Goal: Task Accomplishment & Management: Complete application form

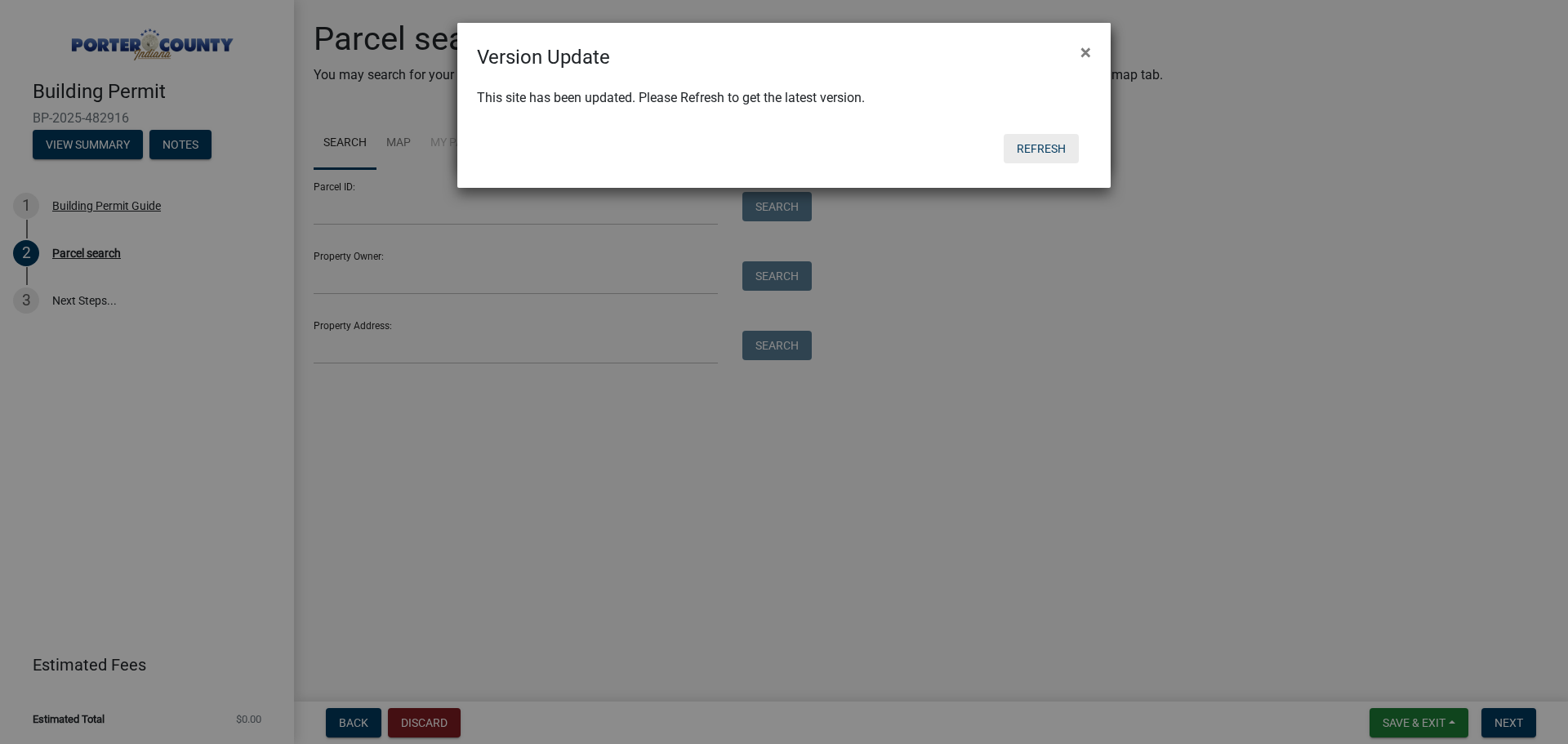
click at [1037, 146] on button "Refresh" at bounding box center [1041, 149] width 75 height 29
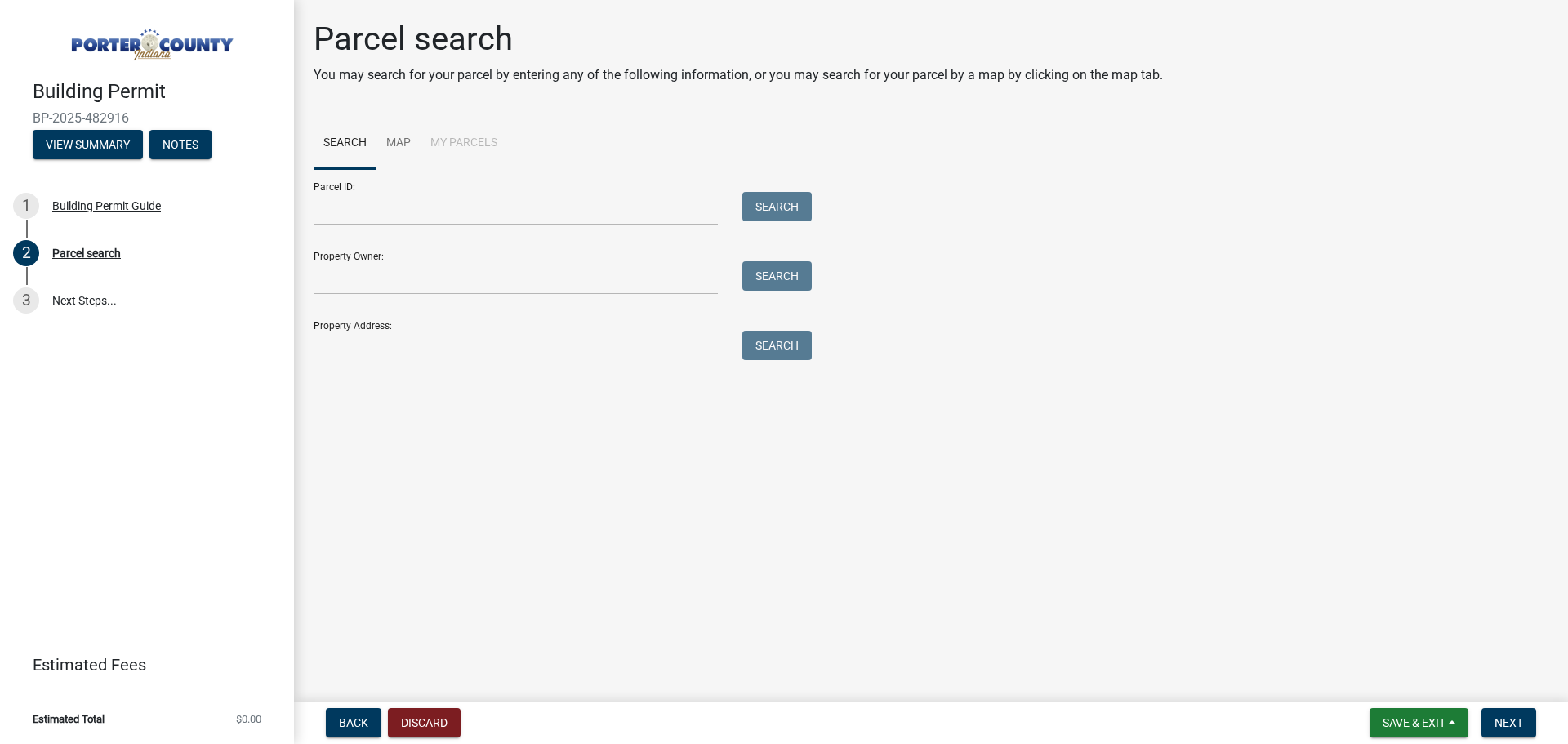
click at [449, 143] on li "My Parcels" at bounding box center [464, 143] width 86 height 52
click at [391, 348] on input "Property Address:" at bounding box center [516, 347] width 405 height 33
click at [759, 342] on button "Search" at bounding box center [777, 345] width 69 height 29
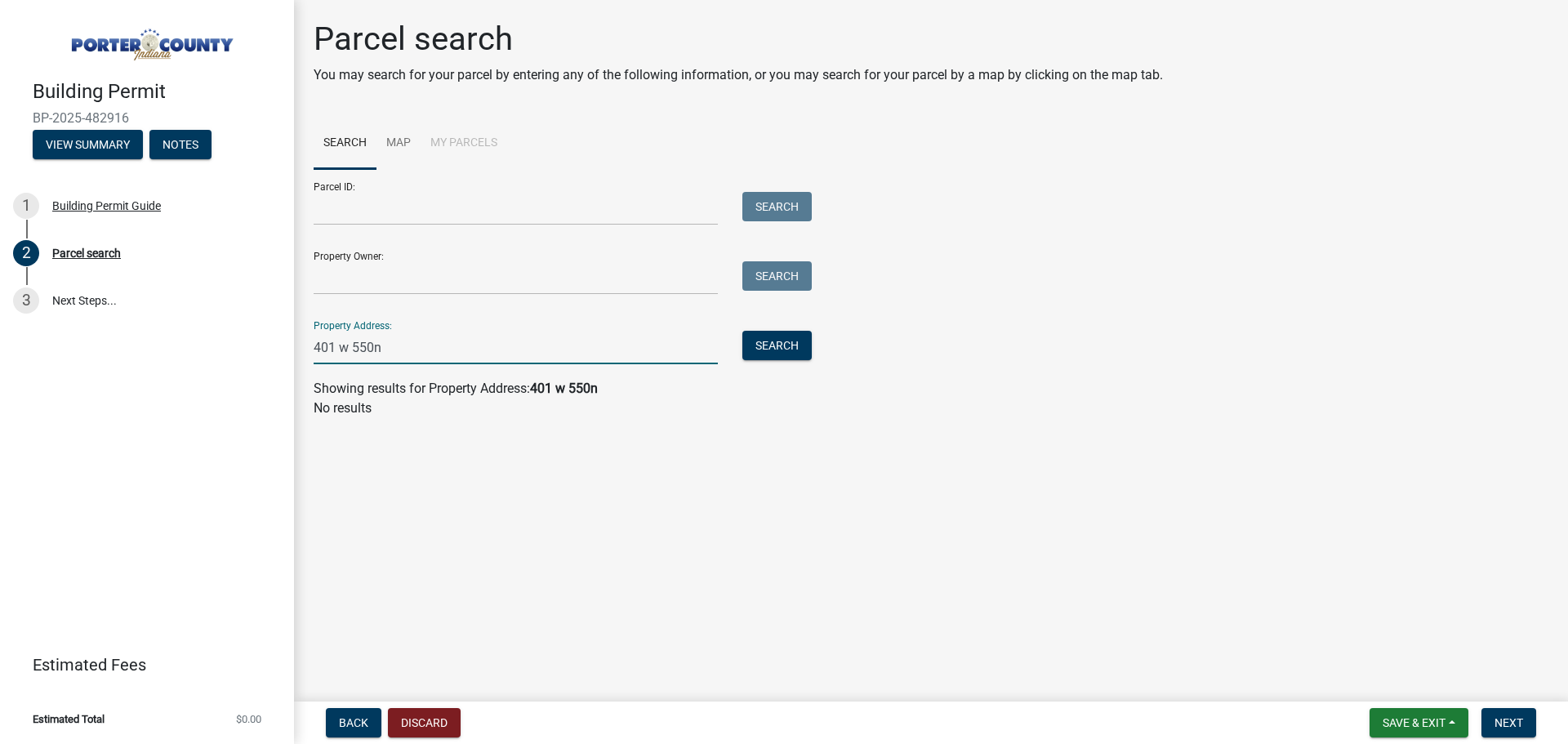
click at [374, 350] on input "401 w 550n" at bounding box center [516, 347] width 405 height 33
type input "401 w 550 n"
click at [778, 345] on button "Search" at bounding box center [777, 345] width 69 height 29
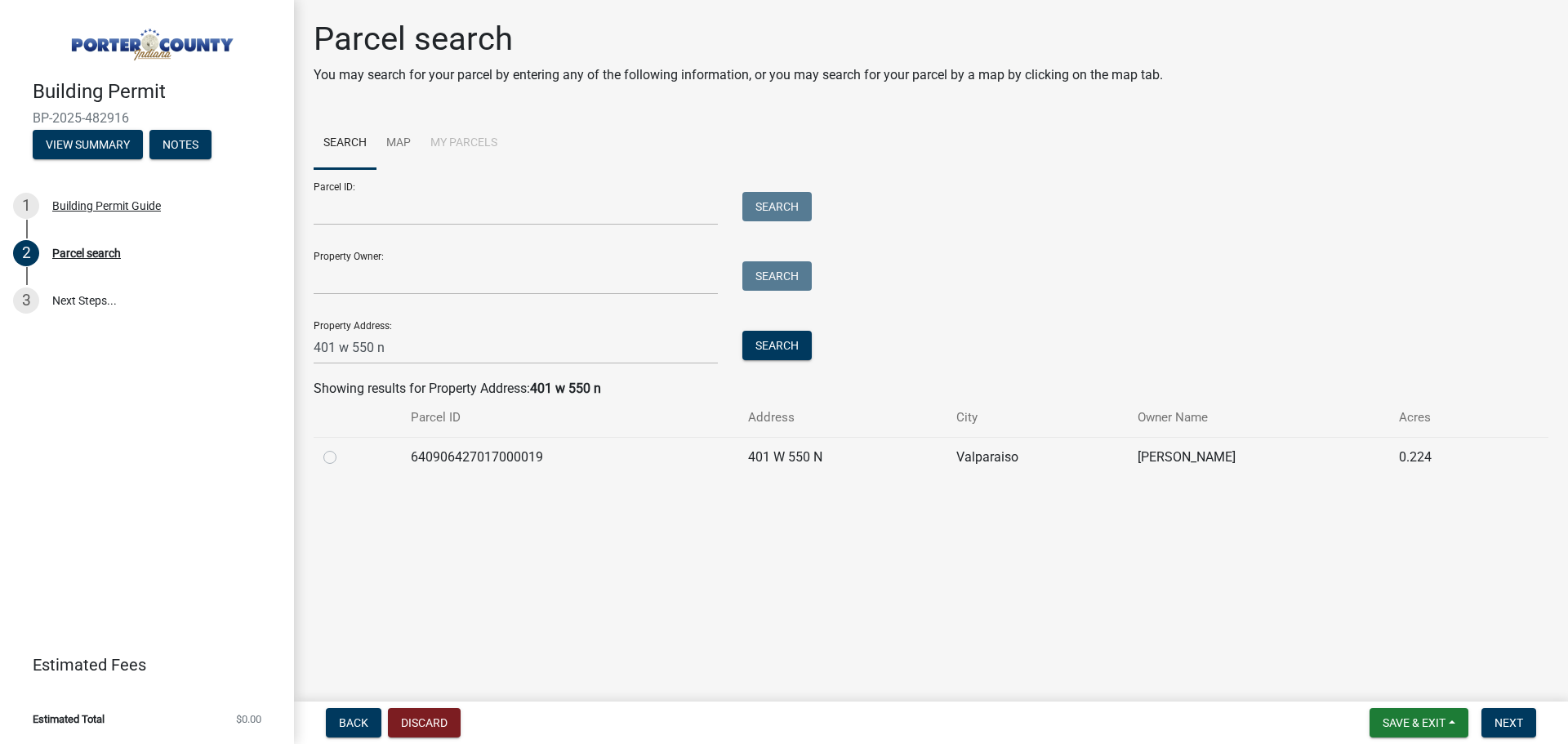
click at [343, 447] on label at bounding box center [343, 447] width 0 height 0
click at [343, 458] on input "radio" at bounding box center [348, 452] width 10 height 10
radio input "true"
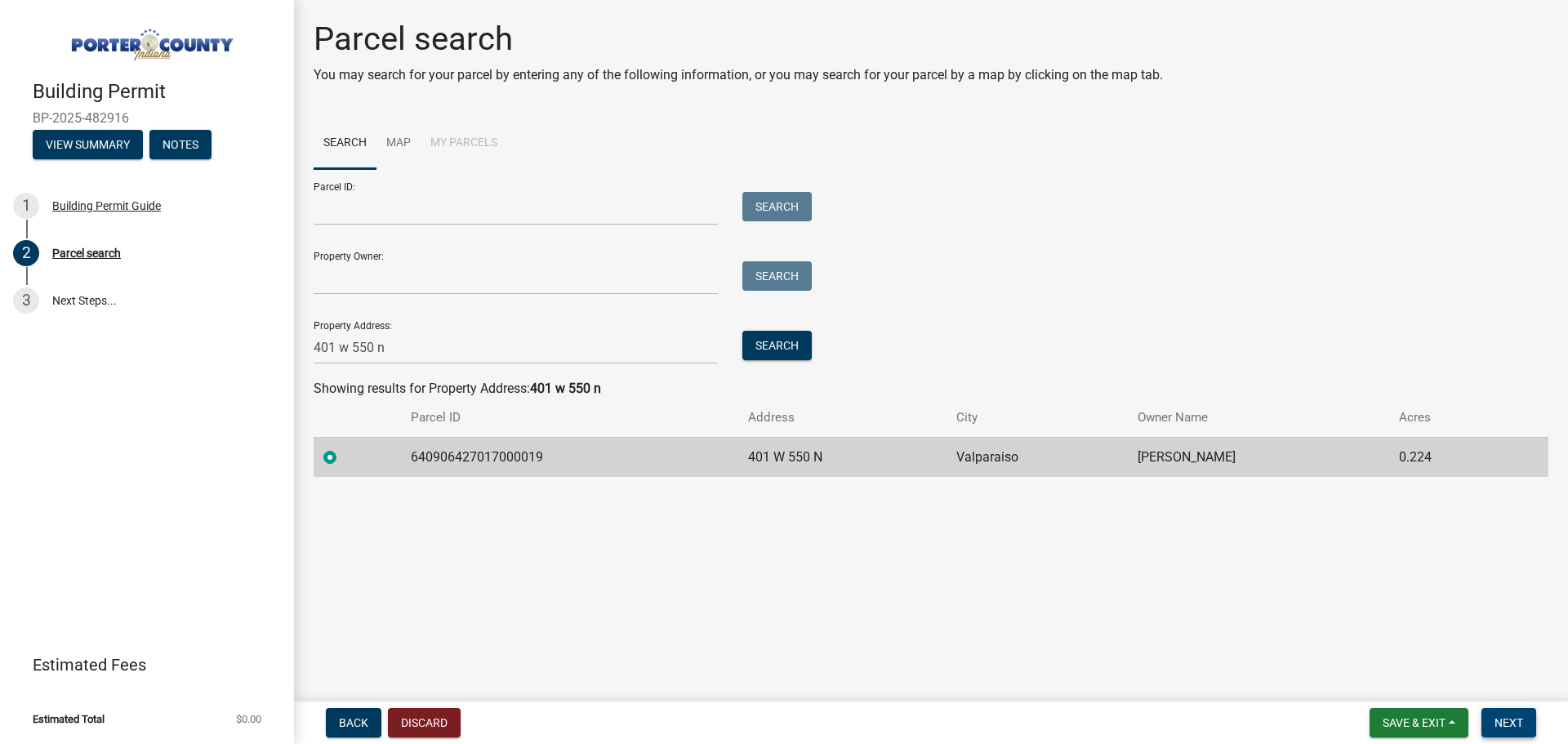
click at [1511, 718] on span "Next" at bounding box center [1508, 722] width 28 height 13
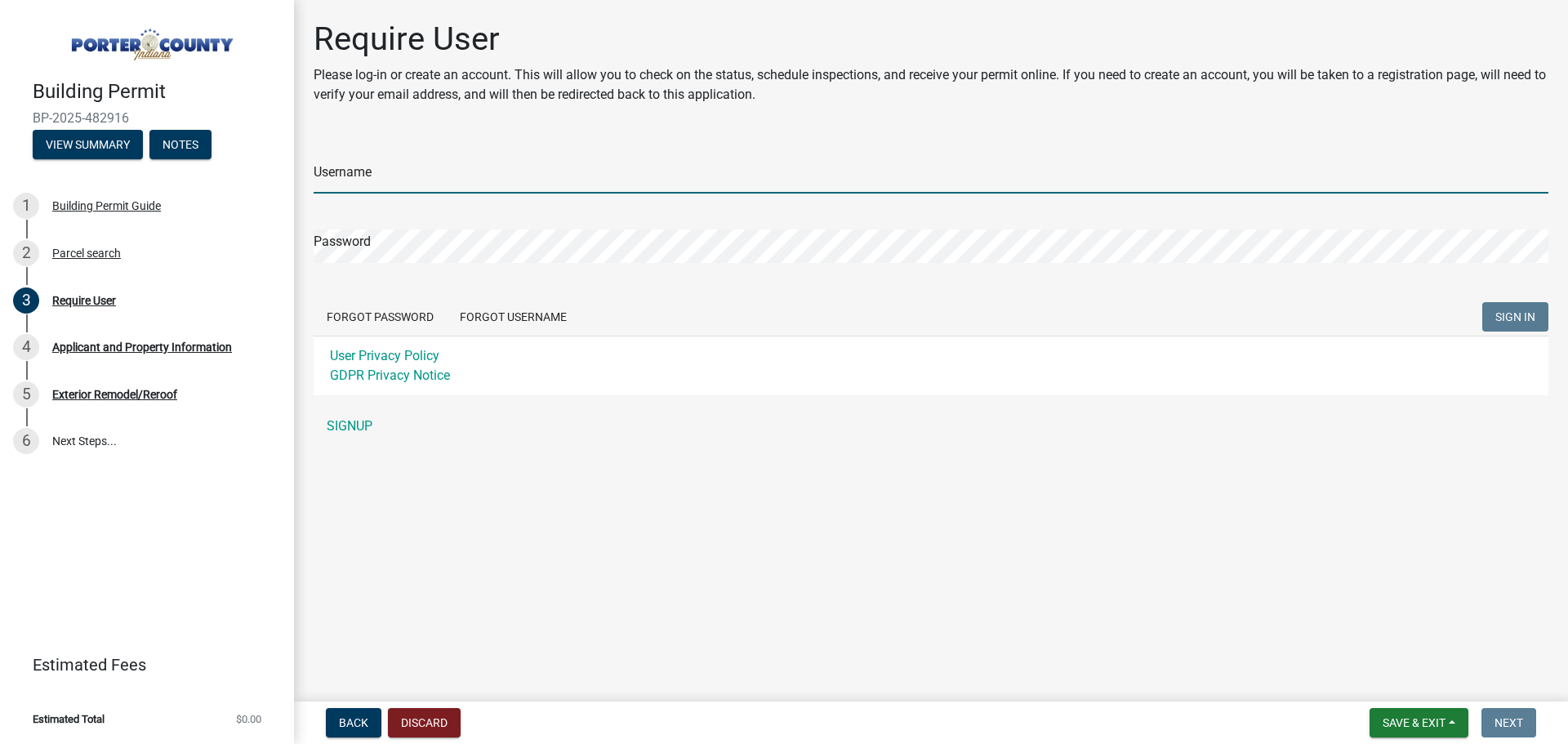
type input "romansroofing"
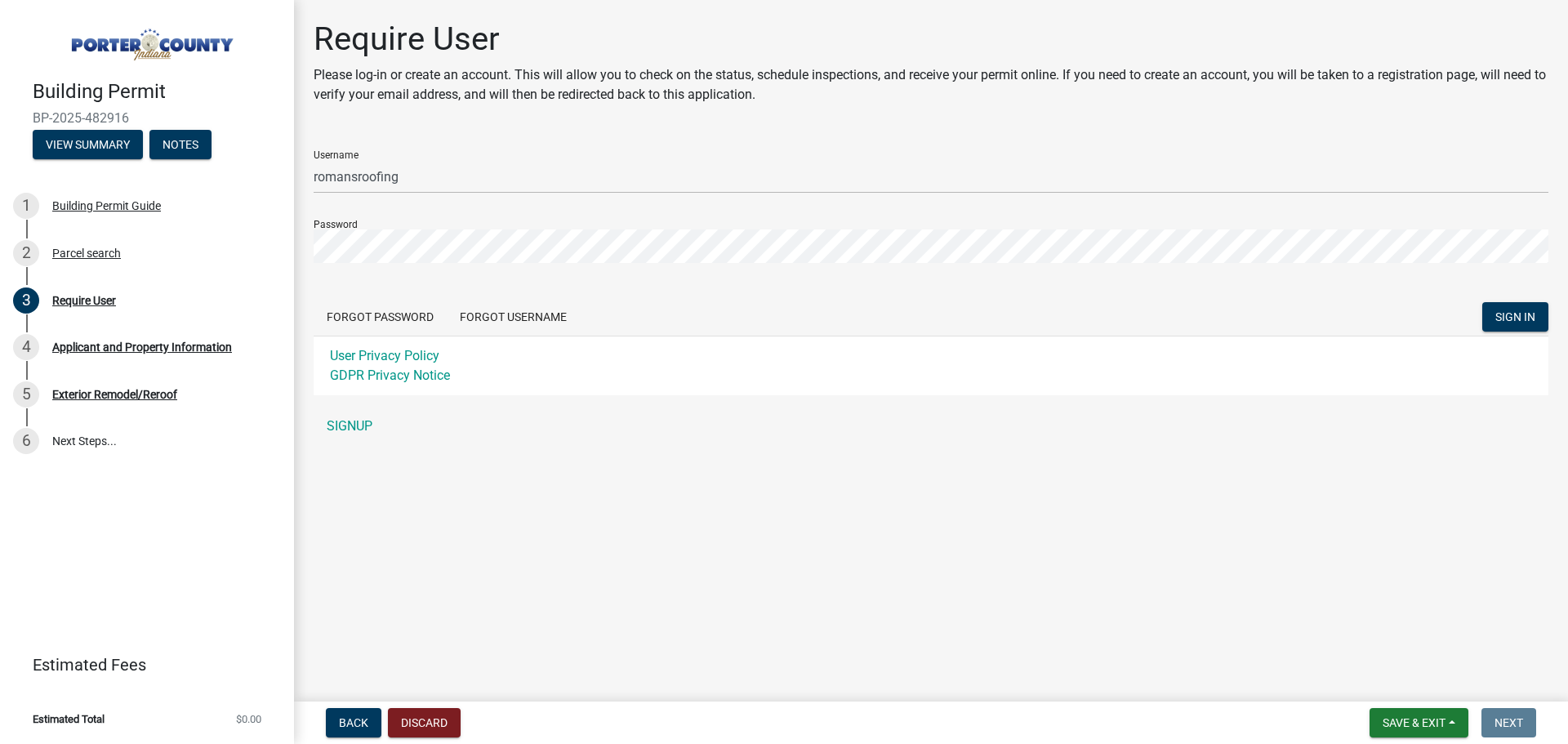
click at [1505, 300] on form "Username romansroofing Password Forgot Password Forgot Username SIGN IN User Pr…" at bounding box center [931, 266] width 1234 height 258
click at [1505, 308] on button "SIGN IN" at bounding box center [1515, 316] width 66 height 29
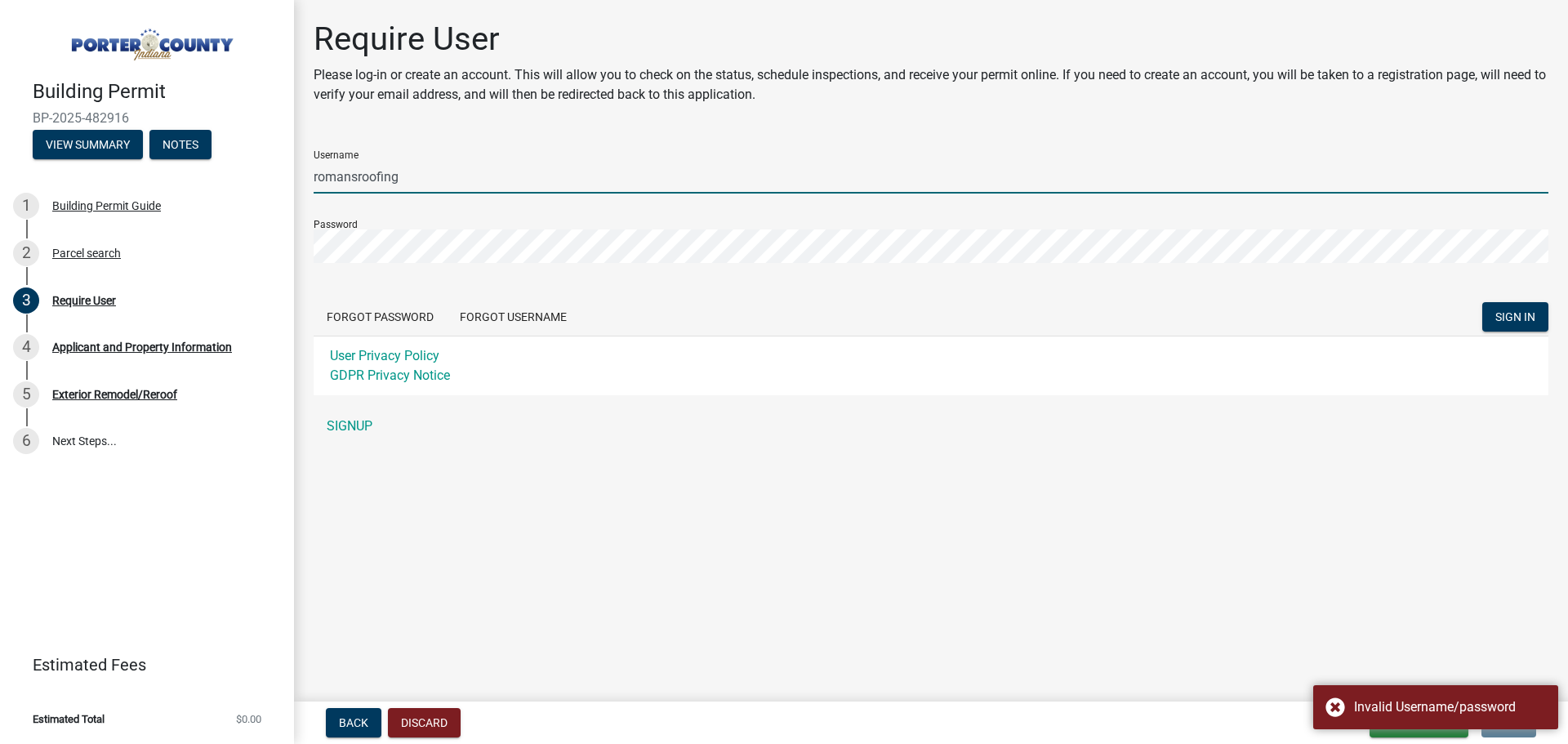
click at [411, 179] on input "romansroofing" at bounding box center [931, 176] width 1234 height 33
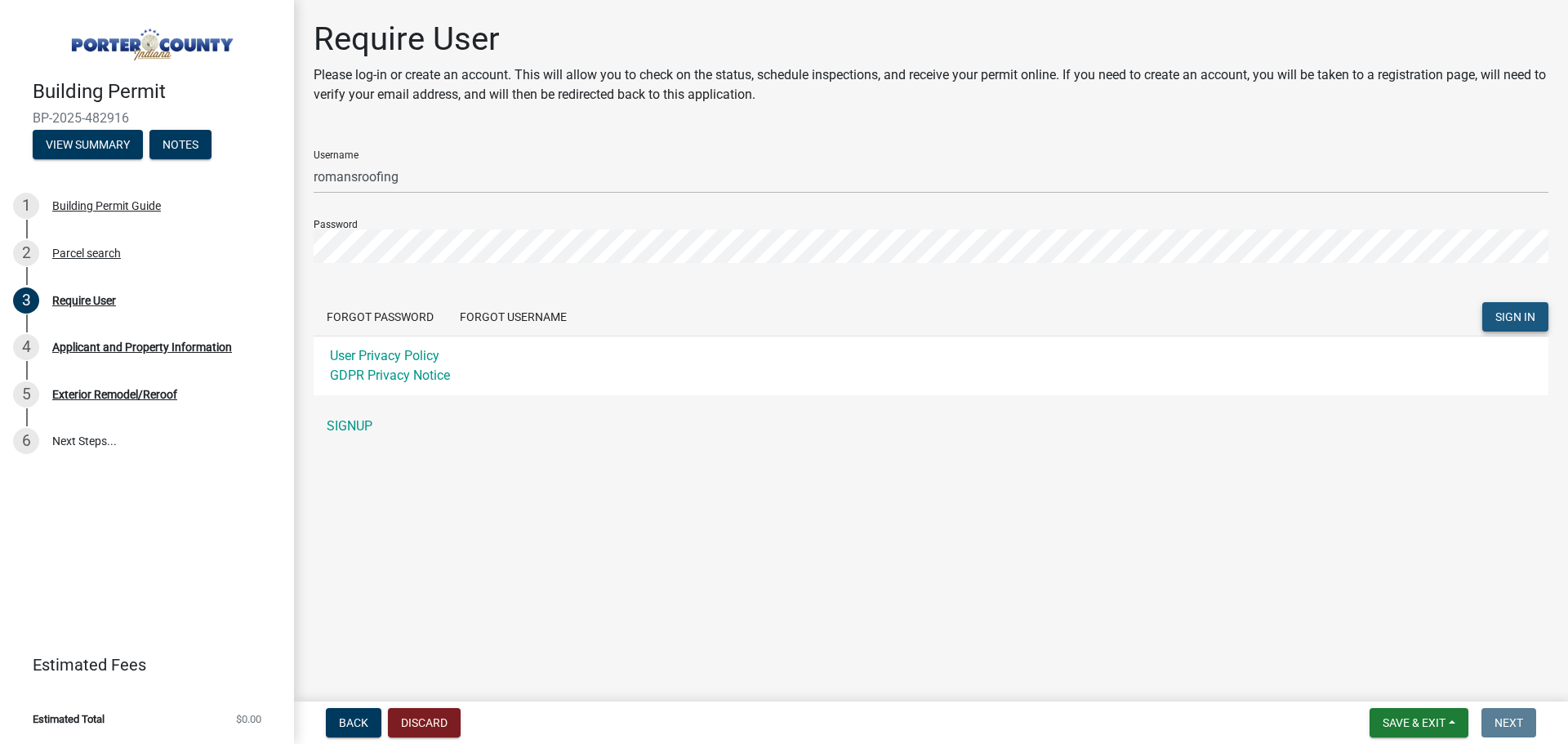
click at [1507, 316] on span "SIGN IN" at bounding box center [1515, 316] width 40 height 13
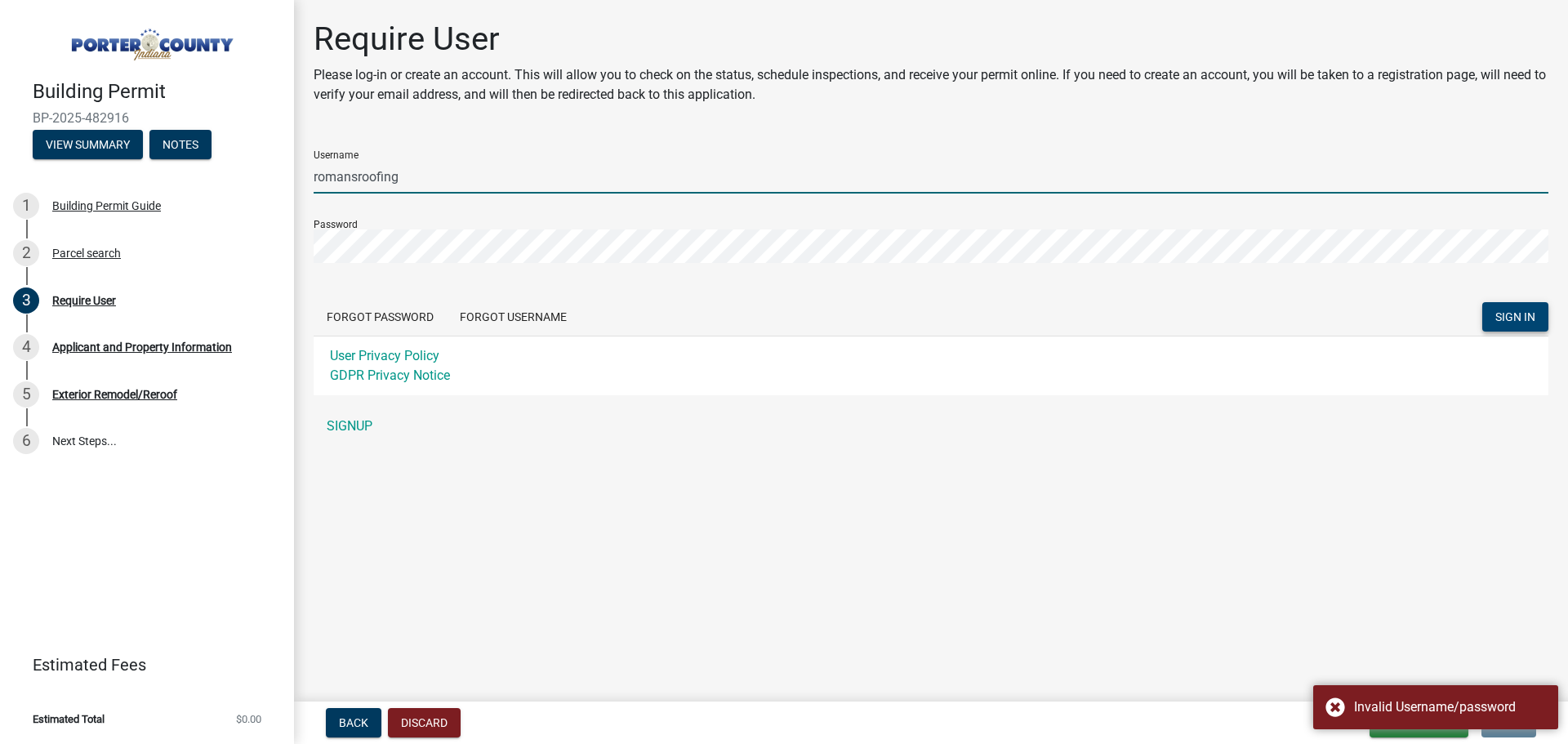
click at [459, 171] on input "romansroofing" at bounding box center [931, 176] width 1234 height 33
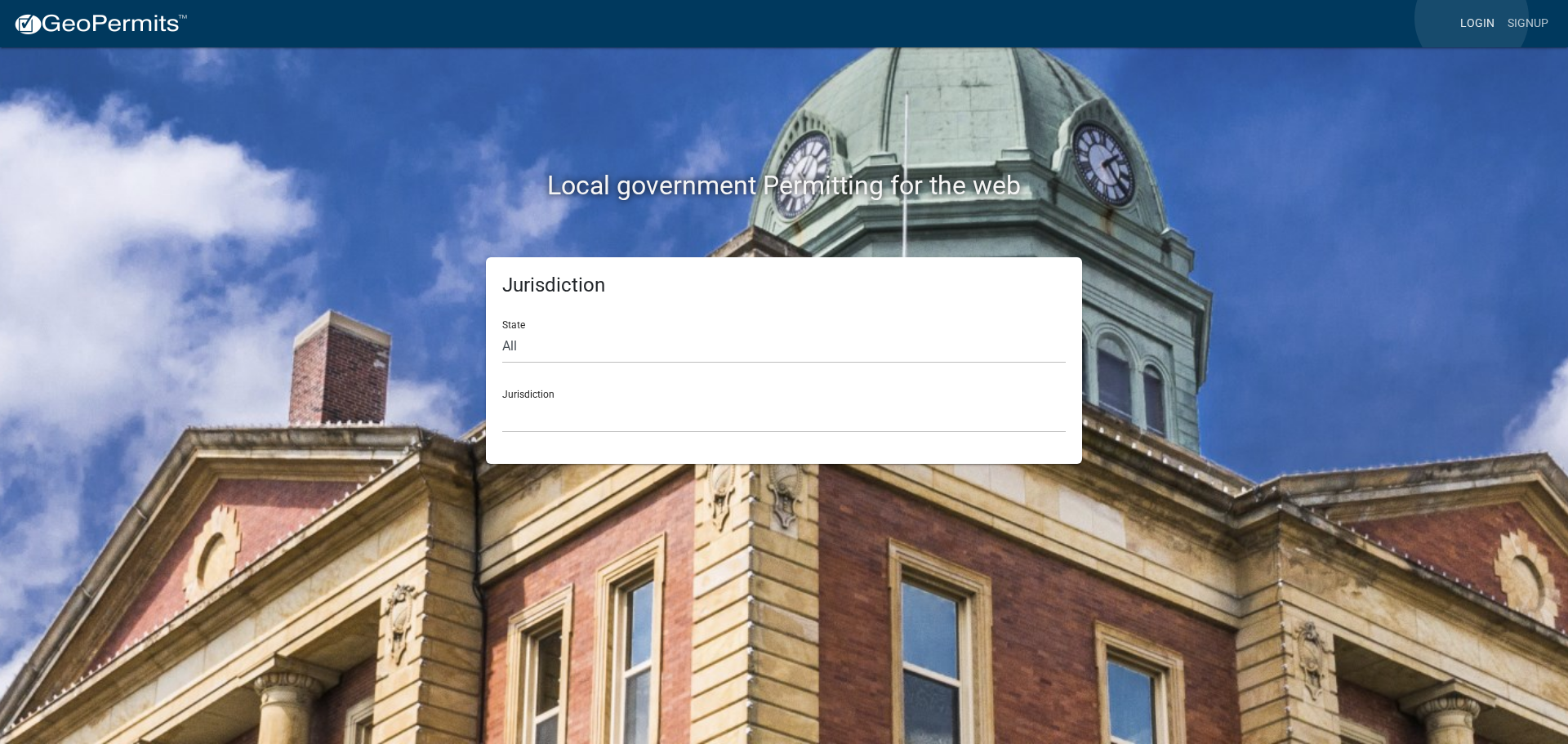
click at [1471, 18] on link "Login" at bounding box center [1476, 24] width 47 height 31
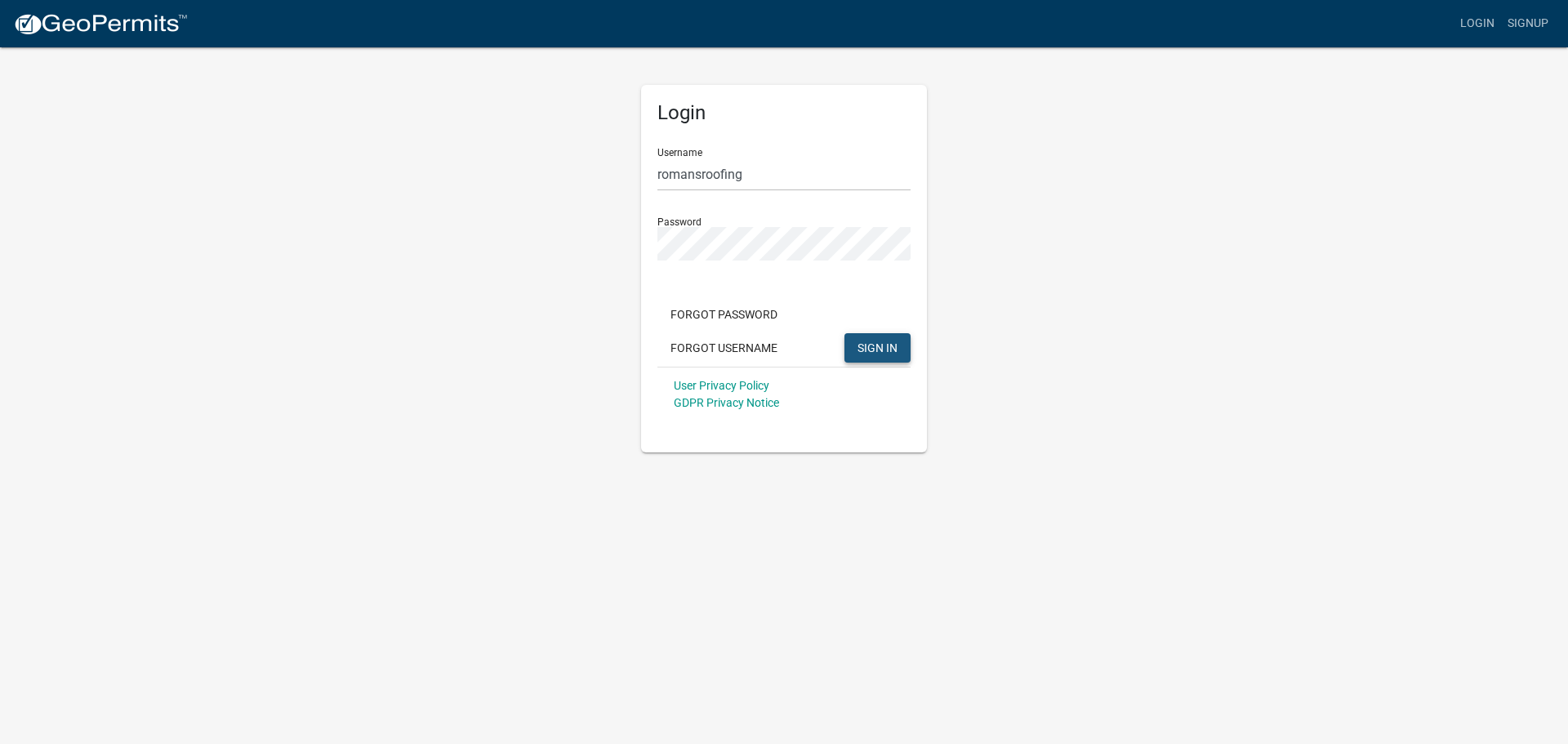
click at [873, 351] on span "SIGN IN" at bounding box center [877, 346] width 40 height 13
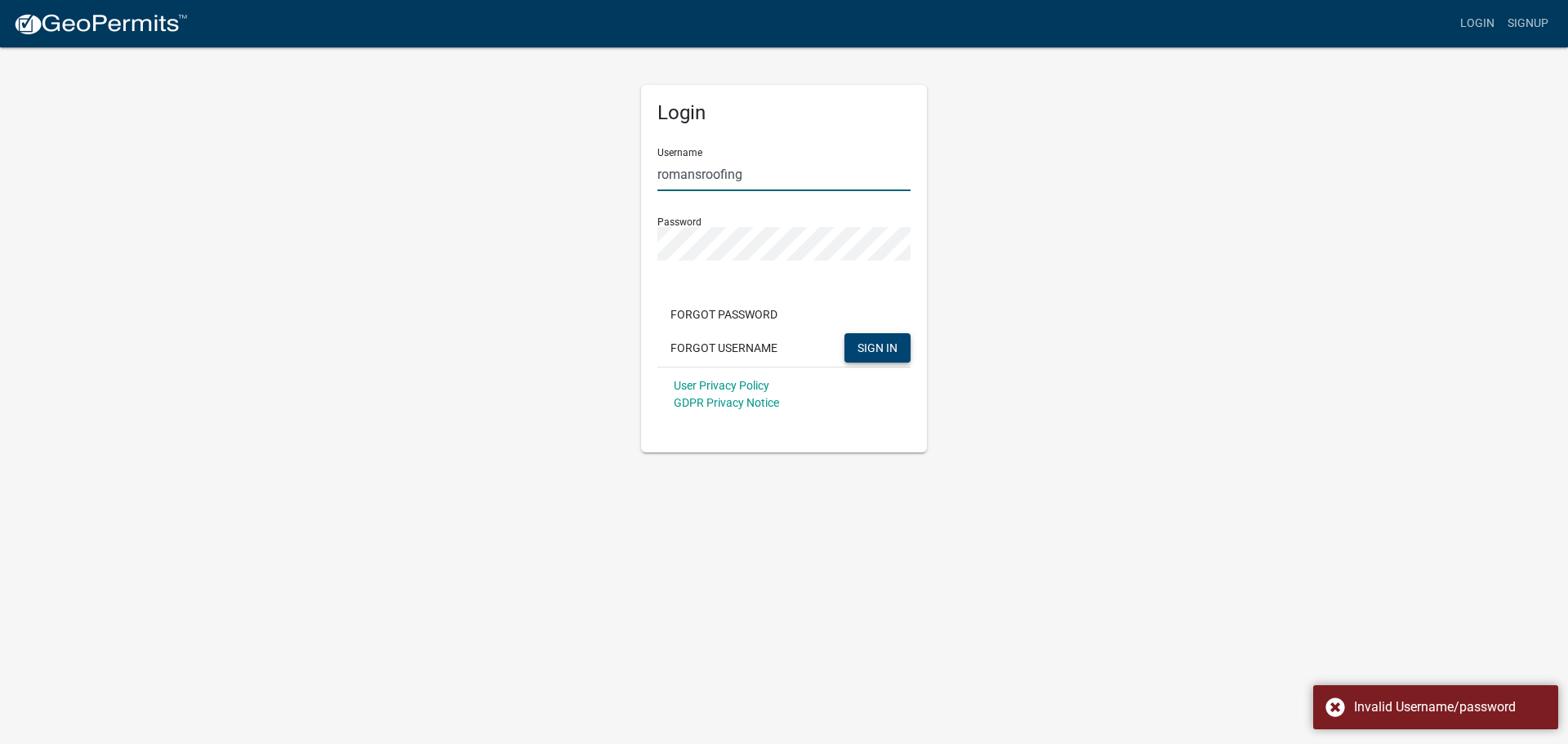
click at [784, 172] on input "romansroofing" at bounding box center [784, 174] width 253 height 33
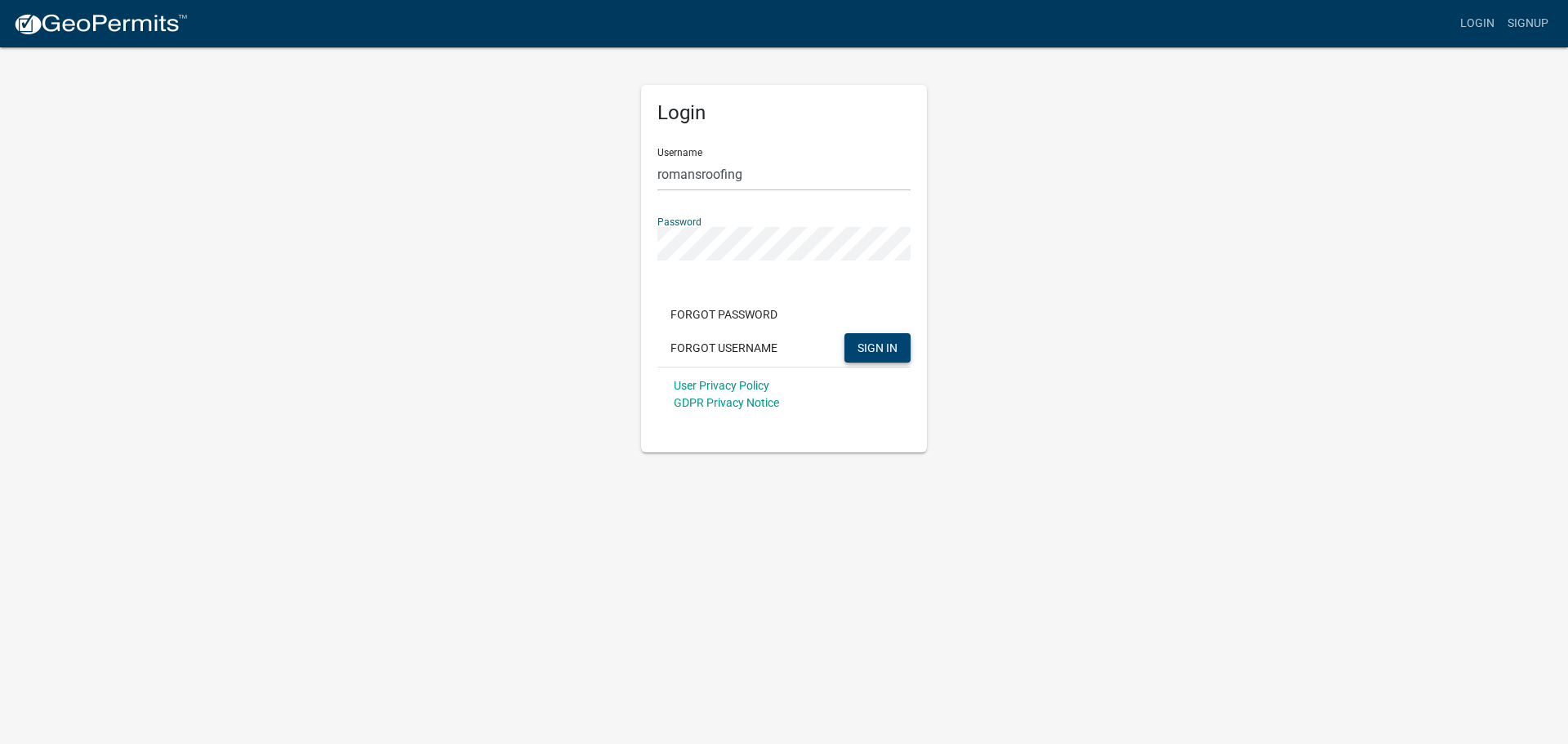
click at [844, 334] on button "SIGN IN" at bounding box center [877, 348] width 66 height 29
click at [769, 174] on input "romansroofing" at bounding box center [784, 174] width 253 height 33
type input "jonathanf@romansrooging.net"
click at [581, 350] on div "Login Username jonathanf@romansrooging.net Password Forgot Password Forgot User…" at bounding box center [784, 248] width 931 height 406
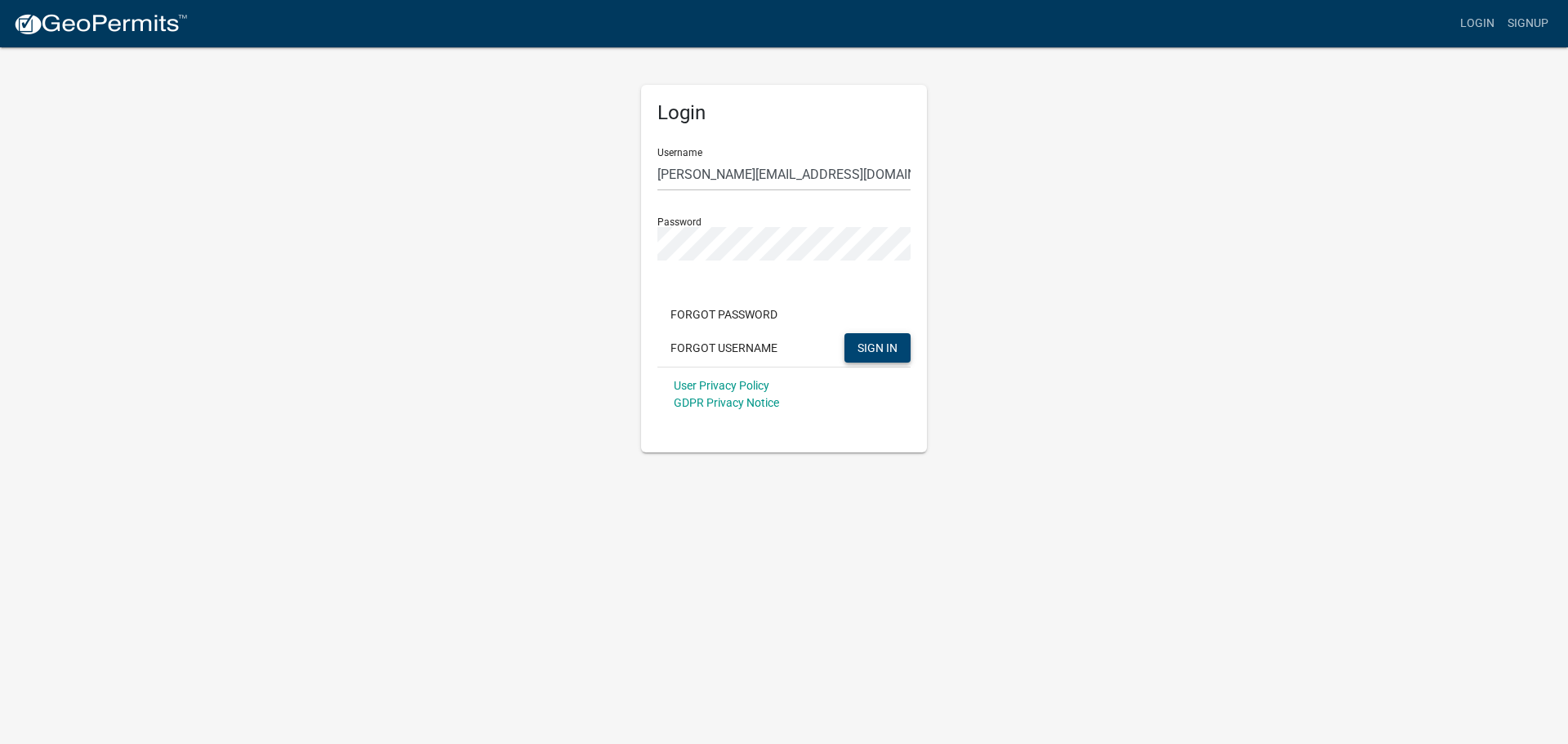
click at [869, 353] on span "SIGN IN" at bounding box center [877, 346] width 40 height 13
click at [844, 334] on button "SIGN IN" at bounding box center [877, 348] width 66 height 29
click at [707, 346] on button "Forgot Username" at bounding box center [725, 348] width 133 height 29
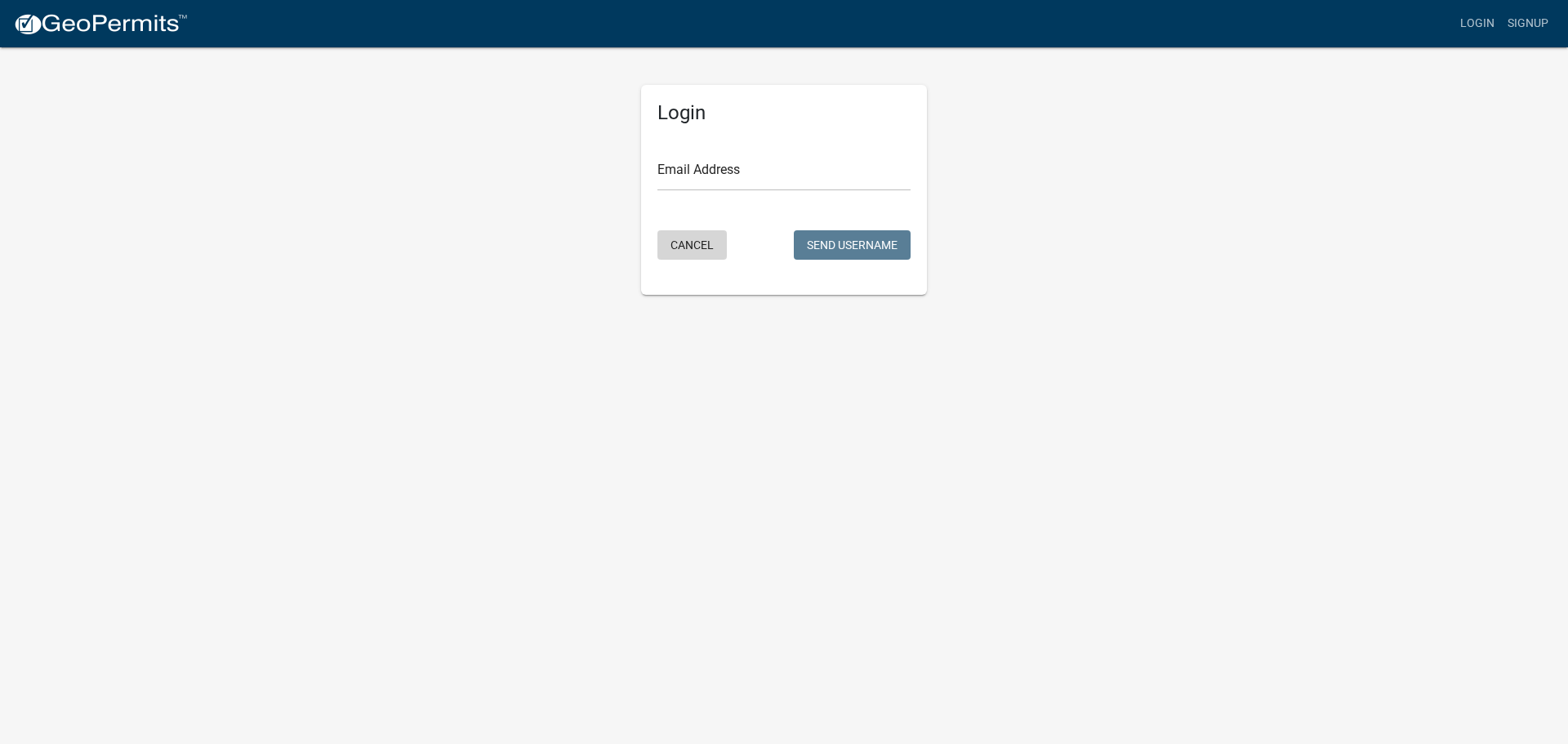
click at [695, 243] on button "Cancel" at bounding box center [692, 245] width 69 height 29
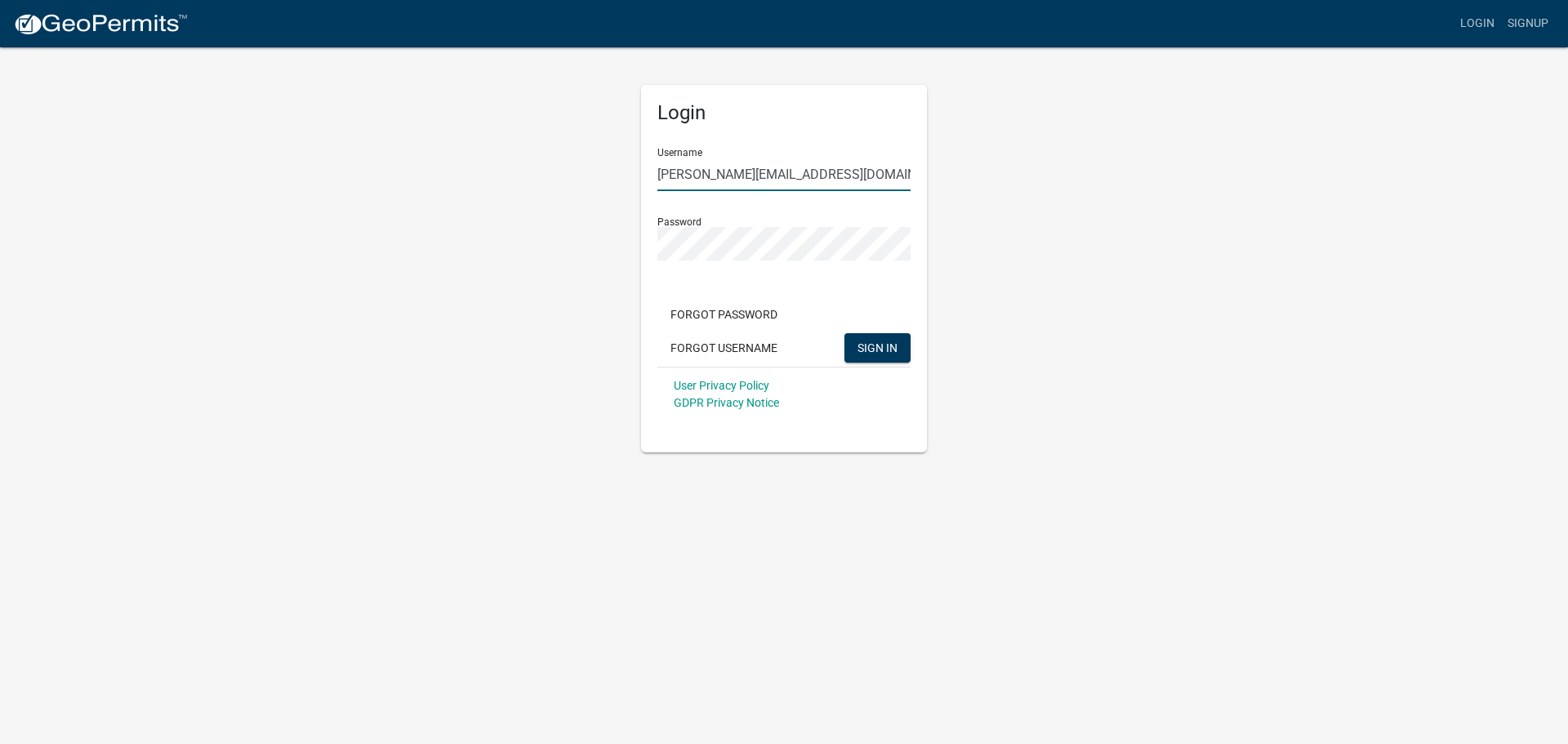
click at [660, 174] on input "jonathanf@romansrooging.net" at bounding box center [784, 174] width 253 height 33
click at [844, 334] on button "SIGN IN" at bounding box center [877, 348] width 66 height 29
click at [797, 174] on input "Jonathanf@romansrooging.net" at bounding box center [784, 174] width 253 height 33
type input "Jonathanf@romansroofing.net"
click at [879, 351] on span "SIGN IN" at bounding box center [877, 346] width 40 height 13
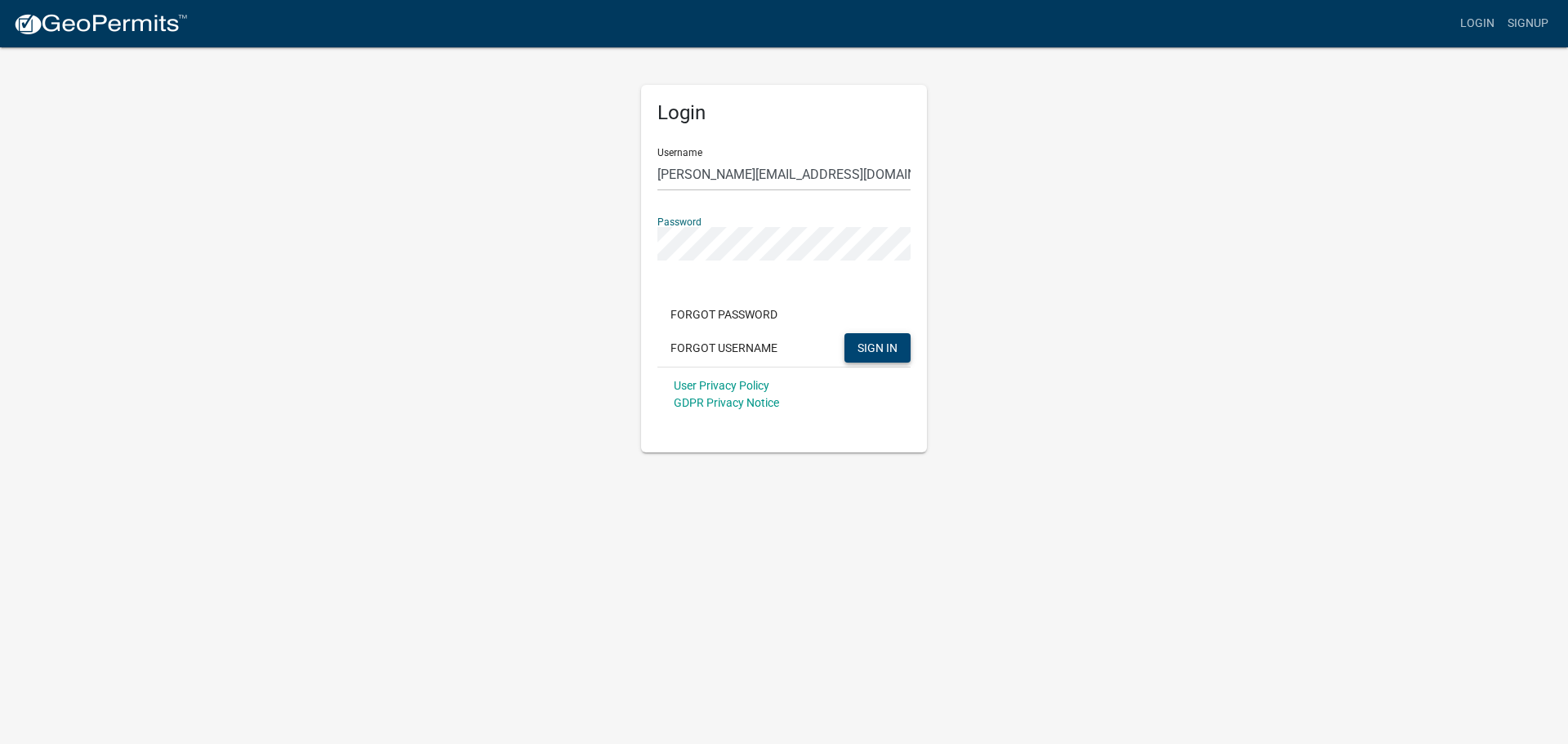
click at [844, 334] on button "SIGN IN" at bounding box center [877, 348] width 66 height 29
click at [719, 316] on button "Forgot Password" at bounding box center [725, 314] width 133 height 29
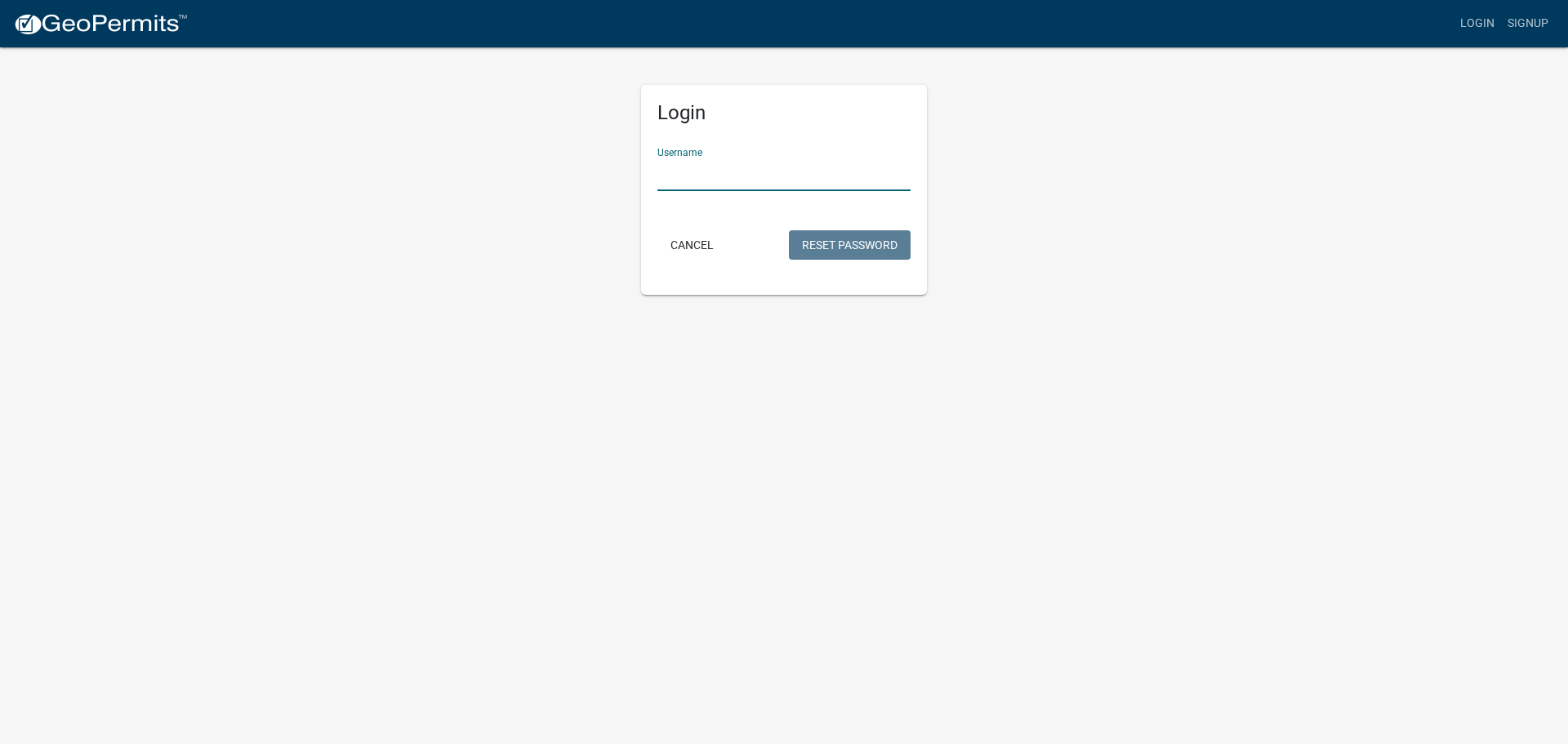
click at [773, 185] on input "Username" at bounding box center [784, 174] width 253 height 33
click at [851, 248] on button "Reset Password" at bounding box center [849, 245] width 121 height 29
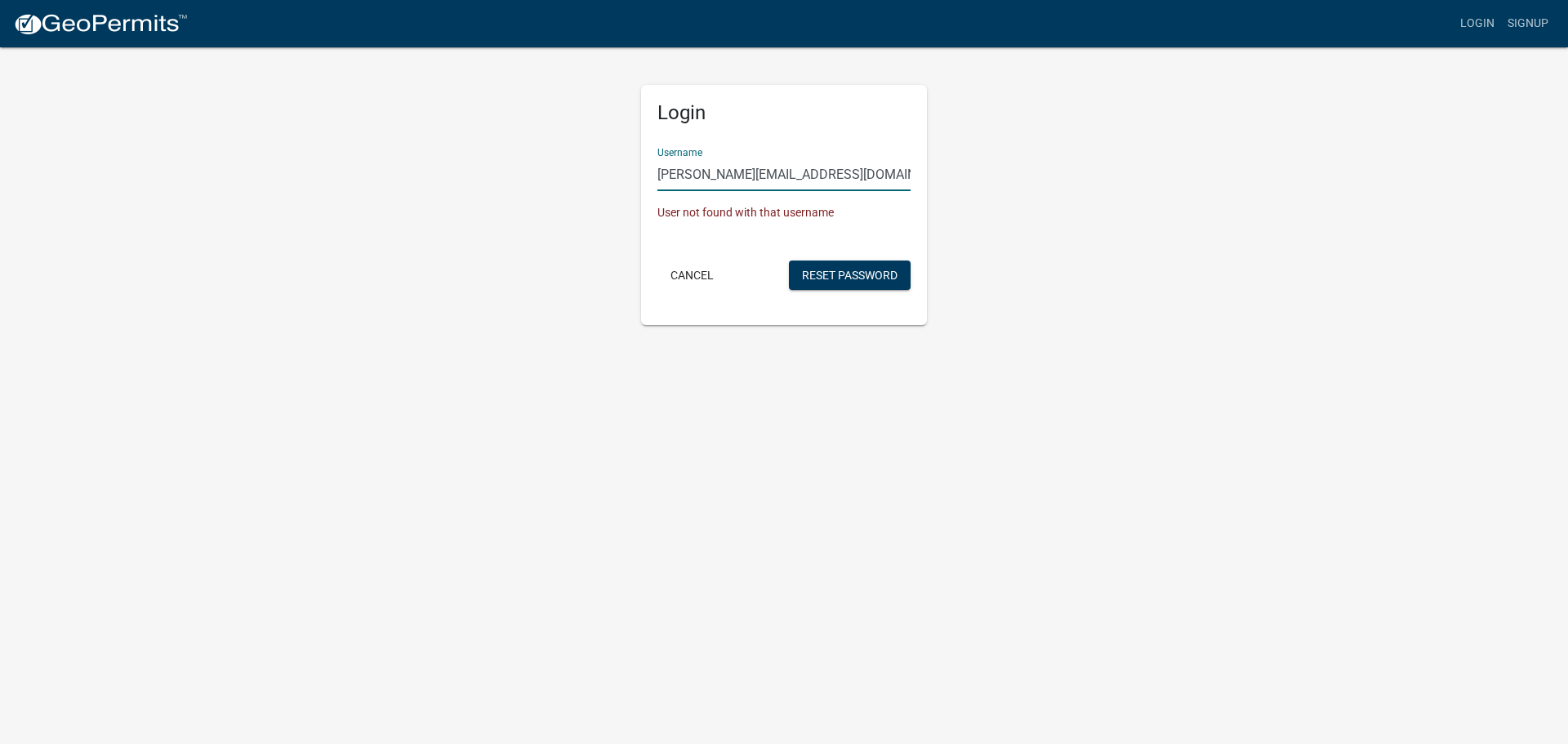
drag, startPoint x: 714, startPoint y: 175, endPoint x: 610, endPoint y: 177, distance: 104.0
click at [610, 177] on div "Login Username Jonathanf@romansroofing.net User not found with that username Ca…" at bounding box center [784, 185] width 931 height 279
click at [825, 275] on button "Reset Password" at bounding box center [849, 275] width 121 height 29
click at [816, 271] on button "Reset Password" at bounding box center [849, 275] width 121 height 29
click at [859, 271] on button "Reset Password" at bounding box center [849, 275] width 121 height 29
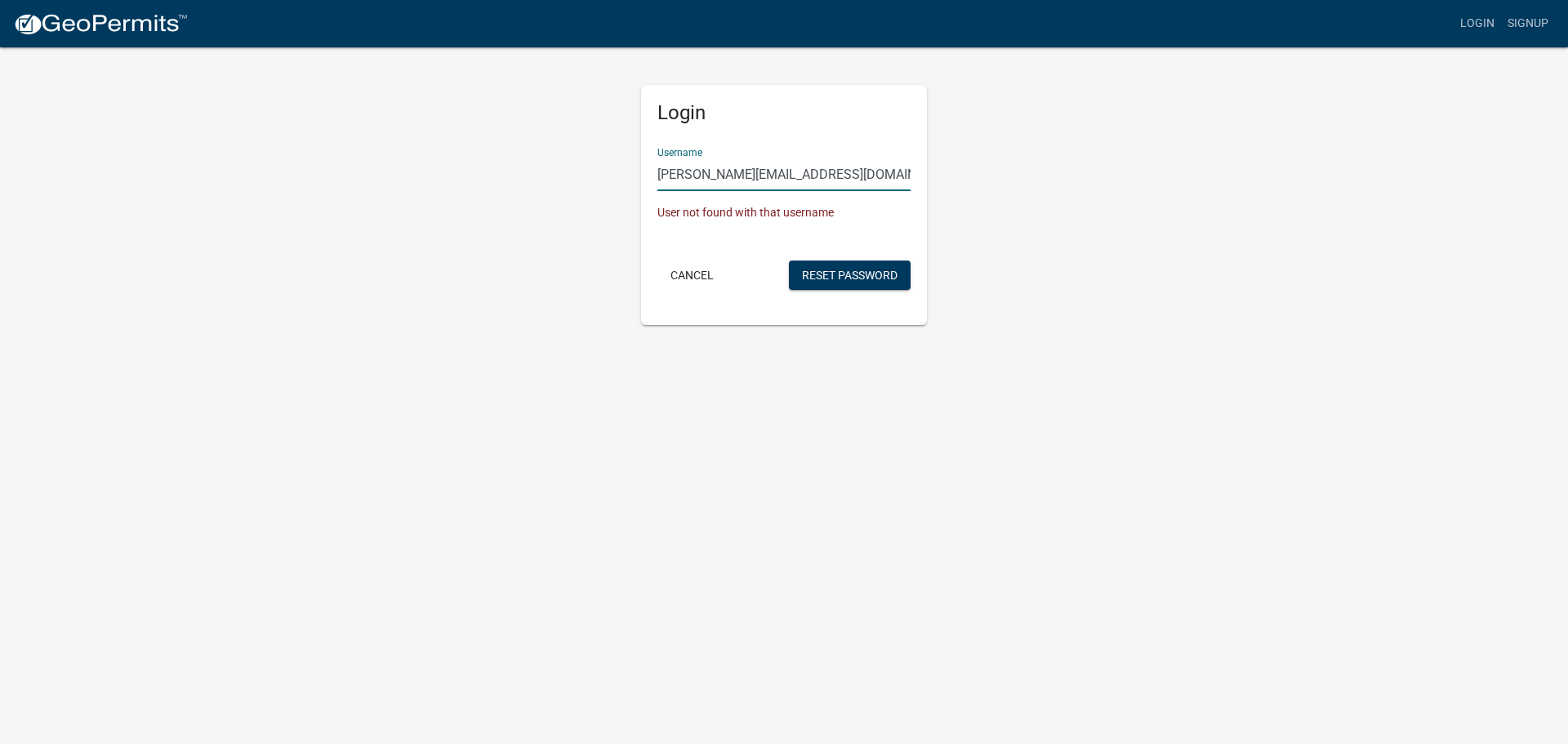
drag, startPoint x: 704, startPoint y: 176, endPoint x: 618, endPoint y: 177, distance: 86.0
click at [618, 177] on div "Login Username suzanne@romansroofing.net User not found with that username Canc…" at bounding box center [784, 185] width 931 height 279
click at [836, 272] on button "Reset Password" at bounding box center [849, 275] width 121 height 29
click at [837, 271] on button "Reset Password" at bounding box center [849, 275] width 121 height 29
click at [817, 177] on input "[EMAIL_ADDRESS][DOMAIN_NAME]" at bounding box center [784, 174] width 253 height 33
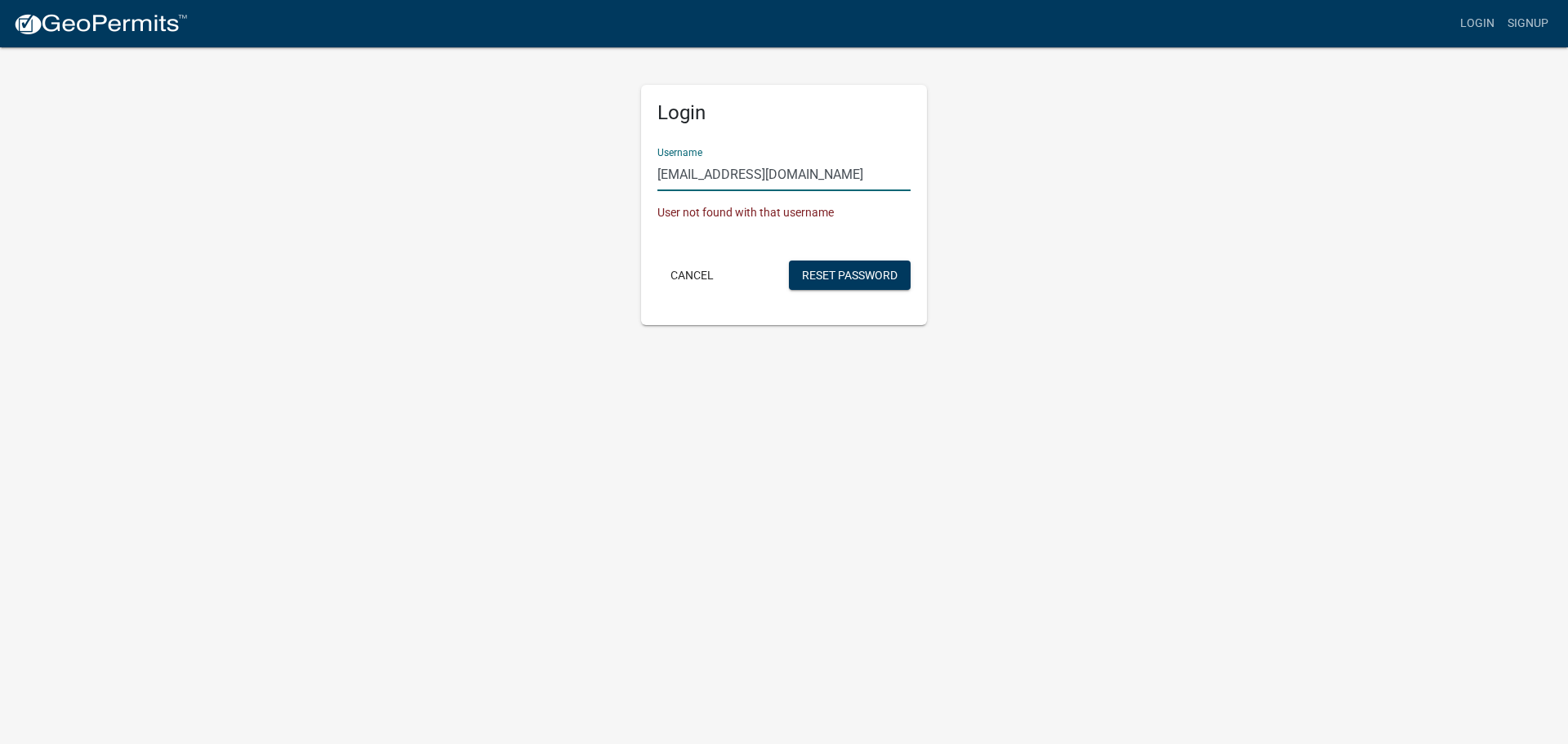
click at [817, 176] on input "[EMAIL_ADDRESS][DOMAIN_NAME]" at bounding box center [784, 174] width 253 height 33
click at [817, 175] on input "[EMAIL_ADDRESS][DOMAIN_NAME]" at bounding box center [784, 174] width 253 height 33
click at [819, 174] on input "[EMAIL_ADDRESS][DOMAIN_NAME]" at bounding box center [784, 174] width 253 height 33
click at [823, 171] on input "[EMAIL_ADDRESS][DOMAIN_NAME]" at bounding box center [784, 174] width 253 height 33
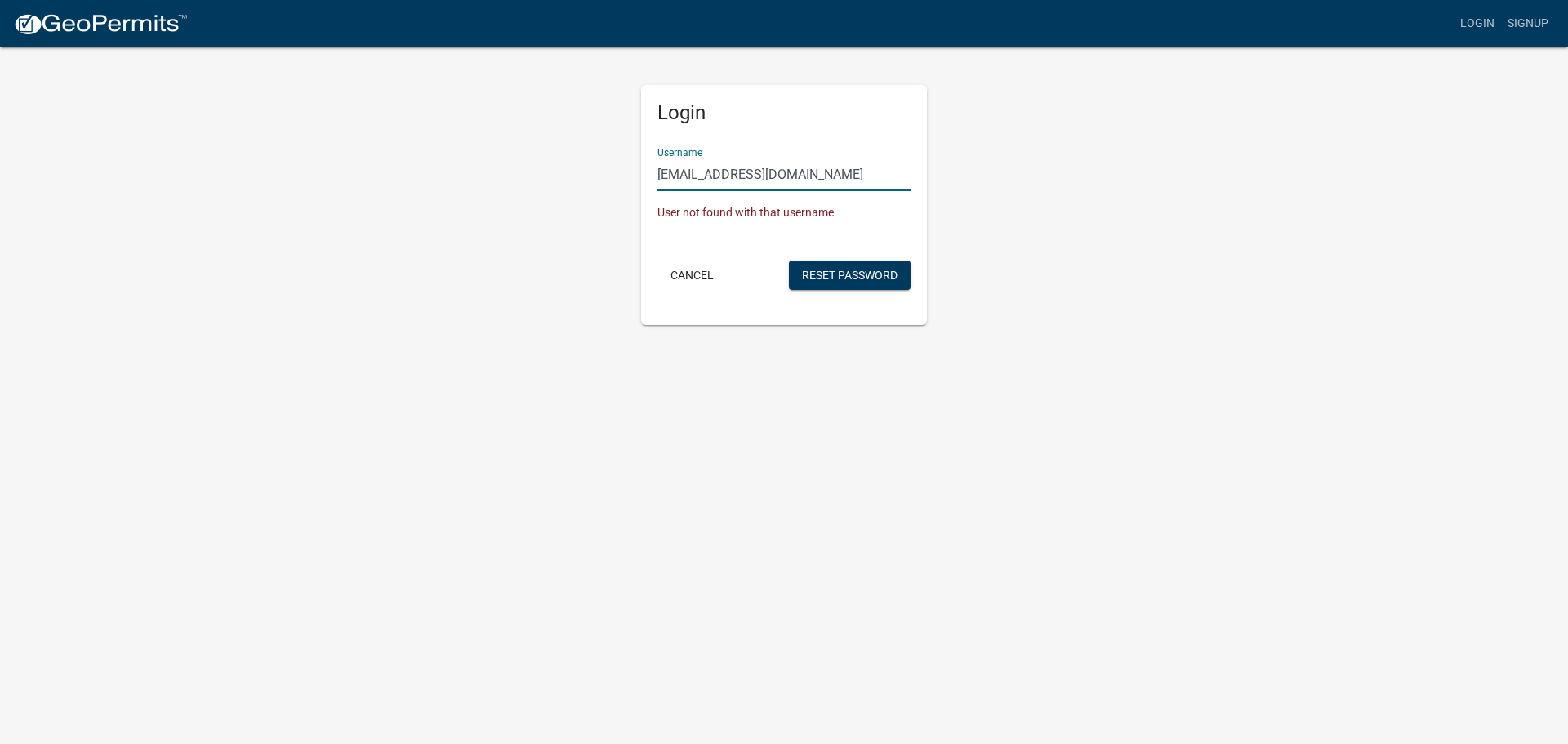
click at [823, 171] on input "[EMAIL_ADDRESS][DOMAIN_NAME]" at bounding box center [784, 174] width 253 height 33
type input "romansroofing"
click at [380, 245] on div "Login Username romansroofing User not found with that username Cancel Reset Pas…" at bounding box center [784, 185] width 931 height 279
click at [840, 276] on button "Reset Password" at bounding box center [849, 275] width 121 height 29
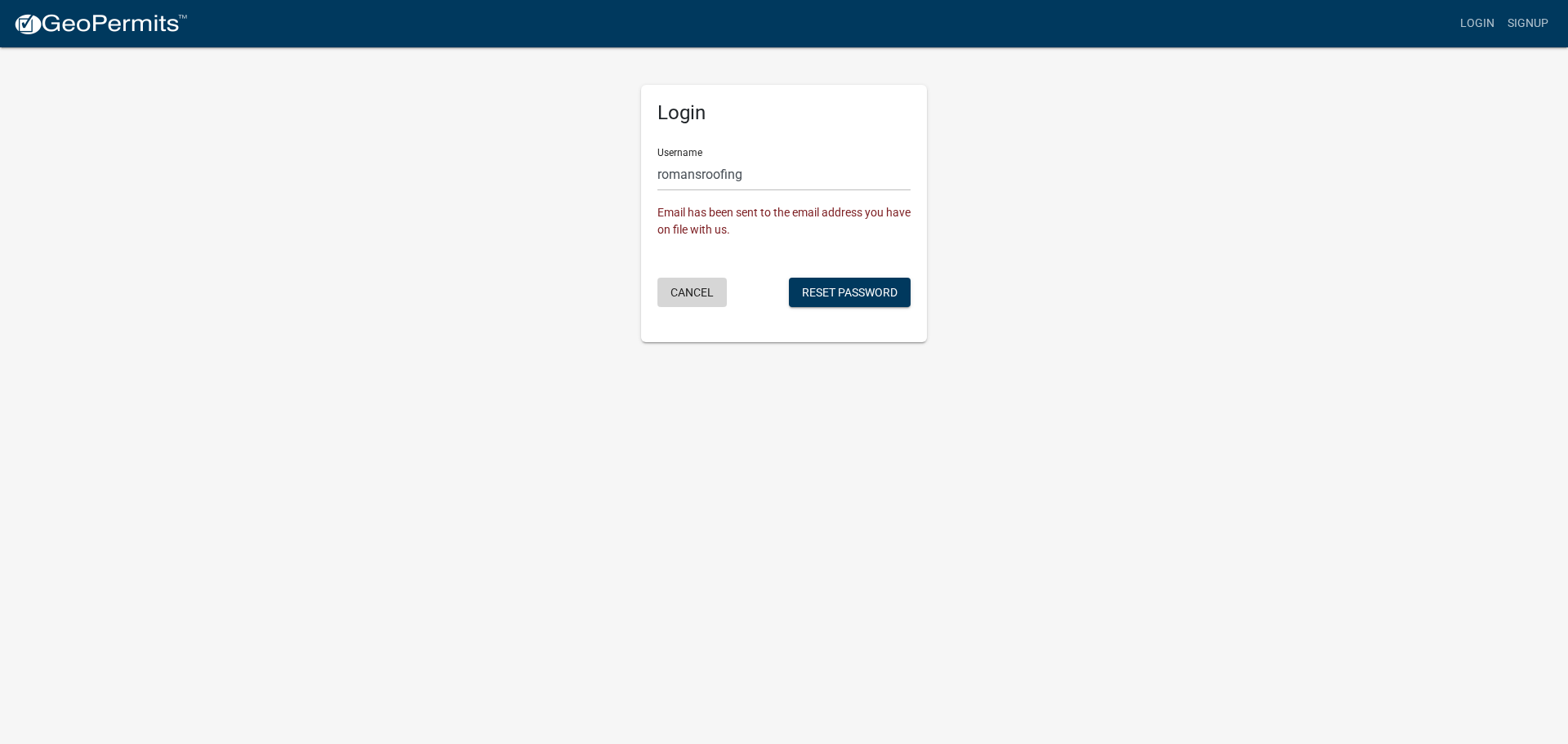
click at [683, 293] on button "Cancel" at bounding box center [692, 292] width 69 height 29
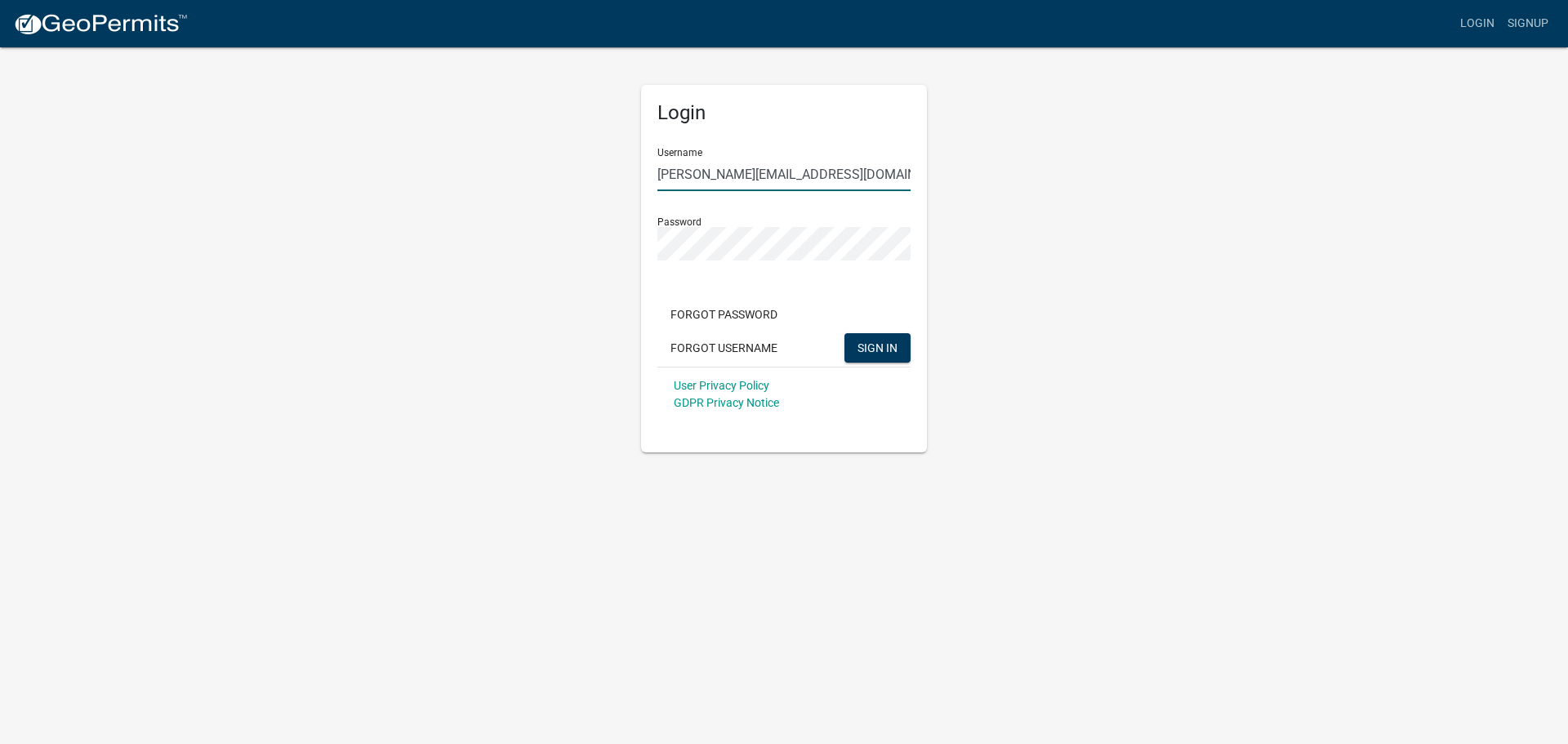
click at [779, 178] on input "Jonathanf@romansroofing.net" at bounding box center [784, 174] width 253 height 33
type input "romansroofing"
click at [981, 298] on div "Login Username romansroofing Password Forgot Password Forgot Username SIGN IN U…" at bounding box center [784, 248] width 931 height 406
click at [881, 345] on span "SIGN IN" at bounding box center [877, 346] width 40 height 13
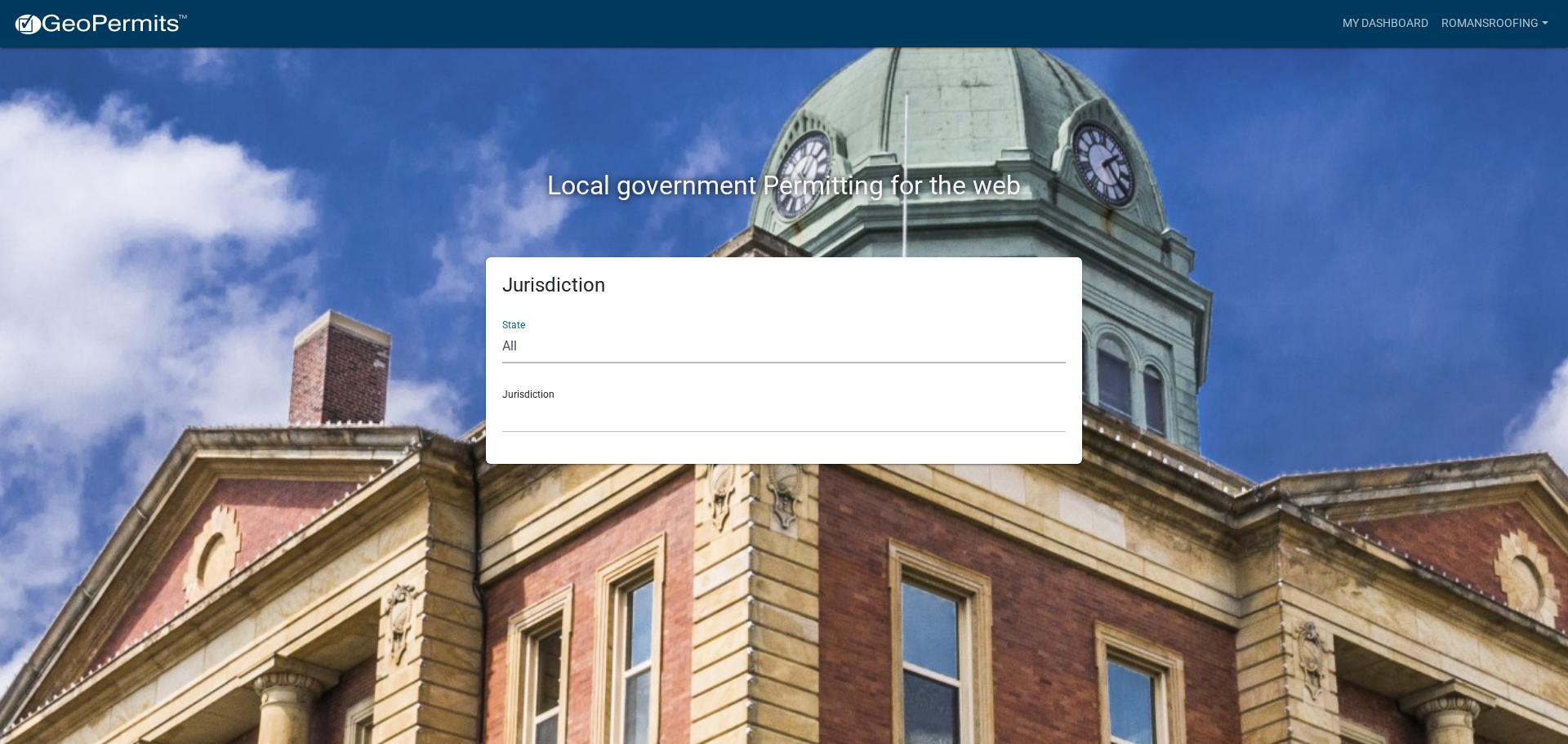
click at [652, 355] on select "All Colorado Georgia Indiana Iowa Kansas Minnesota Ohio South Carolina Wisconsin" at bounding box center [784, 346] width 564 height 33
select select "Indiana"
click at [502, 330] on select "All Colorado Georgia Indiana Iowa Kansas Minnesota Ohio South Carolina Wisconsin" at bounding box center [784, 346] width 564 height 33
click at [597, 397] on div "Jurisdiction City of Charlestown, Indiana City of Jeffersonville, Indiana City …" at bounding box center [784, 404] width 564 height 56
click at [594, 416] on select "City of Charlestown, Indiana City of Jeffersonville, Indiana City of Logansport…" at bounding box center [784, 416] width 564 height 33
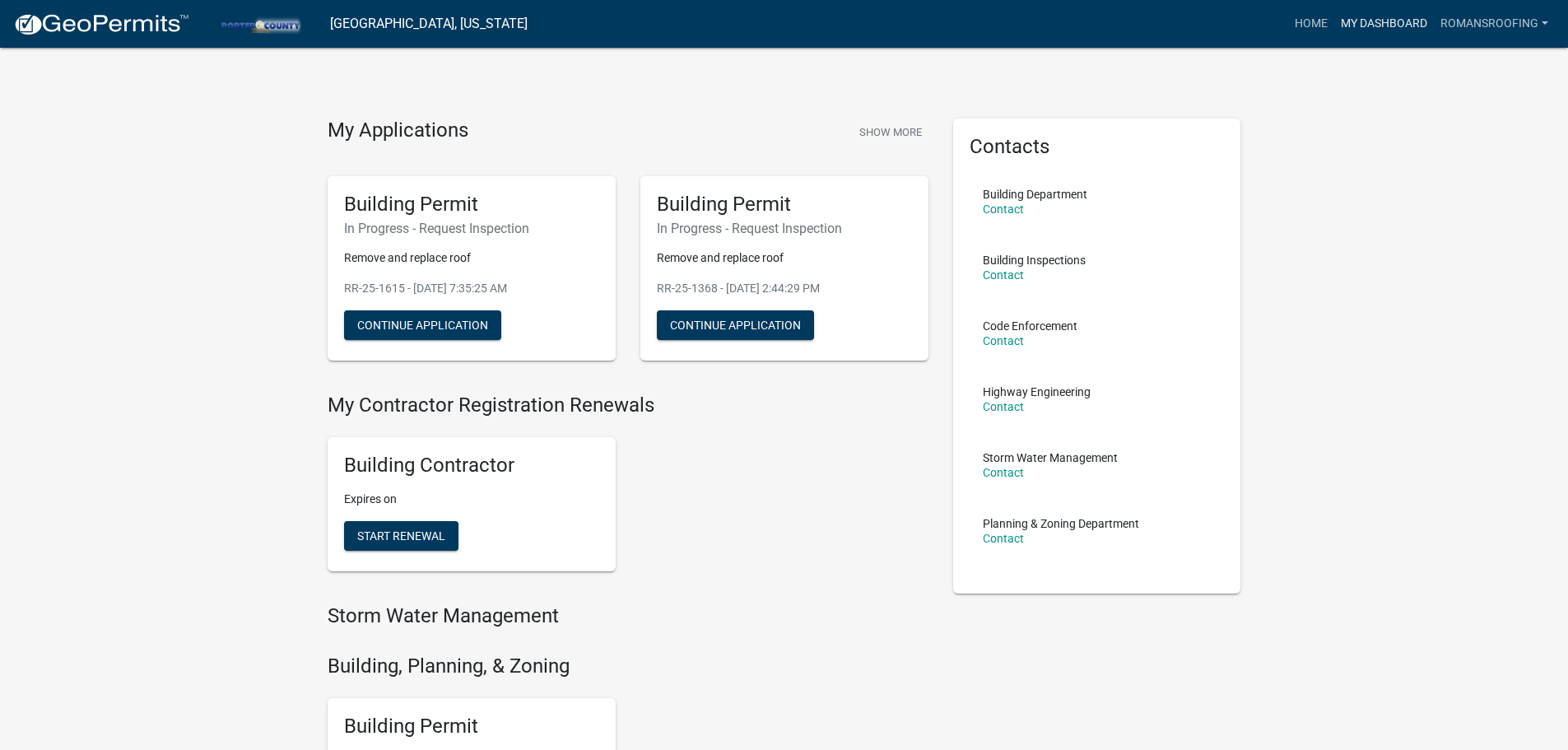
click at [1395, 24] on link "My Dashboard" at bounding box center [1384, 24] width 100 height 31
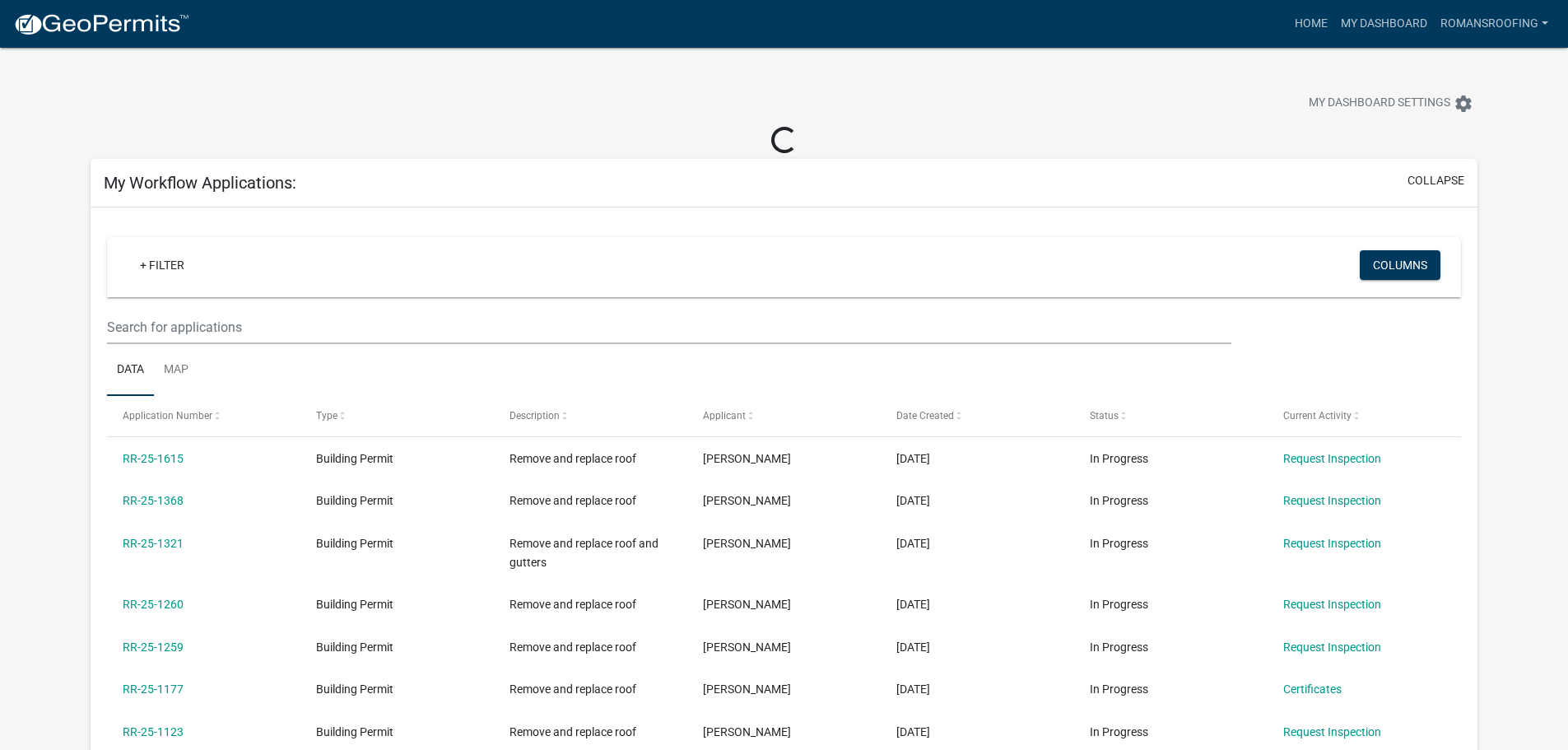
click at [497, 283] on div "+ Filter" at bounding box center [560, 266] width 892 height 34
click at [153, 263] on link "+ Filter" at bounding box center [162, 265] width 71 height 29
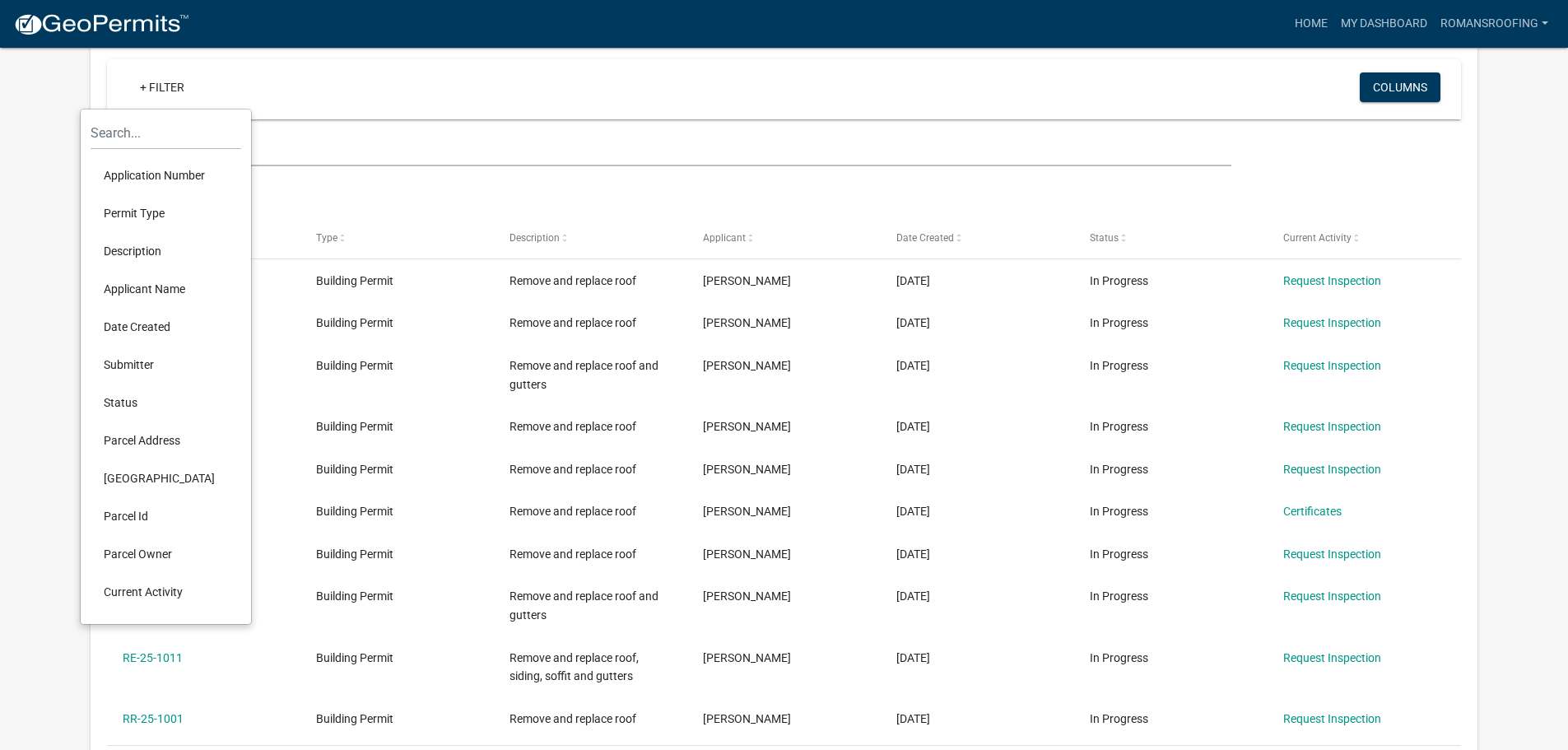
scroll to position [165, 0]
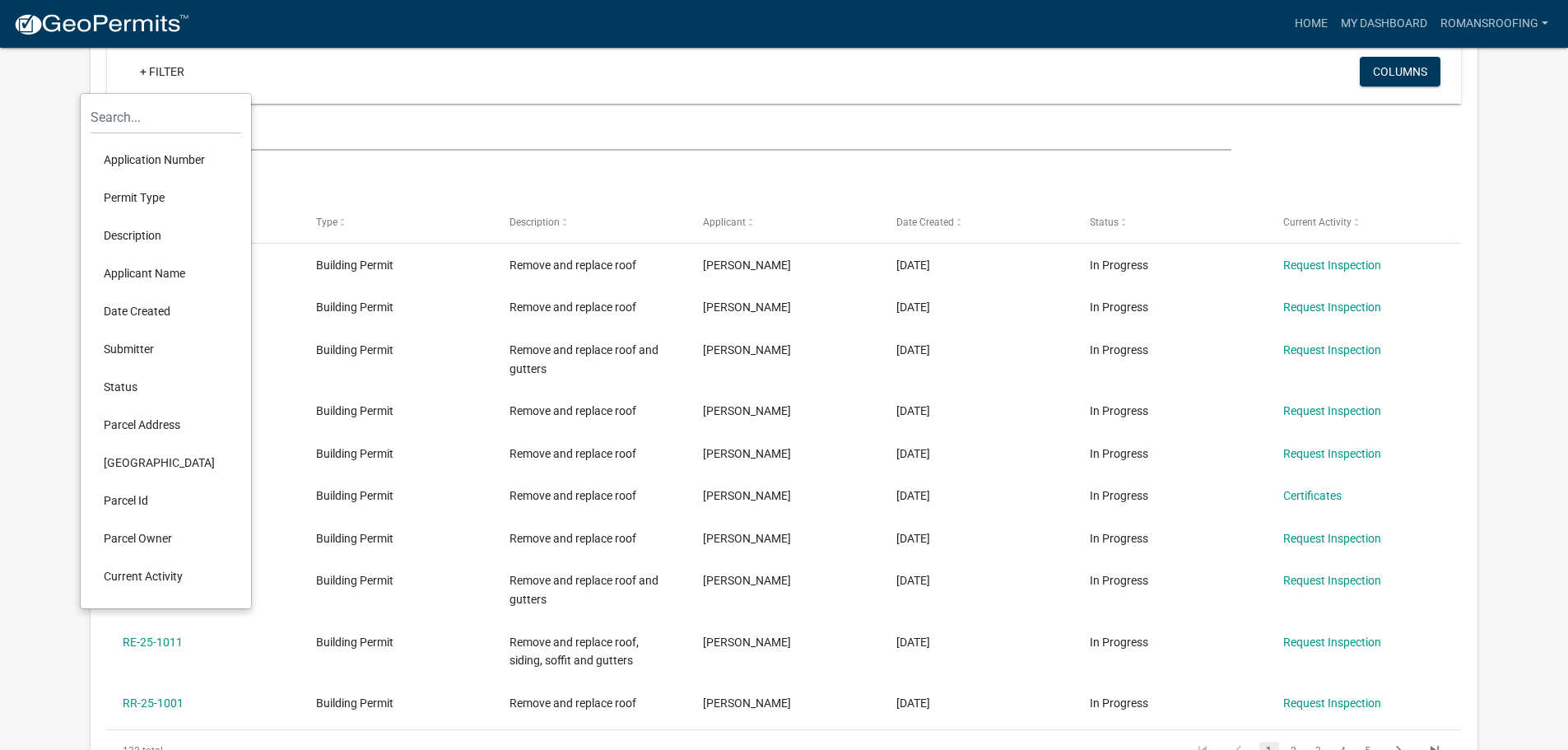
click at [122, 384] on li "Status" at bounding box center [166, 387] width 151 height 38
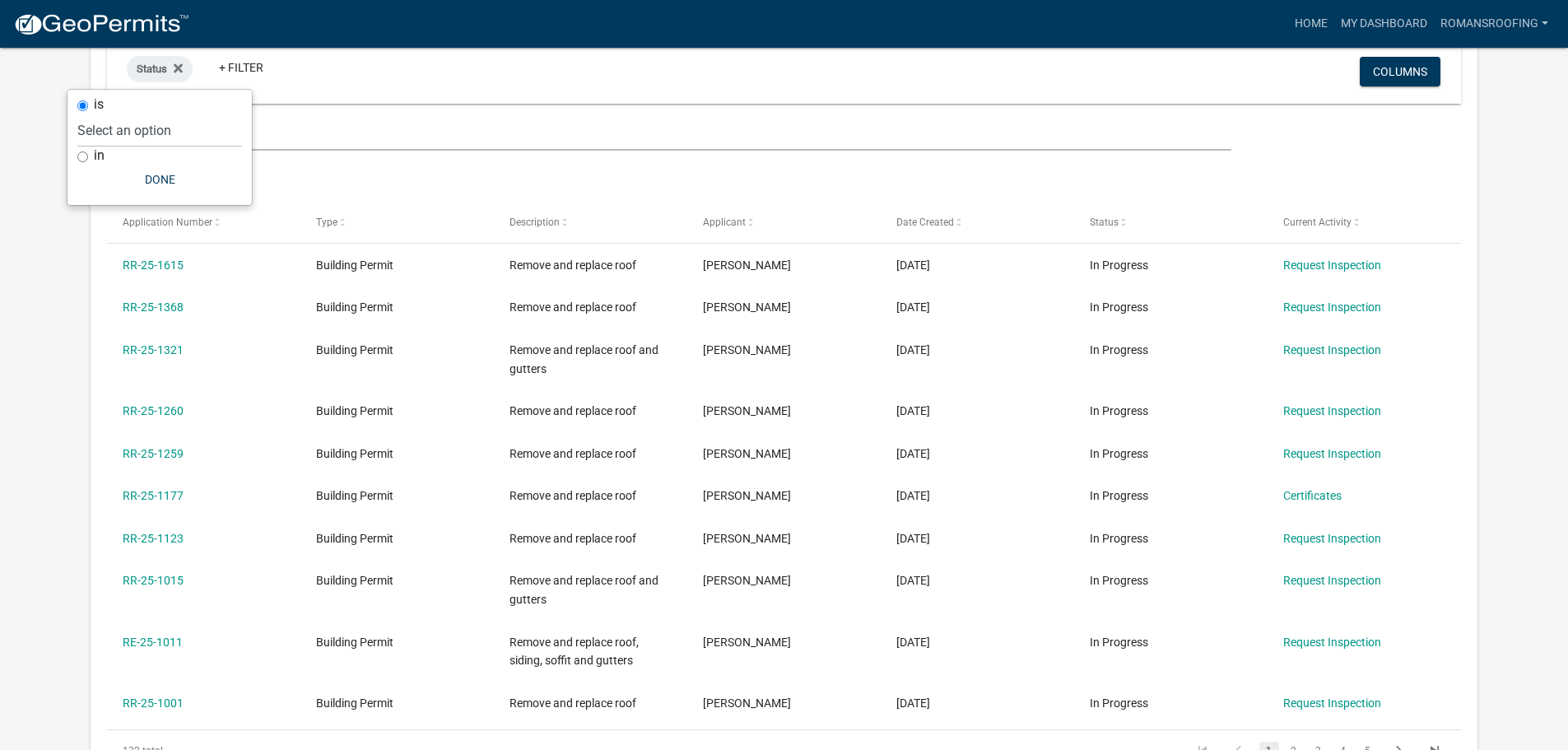
click at [82, 155] on input "in" at bounding box center [83, 157] width 10 height 10
radio input "true"
select select
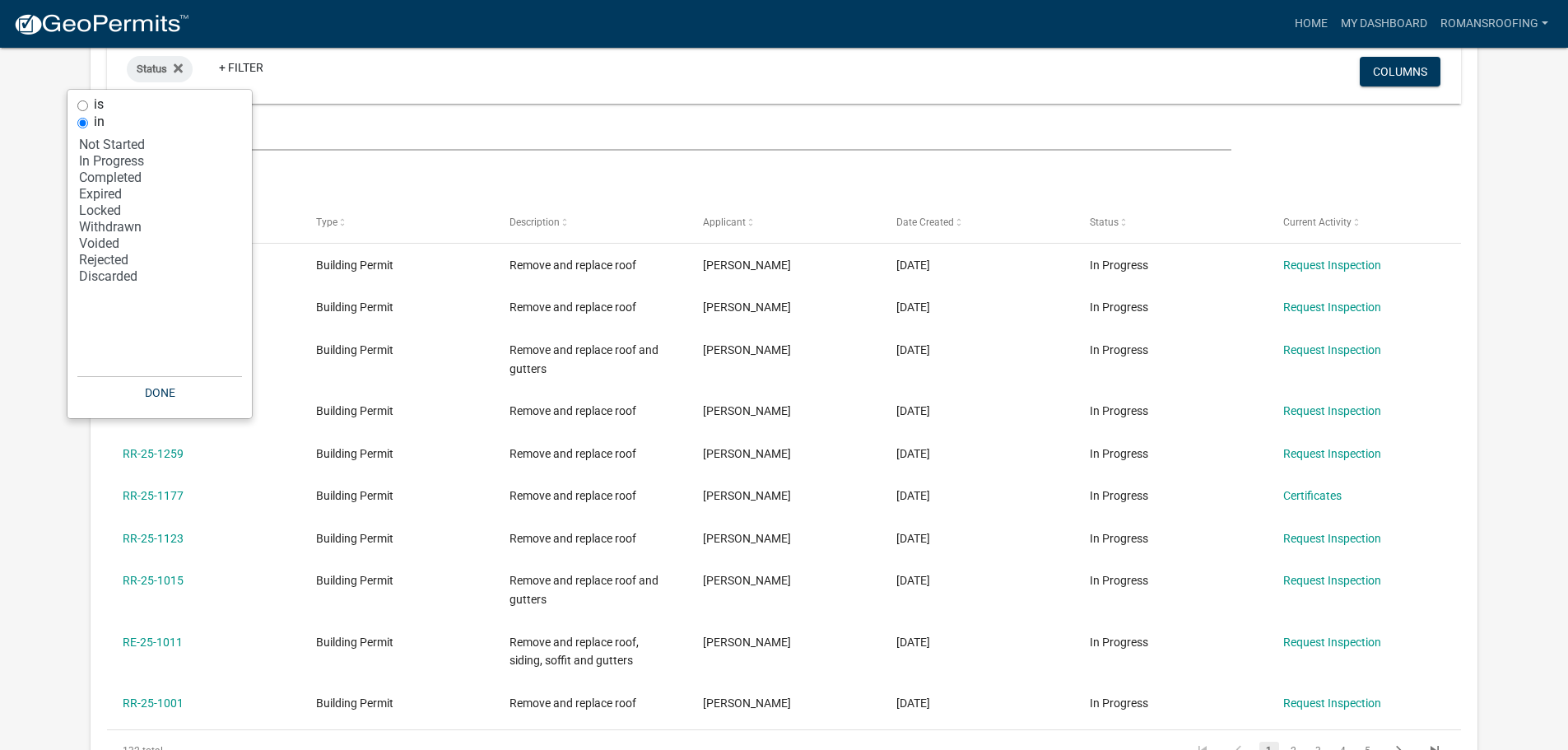
click at [84, 106] on input "is" at bounding box center [83, 105] width 10 height 10
radio input "true"
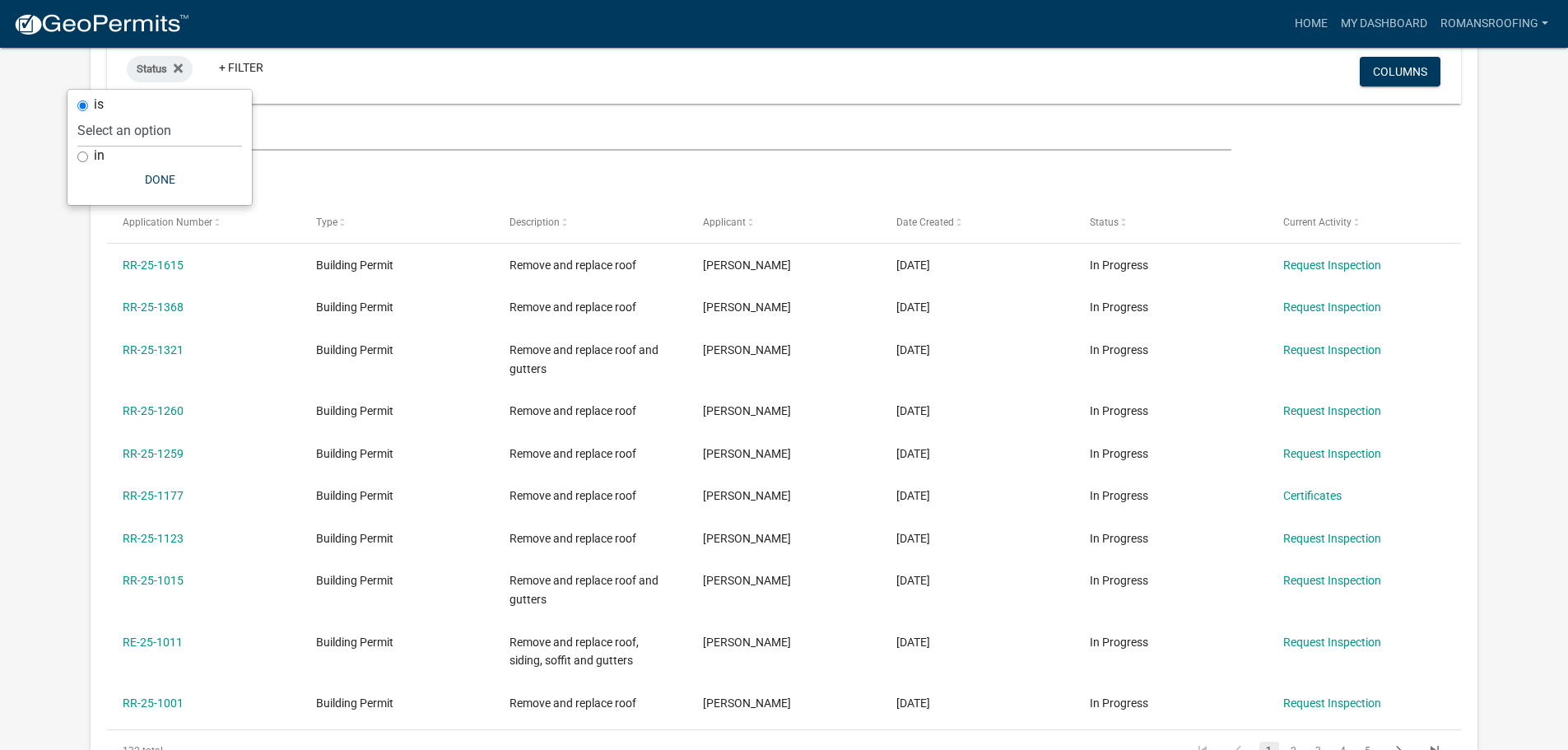
click at [411, 116] on wm-filter-builder "Status + Filter Columns" at bounding box center [784, 97] width 1353 height 107
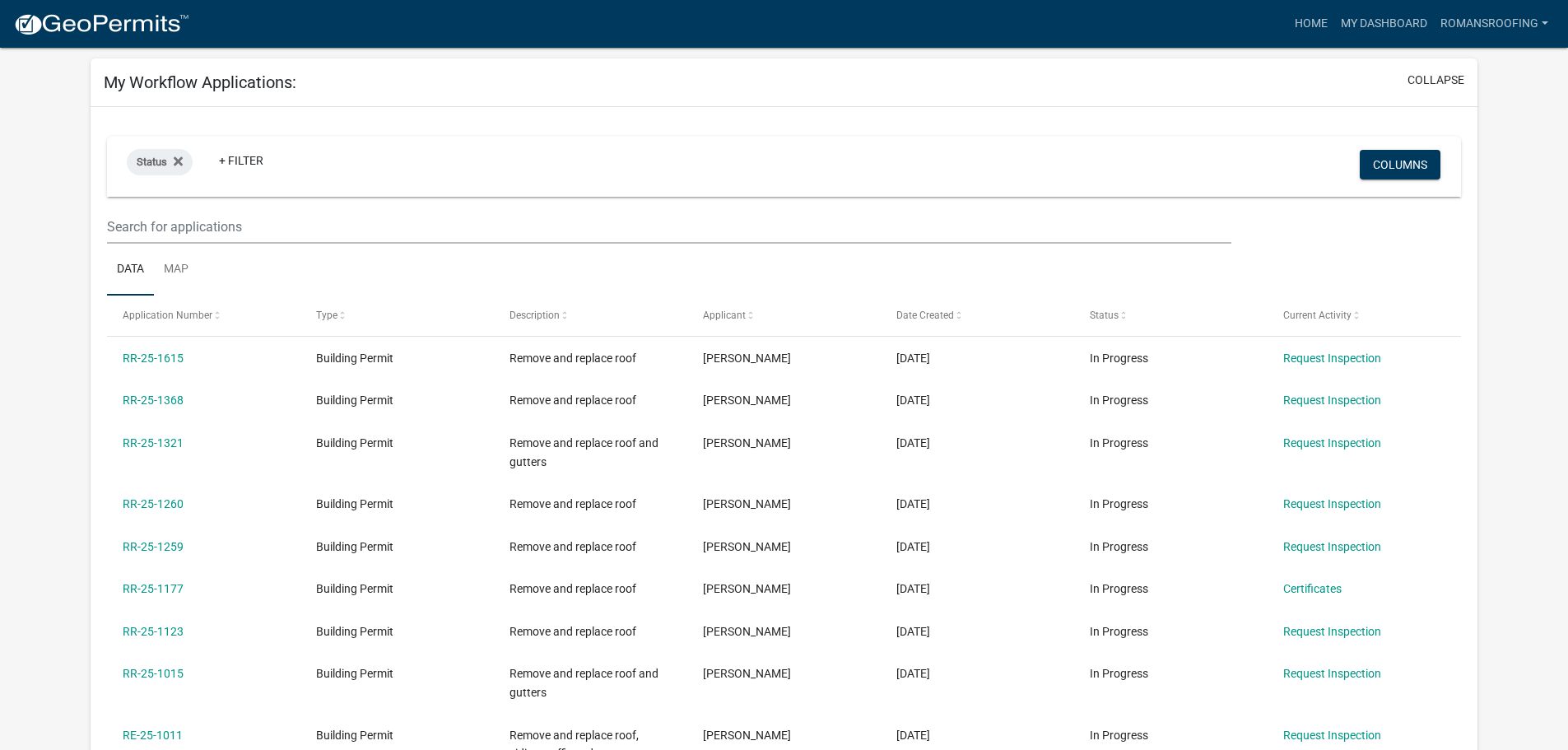
scroll to position [0, 0]
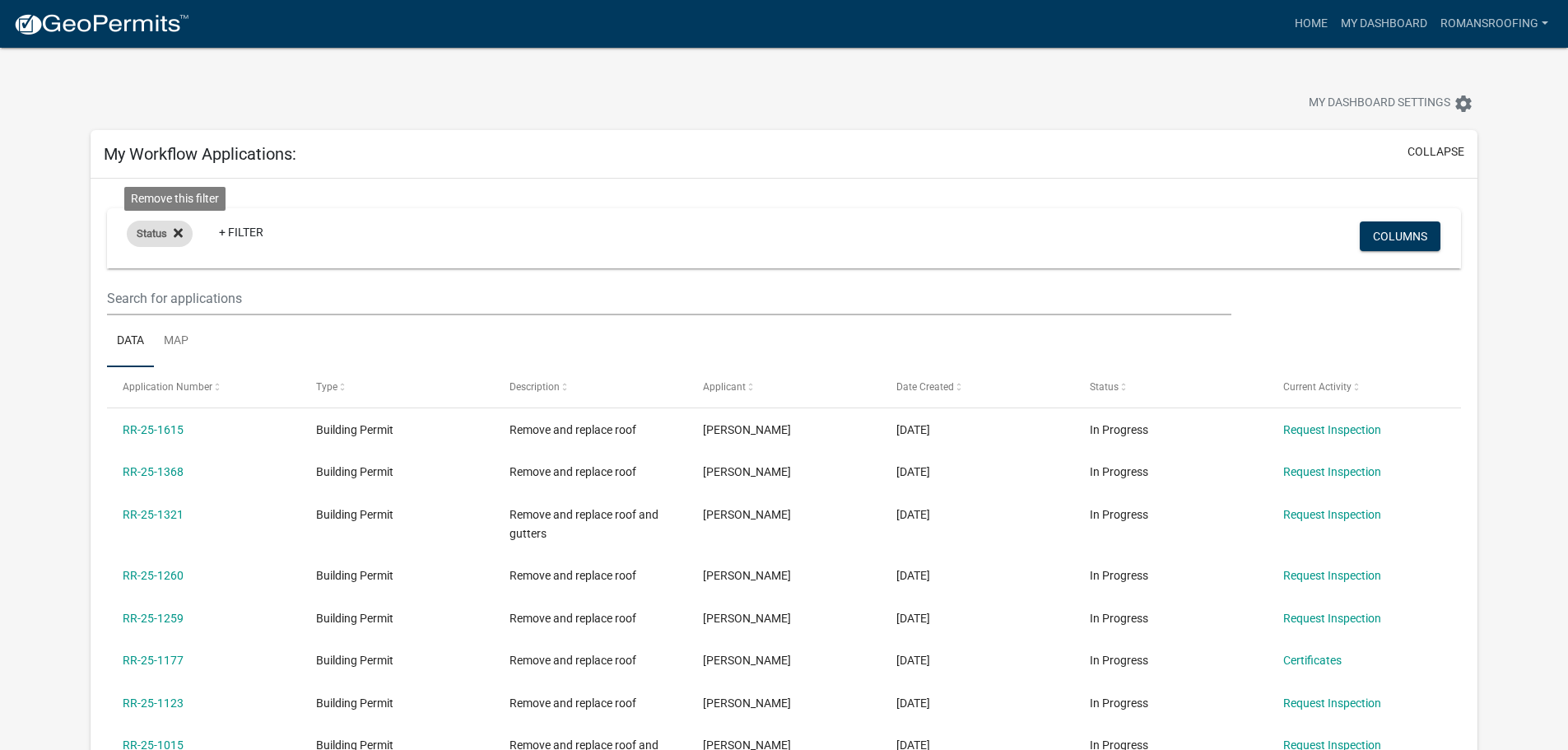
click at [178, 232] on icon at bounding box center [178, 232] width 9 height 9
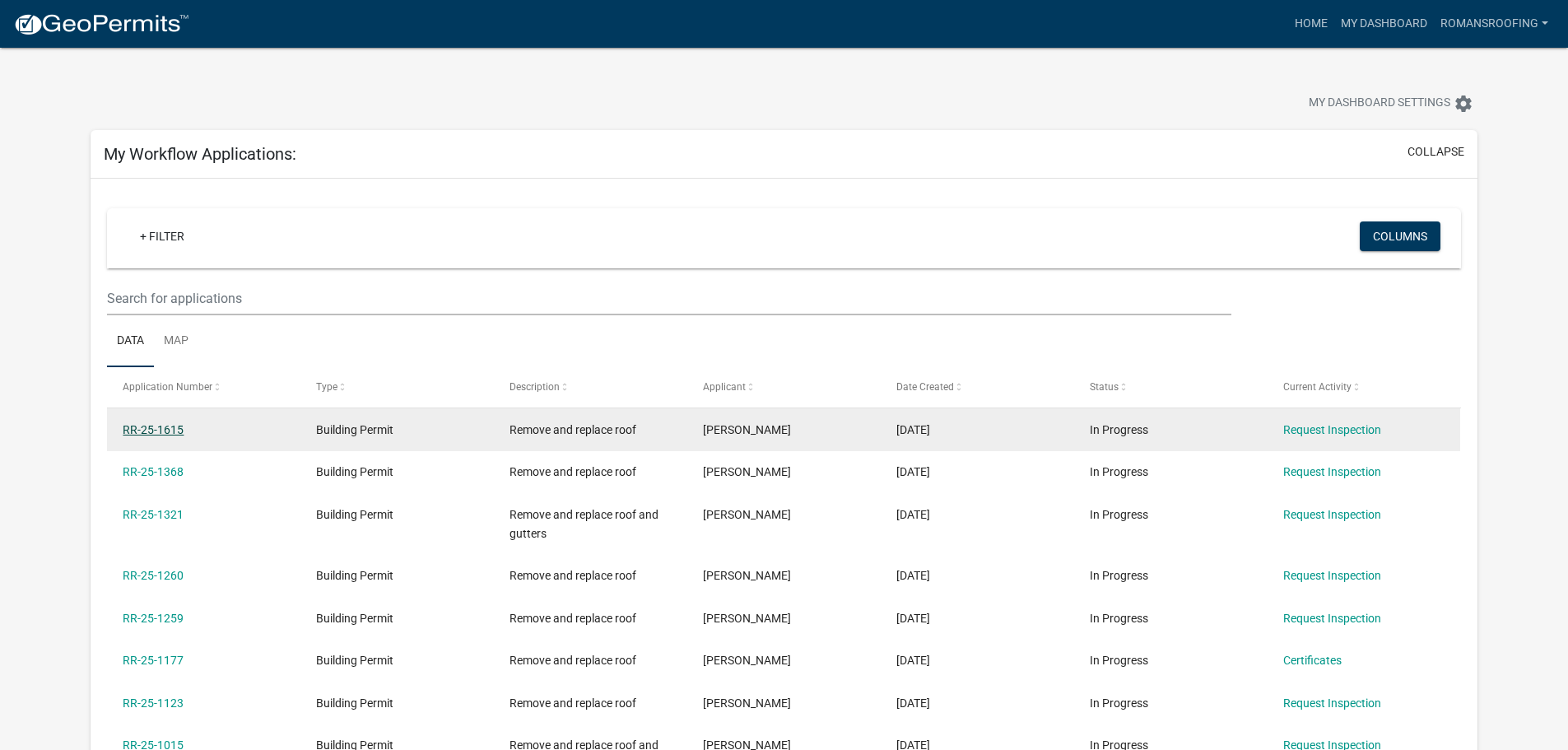
click at [158, 429] on link "RR-25-1615" at bounding box center [153, 429] width 61 height 13
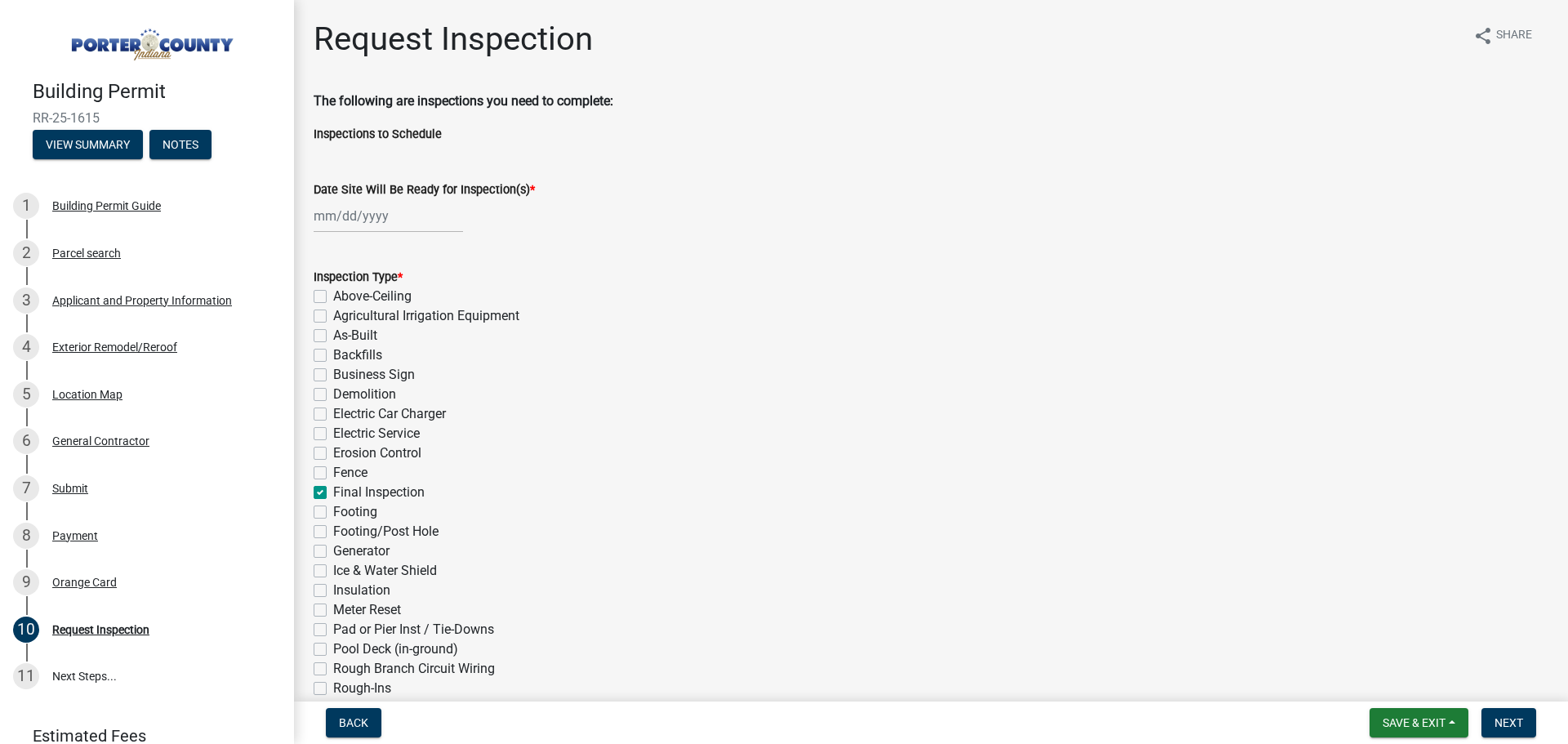
click at [128, 49] on img at bounding box center [150, 39] width 235 height 45
click at [166, 44] on img at bounding box center [150, 39] width 235 height 45
click at [358, 724] on span "Back" at bounding box center [353, 722] width 29 height 13
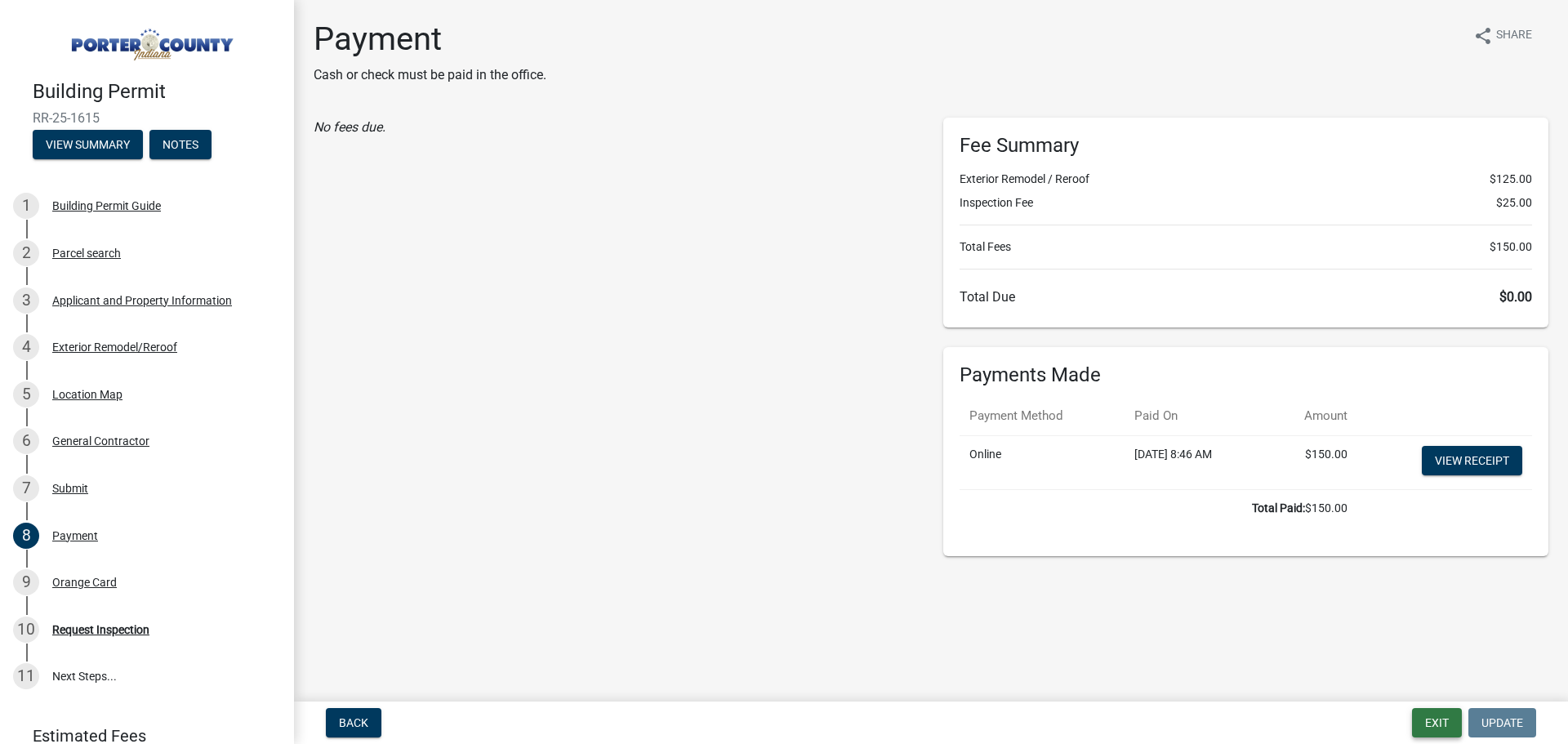
click at [1446, 721] on button "Exit" at bounding box center [1437, 723] width 50 height 29
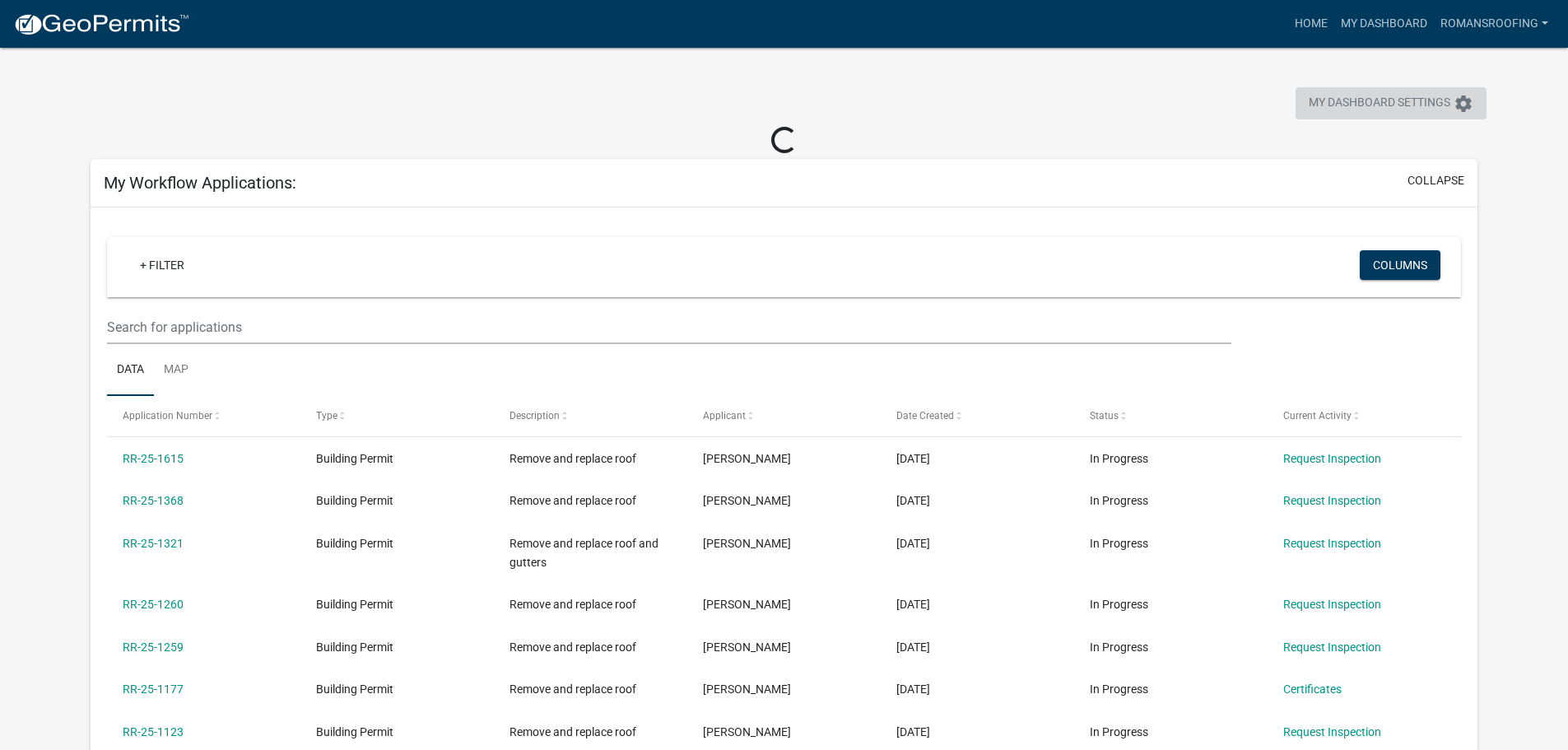
click at [1408, 100] on span "My Dashboard Settings" at bounding box center [1379, 103] width 141 height 20
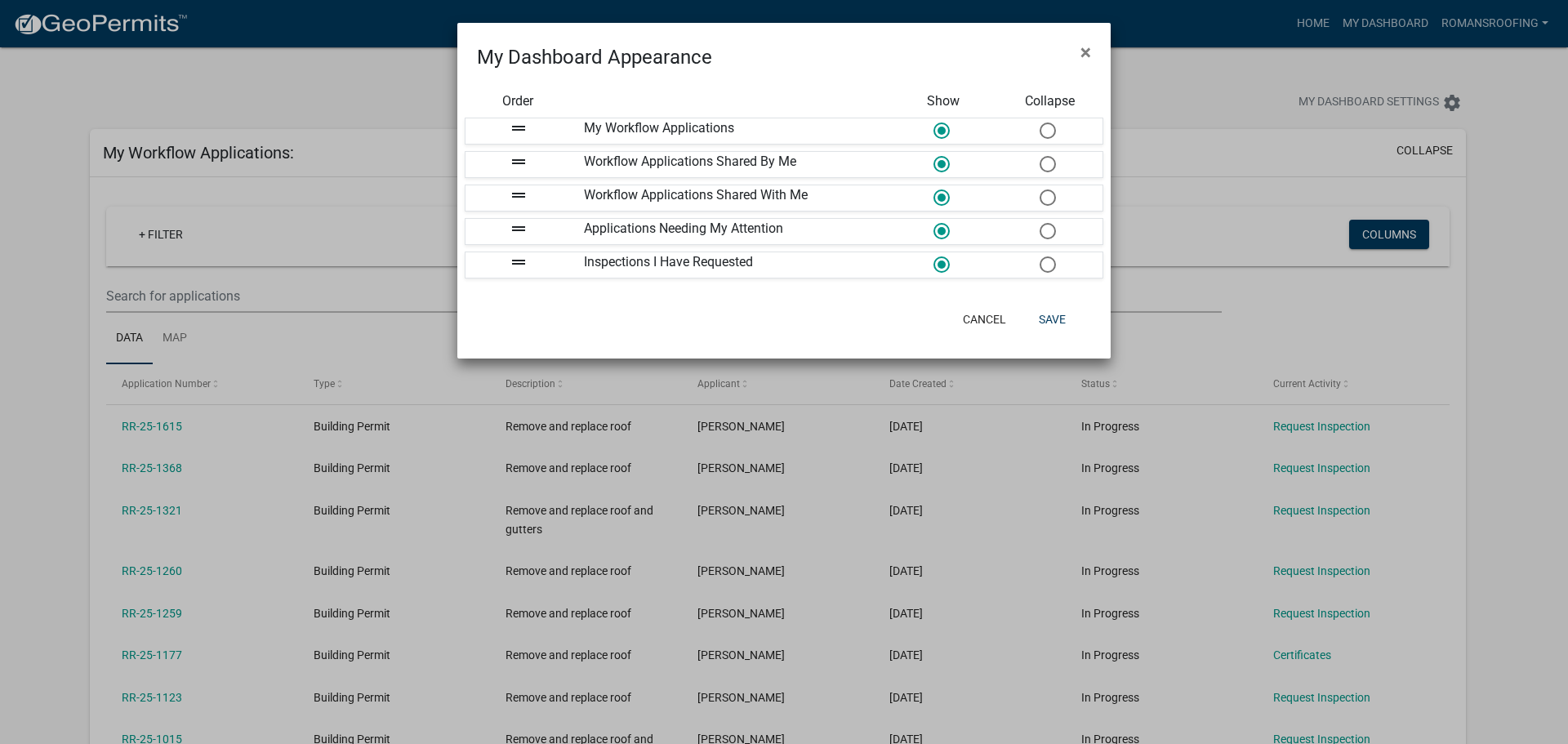
click at [1349, 328] on ngb-modal-window "My Dashboard Appearance × Order Show Collapse drag_handle My Workflow Applicati…" at bounding box center [784, 372] width 1568 height 744
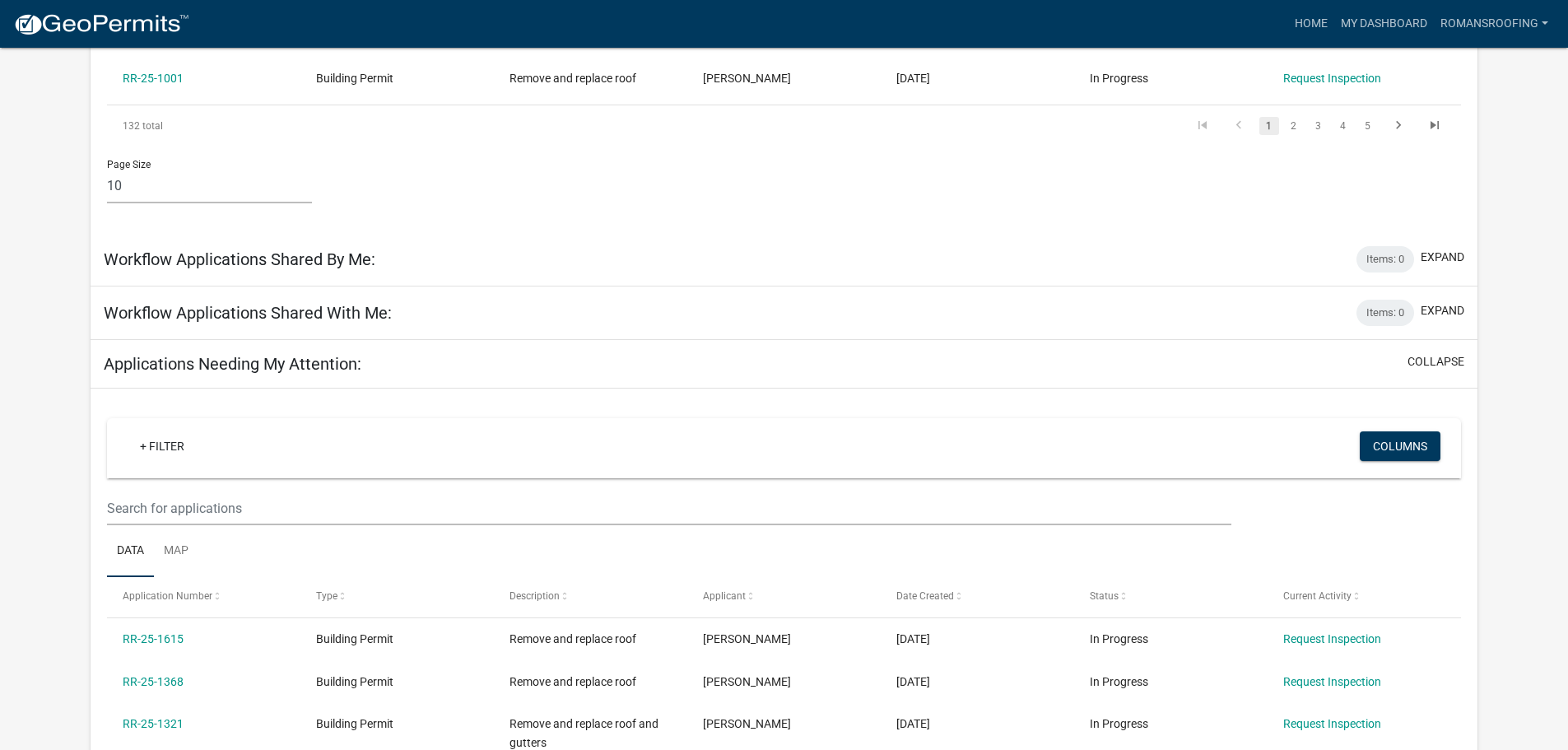
scroll to position [823, 0]
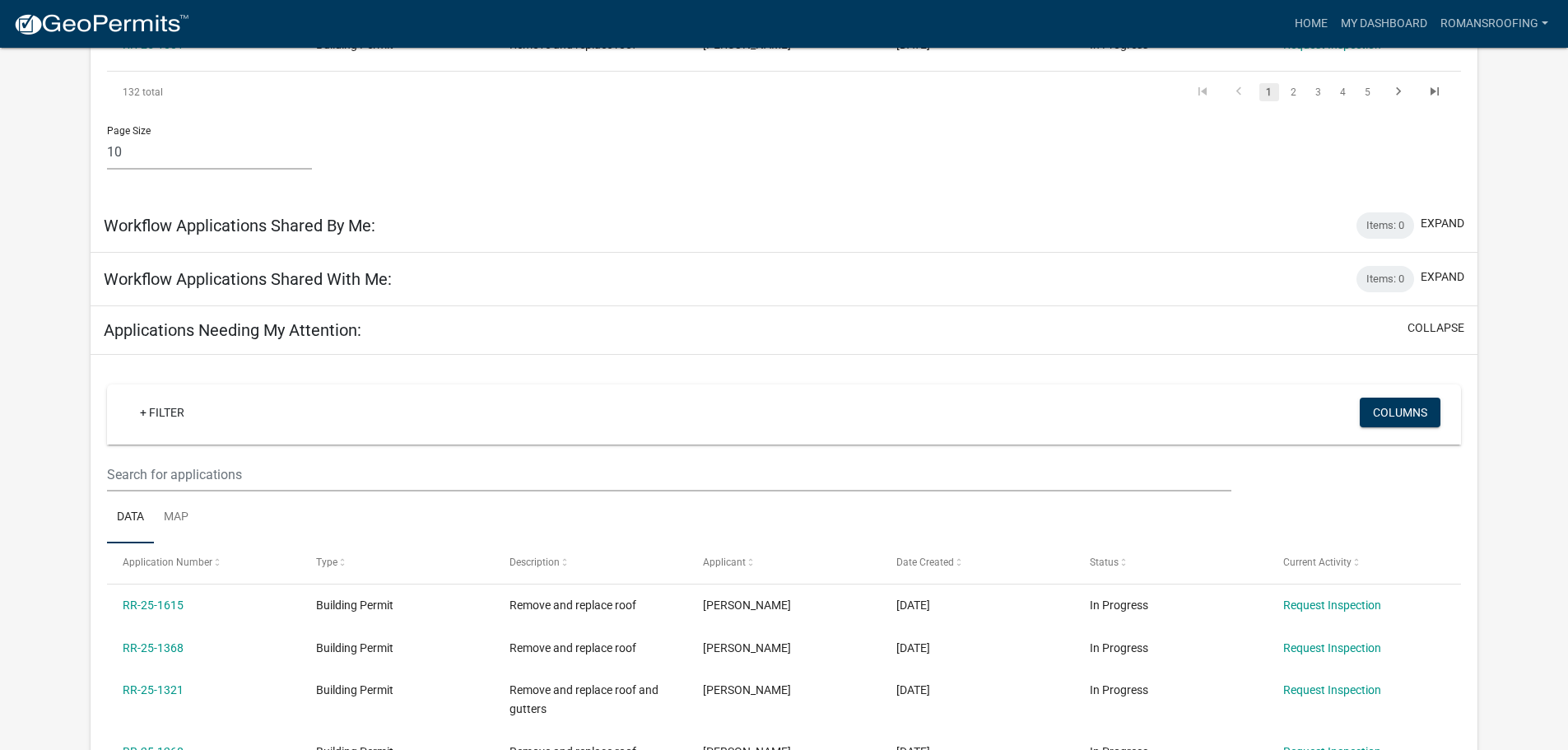
click at [275, 327] on h5 "Applications Needing My Attention:" at bounding box center [232, 329] width 258 height 20
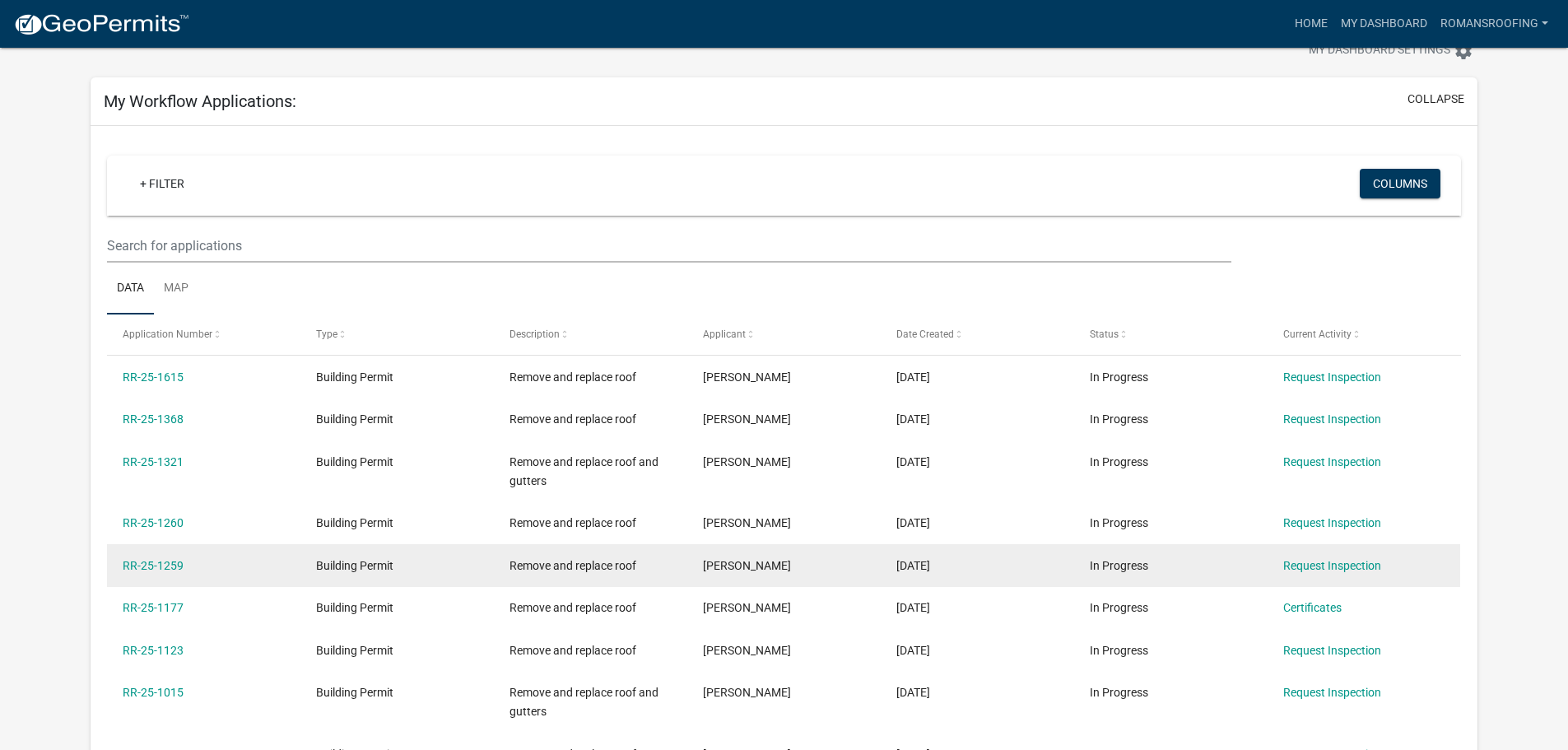
scroll to position [0, 0]
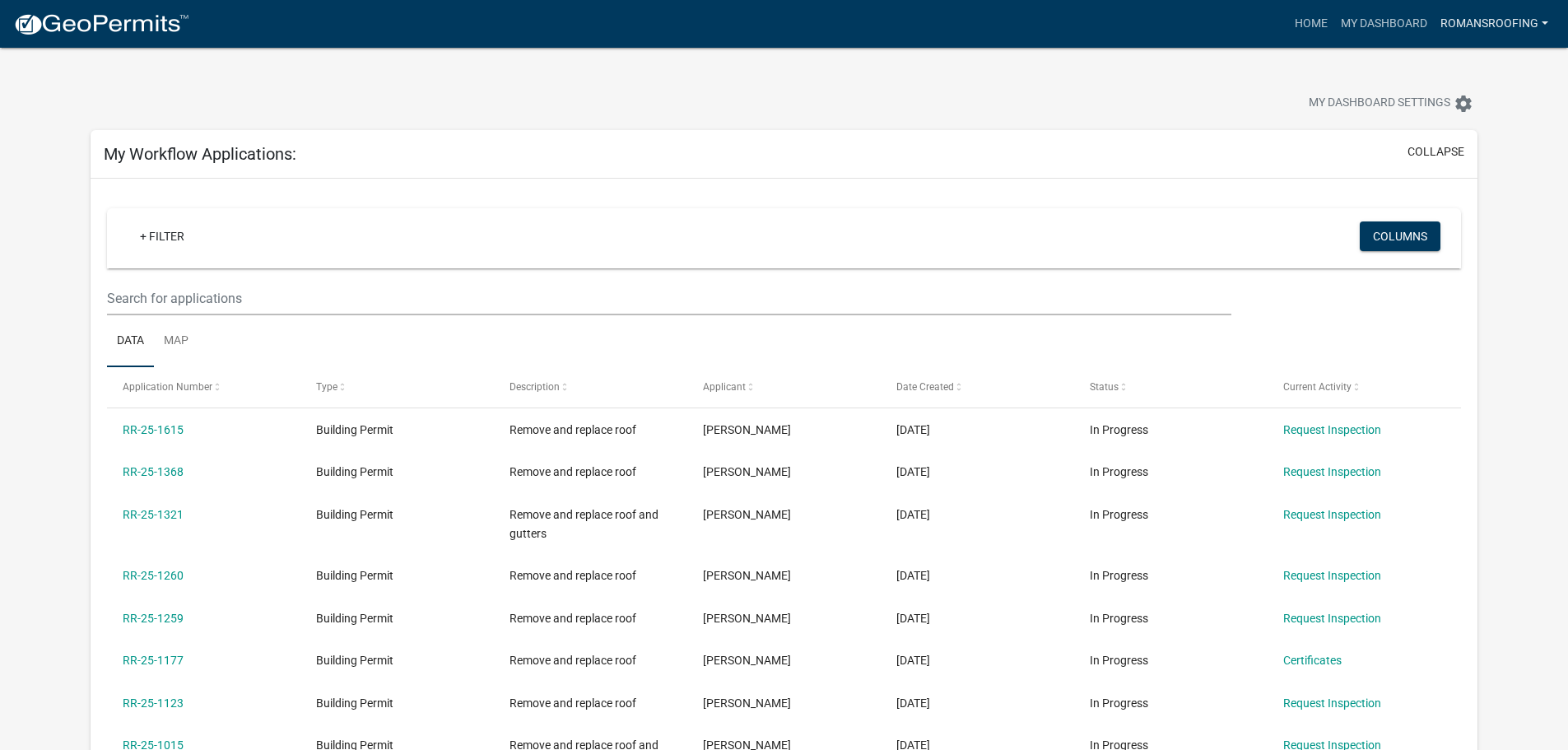
click at [1478, 16] on link "romansroofing" at bounding box center [1494, 24] width 121 height 31
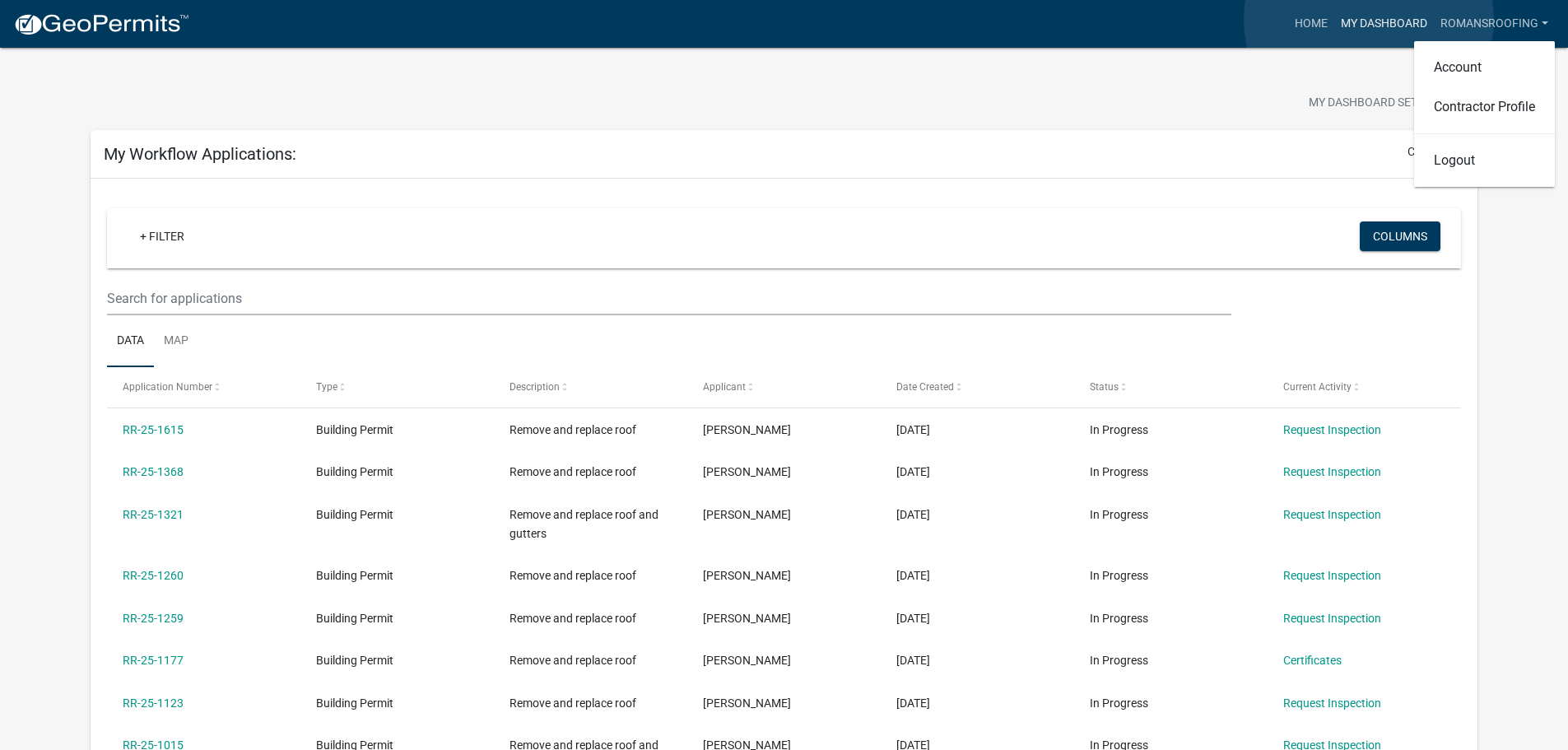
click at [1369, 20] on link "My Dashboard" at bounding box center [1384, 24] width 100 height 31
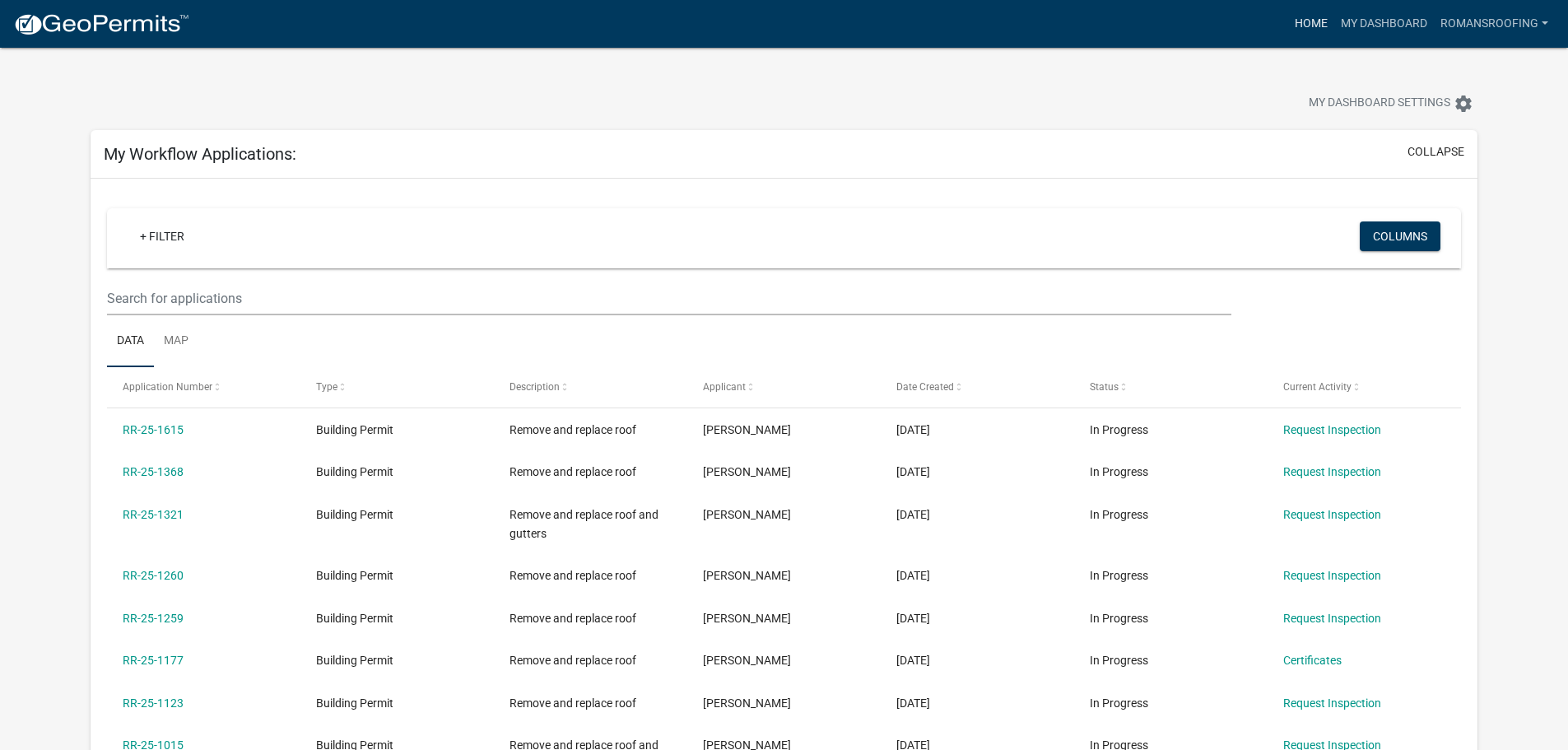
click at [1312, 20] on link "Home" at bounding box center [1310, 24] width 46 height 31
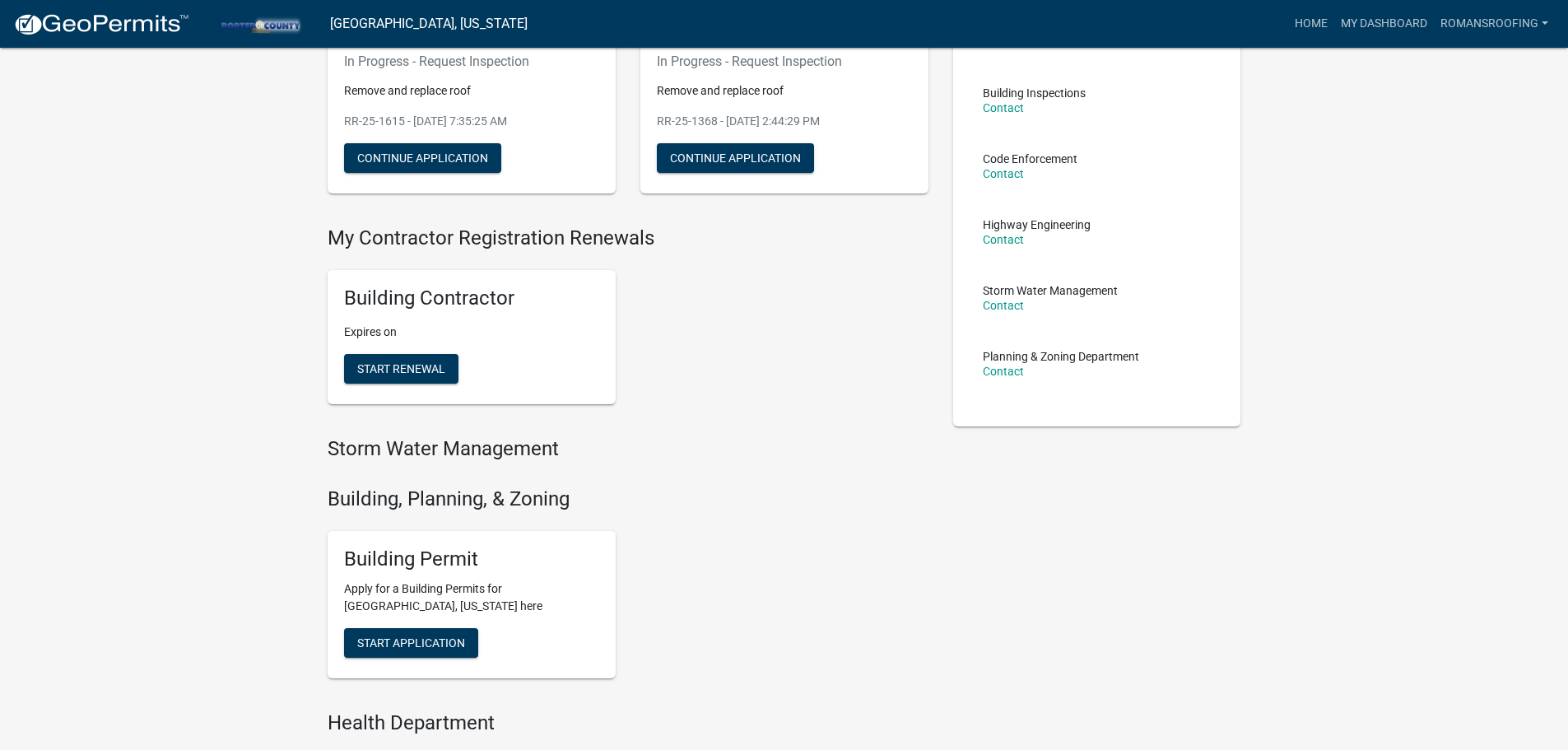
scroll to position [411, 0]
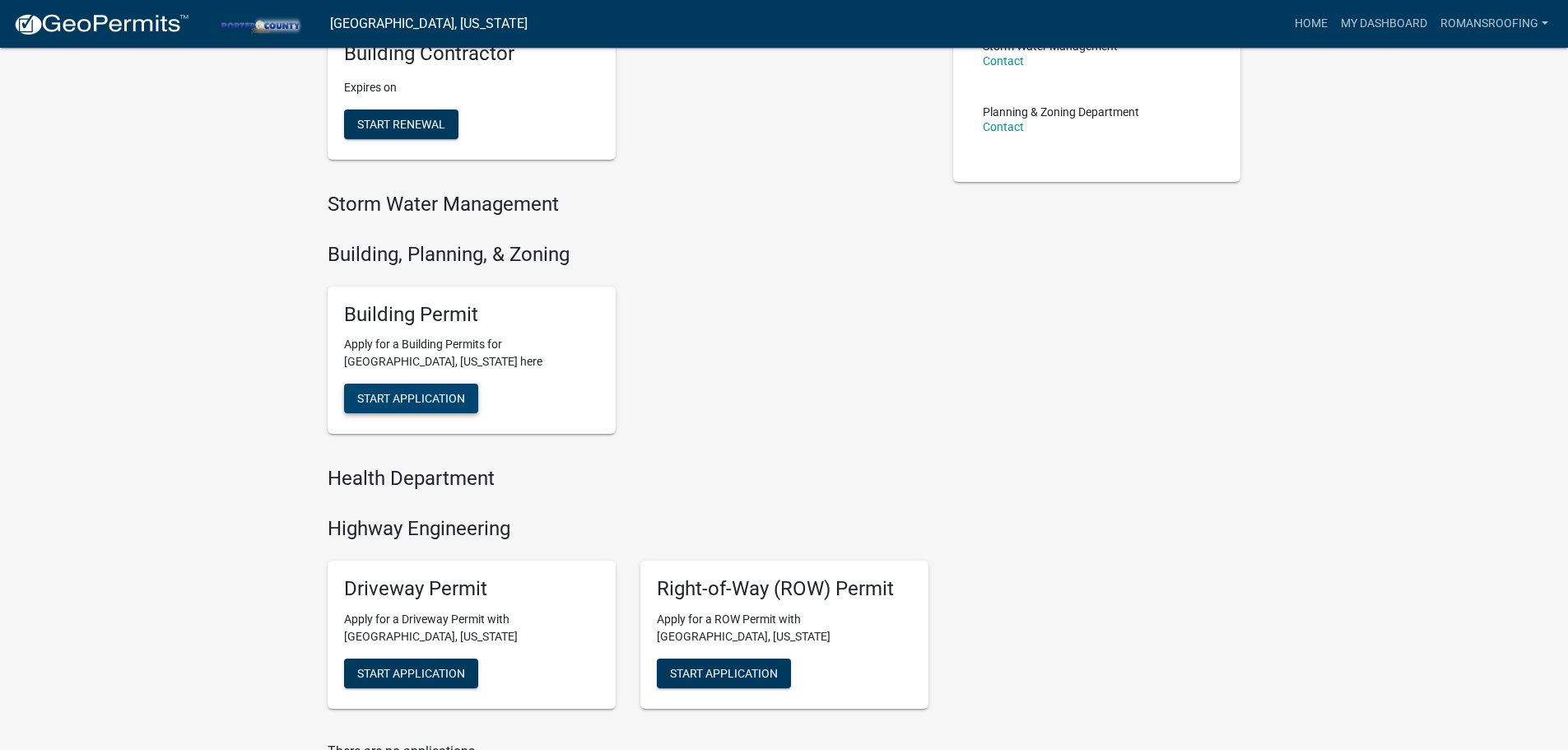
click at [427, 396] on span "Start Application" at bounding box center [410, 397] width 108 height 13
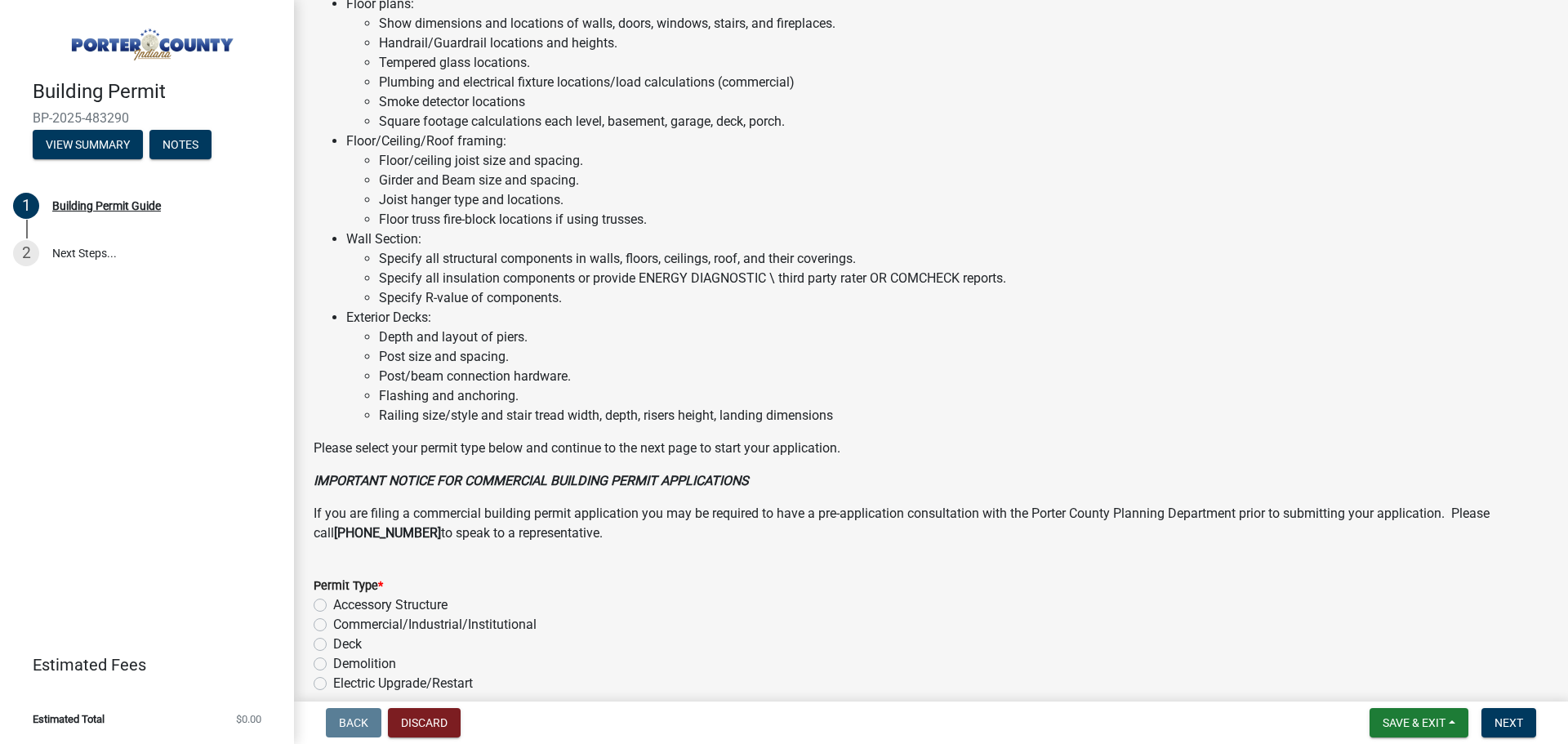
scroll to position [1061, 0]
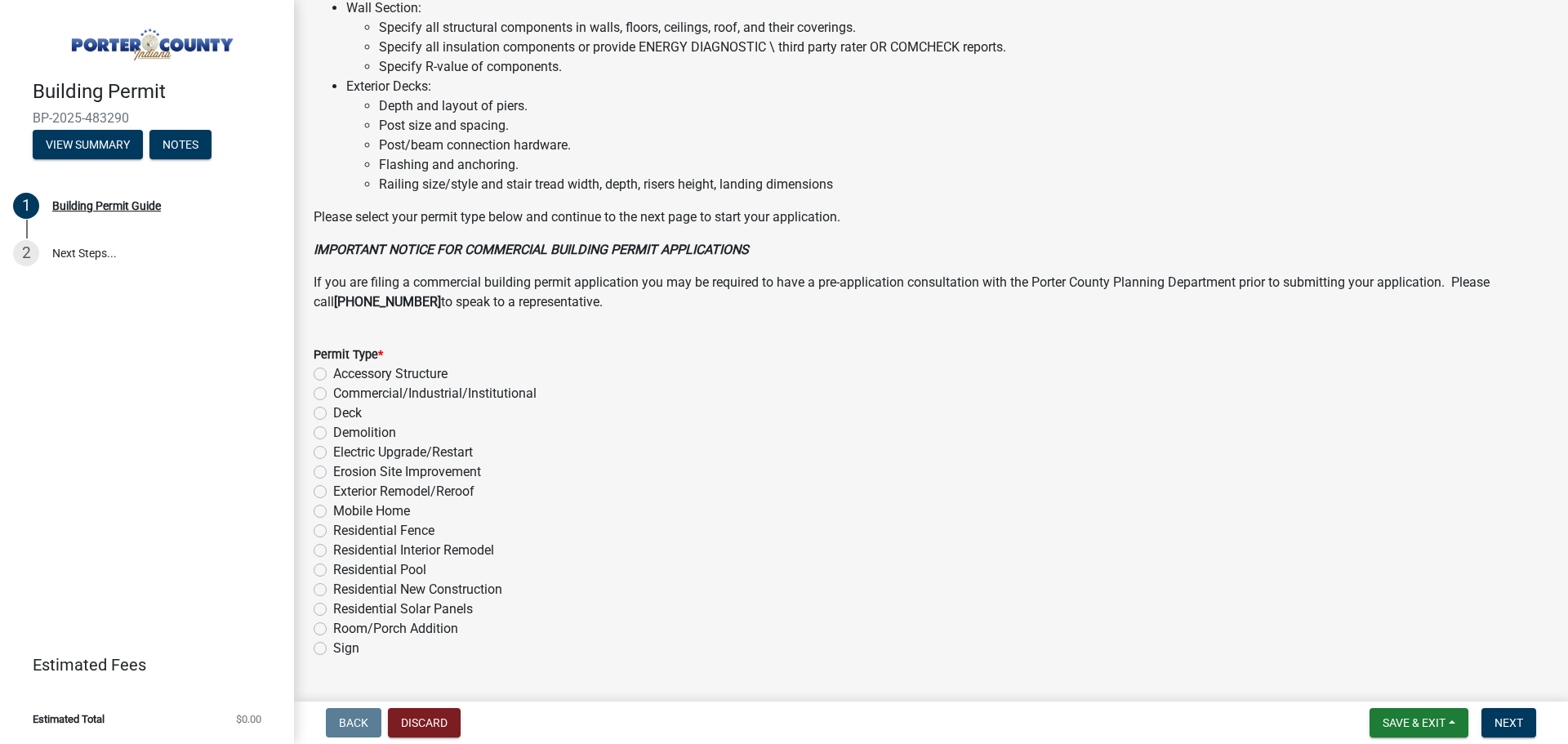
click at [334, 492] on label "Exterior Remodel/Reroof" at bounding box center [404, 491] width 141 height 20
click at [334, 492] on input "Exterior Remodel/Reroof" at bounding box center [339, 487] width 10 height 10
radio input "true"
click at [1511, 724] on span "Next" at bounding box center [1508, 722] width 28 height 13
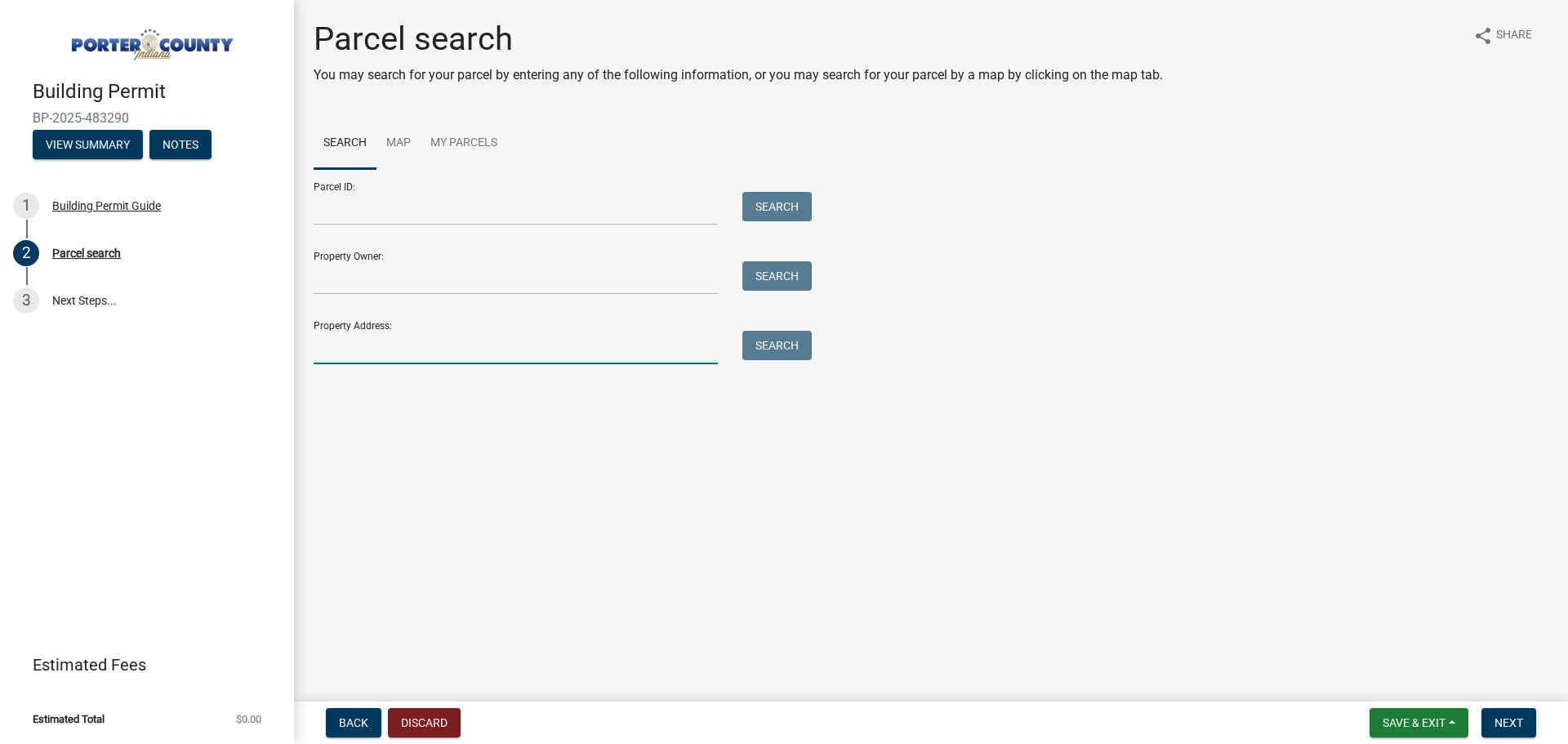
click at [408, 345] on input "Property Address:" at bounding box center [516, 347] width 405 height 33
click at [778, 348] on button "Search" at bounding box center [777, 345] width 69 height 29
click at [371, 348] on input "401 w 550n" at bounding box center [516, 347] width 405 height 33
type input "401 w 550 n"
click at [785, 343] on button "Search" at bounding box center [777, 345] width 69 height 29
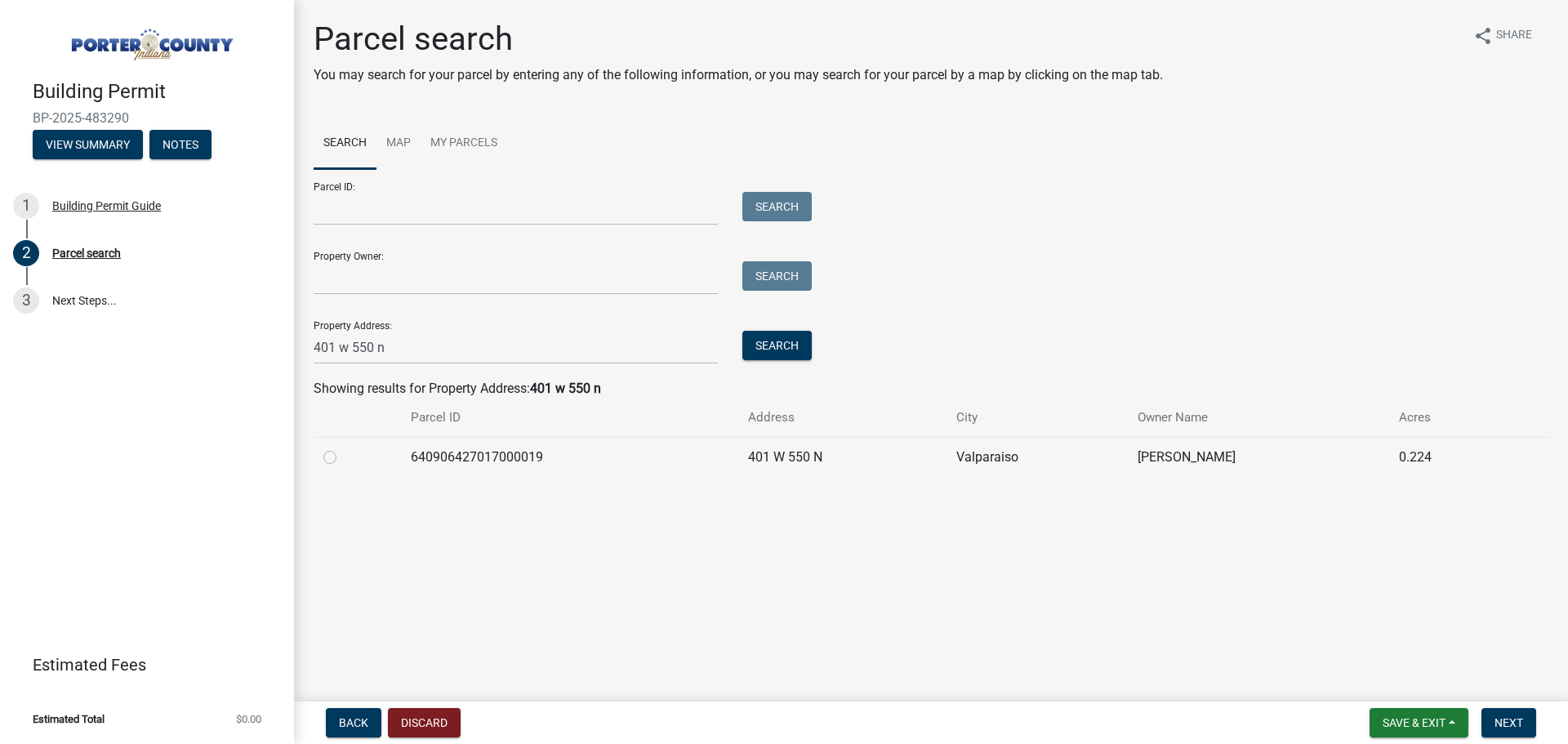
click at [343, 447] on label at bounding box center [343, 447] width 0 height 0
click at [343, 458] on input "radio" at bounding box center [348, 452] width 10 height 10
radio input "true"
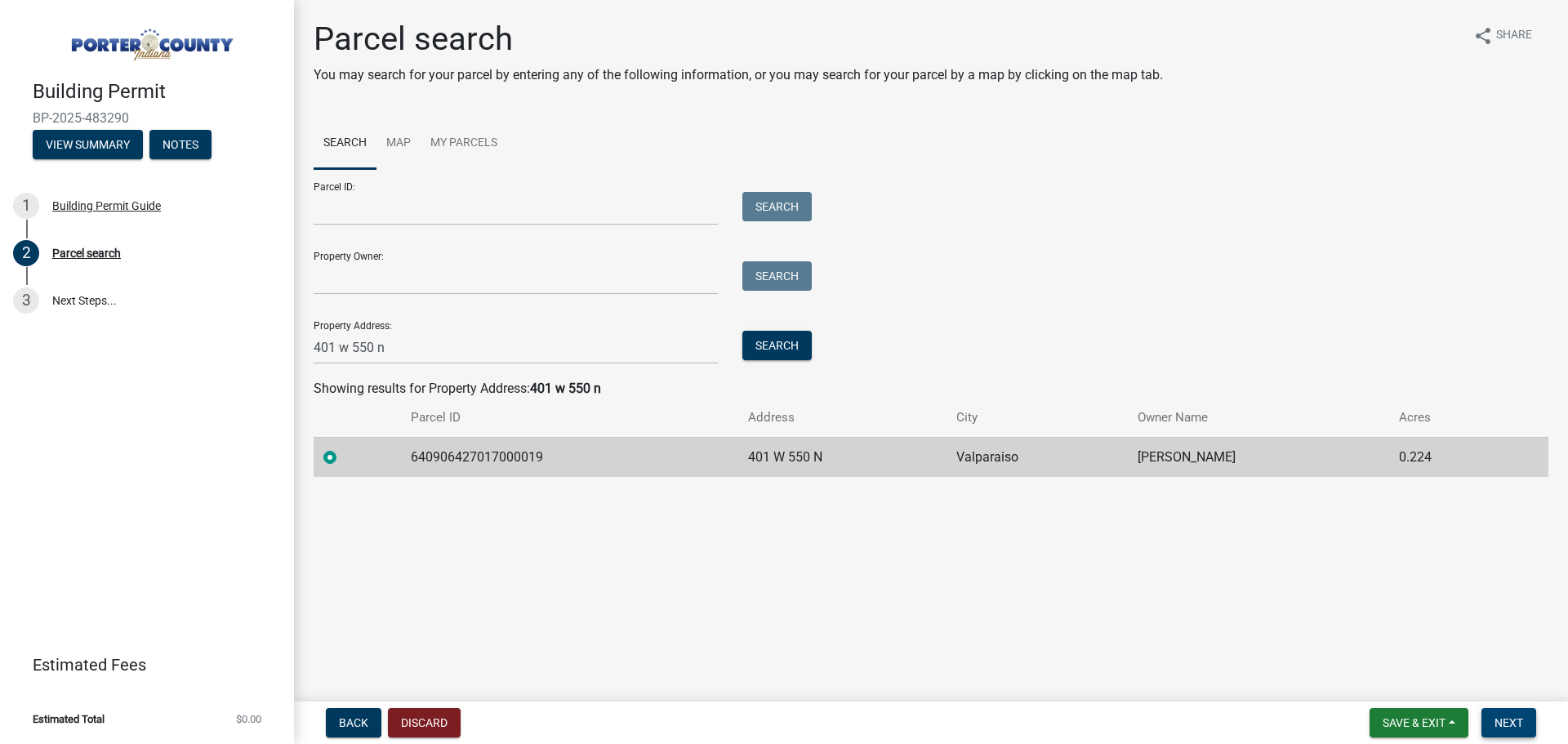
click at [1517, 721] on span "Next" at bounding box center [1508, 722] width 28 height 13
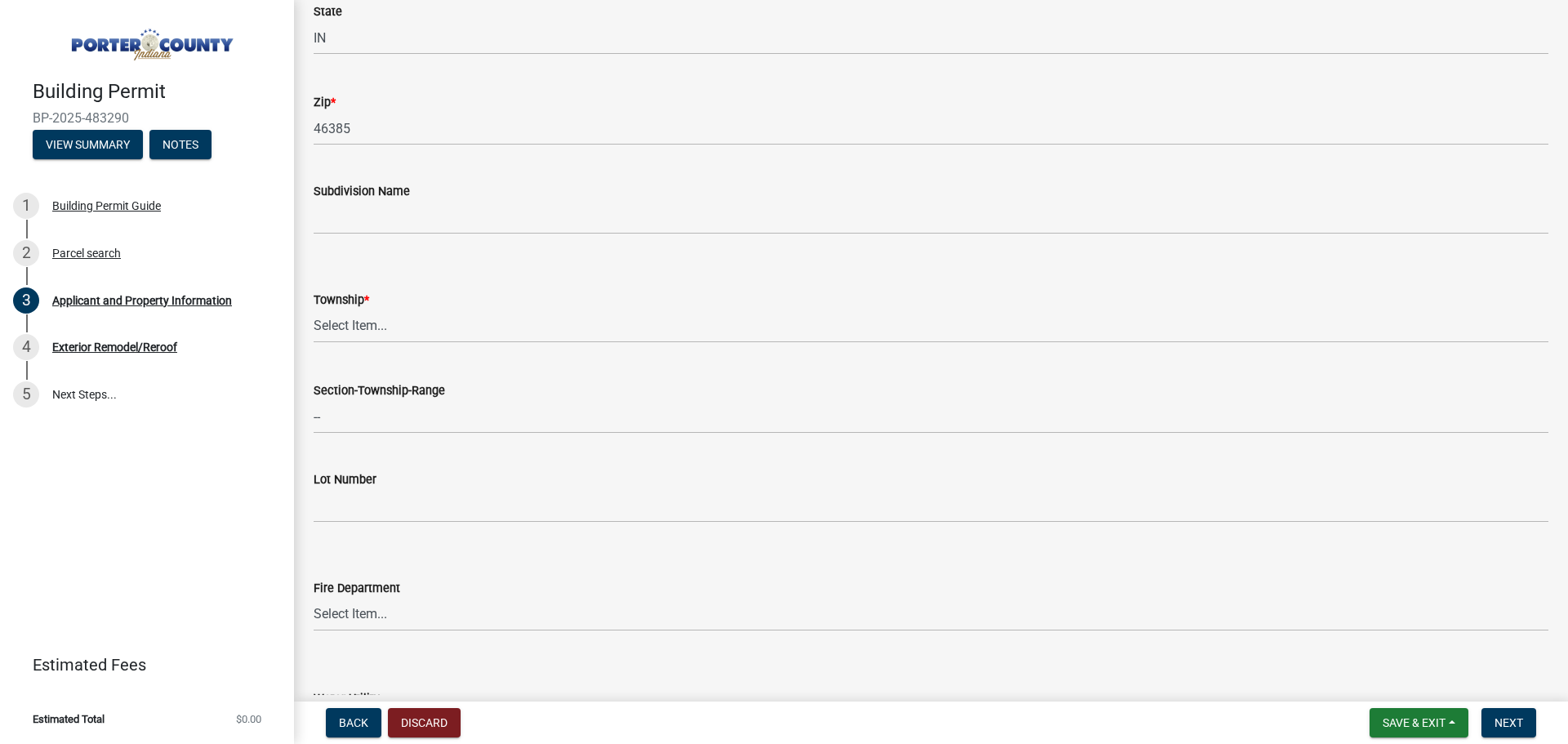
scroll to position [571, 0]
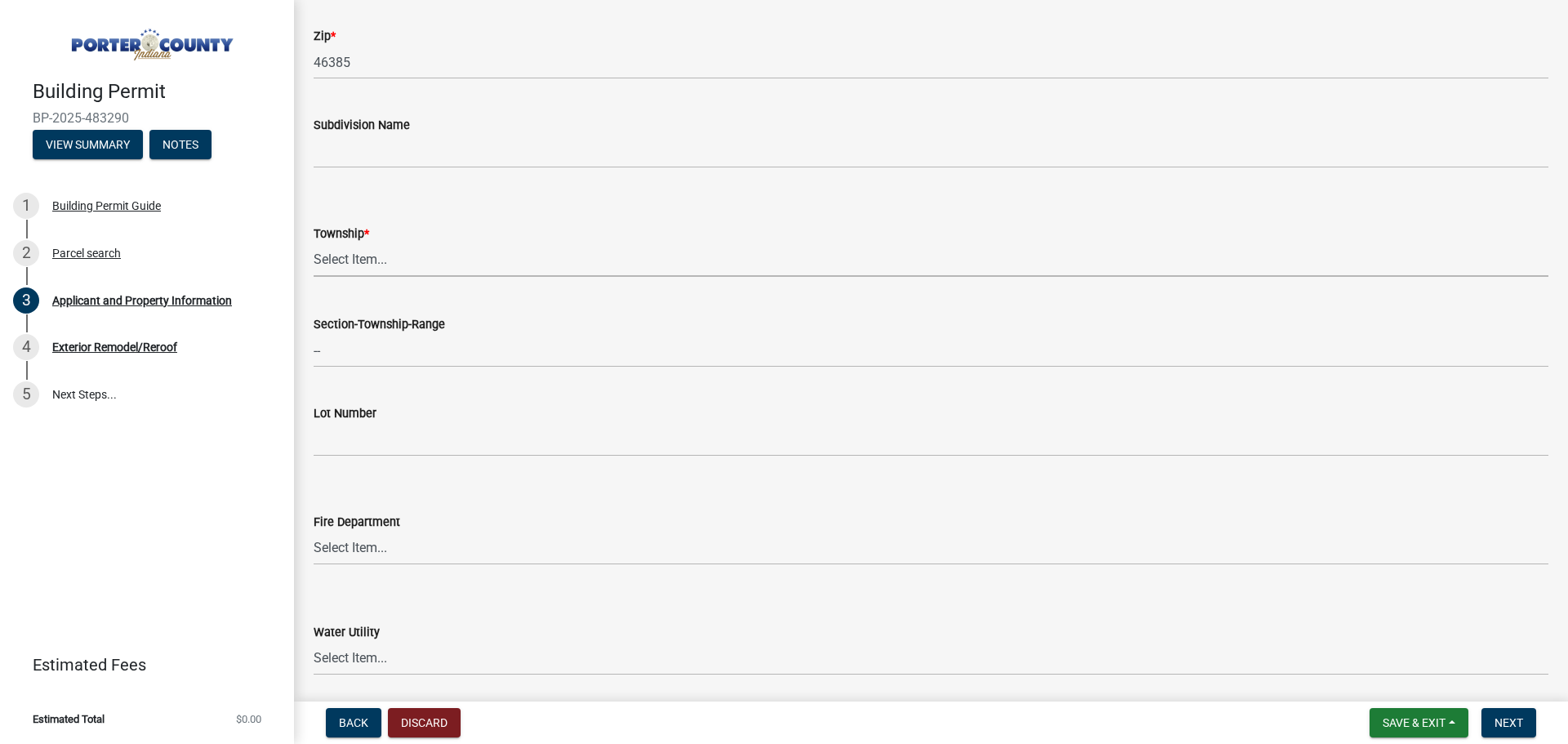
click at [358, 259] on select "Select Item... Boone Center Jackson Liberty Morgan Pine Pleasant Portage Porter…" at bounding box center [931, 259] width 1234 height 33
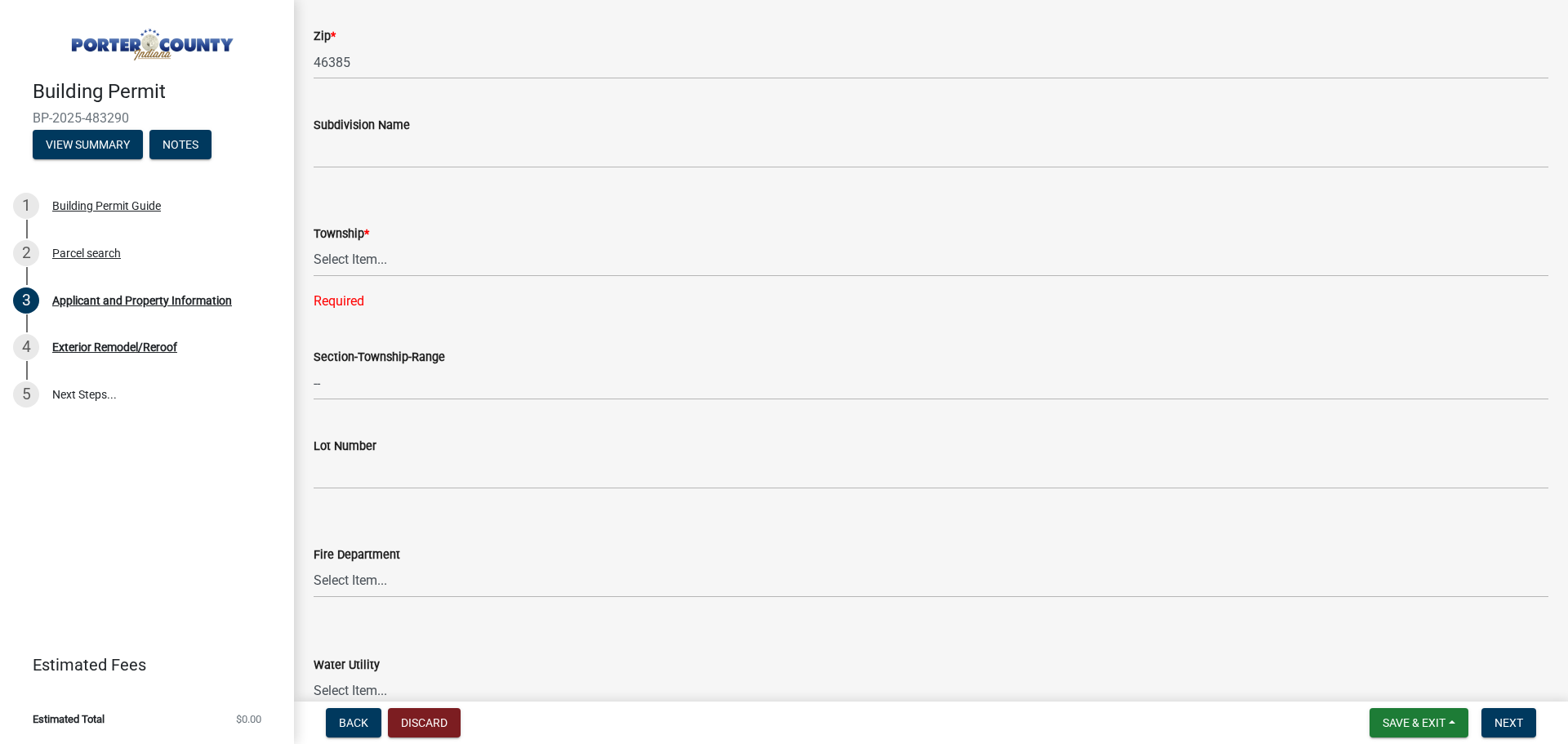
click at [238, 487] on div "Building Permit BP-2025-483290 View Summary Notes 1 Building Permit Guide 2 Par…" at bounding box center [147, 372] width 294 height 744
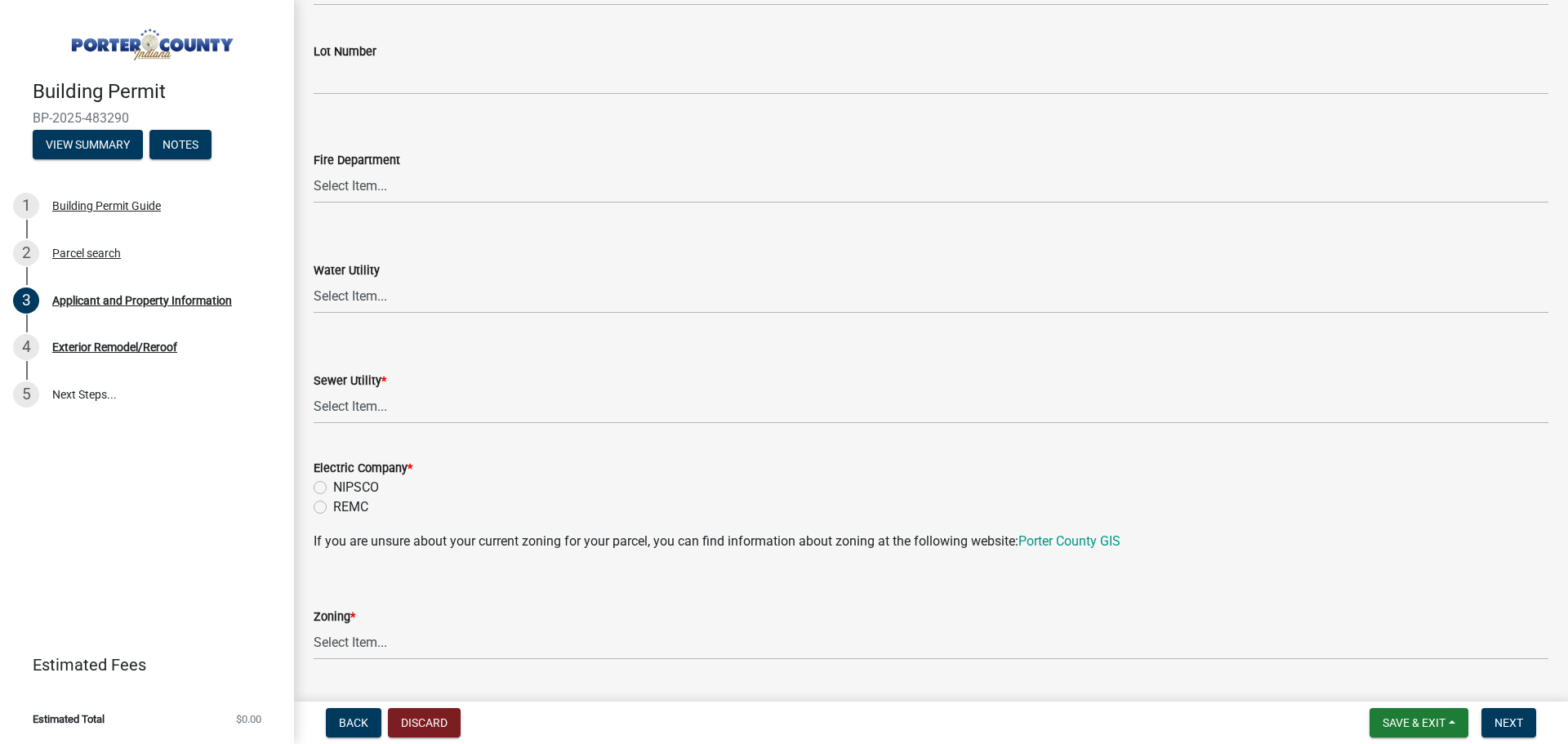
scroll to position [980, 0]
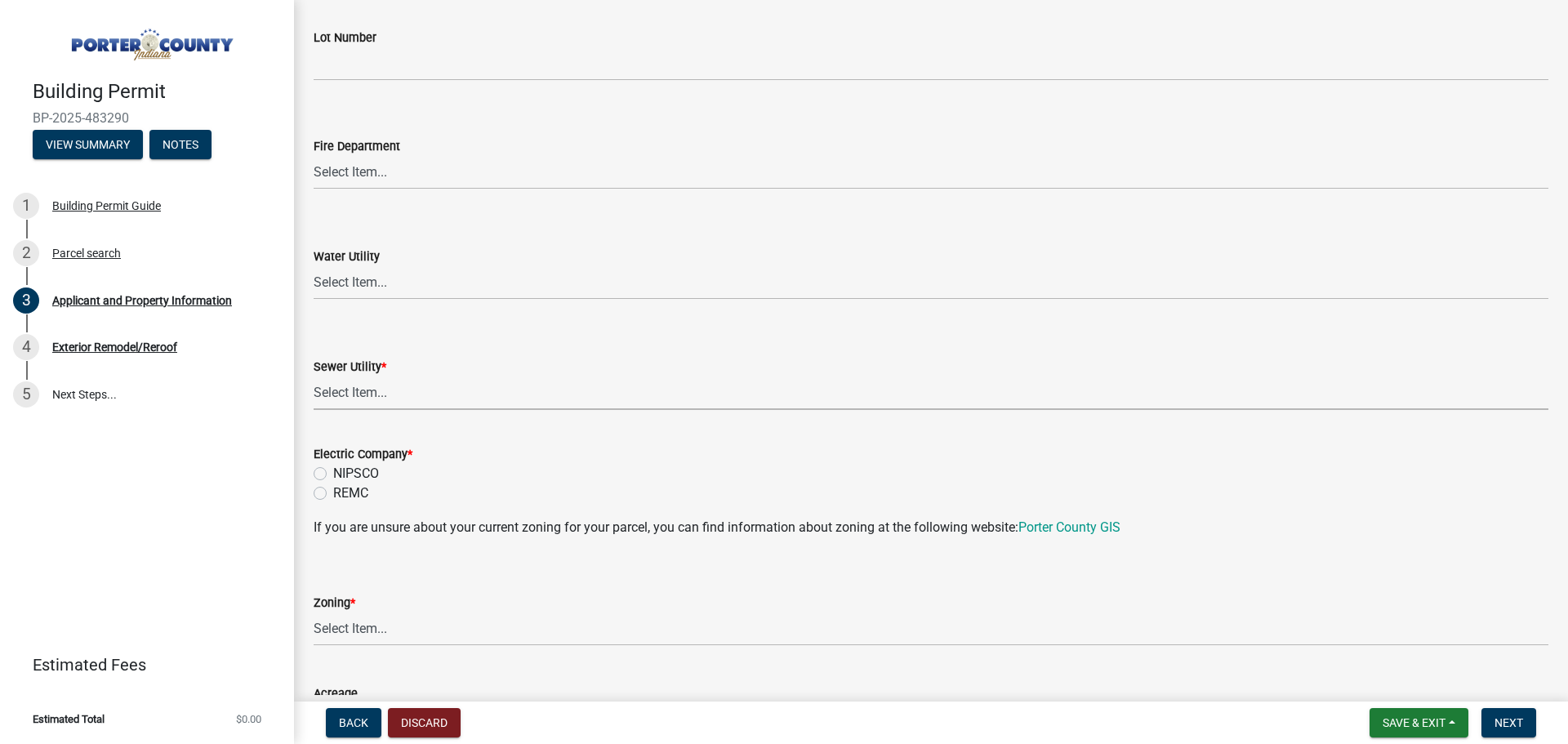
click at [345, 399] on select "Select Item... Aqua Indiana Inc Damon Run Falling Waters Lake Eliza - LEACD Nat…" at bounding box center [931, 393] width 1234 height 33
click at [270, 417] on link "5 Next Steps..." at bounding box center [147, 393] width 294 height 47
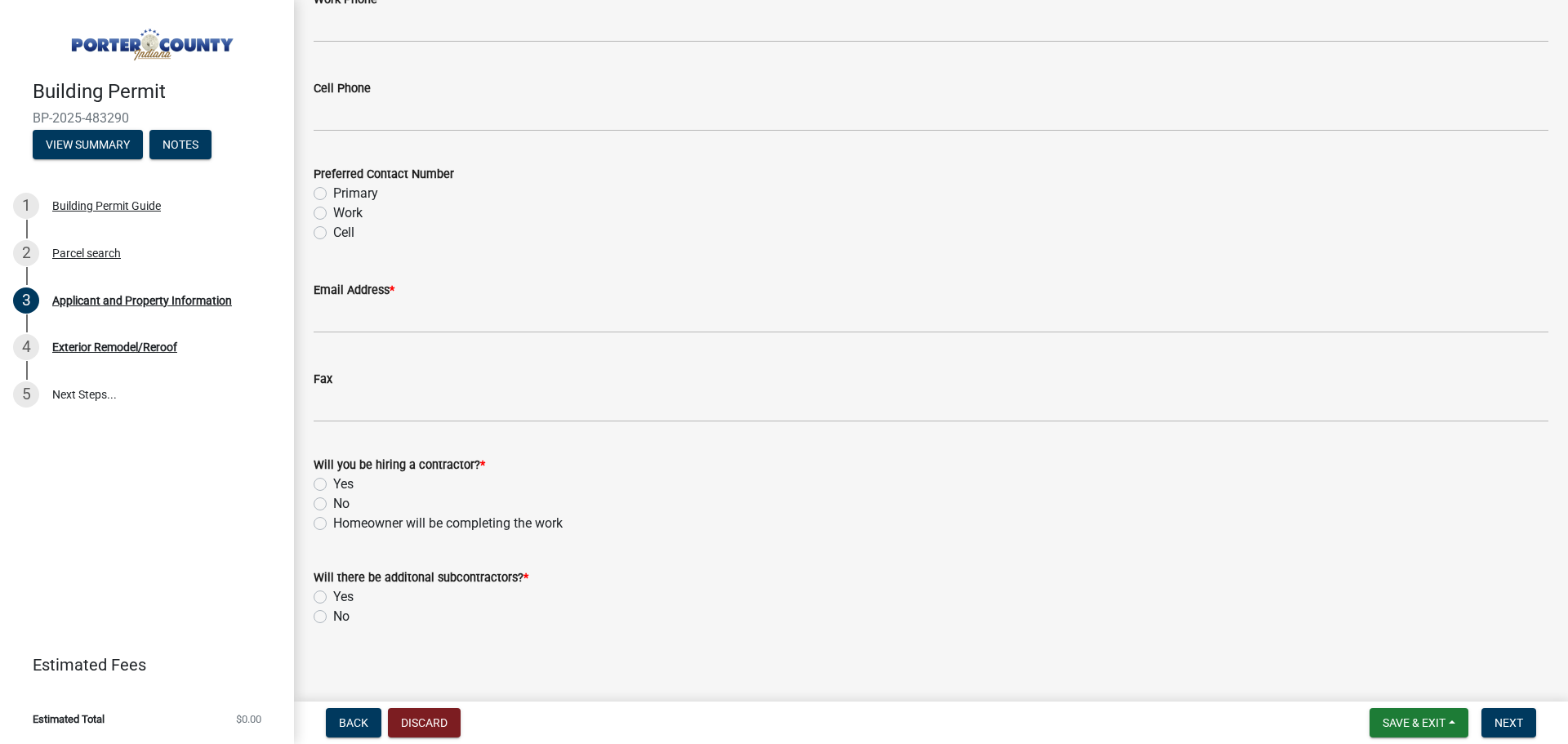
scroll to position [2376, 0]
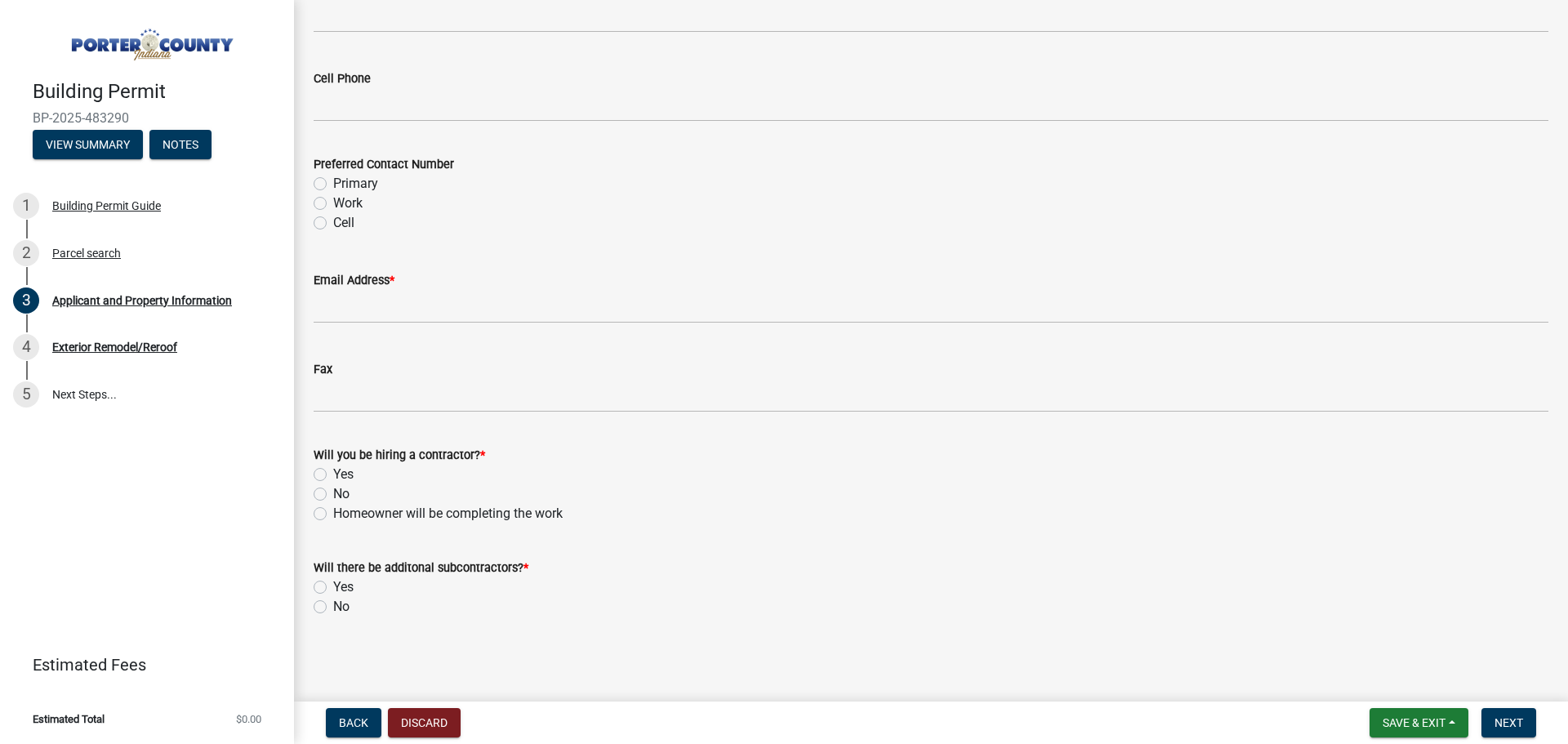
click at [334, 475] on label "Yes" at bounding box center [344, 474] width 21 height 20
click at [334, 475] on input "Yes" at bounding box center [339, 469] width 10 height 10
radio input "true"
click at [334, 609] on label "No" at bounding box center [341, 606] width 16 height 20
click at [334, 607] on input "No" at bounding box center [339, 602] width 10 height 10
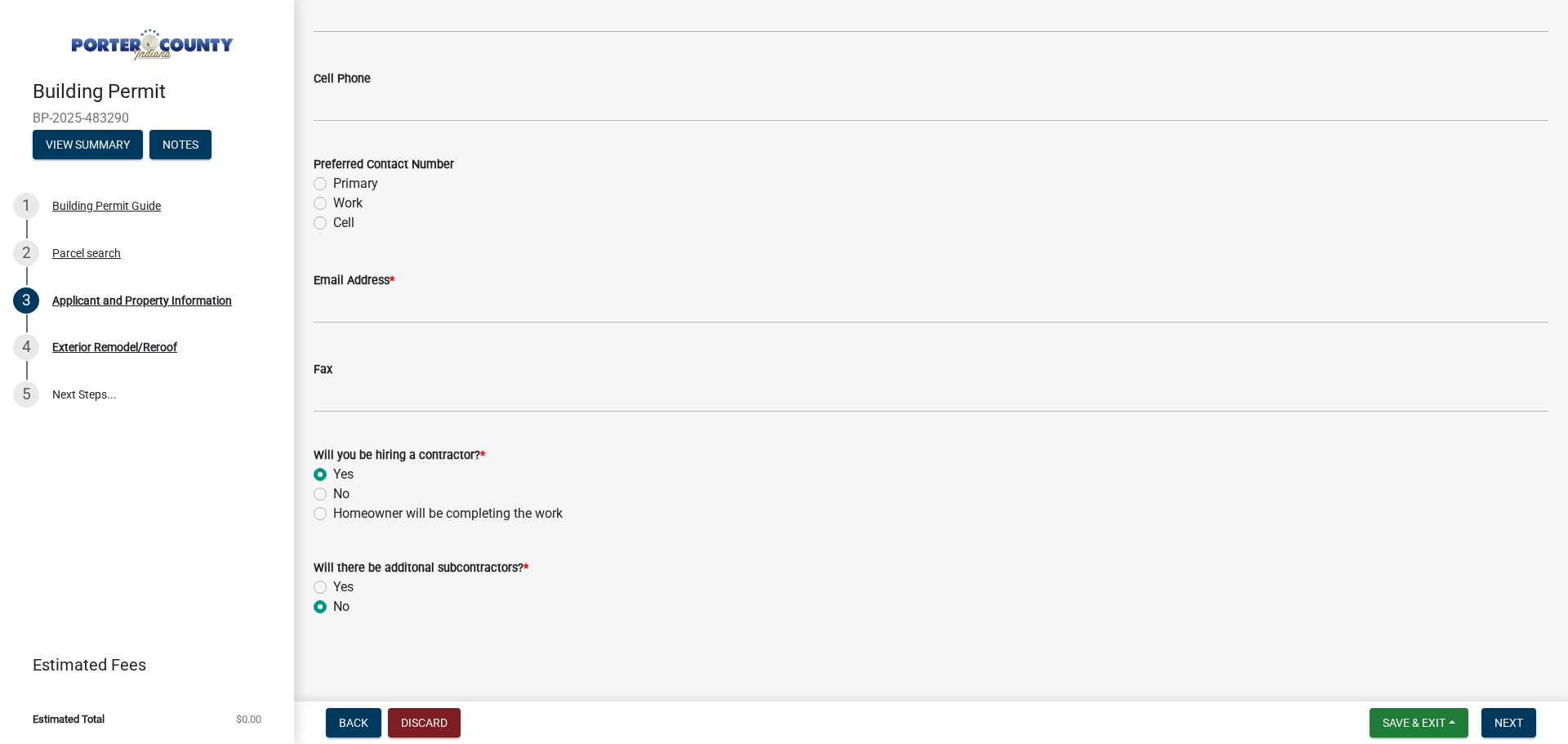
radio input "true"
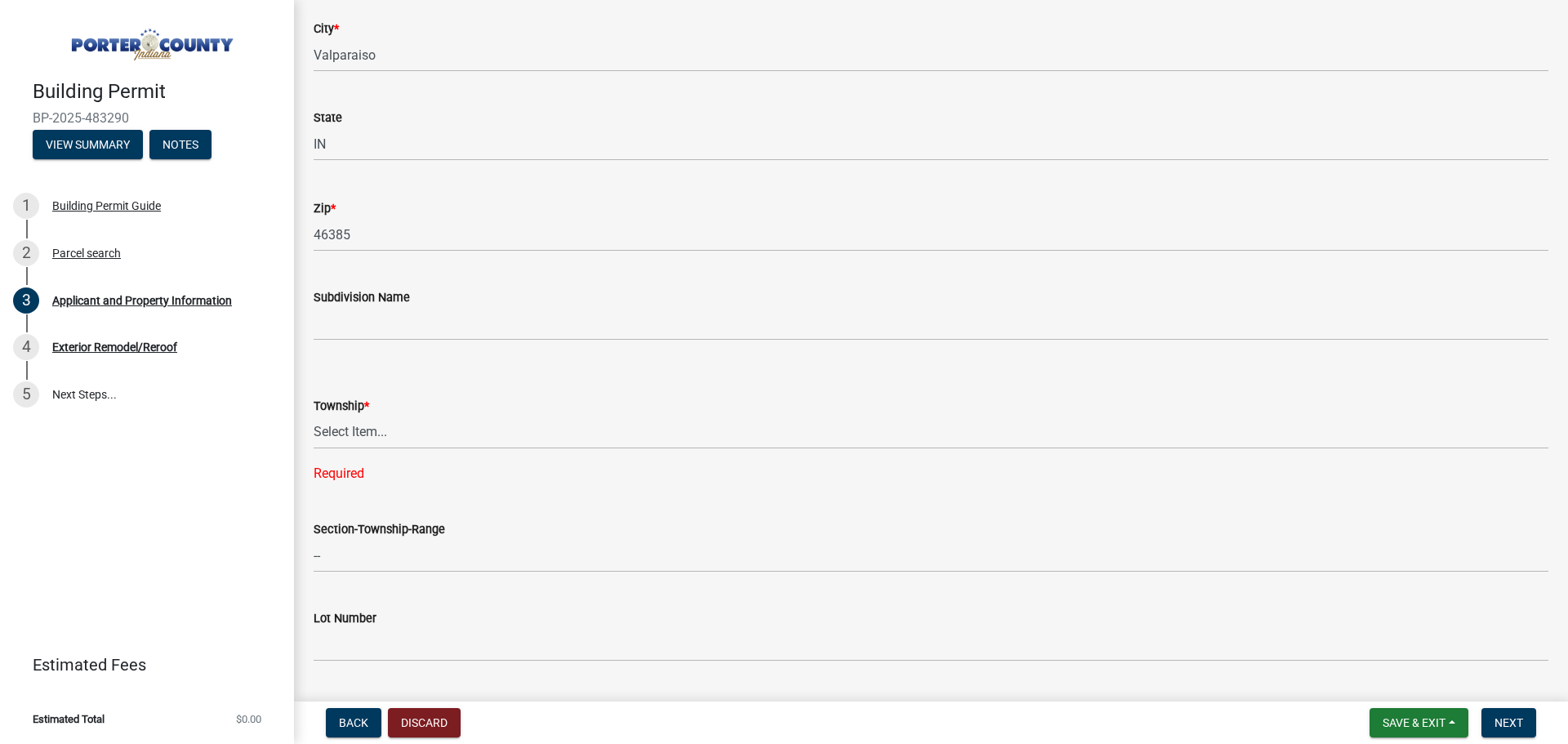
scroll to position [580, 0]
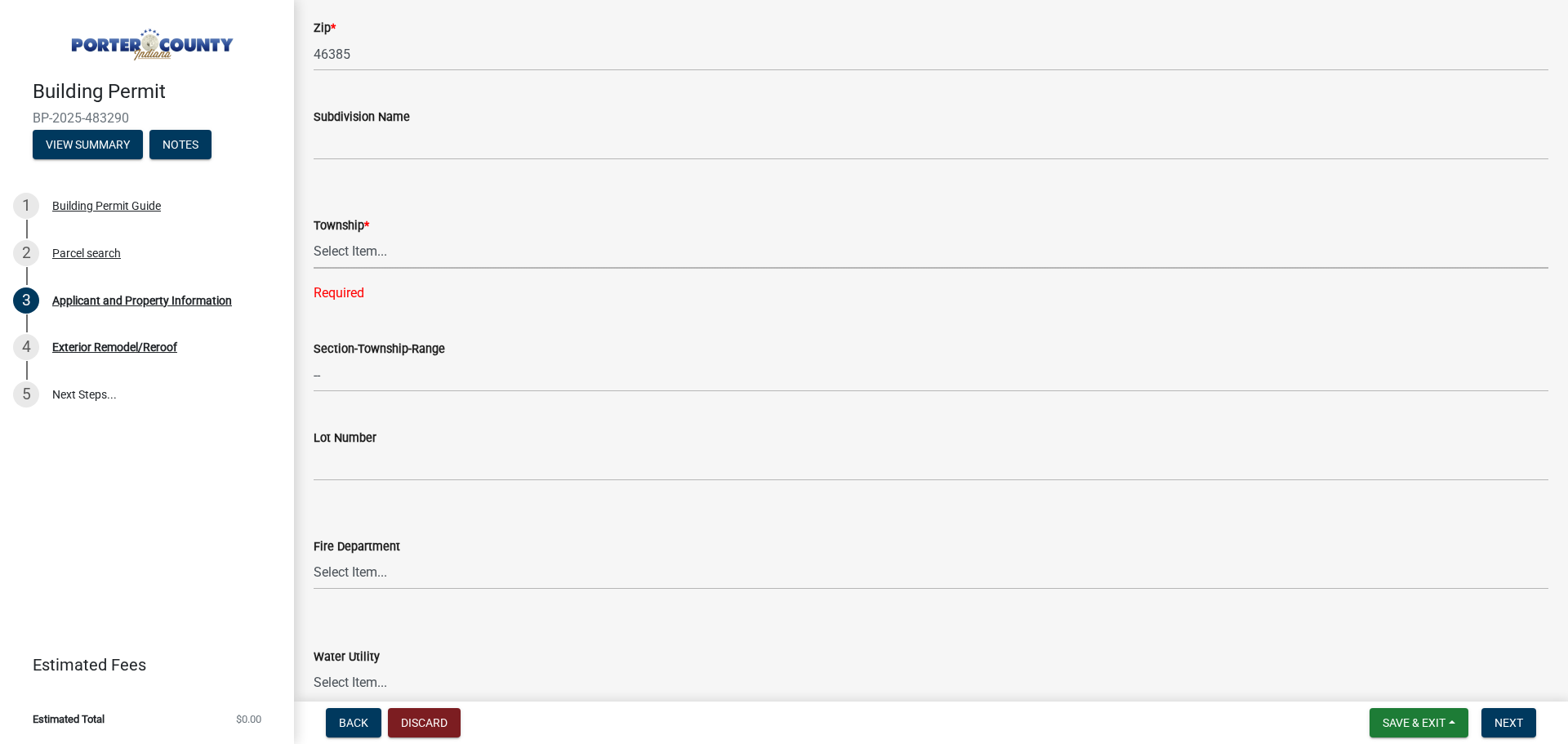
click at [351, 250] on select "Select Item... Boone Center Jackson Liberty Morgan Pine Pleasant Portage Porter…" at bounding box center [931, 251] width 1234 height 33
click at [434, 224] on div "Township *" at bounding box center [931, 225] width 1234 height 20
click at [352, 251] on select "Select Item... Boone Center Jackson Liberty Morgan Pine Pleasant Portage Porter…" at bounding box center [931, 251] width 1234 height 33
click at [314, 235] on select "Select Item... Boone Center Jackson Liberty Morgan Pine Pleasant Portage Porter…" at bounding box center [931, 251] width 1234 height 33
select select "4e6cbcac-7d48-4f78-b019-902ed53214cd"
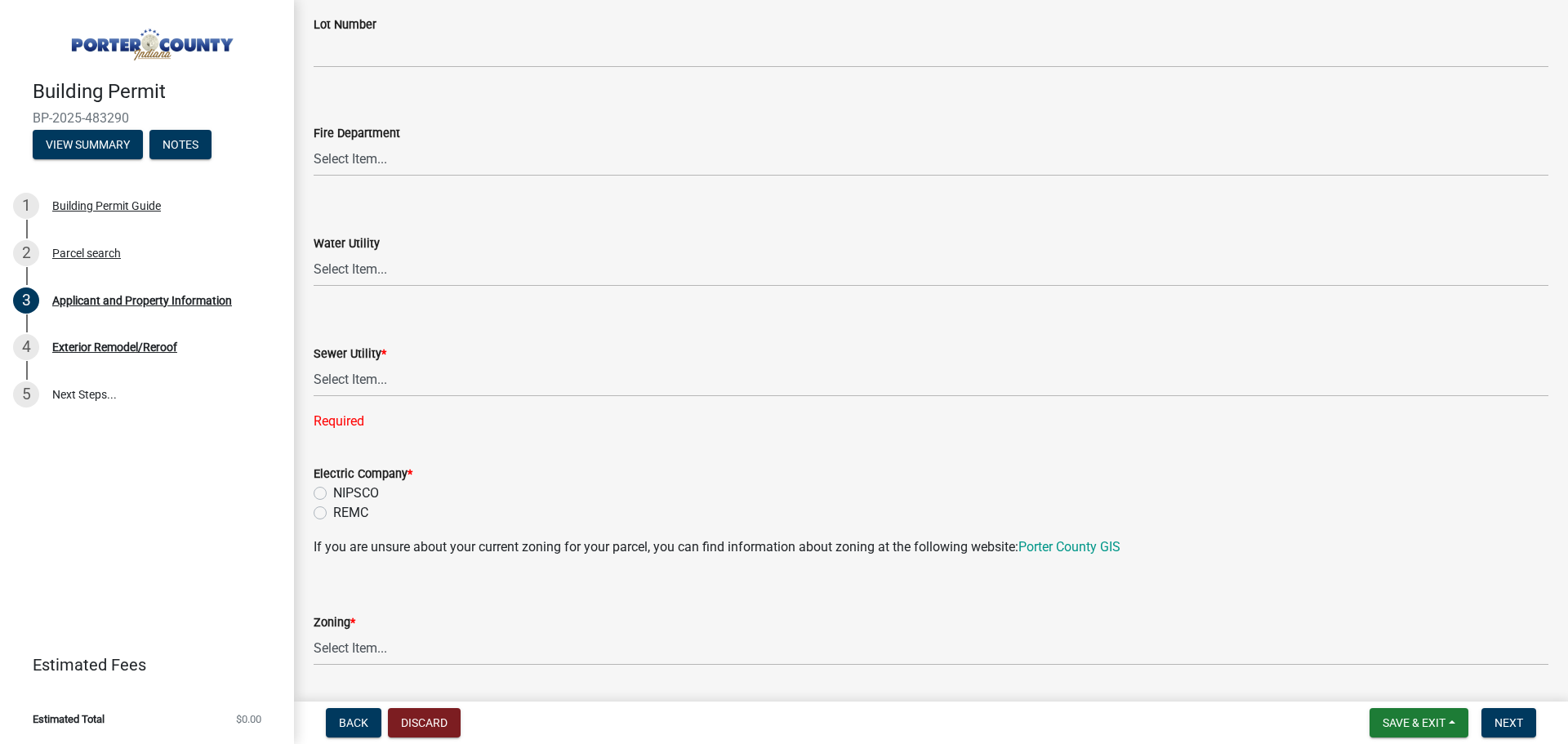
scroll to position [988, 0]
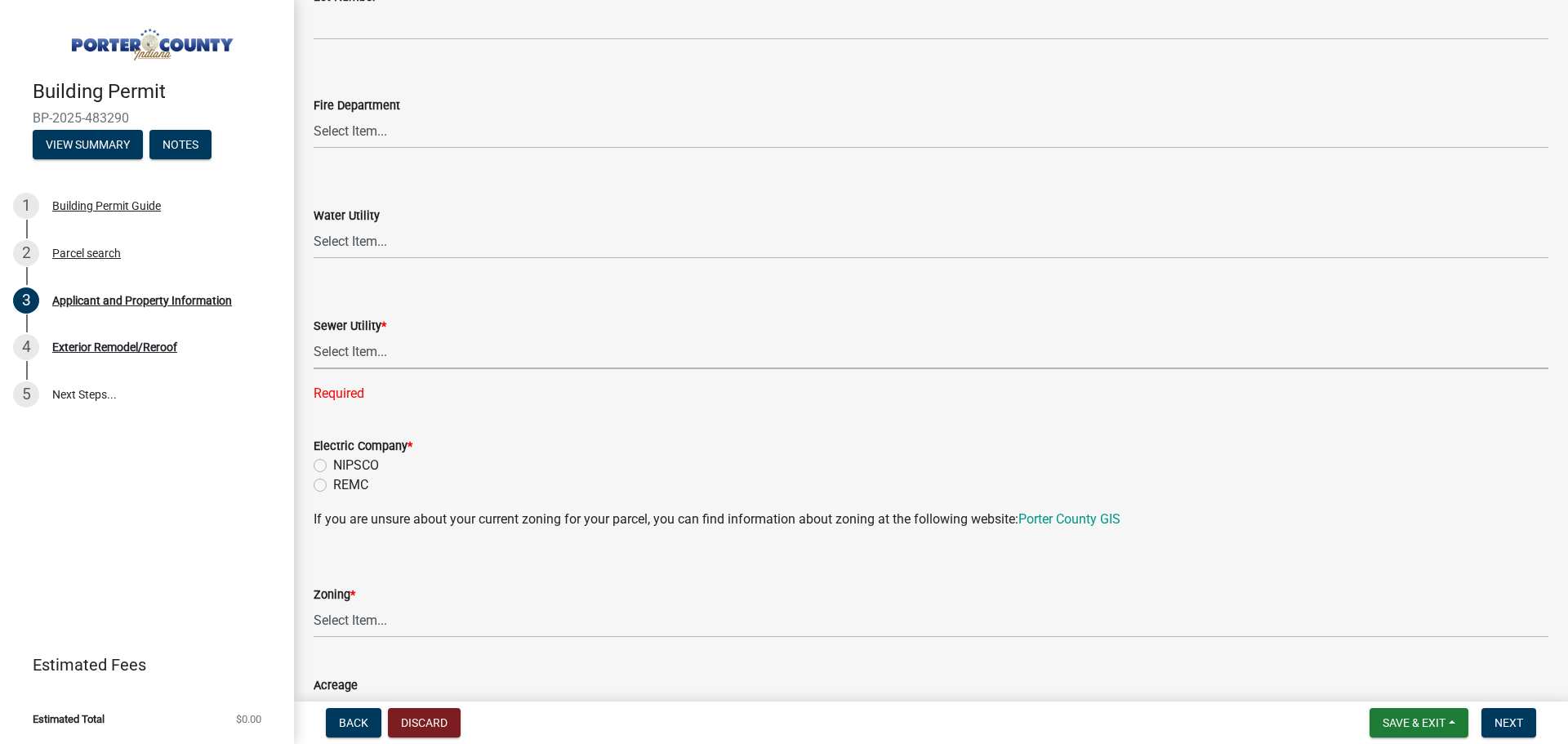
click at [346, 350] on select "Select Item... Aqua Indiana Inc Damon Run Falling Waters Lake Eliza - LEACD Nat…" at bounding box center [931, 351] width 1234 height 33
click at [314, 335] on select "Select Item... Aqua Indiana Inc Damon Run Falling Waters Lake Eliza - LEACD Nat…" at bounding box center [931, 351] width 1234 height 33
select select "c796f995-08fe-487b-a20e-70ab553361d3"
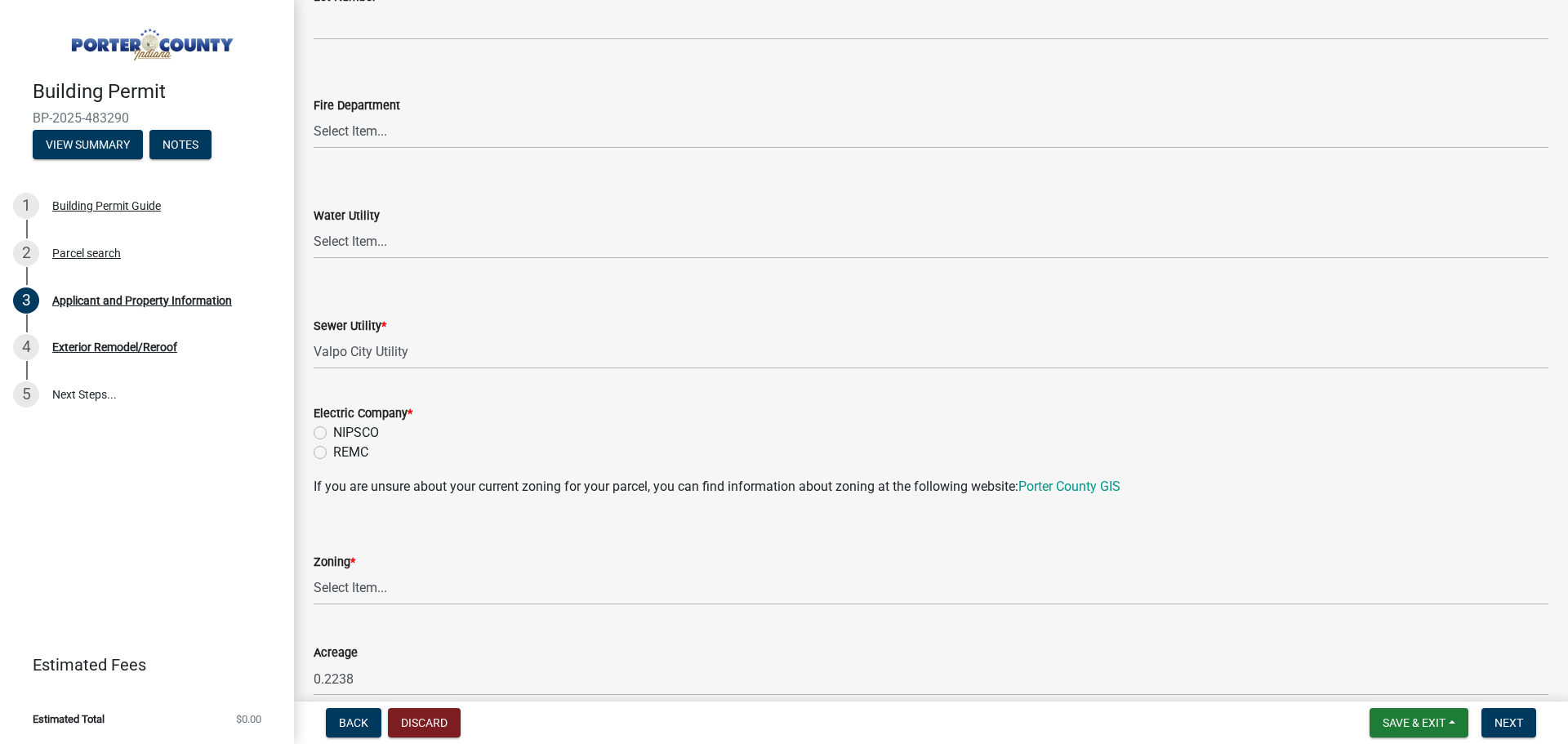
click at [334, 434] on label "NIPSCO" at bounding box center [356, 433] width 45 height 20
click at [334, 434] on input "NIPSCO" at bounding box center [339, 428] width 10 height 10
radio input "true"
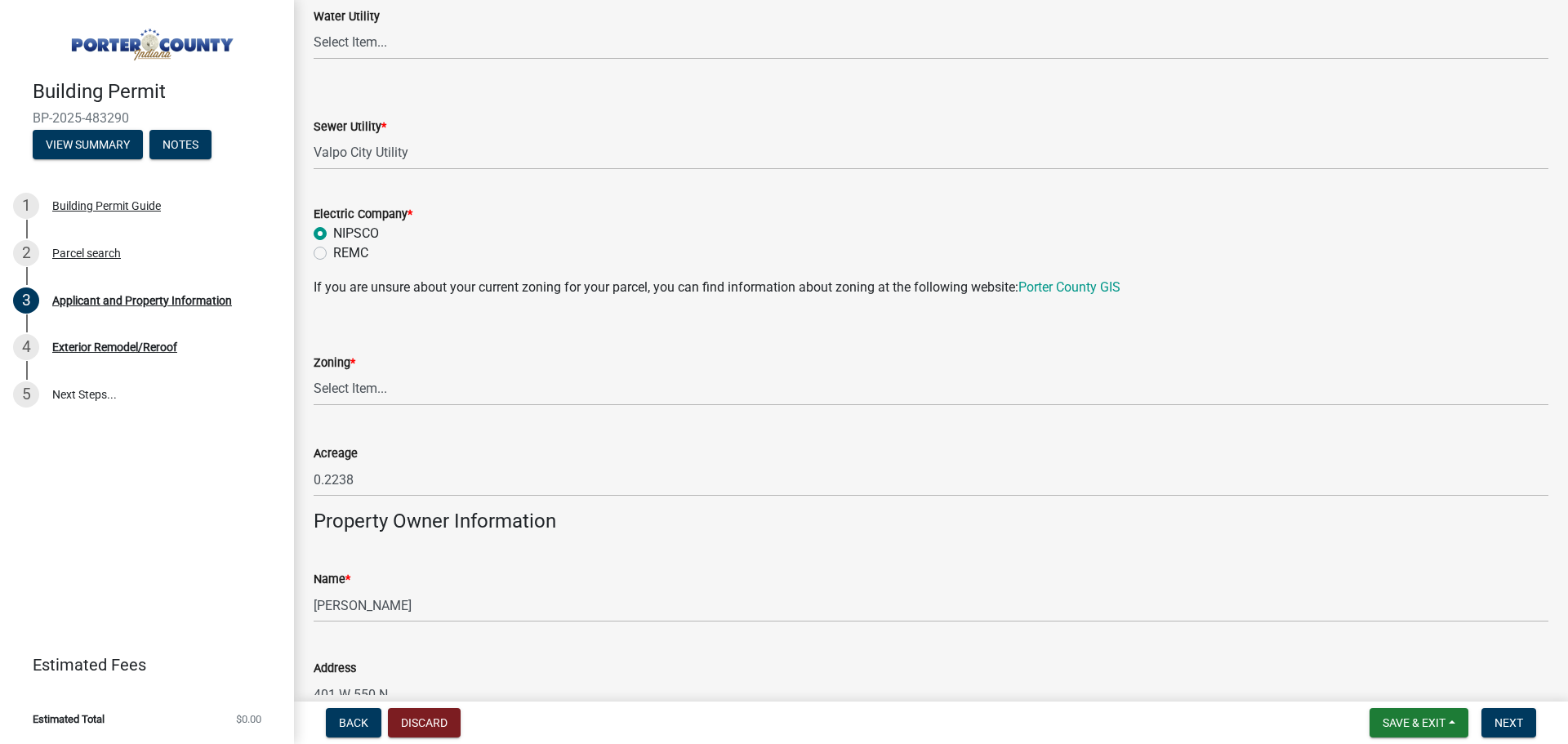
scroll to position [1233, 0]
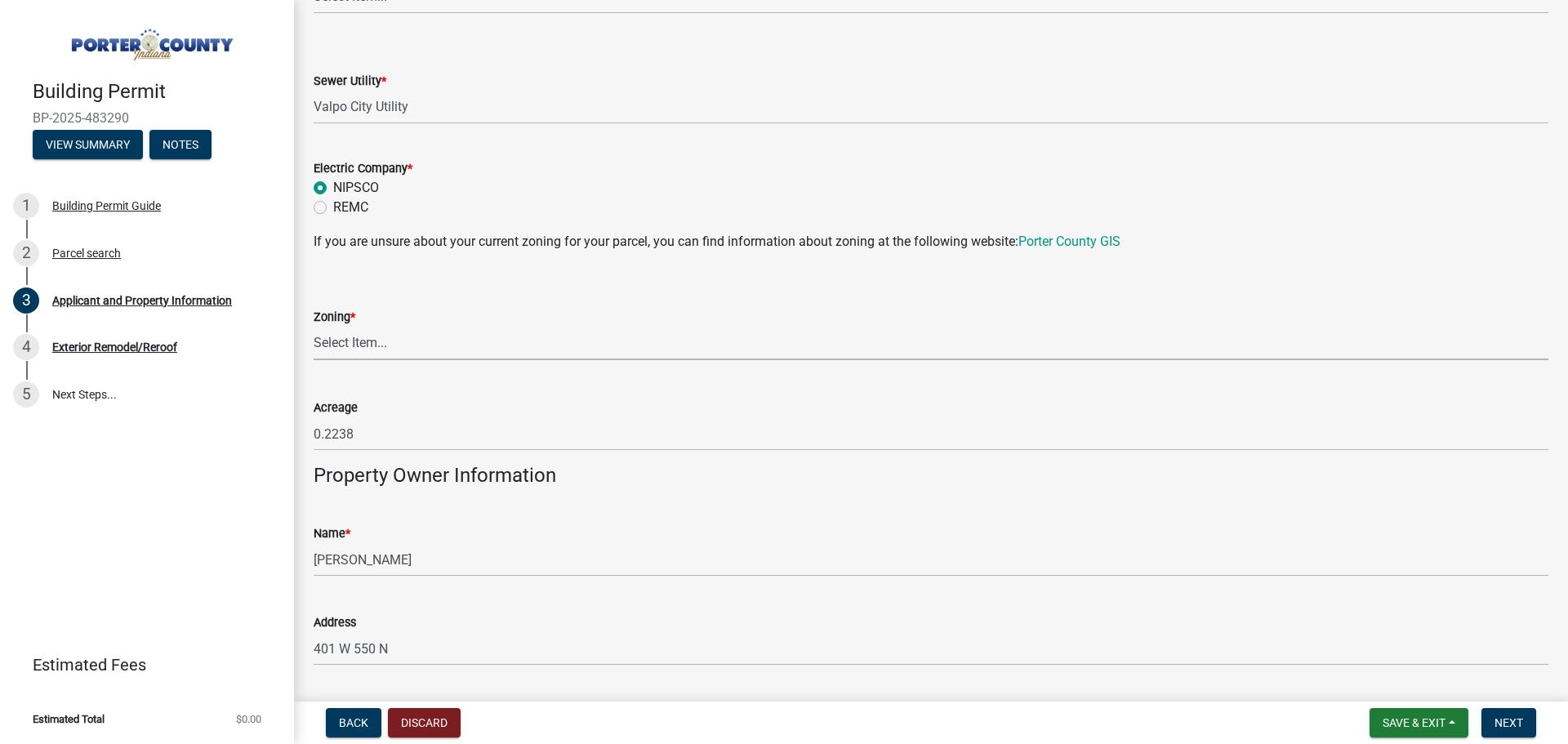
click at [350, 340] on select "Select Item... A1 A2 CH CM CN I1 I2 I3 IN MP OT P1 P2 PUD R1 R2 R3 R4 RL RR" at bounding box center [931, 343] width 1234 height 33
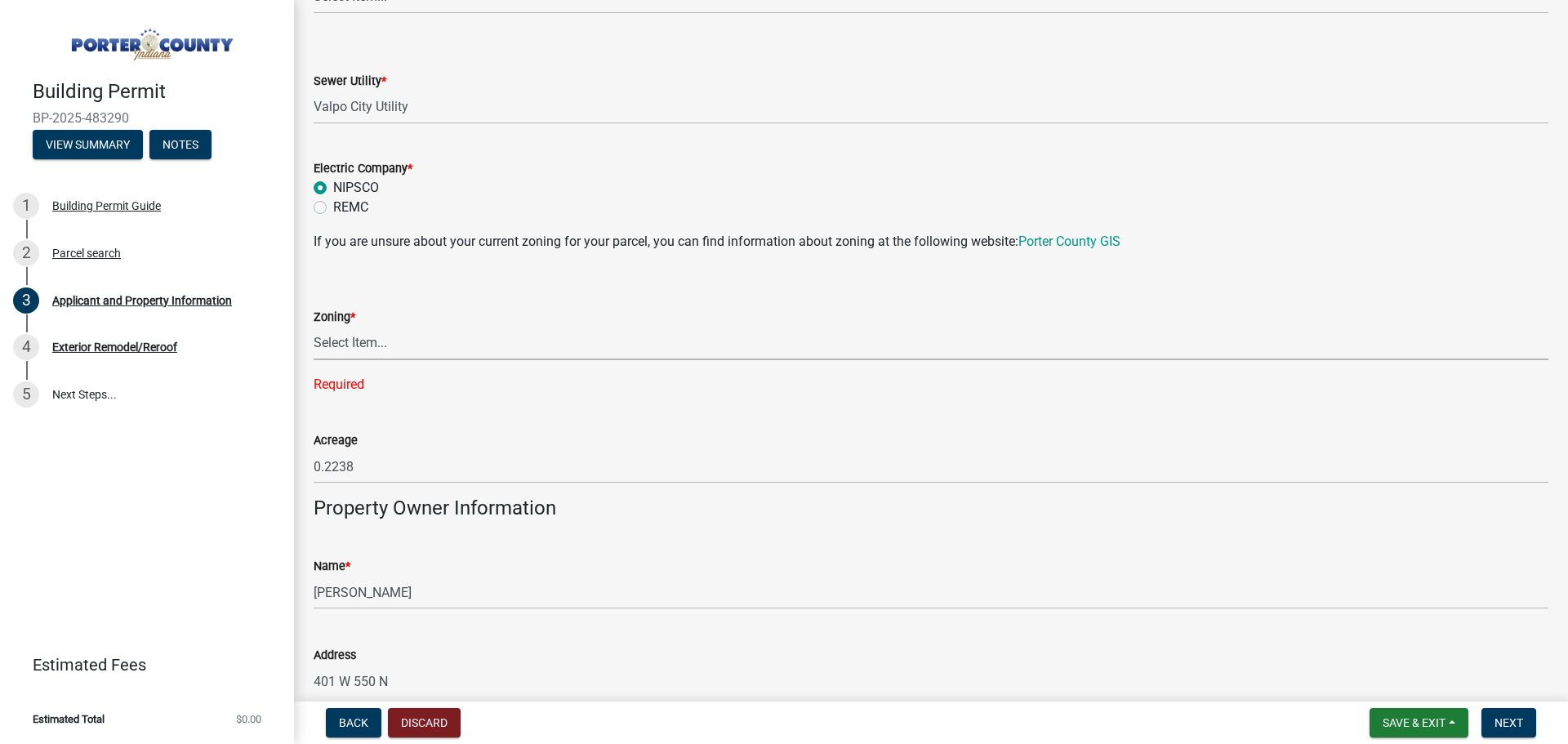
click at [340, 339] on select "Select Item... A1 A2 CH CM CN I1 I2 I3 IN MP OT P1 P2 PUD R1 R2 R3 R4 RL RR" at bounding box center [931, 343] width 1234 height 33
click at [1071, 240] on link "Porter County GIS" at bounding box center [1068, 241] width 102 height 15
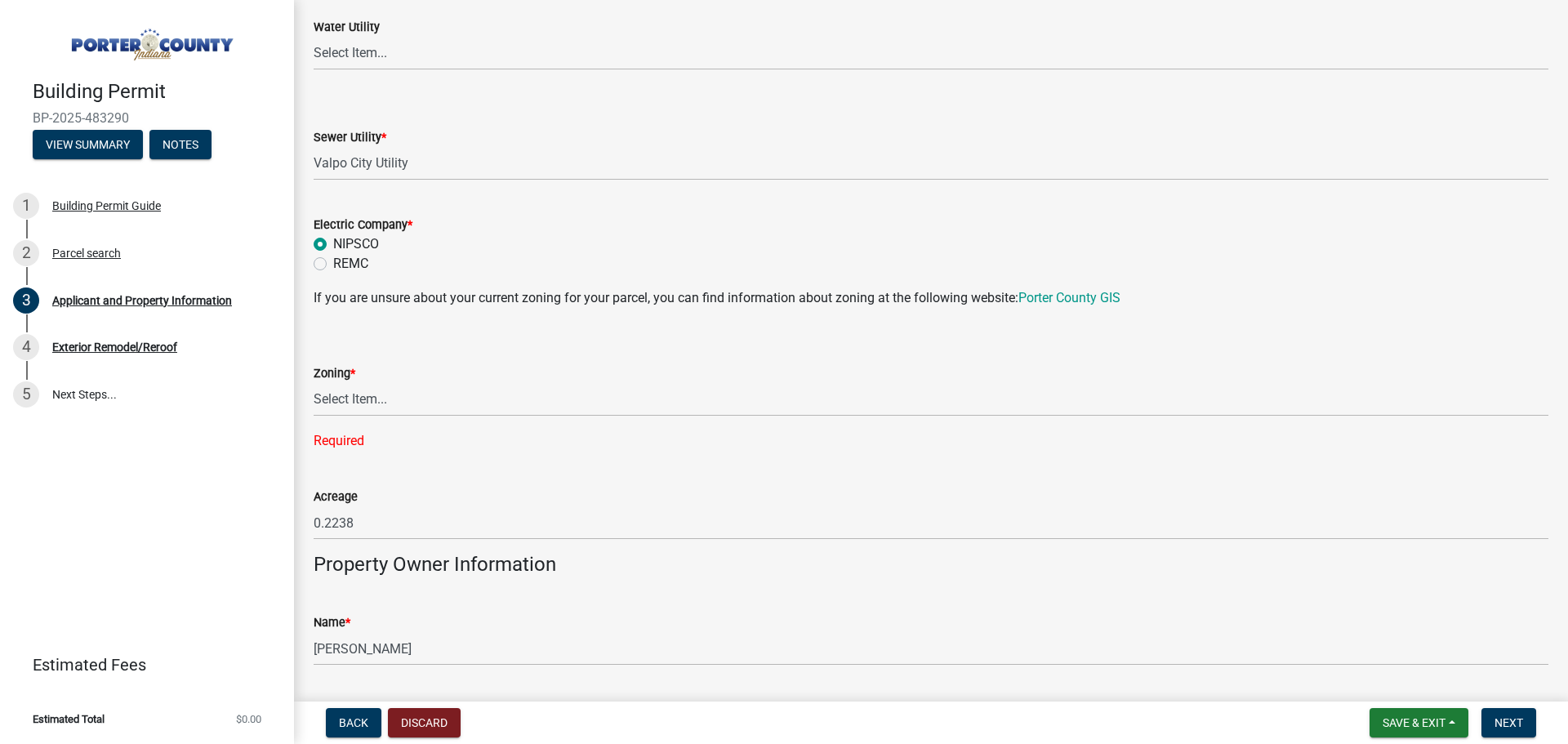
scroll to position [1151, 0]
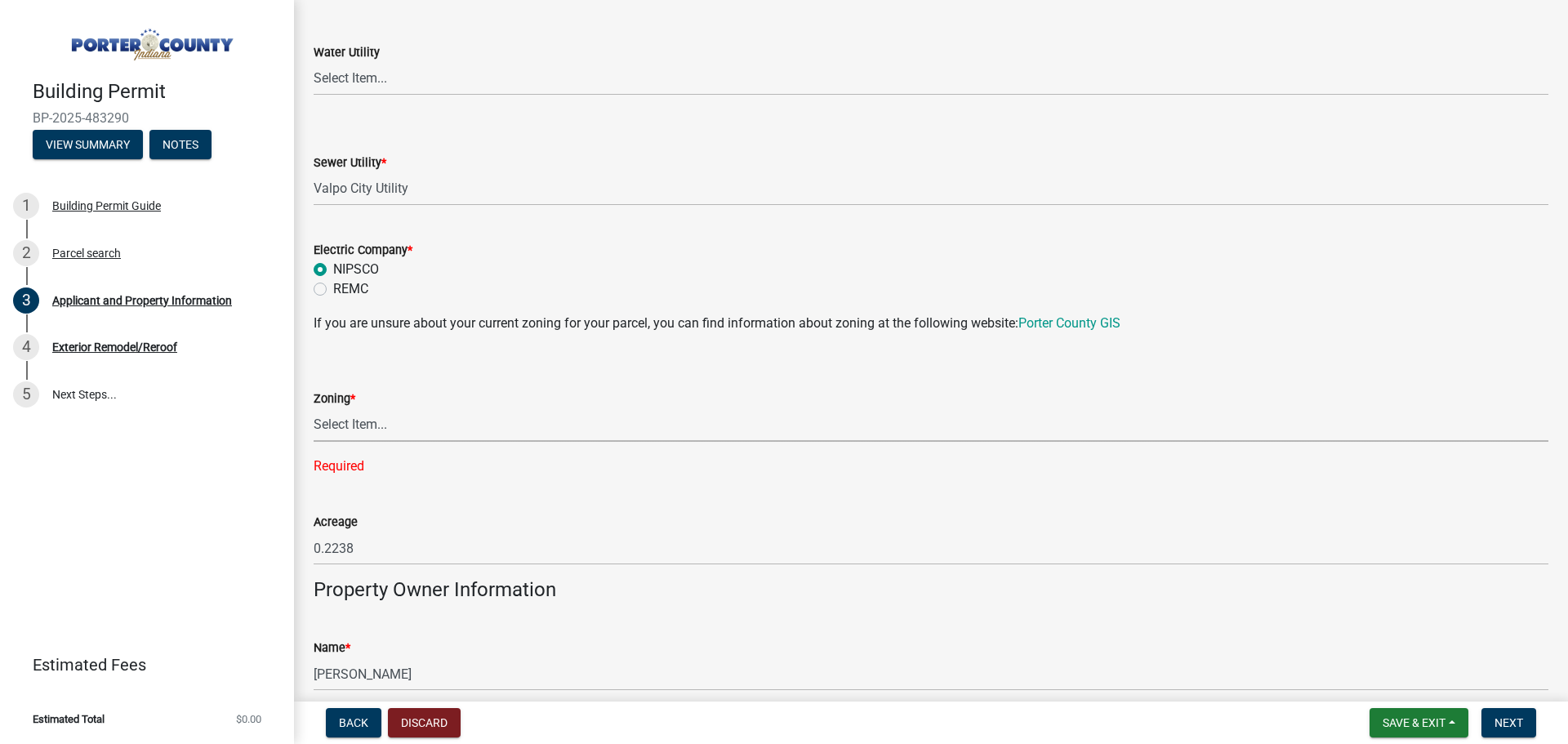
click at [362, 426] on select "Select Item... A1 A2 CH CM CN I1 I2 I3 IN MP OT P1 P2 PUD R1 R2 R3 R4 RL RR" at bounding box center [931, 424] width 1234 height 33
click at [314, 408] on select "Select Item... A1 A2 CH CM CN I1 I2 I3 IN MP OT P1 P2 PUD R1 R2 R3 R4 RL RR" at bounding box center [931, 424] width 1234 height 33
select select "92efe679-05f4-414a-9426-51627fba5de6"
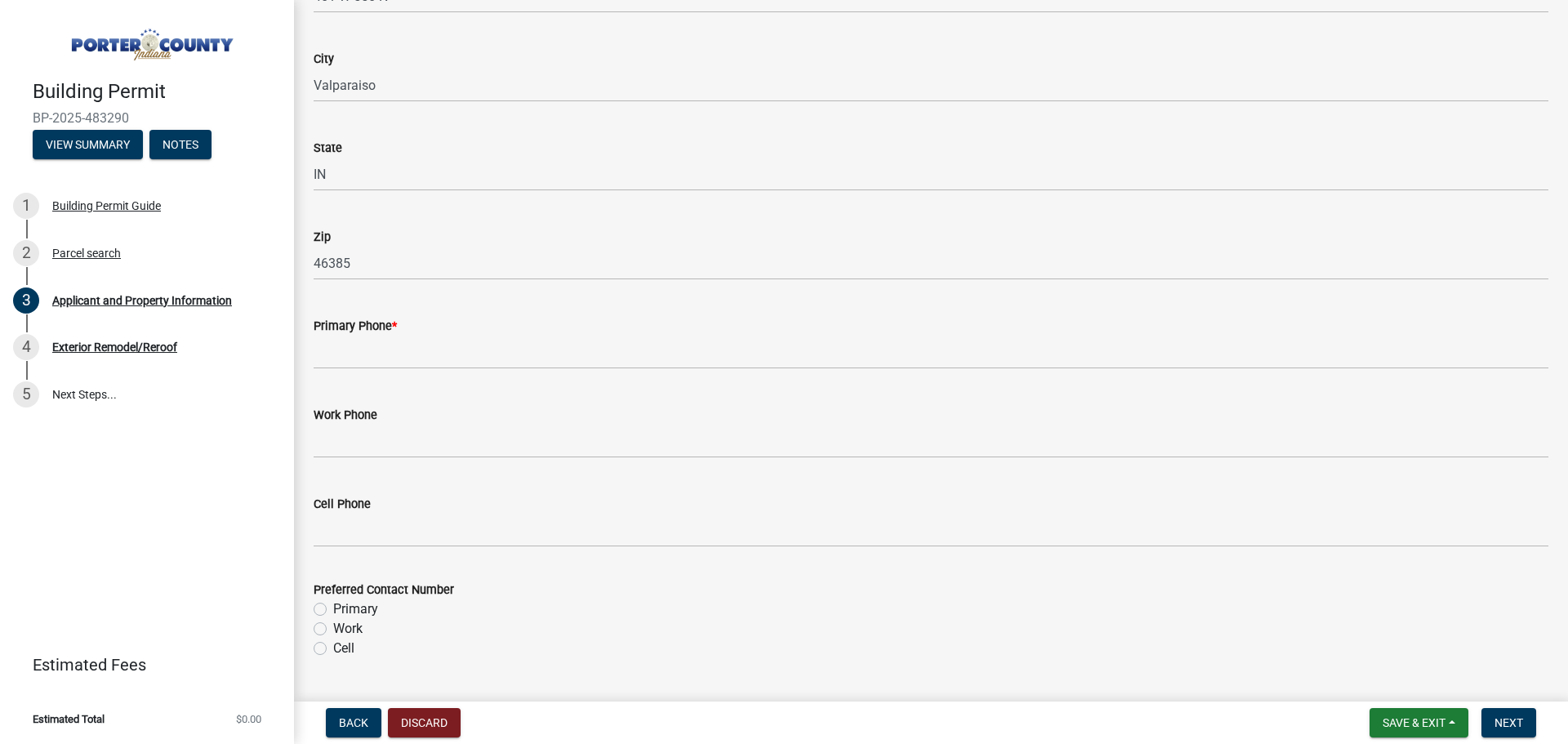
scroll to position [1886, 0]
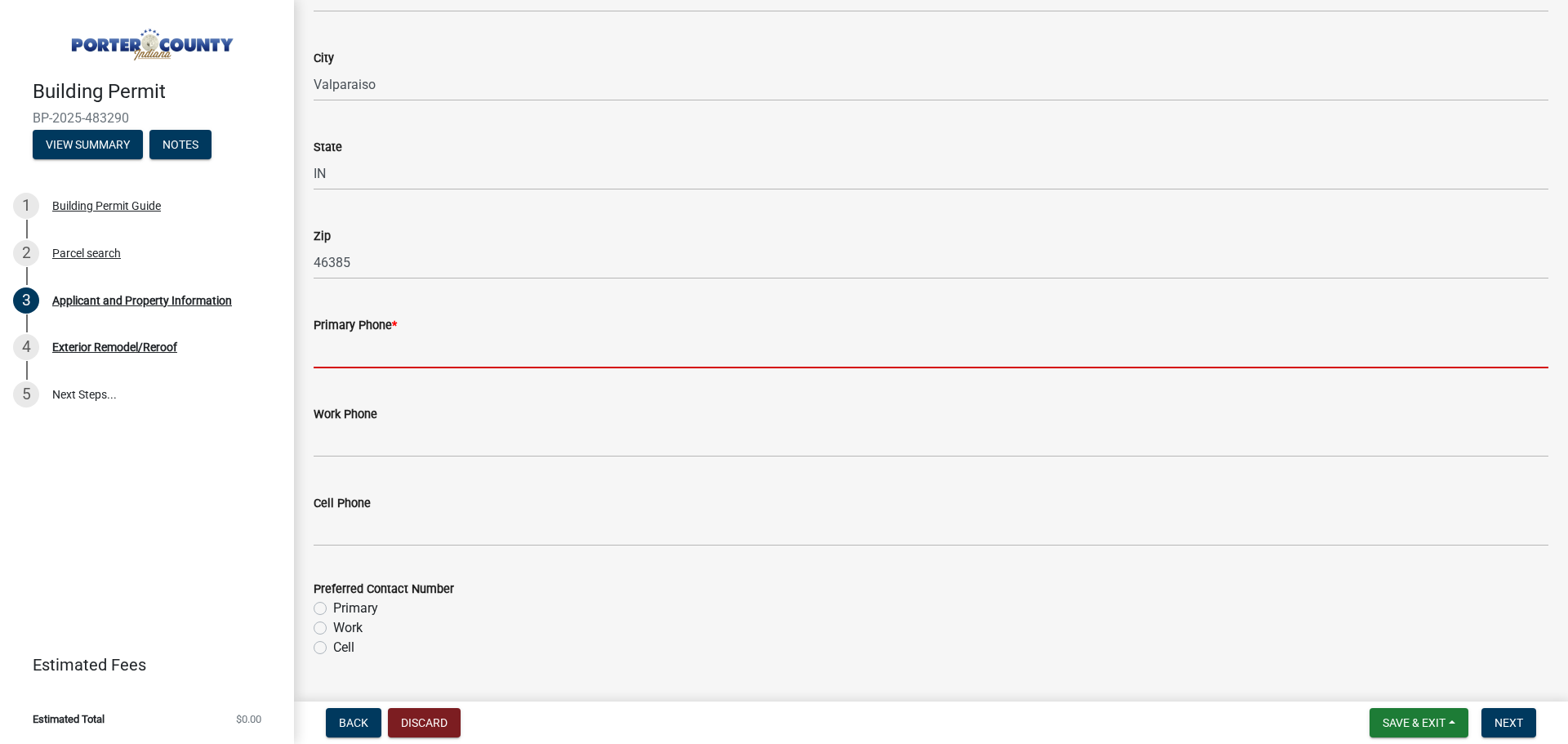
click at [356, 351] on input "Primary Phone *" at bounding box center [931, 351] width 1234 height 33
paste input "(219) 588-5838"
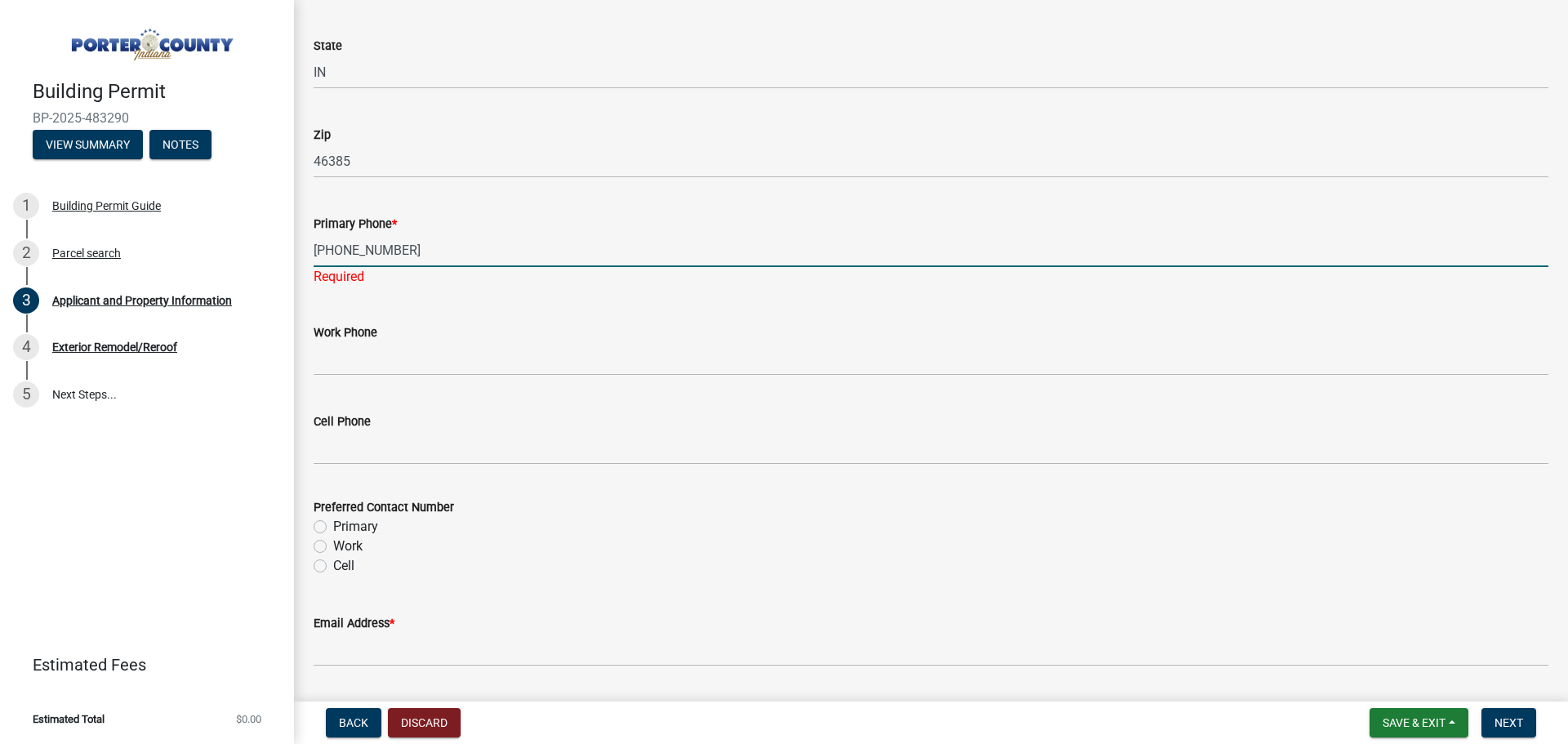
scroll to position [2123, 0]
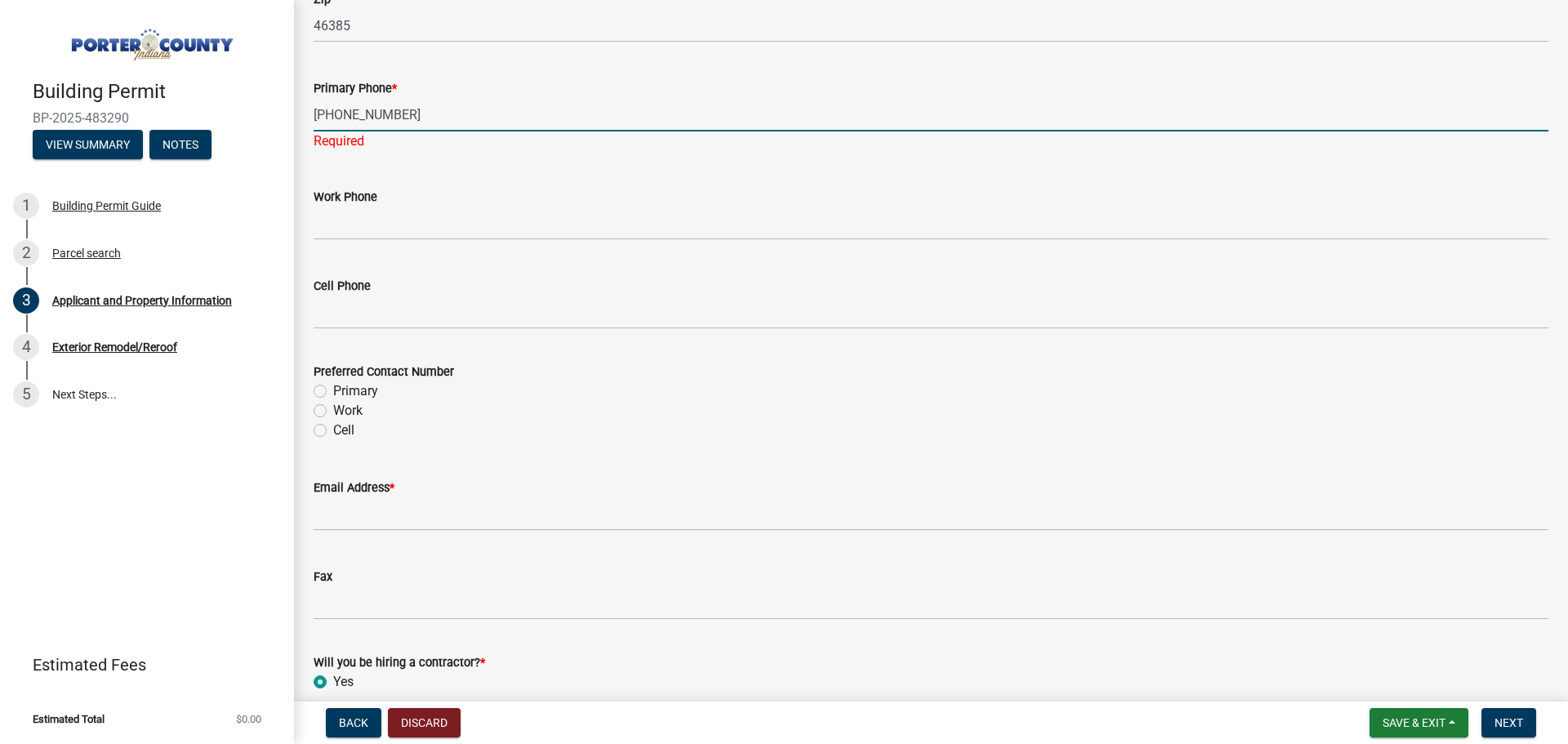
type input "(219) 588-5838"
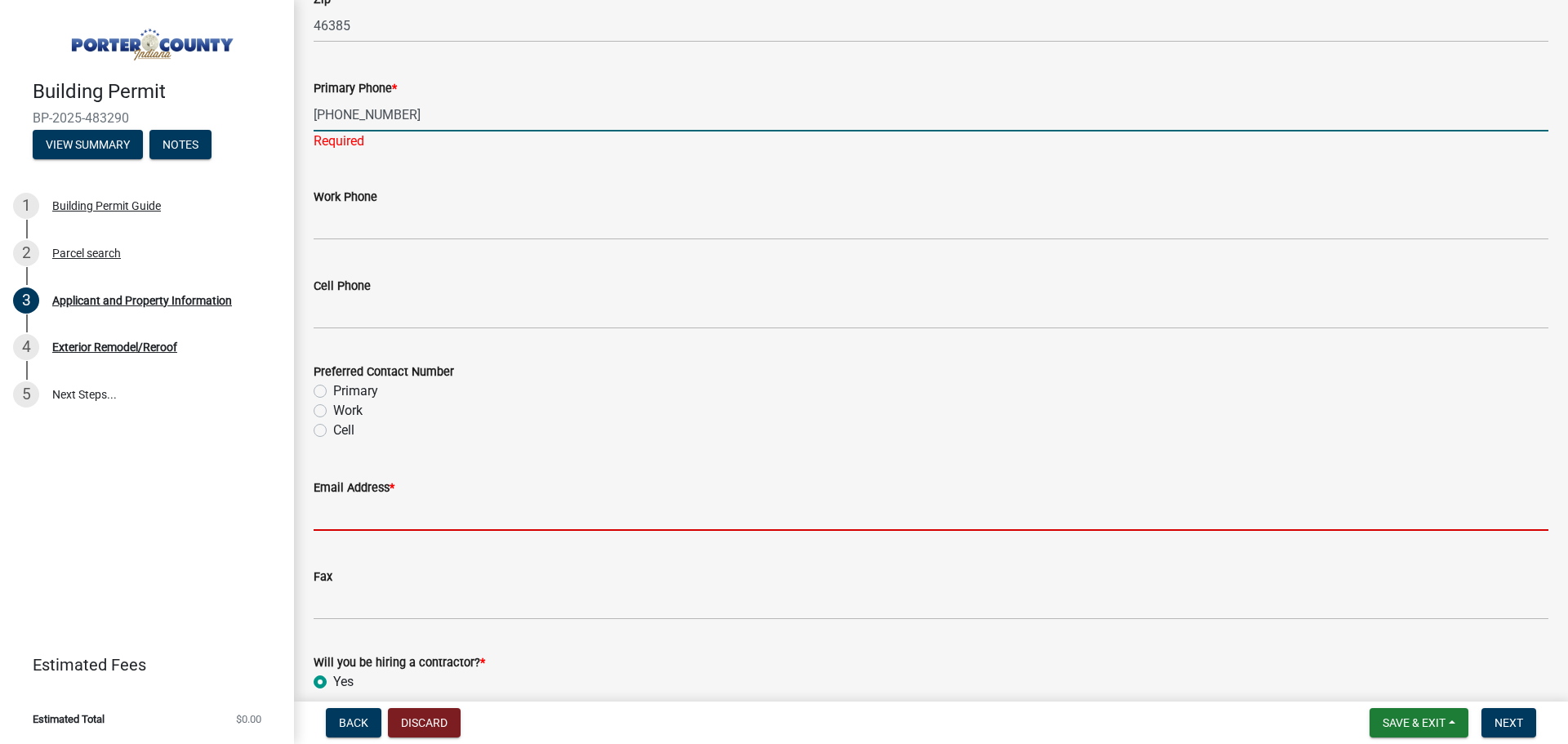
click at [357, 515] on wm-data-entity-input "Email Address *" at bounding box center [931, 499] width 1234 height 89
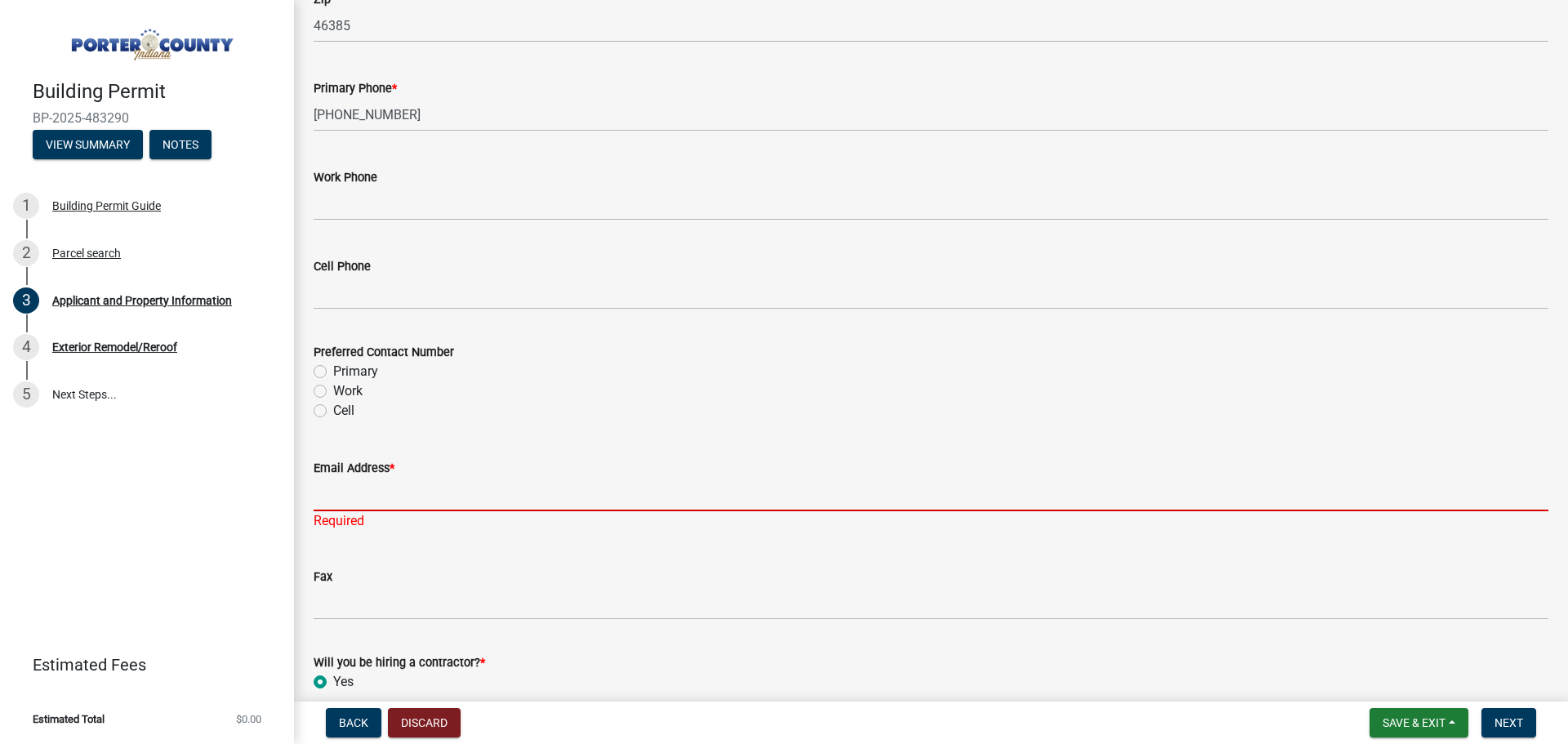
paste input "peggyssommer@yahoo.com"
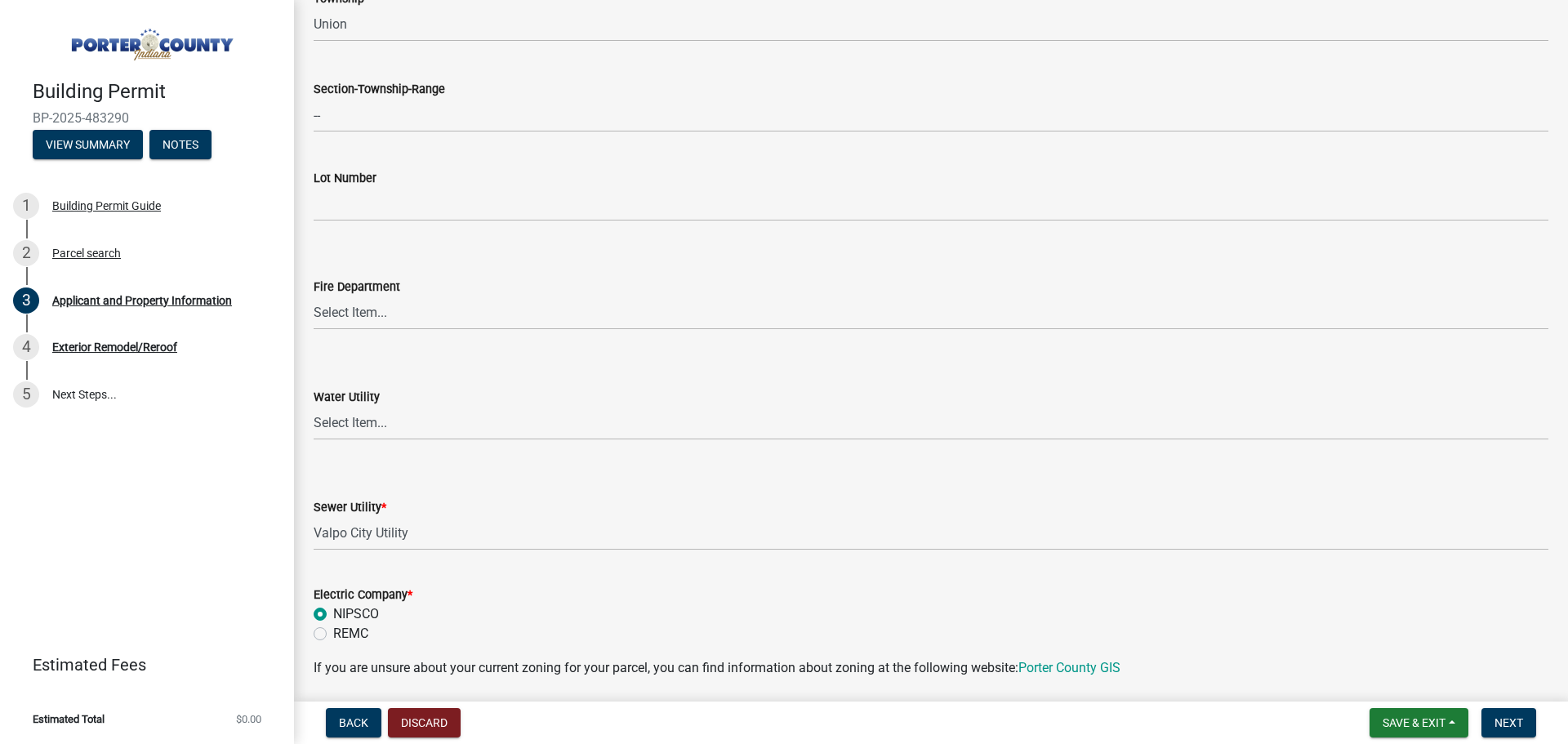
scroll to position [534, 0]
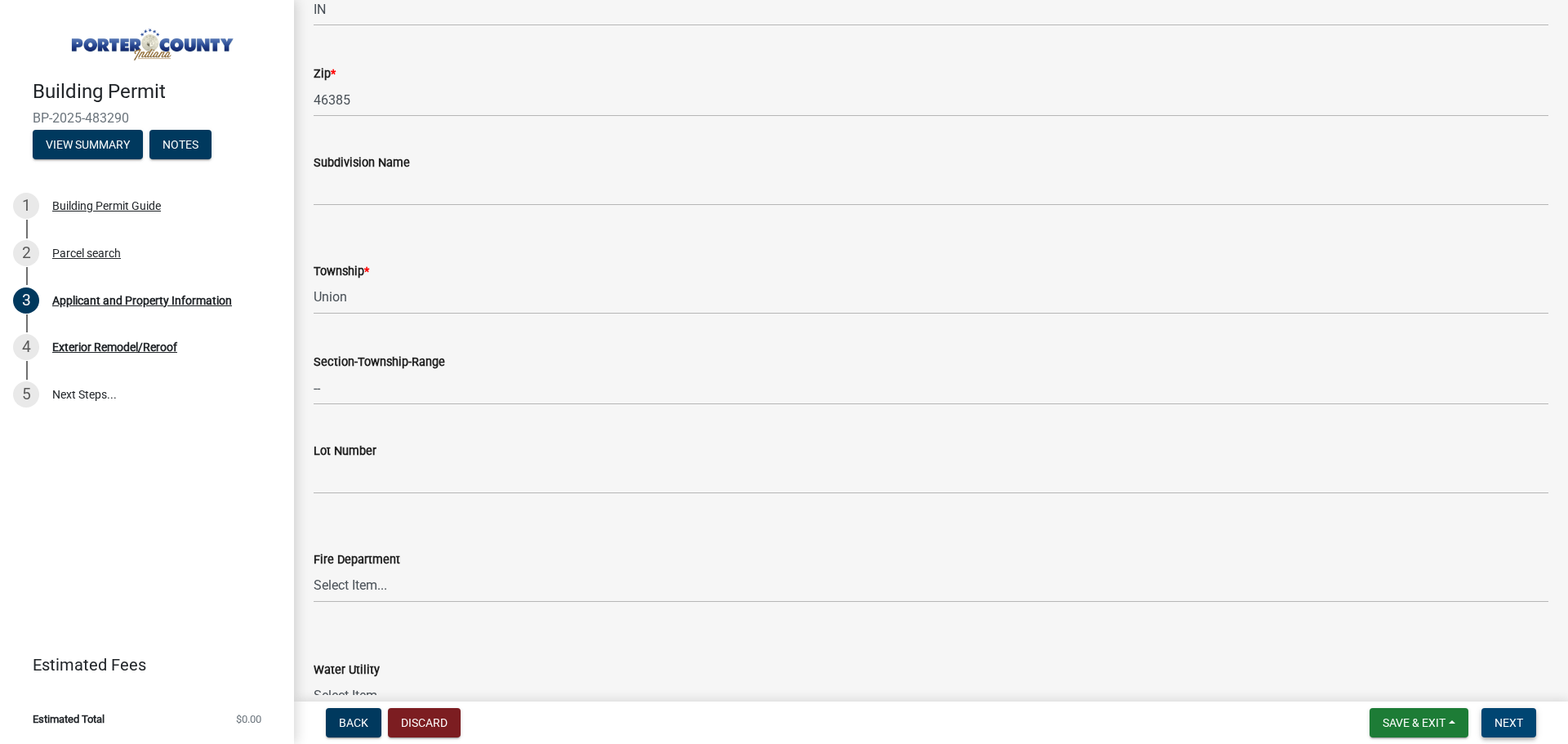
type input "peggyssommer@yahoo.com"
click at [1505, 723] on span "Next" at bounding box center [1508, 722] width 28 height 13
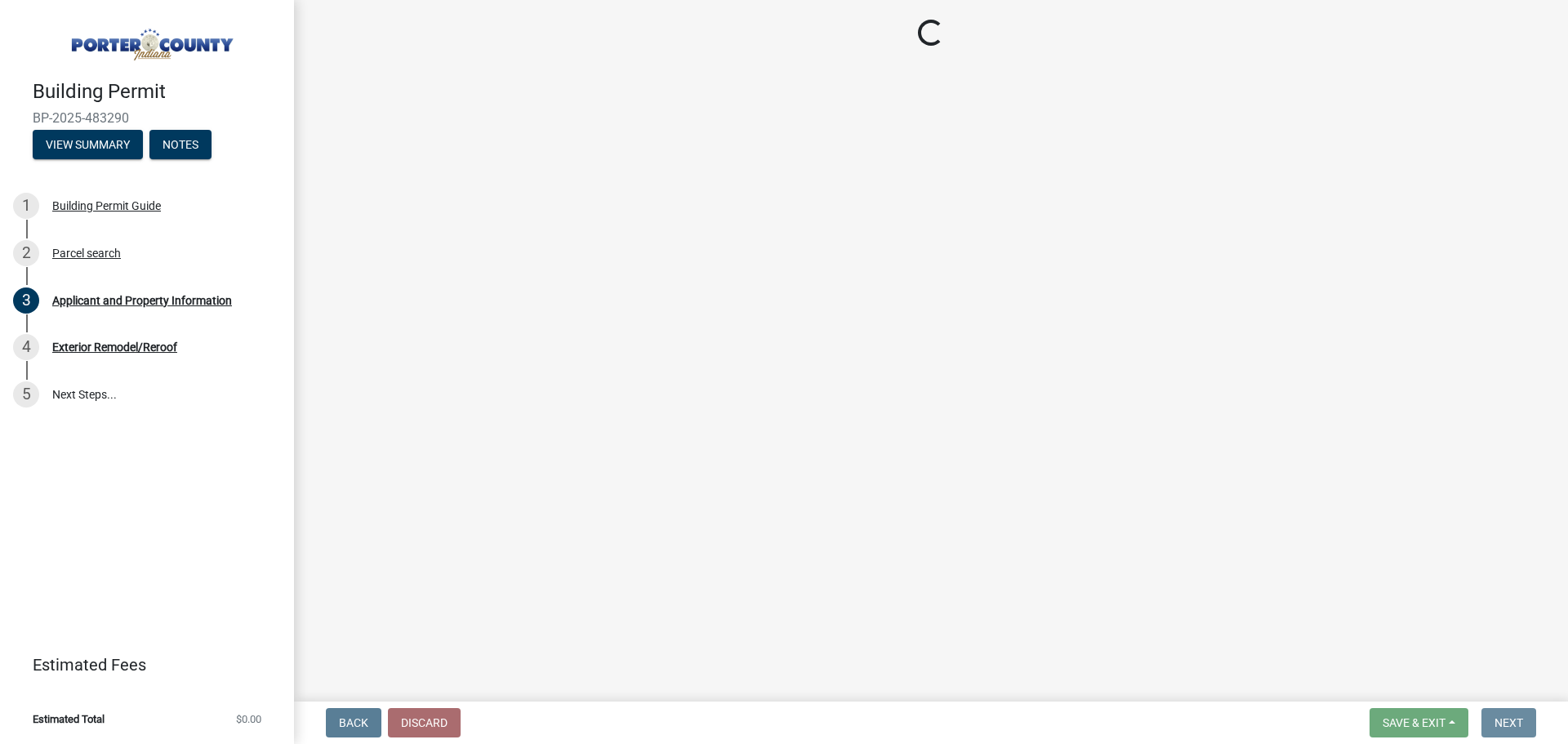
scroll to position [0, 0]
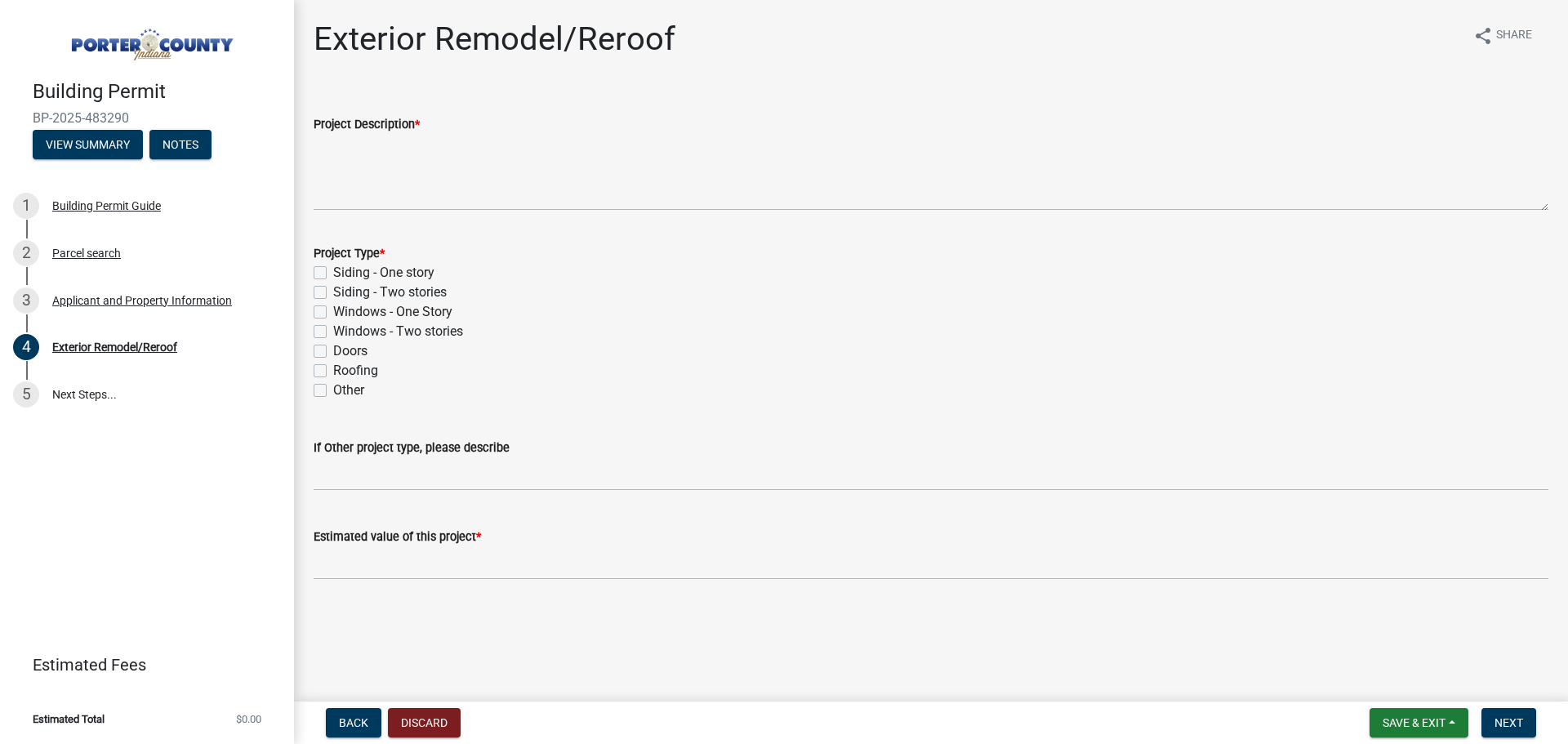
click at [334, 373] on label "Roofing" at bounding box center [356, 370] width 45 height 20
click at [334, 371] on input "Roofing" at bounding box center [339, 366] width 10 height 10
checkbox input "true"
checkbox input "false"
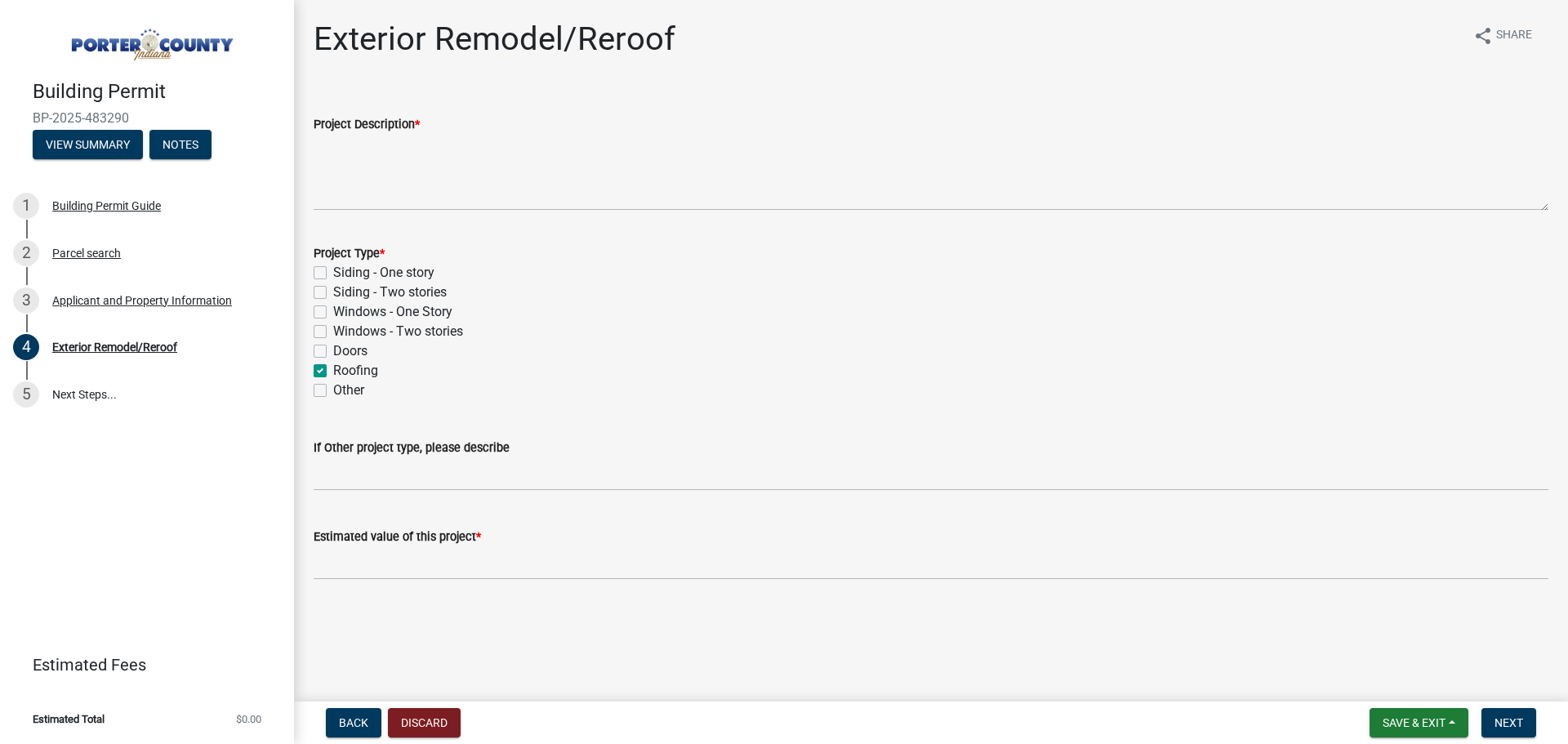
checkbox input "false"
checkbox input "true"
checkbox input "false"
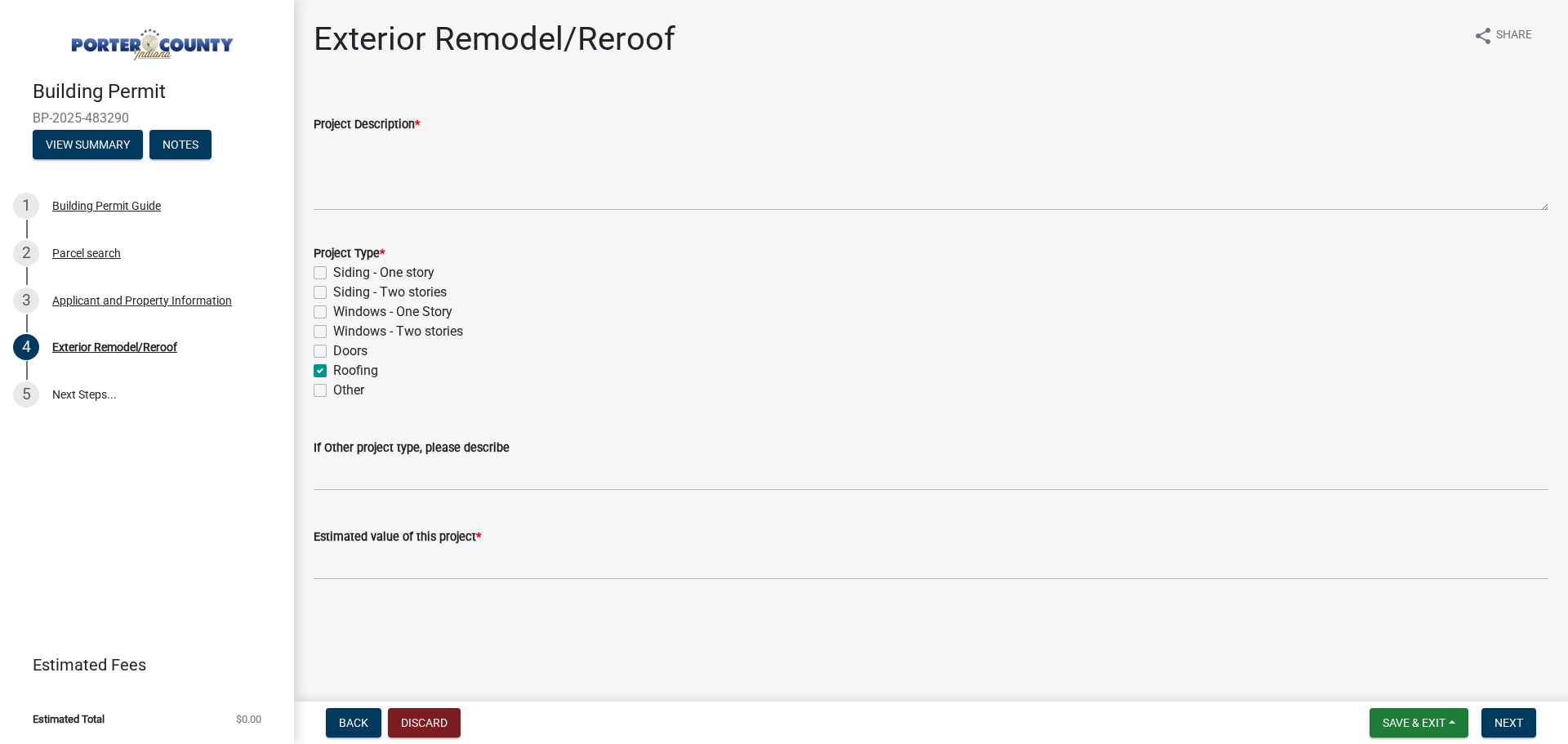
click at [334, 276] on label "Siding - One story" at bounding box center [384, 272] width 101 height 20
click at [334, 274] on input "Siding - One story" at bounding box center [339, 268] width 10 height 10
checkbox input "true"
checkbox input "false"
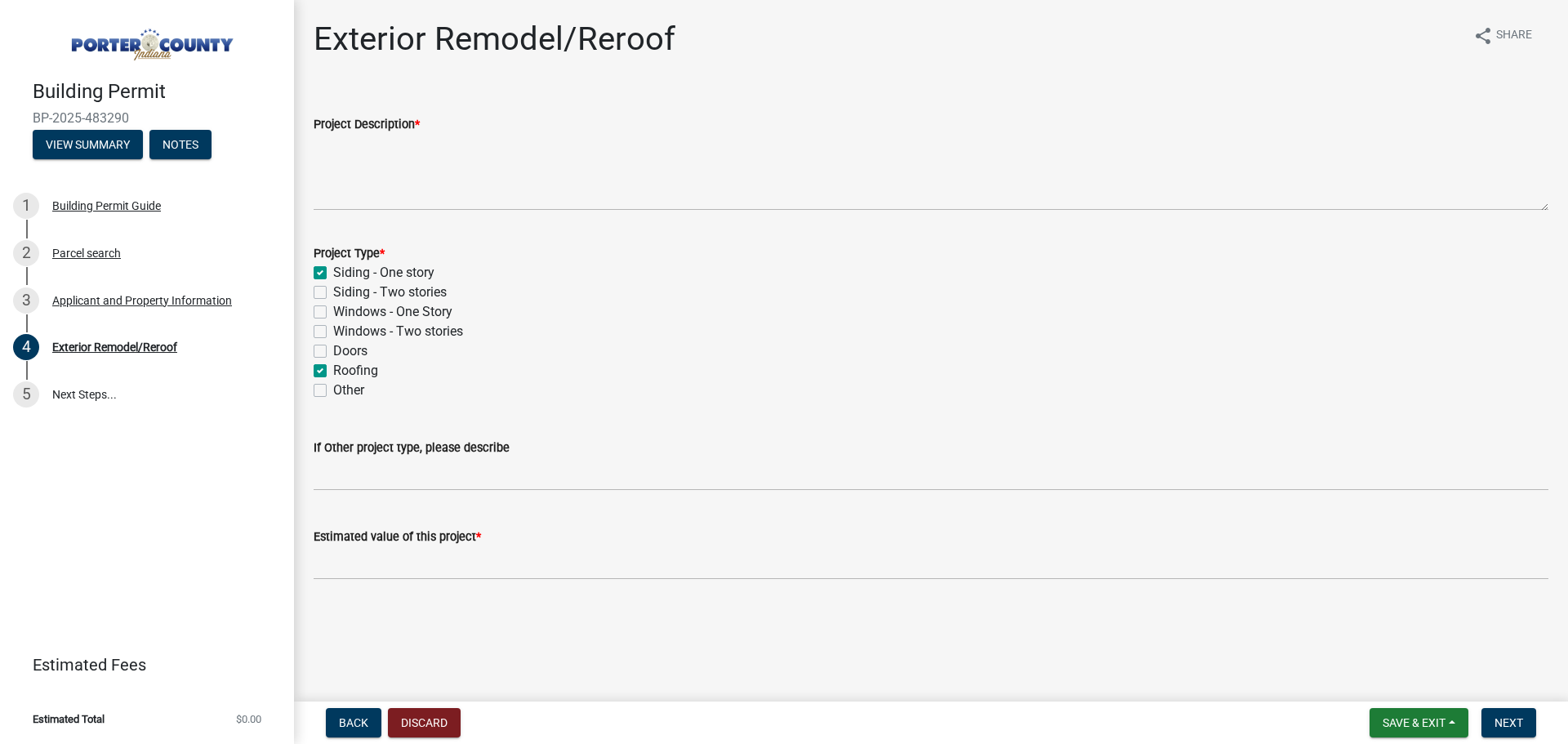
checkbox input "false"
checkbox input "true"
click at [334, 393] on label "Other" at bounding box center [349, 390] width 31 height 20
click at [334, 391] on input "Other" at bounding box center [339, 386] width 10 height 10
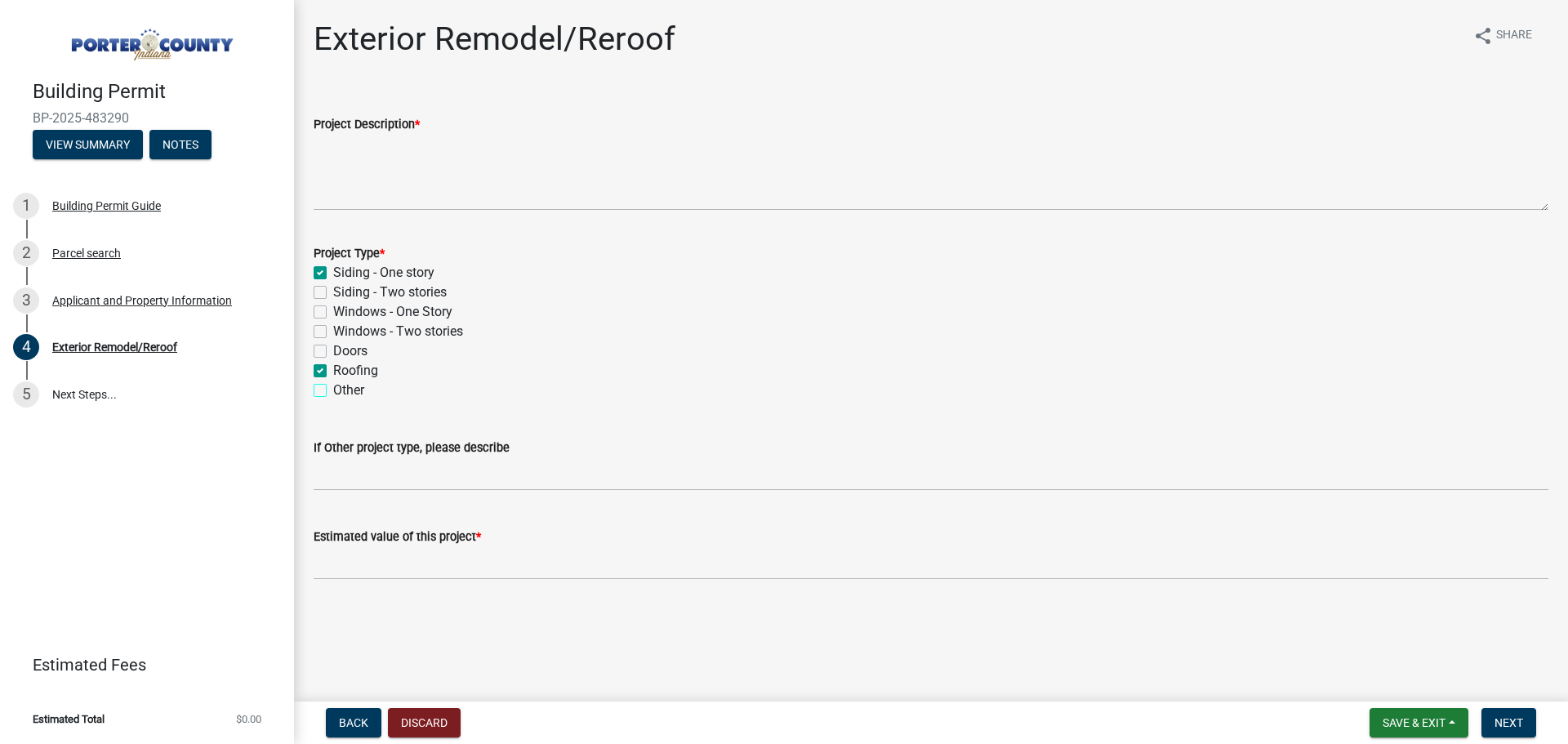
checkbox input "true"
checkbox input "false"
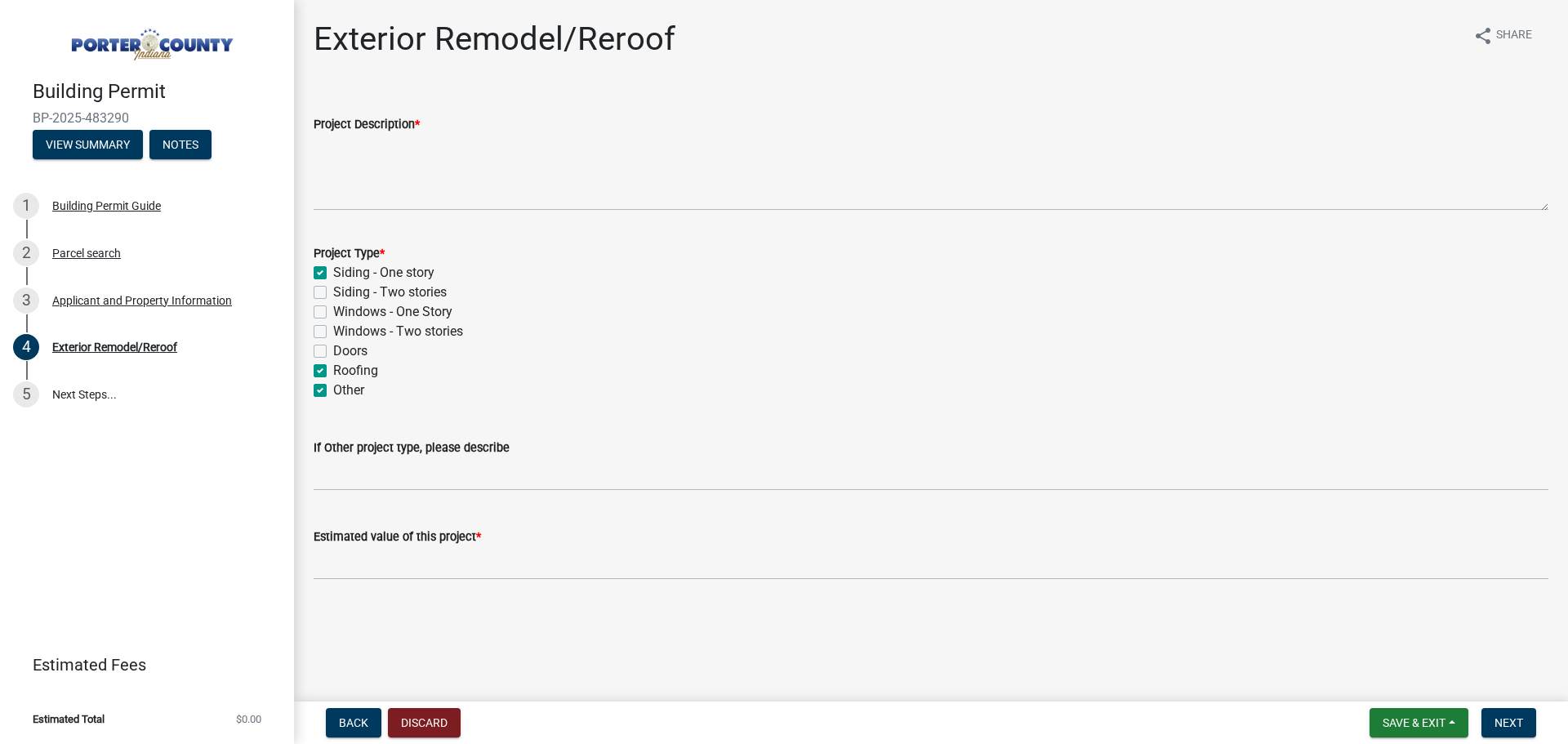
checkbox input "false"
checkbox input "true"
click at [334, 294] on label "Siding - Two stories" at bounding box center [390, 292] width 114 height 20
click at [334, 293] on input "Siding - Two stories" at bounding box center [339, 287] width 10 height 10
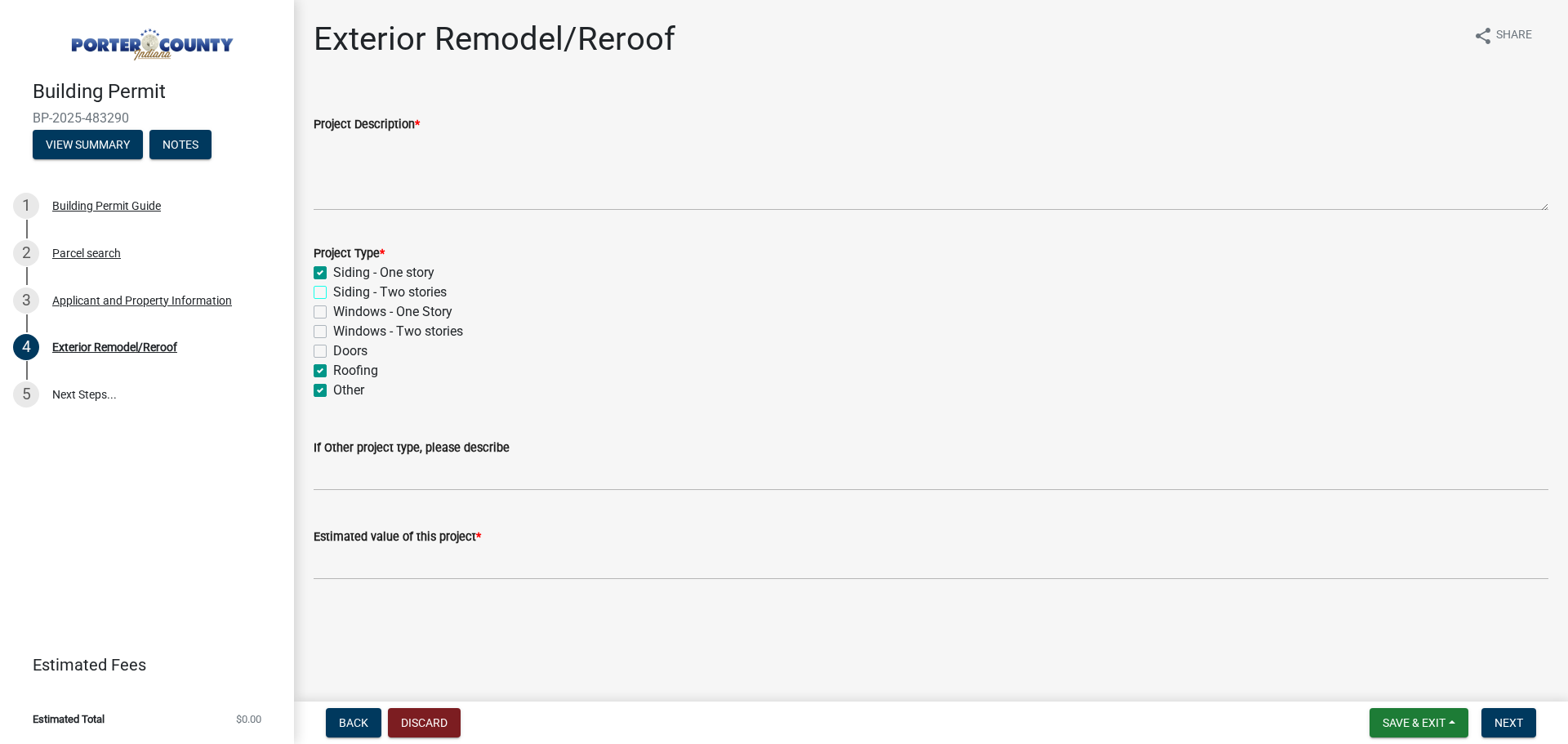
checkbox input "true"
checkbox input "false"
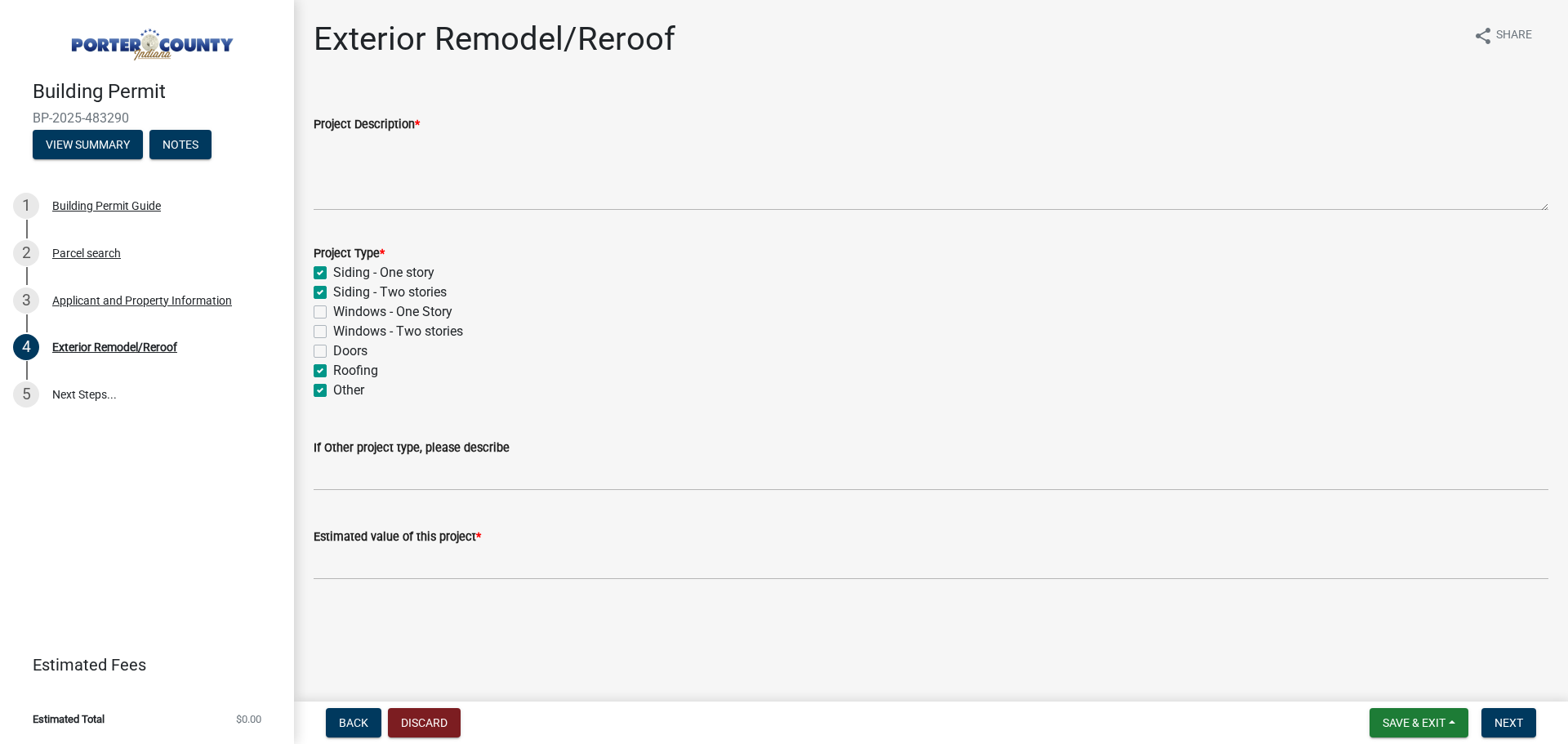
checkbox input "false"
checkbox input "true"
click at [334, 273] on label "Siding - One story" at bounding box center [384, 272] width 101 height 20
click at [334, 273] on input "Siding - One story" at bounding box center [339, 268] width 10 height 10
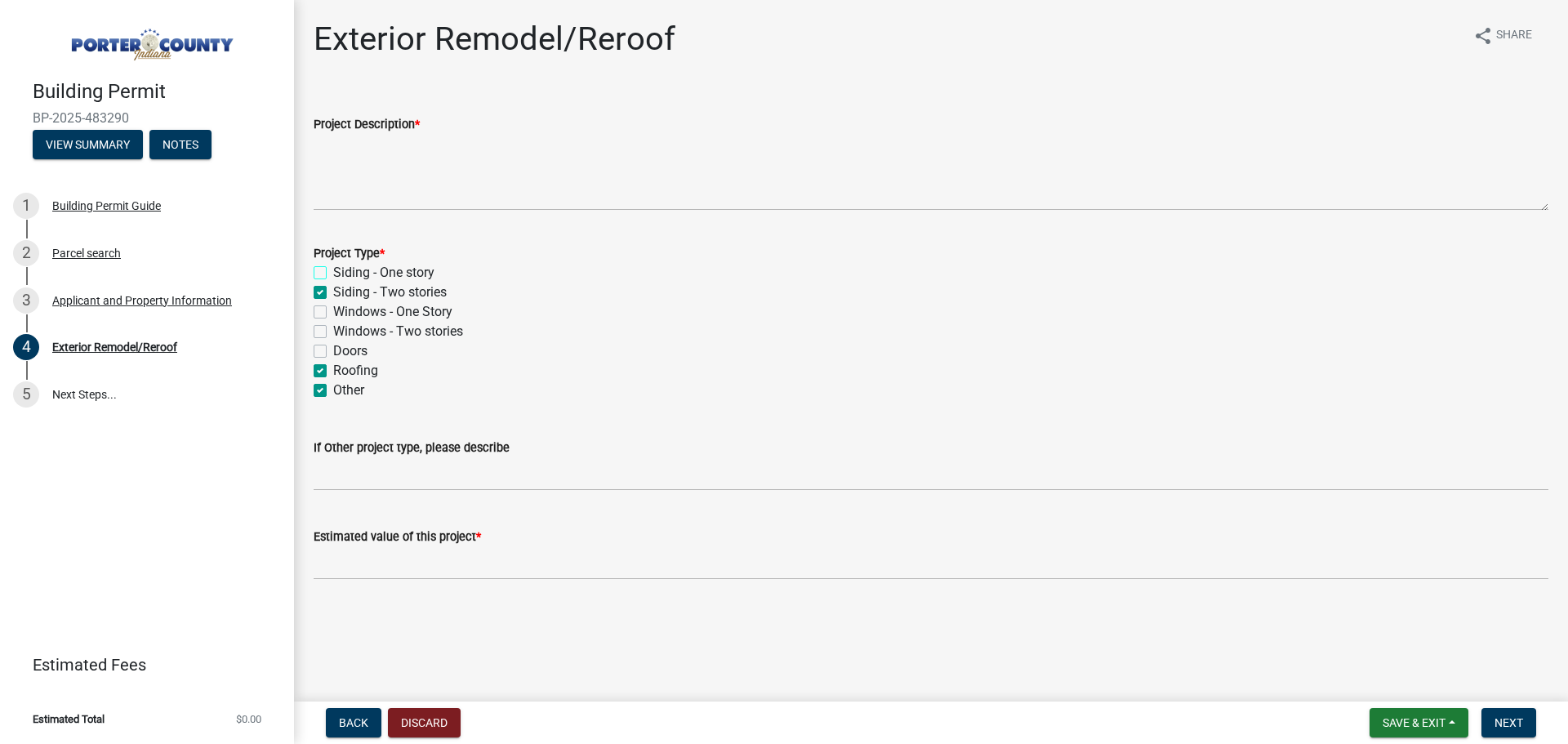
checkbox input "false"
checkbox input "true"
checkbox input "false"
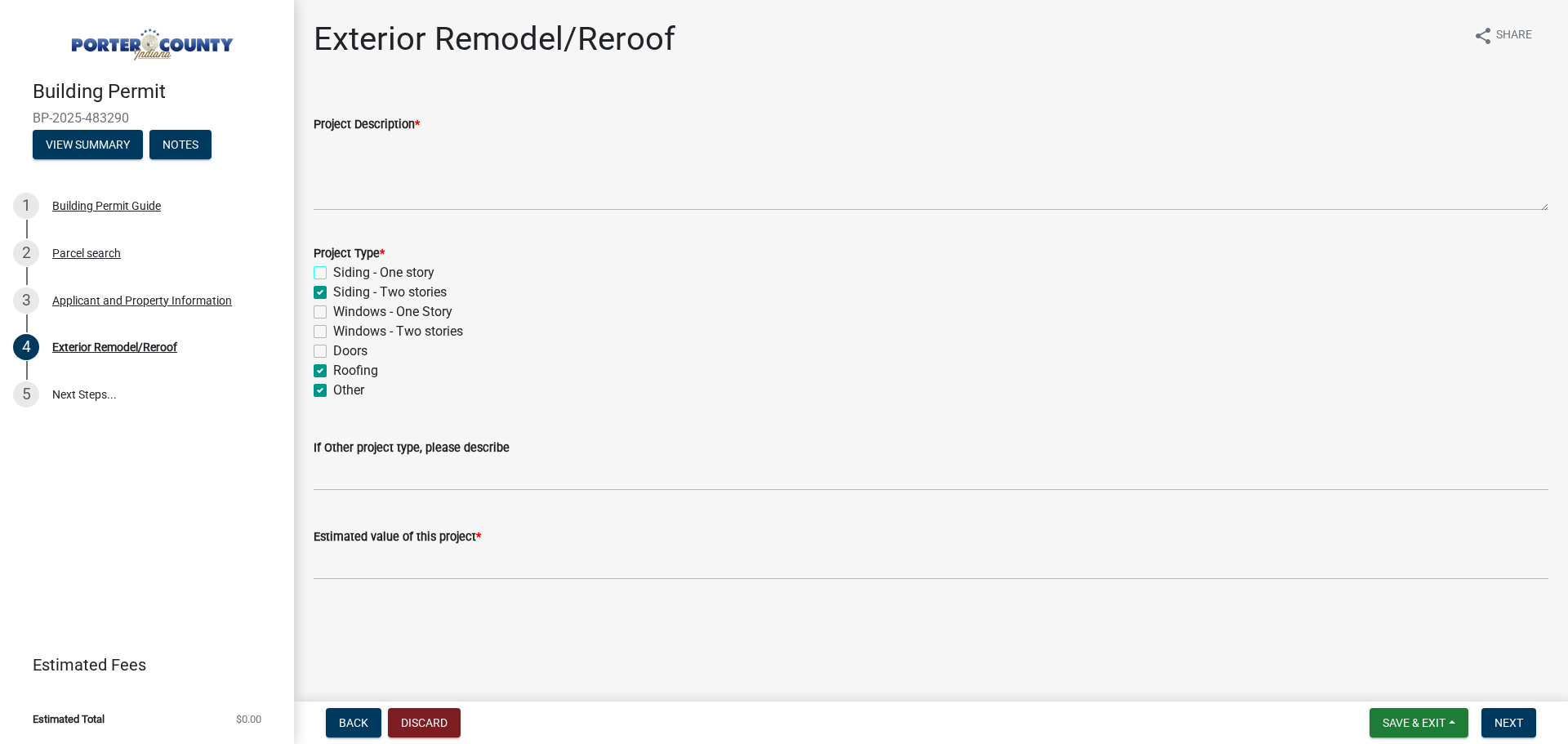
checkbox input "true"
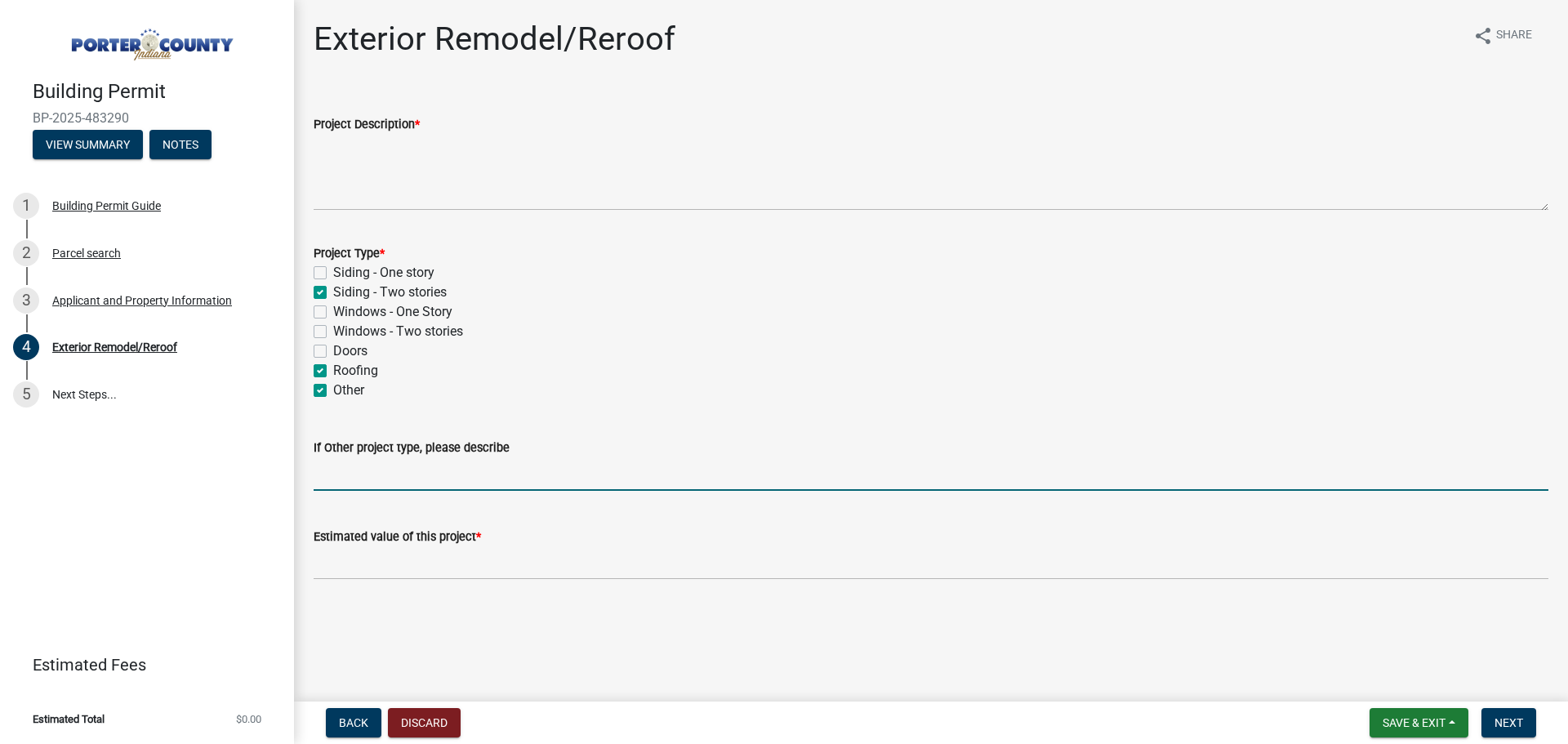
click at [419, 475] on input "If Other project type, please describe" at bounding box center [931, 474] width 1234 height 33
type input "R&R roof and gutters"
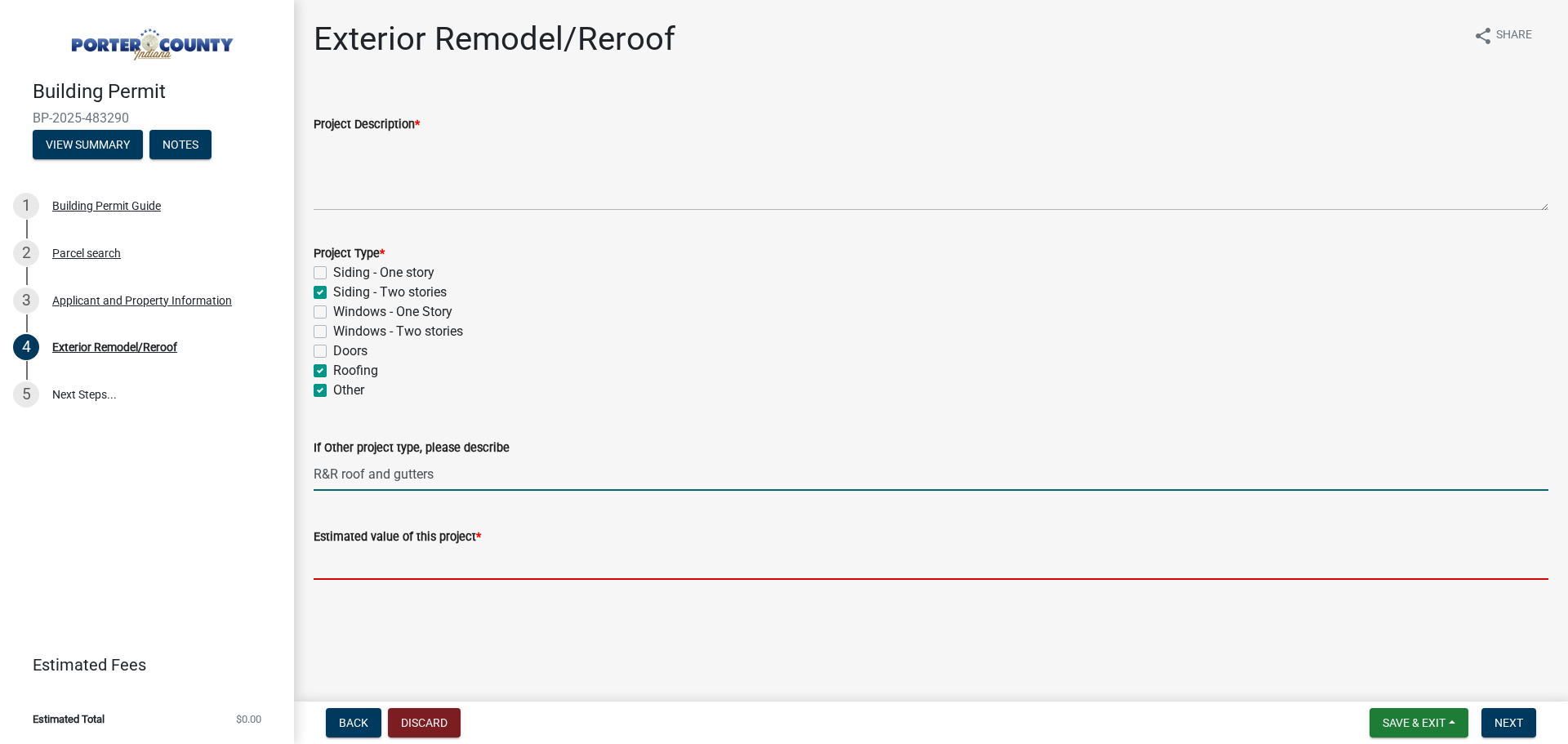
click at [403, 558] on input "text" at bounding box center [931, 563] width 1234 height 33
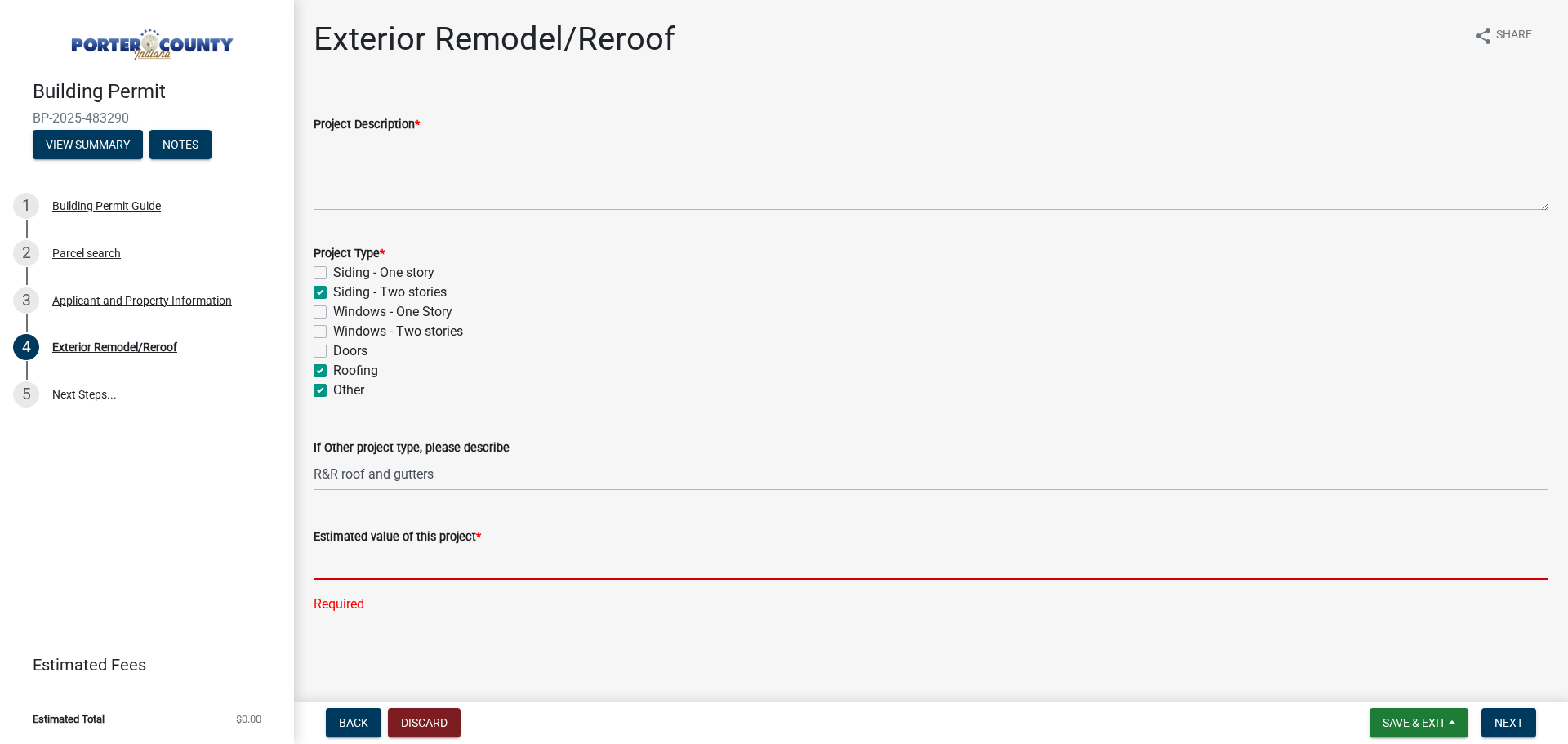
paste input "27,031.83"
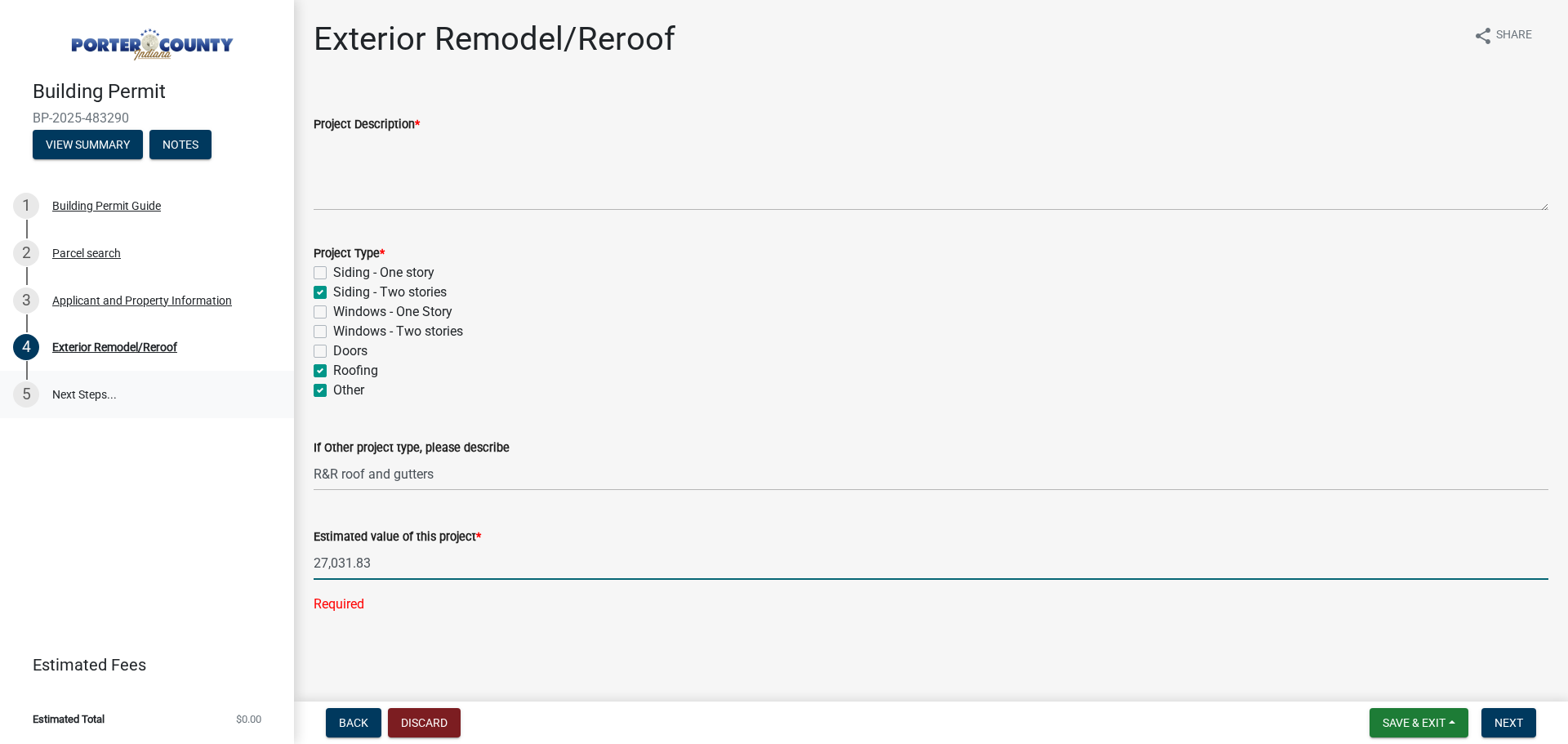
type input "27031.83"
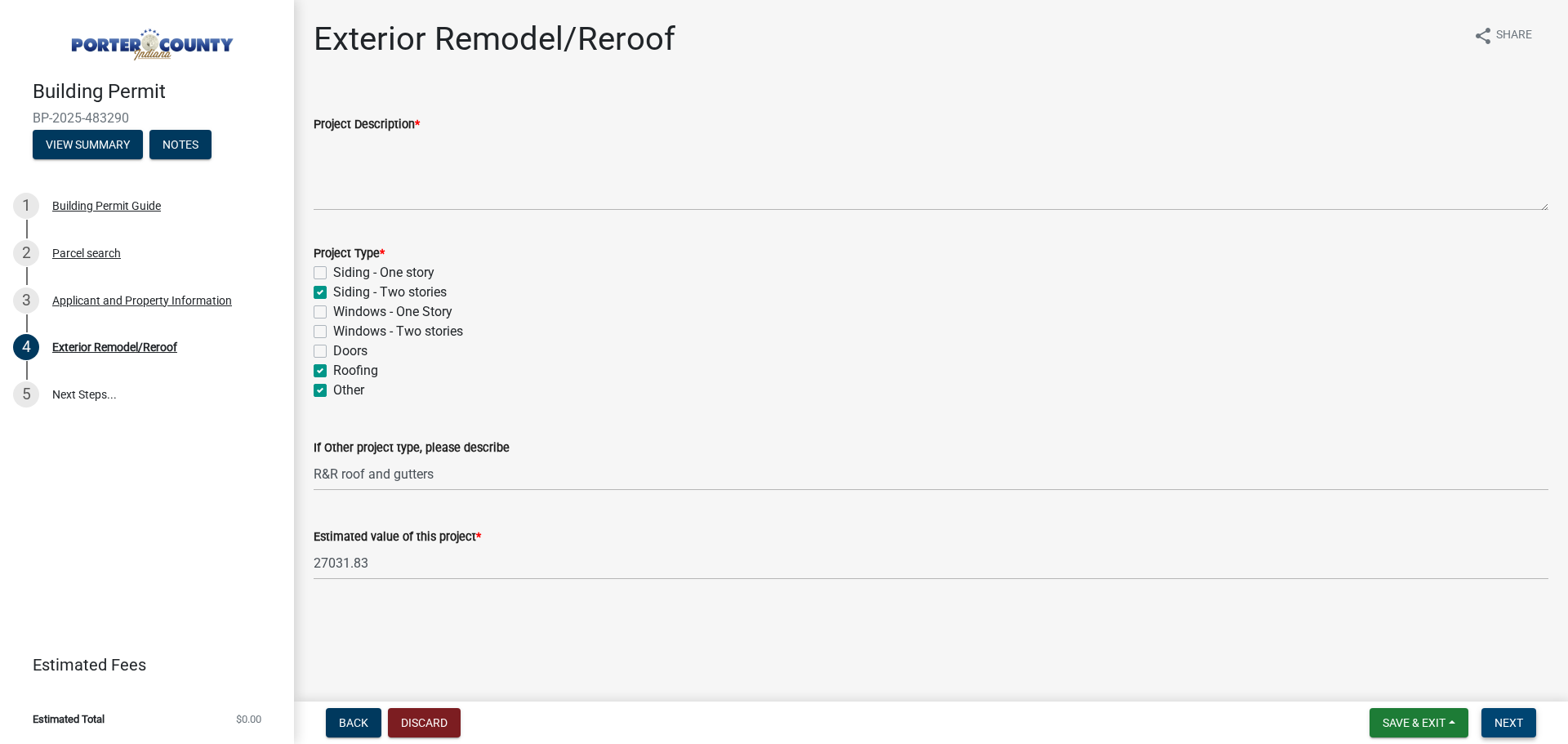
click at [1506, 716] on span "Next" at bounding box center [1508, 722] width 28 height 13
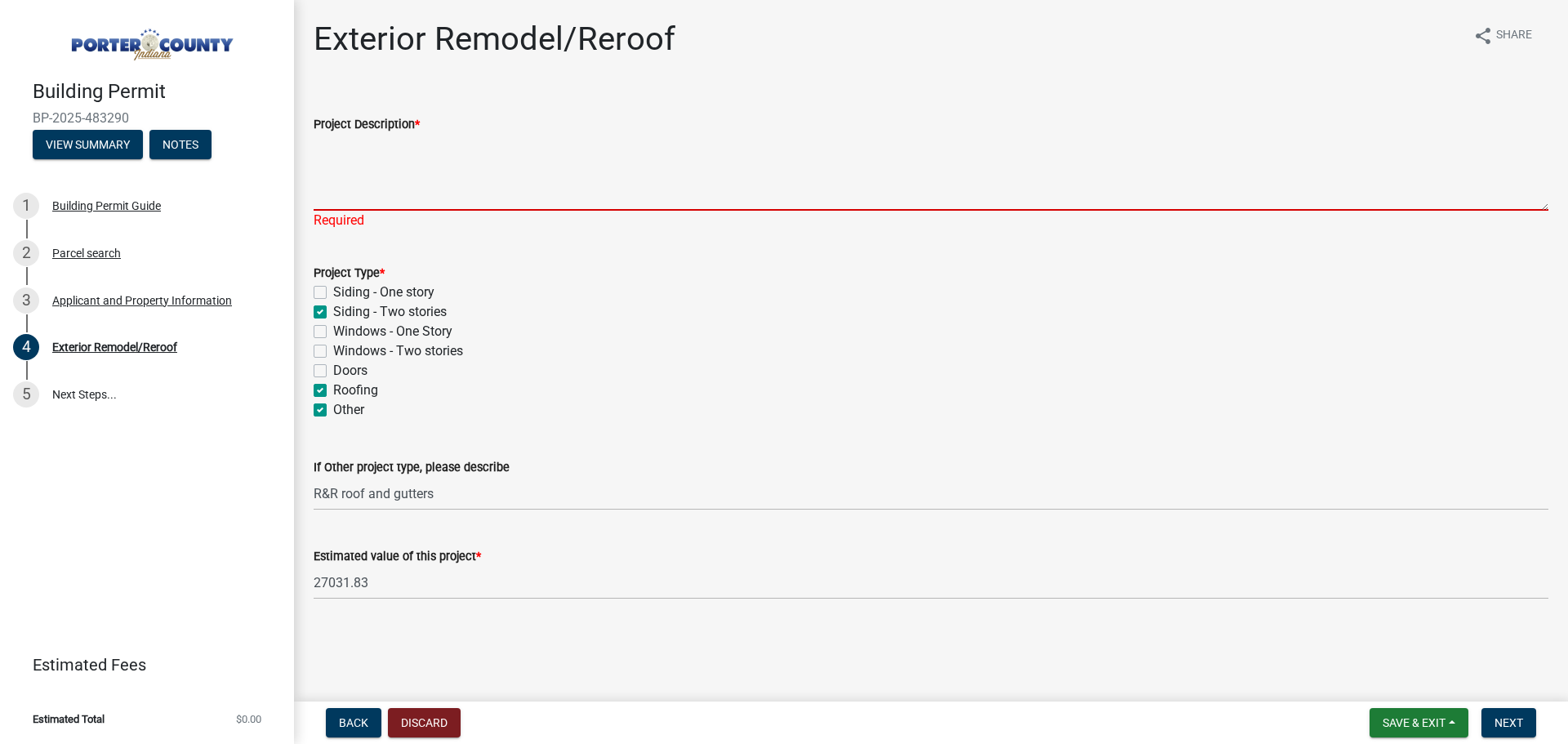
click at [353, 199] on textarea "Project Description *" at bounding box center [931, 173] width 1234 height 77
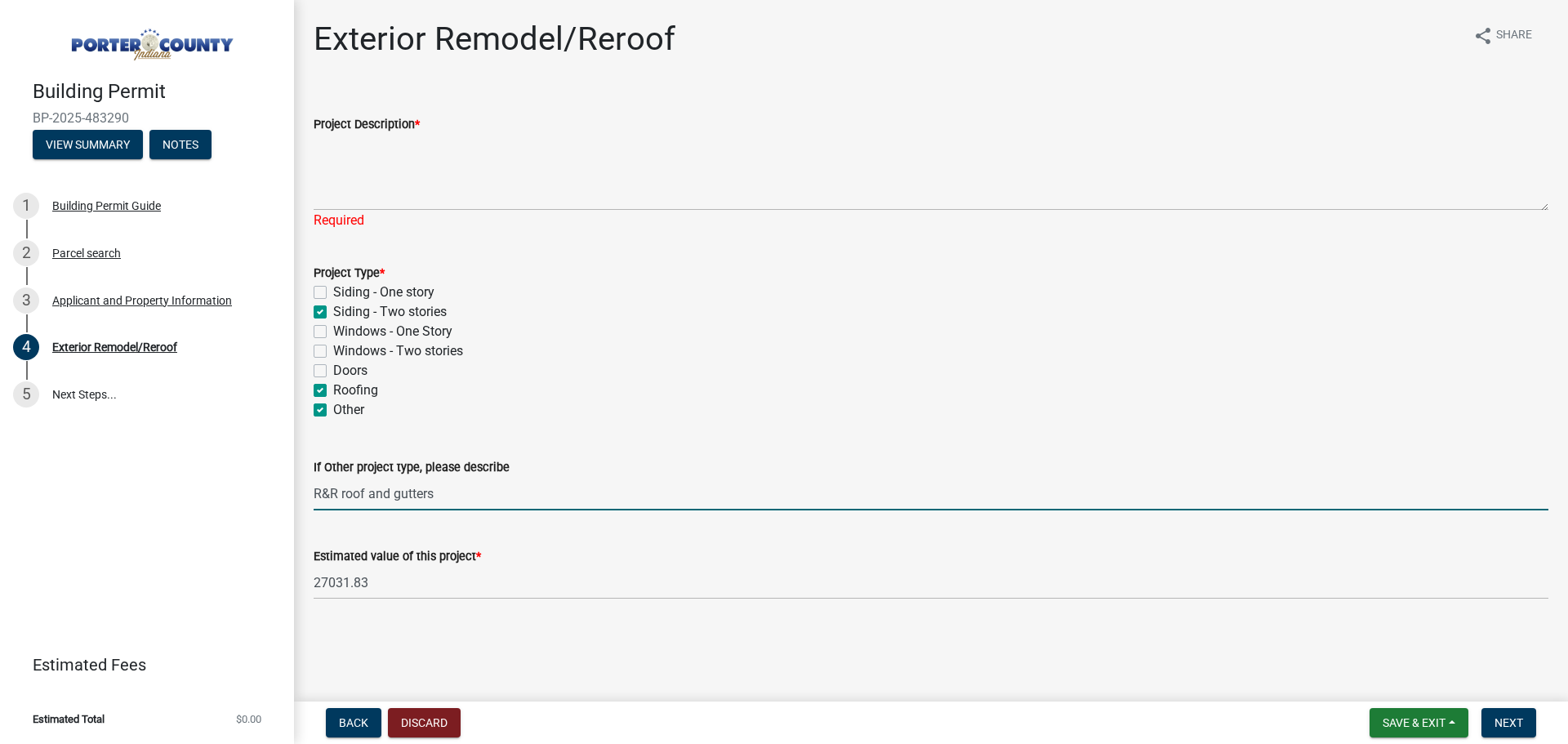
drag, startPoint x: 391, startPoint y: 495, endPoint x: 222, endPoint y: 490, distance: 169.1
click at [222, 490] on div "Building Permit BP-2025-483290 View Summary Notes 1 Building Permit Guide 2 Par…" at bounding box center [784, 372] width 1568 height 744
click at [325, 495] on input "gutters" at bounding box center [931, 493] width 1234 height 33
click at [316, 495] on input "Gutters" at bounding box center [931, 493] width 1234 height 33
type input "R&R Gutters"
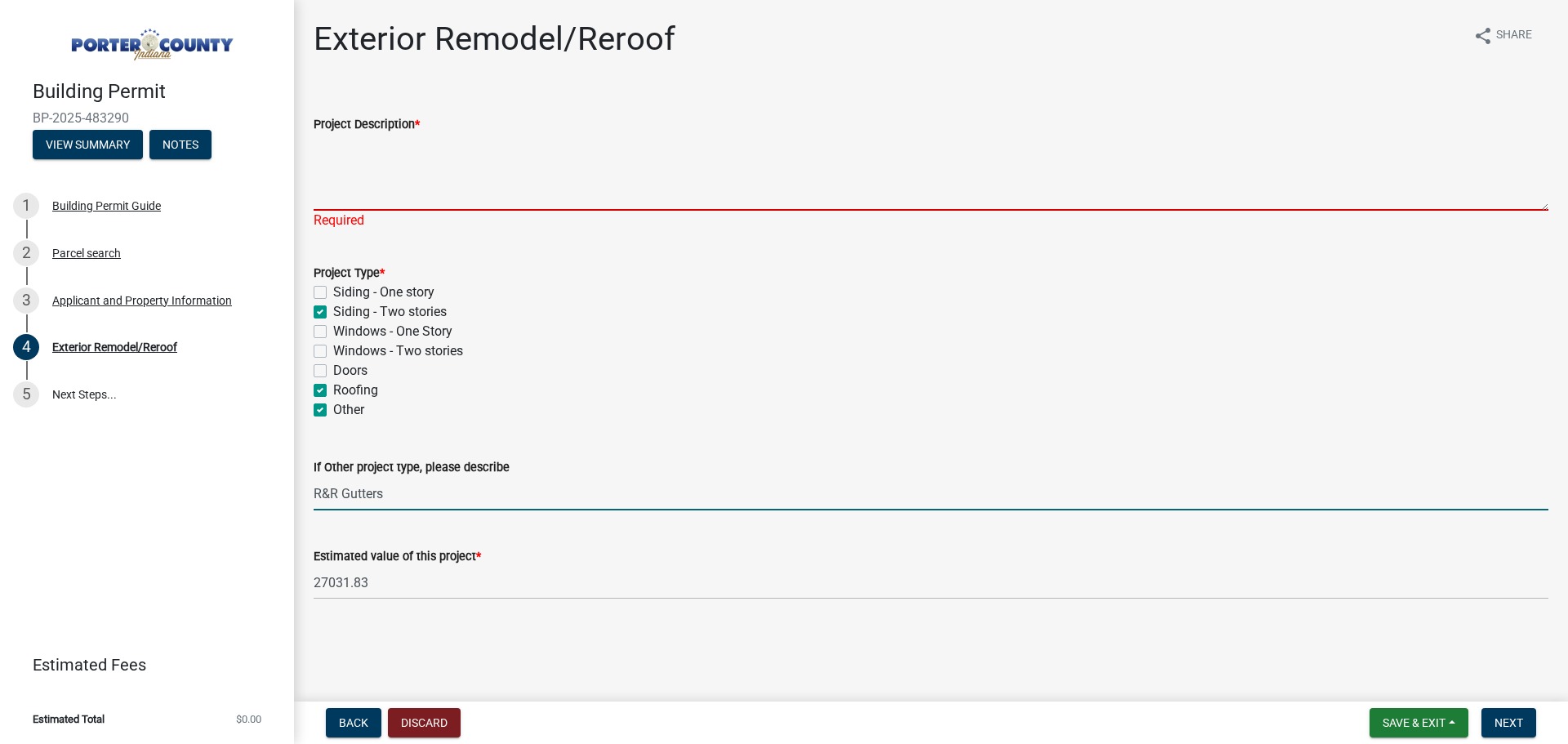
click at [368, 187] on textarea "Project Description *" at bounding box center [931, 173] width 1234 height 77
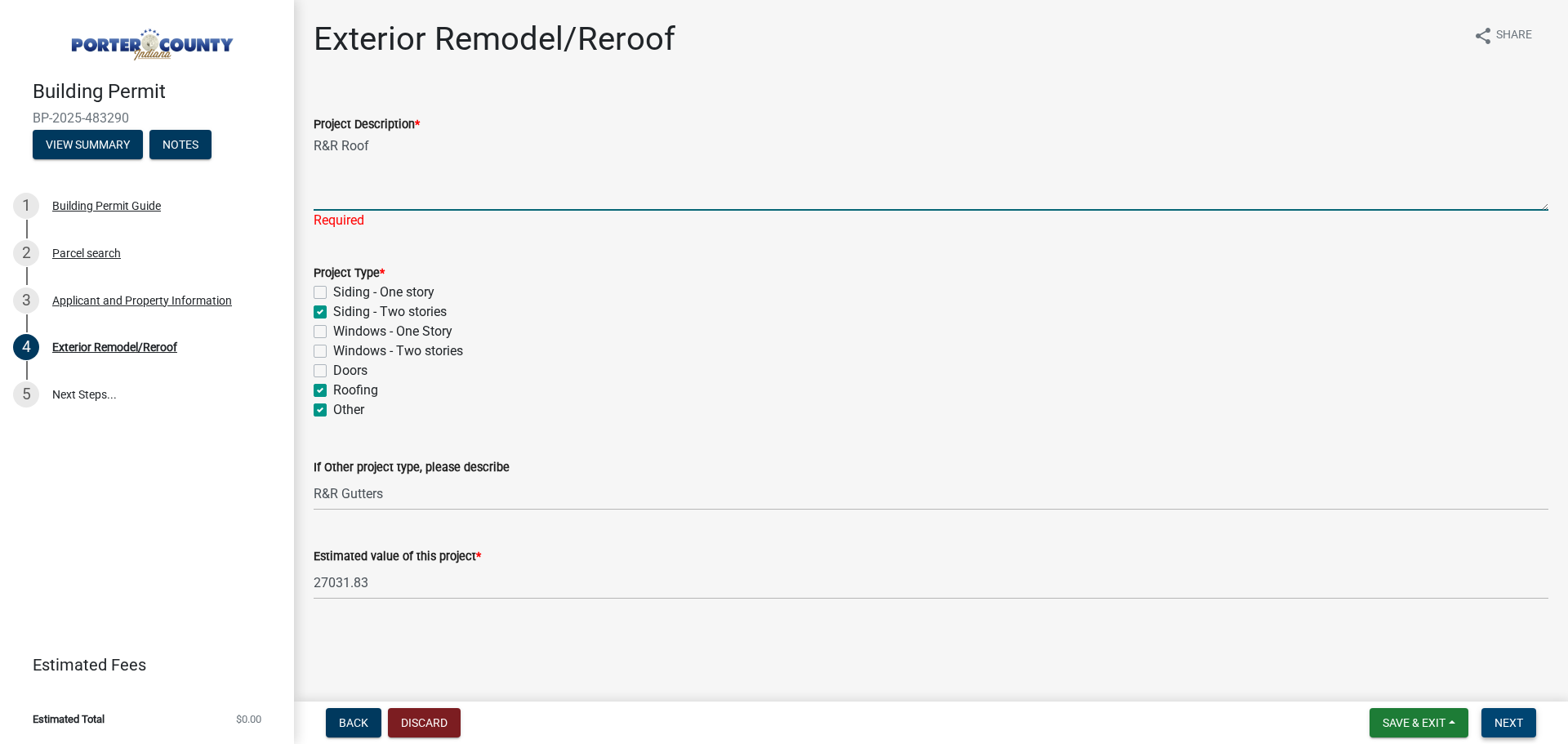
type textarea "R&R Roof"
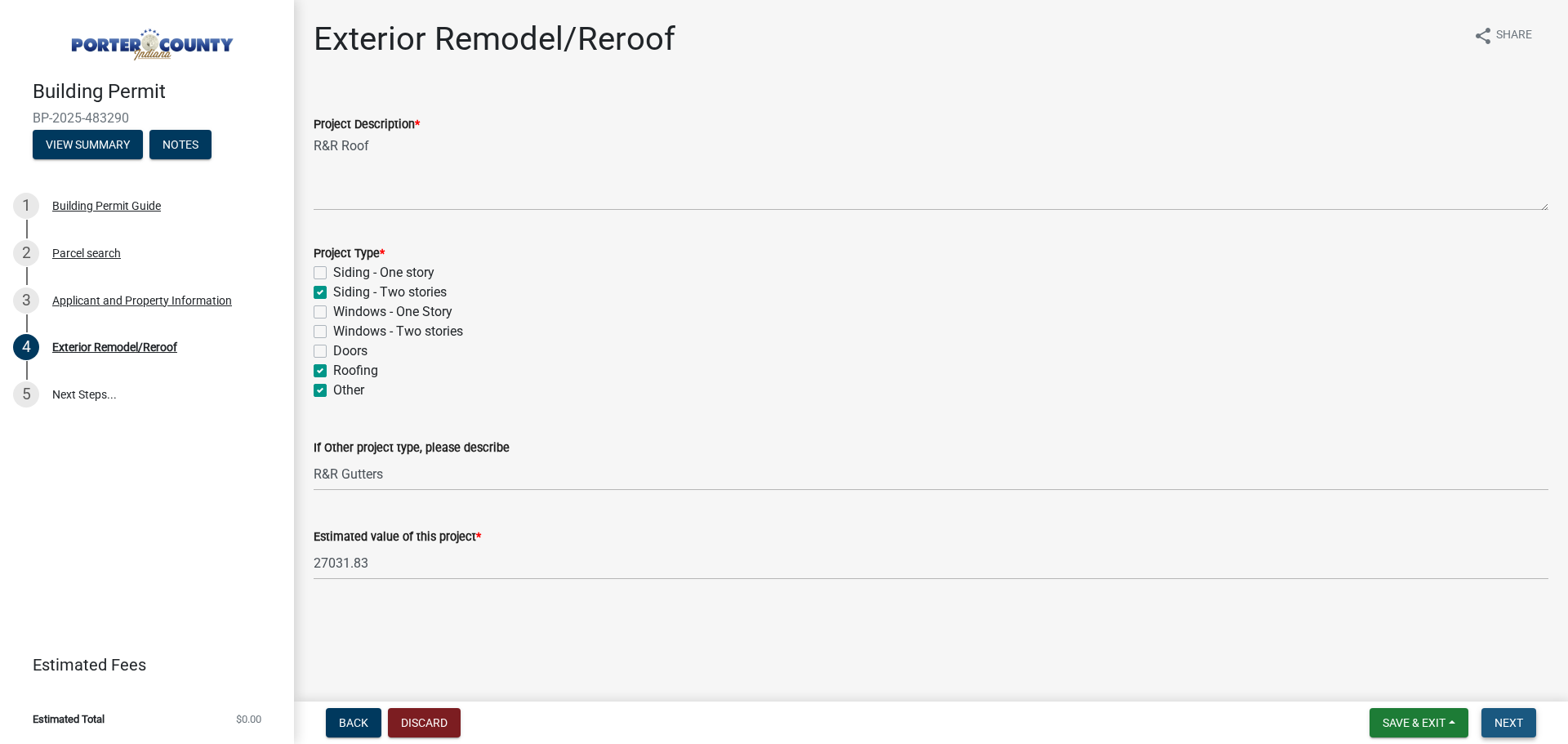
click at [1503, 722] on span "Next" at bounding box center [1508, 722] width 28 height 13
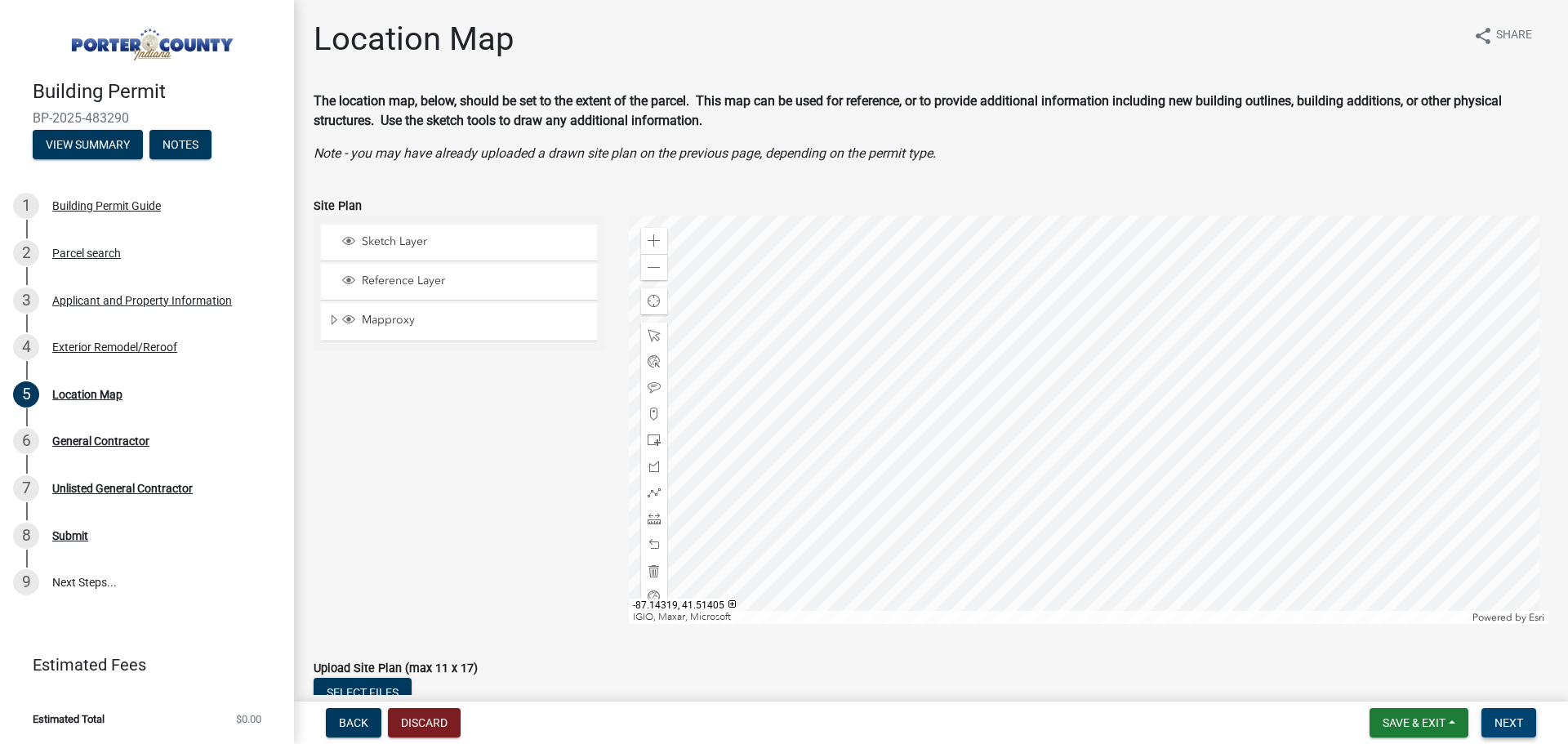
click at [1506, 716] on span "Next" at bounding box center [1508, 722] width 28 height 13
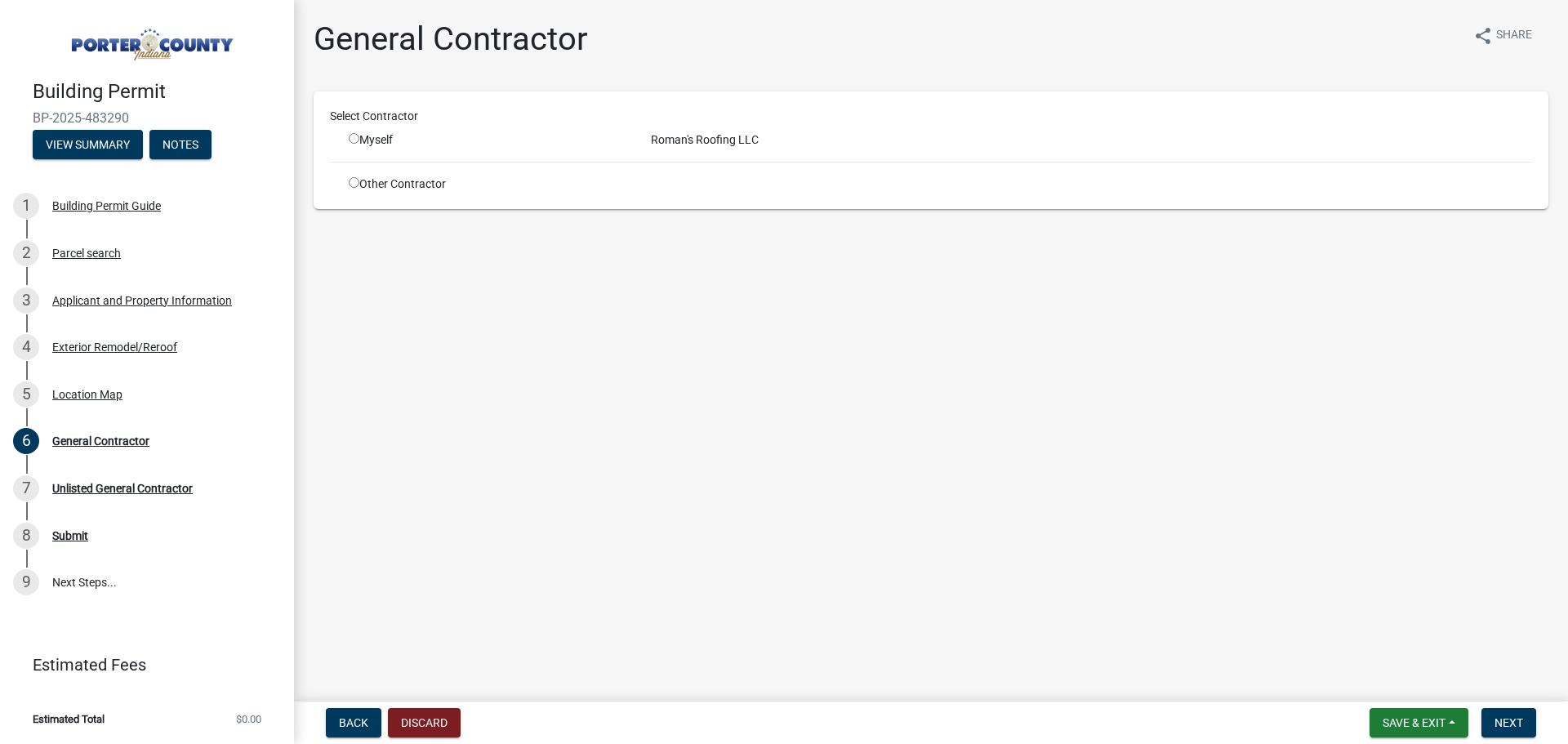
click at [668, 138] on div "Roman's Roofing LLC" at bounding box center [1092, 140] width 906 height 17
click at [354, 139] on input "radio" at bounding box center [354, 139] width 10 height 10
radio input "true"
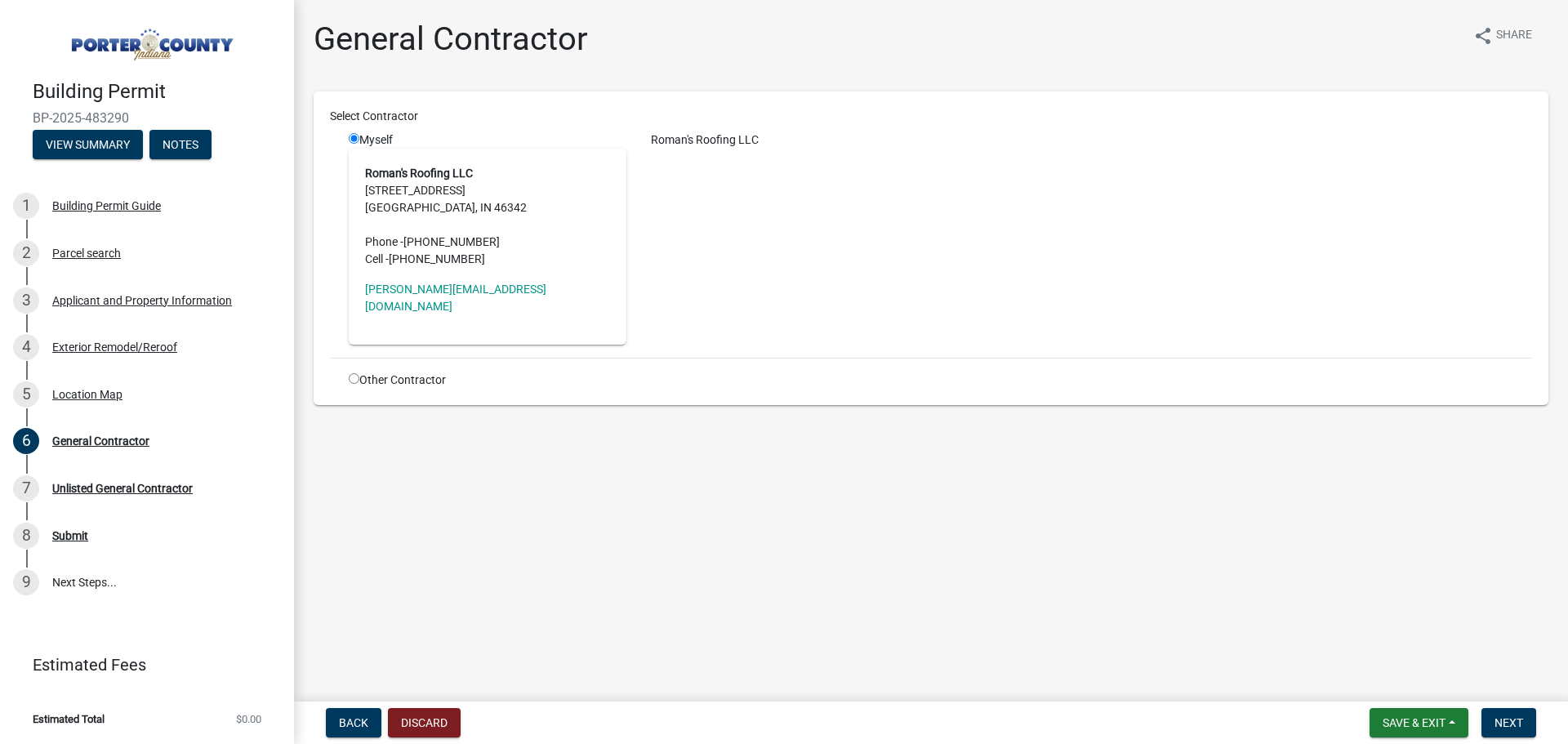
click at [713, 137] on div "Roman's Roofing LLC" at bounding box center [1092, 140] width 906 height 17
click at [1506, 717] on span "Next" at bounding box center [1508, 722] width 28 height 13
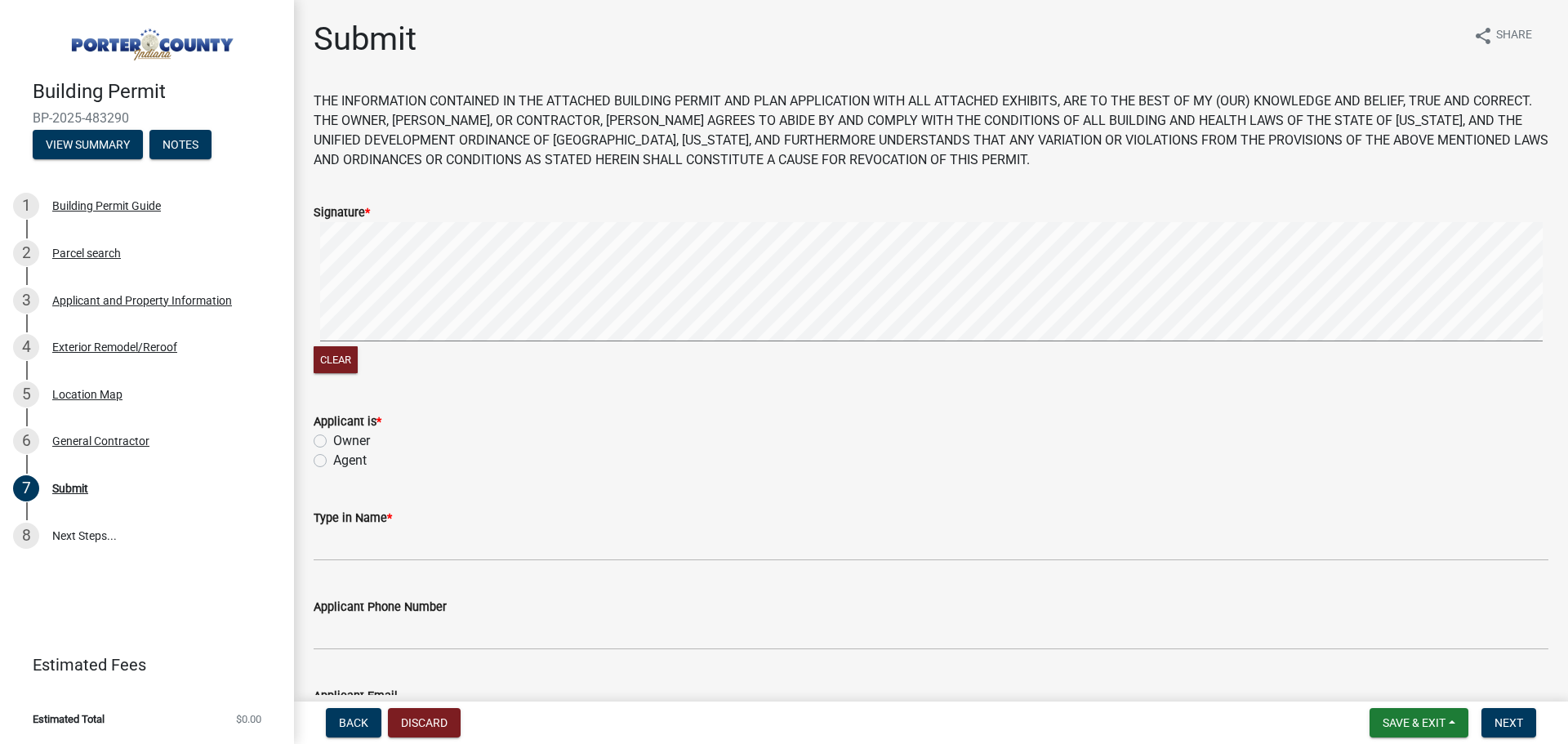
click at [358, 216] on label "Signature *" at bounding box center [342, 212] width 56 height 11
click at [343, 363] on button "Clear" at bounding box center [336, 360] width 44 height 27
click at [334, 345] on signature-pad at bounding box center [931, 284] width 1234 height 124
click at [328, 354] on button "Clear" at bounding box center [336, 360] width 44 height 27
click at [334, 358] on button "Clear" at bounding box center [336, 360] width 44 height 27
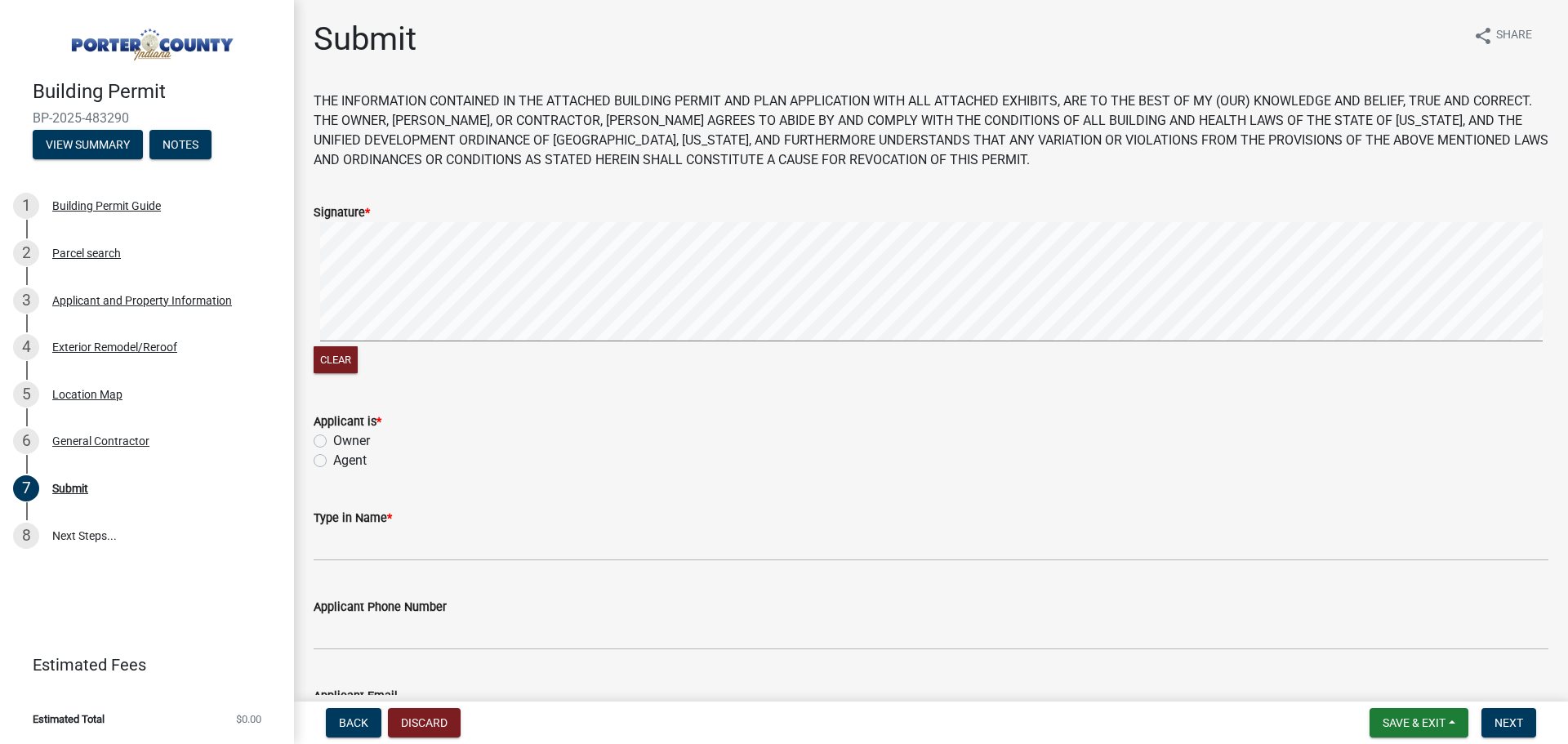
drag, startPoint x: 352, startPoint y: 349, endPoint x: 449, endPoint y: 457, distance: 145.2
click at [449, 457] on div "Agent" at bounding box center [931, 460] width 1234 height 20
click at [334, 459] on label "Agent" at bounding box center [350, 460] width 33 height 20
click at [334, 459] on input "Agent" at bounding box center [339, 456] width 10 height 10
radio input "true"
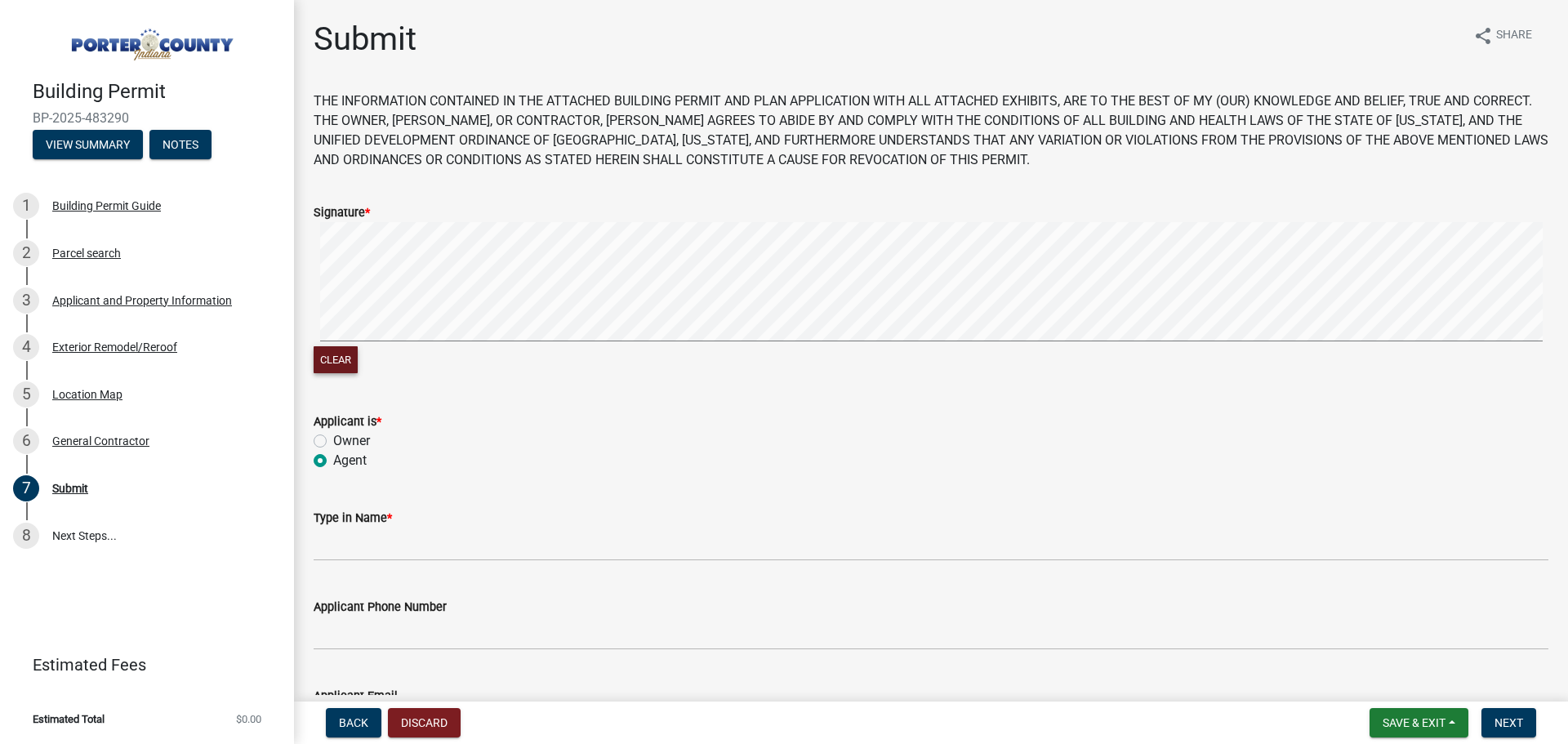
click at [608, 342] on signature-pad at bounding box center [931, 284] width 1234 height 124
click at [339, 358] on button "Clear" at bounding box center [336, 360] width 44 height 27
click at [516, 341] on signature-pad at bounding box center [931, 284] width 1234 height 124
click at [331, 363] on button "Clear" at bounding box center [336, 360] width 44 height 27
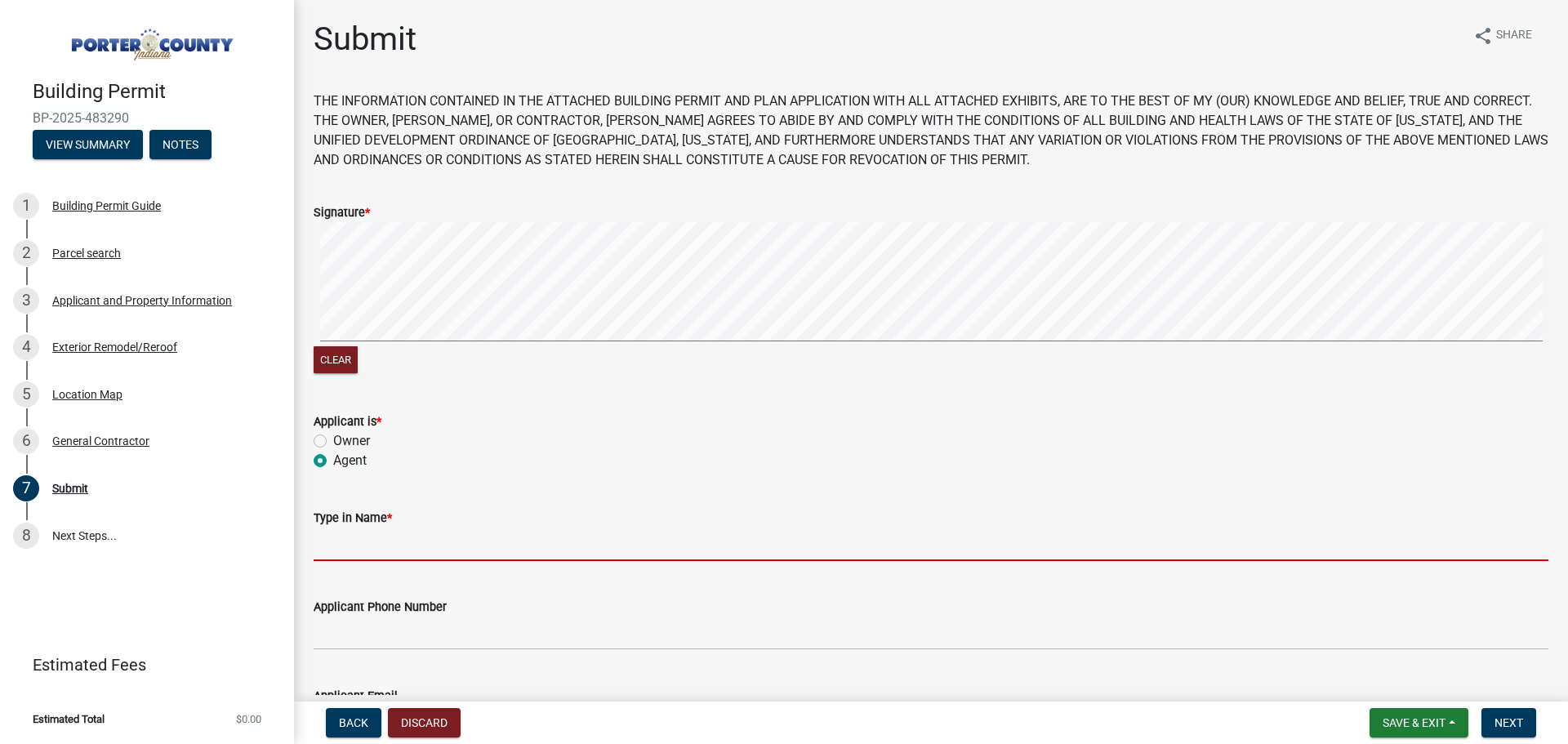
click at [338, 537] on input "Type in Name *" at bounding box center [931, 544] width 1234 height 33
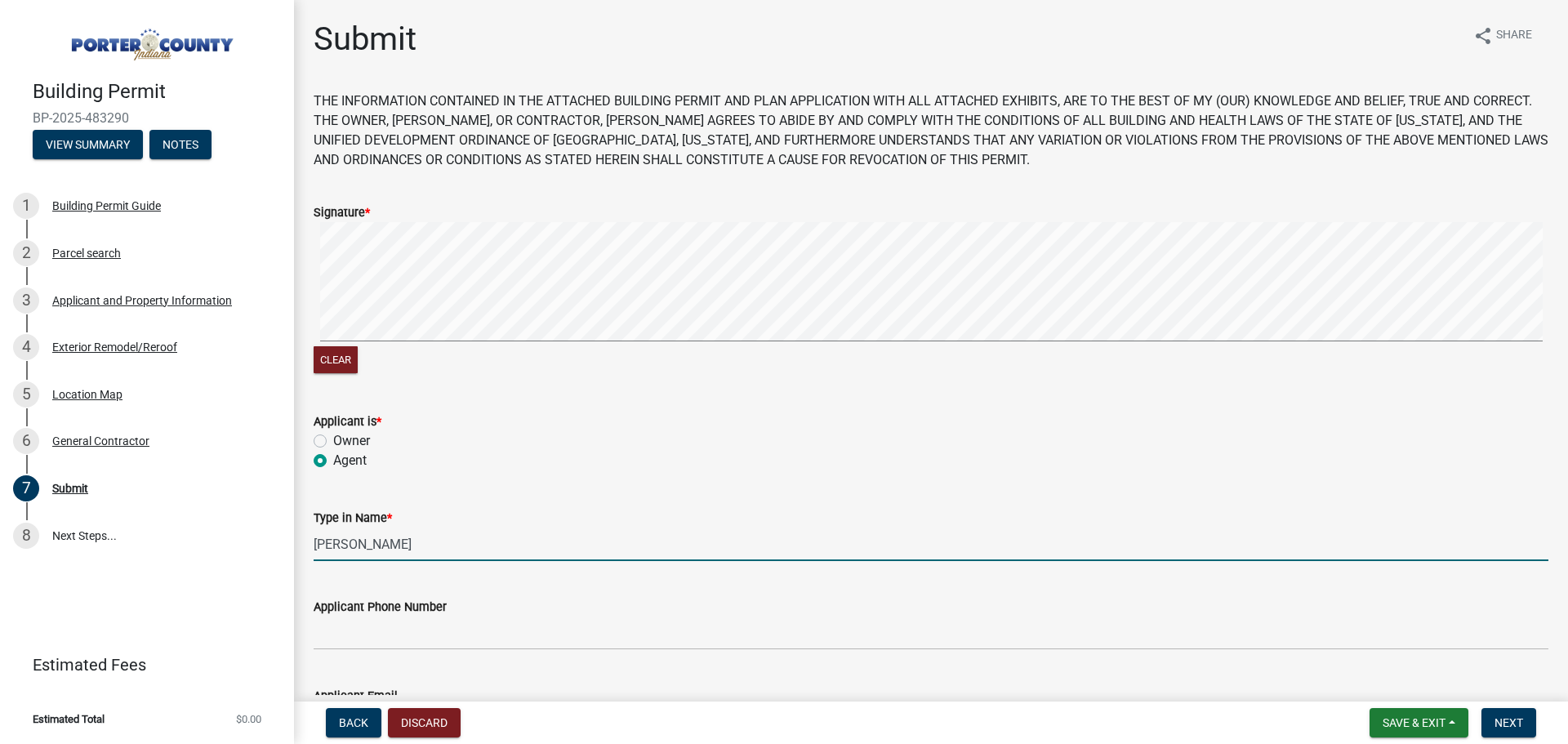
type input "Marc Lyon"
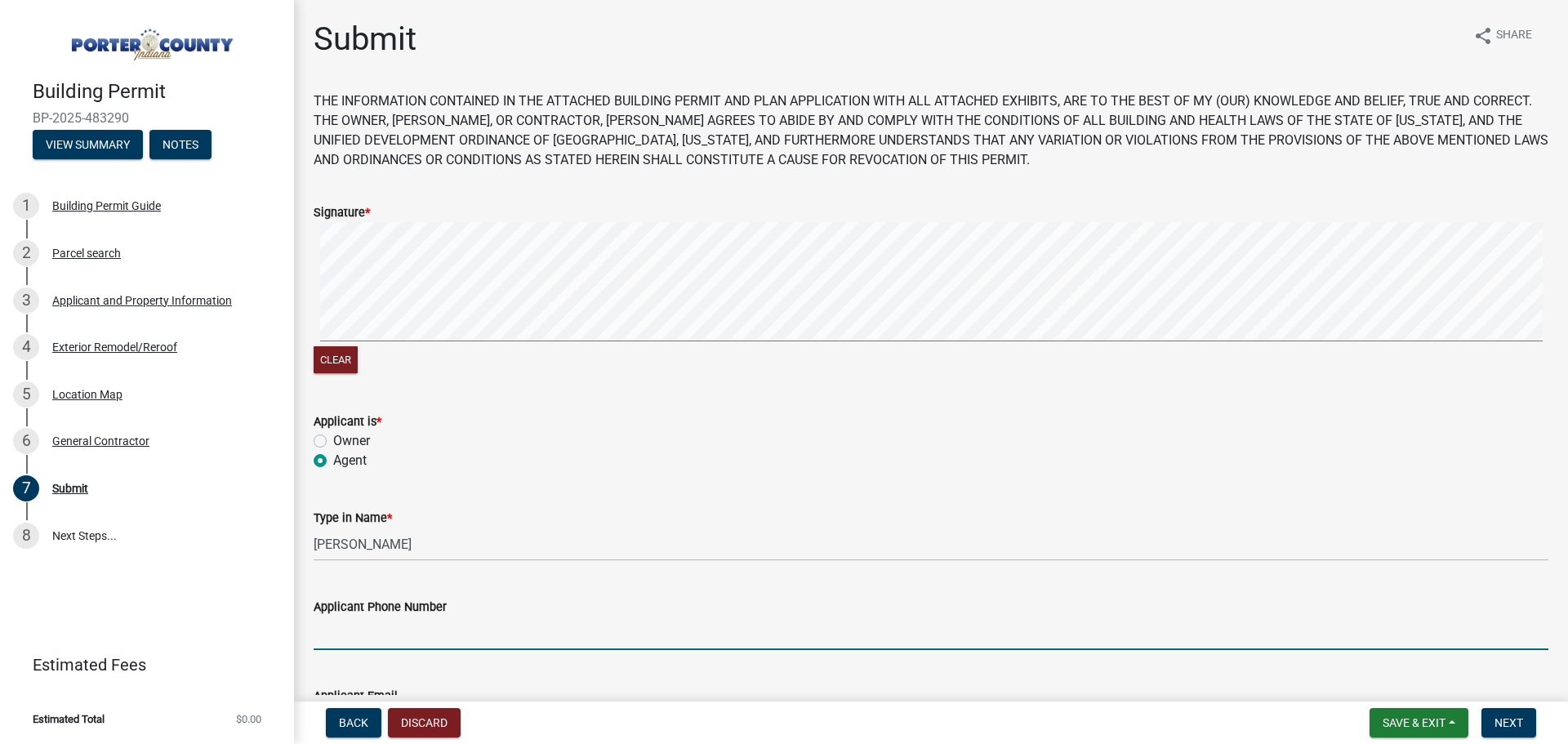
click at [353, 633] on input "Applicant Phone Number" at bounding box center [931, 633] width 1234 height 33
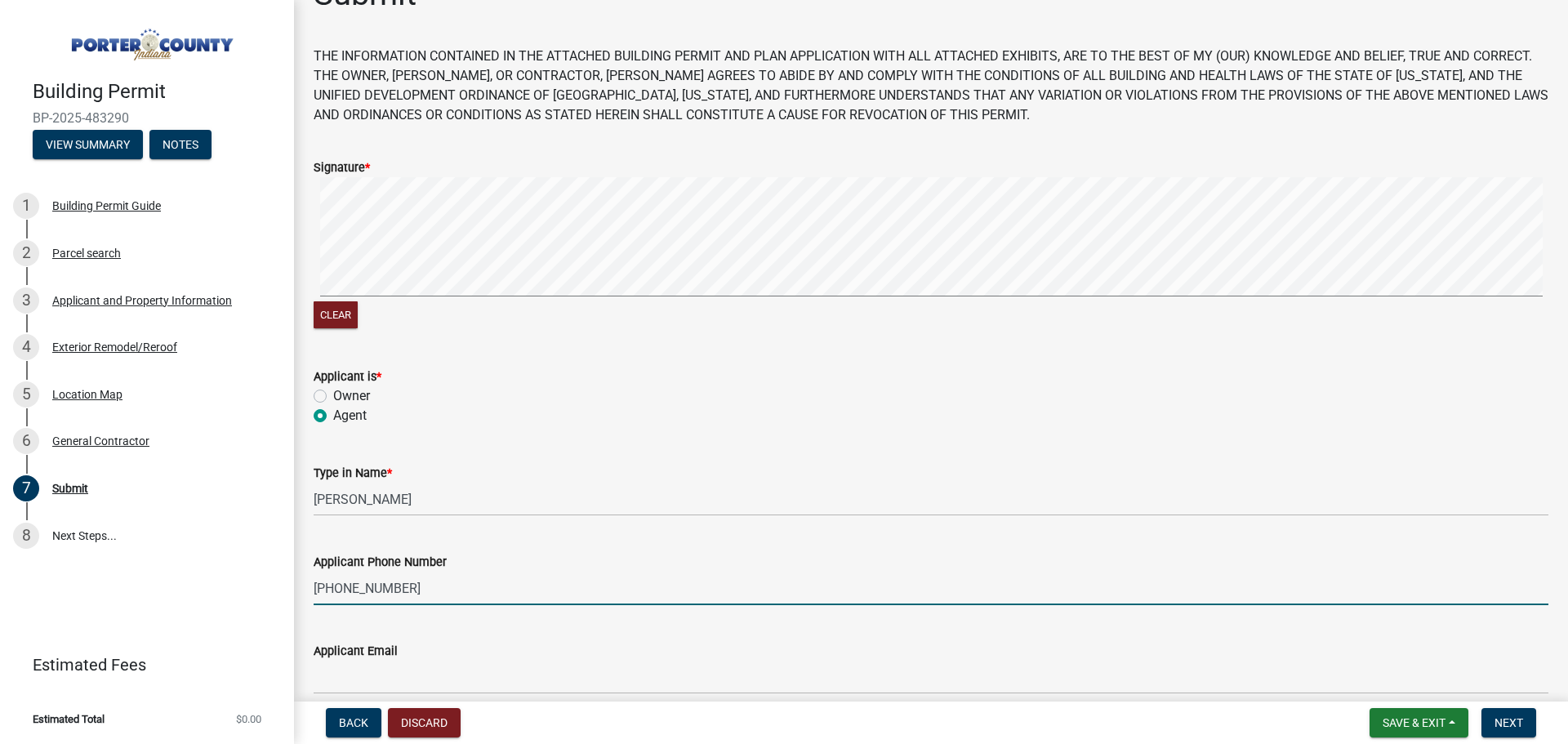
scroll to position [81, 0]
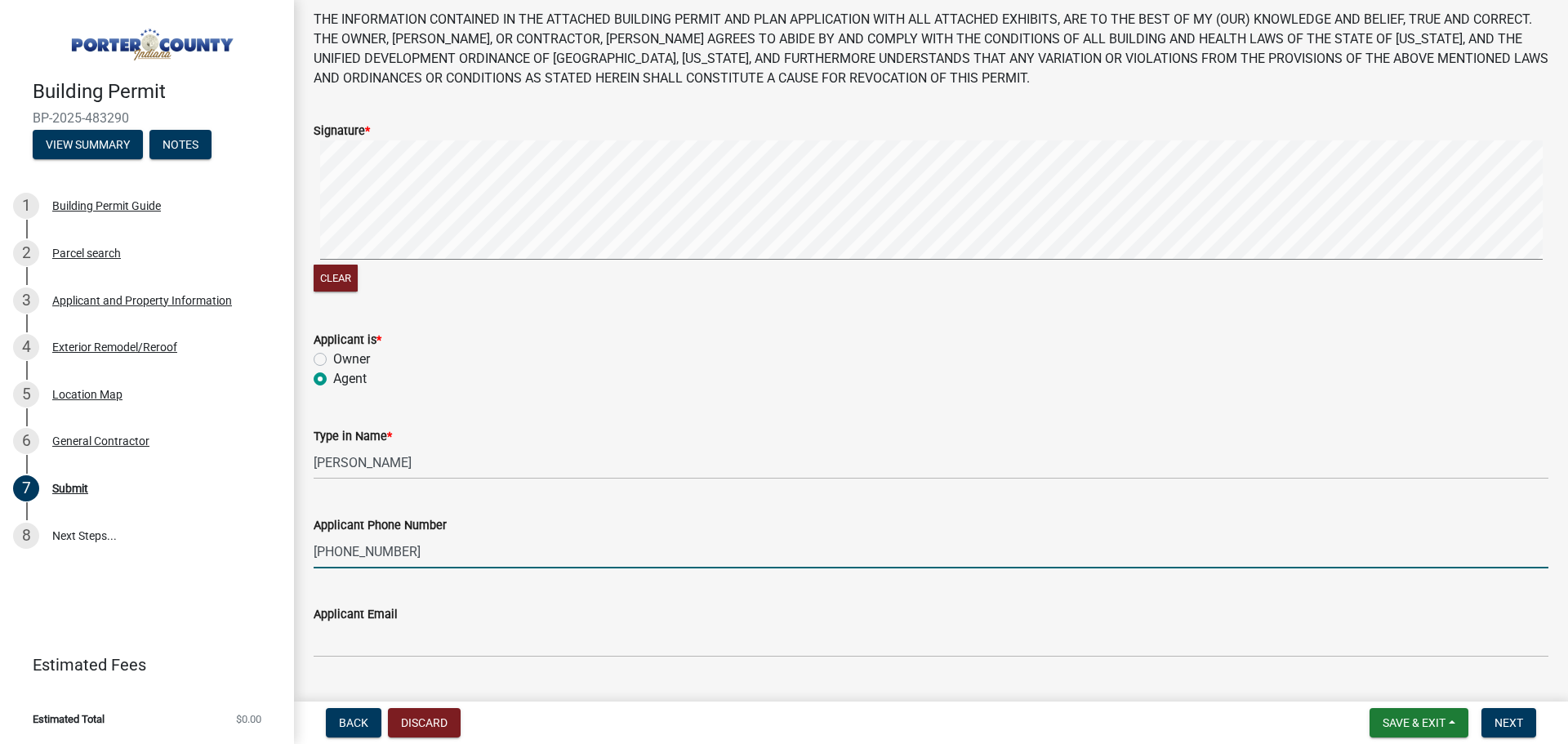
type input "708-838-9111"
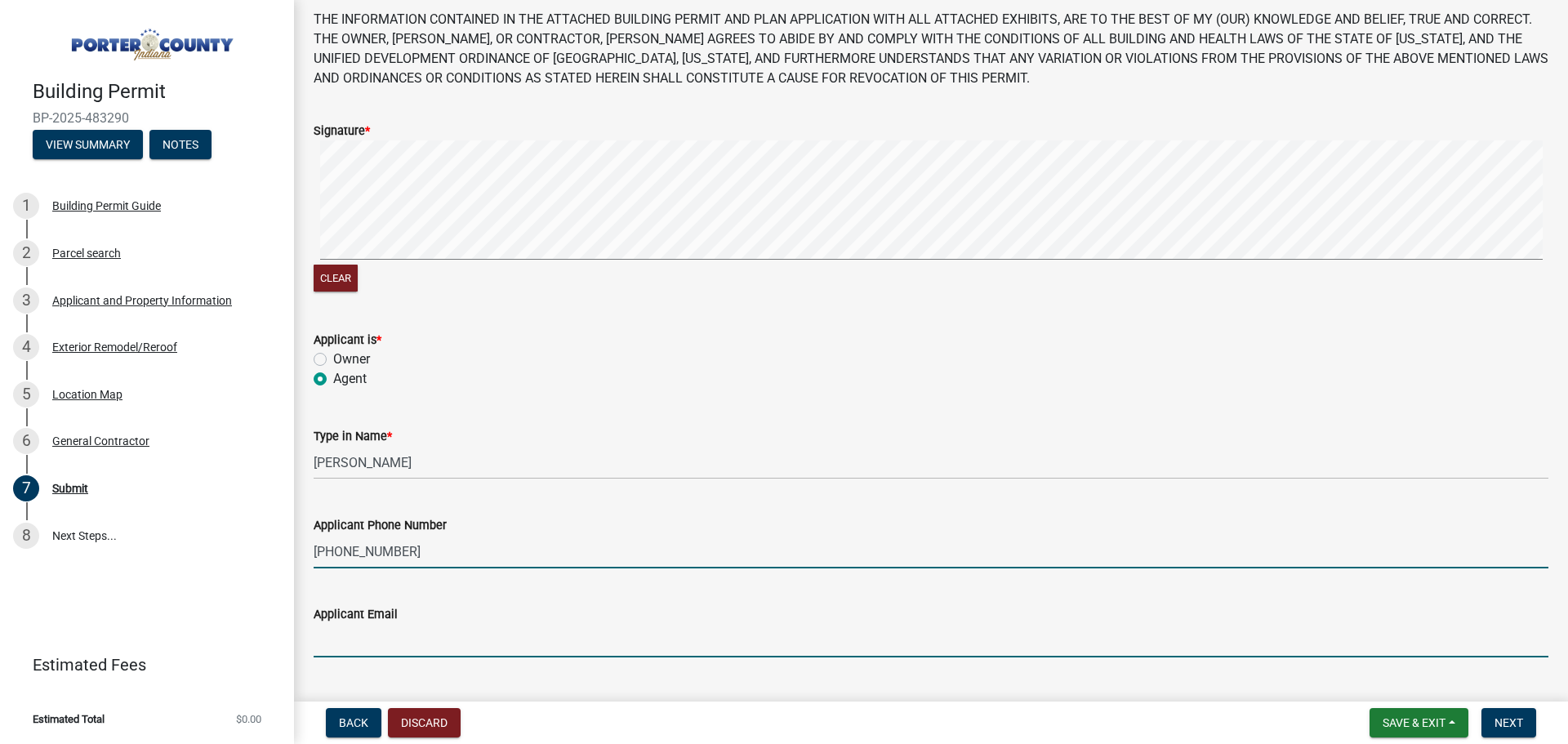
click at [401, 641] on input "Applicant Email" at bounding box center [931, 640] width 1234 height 33
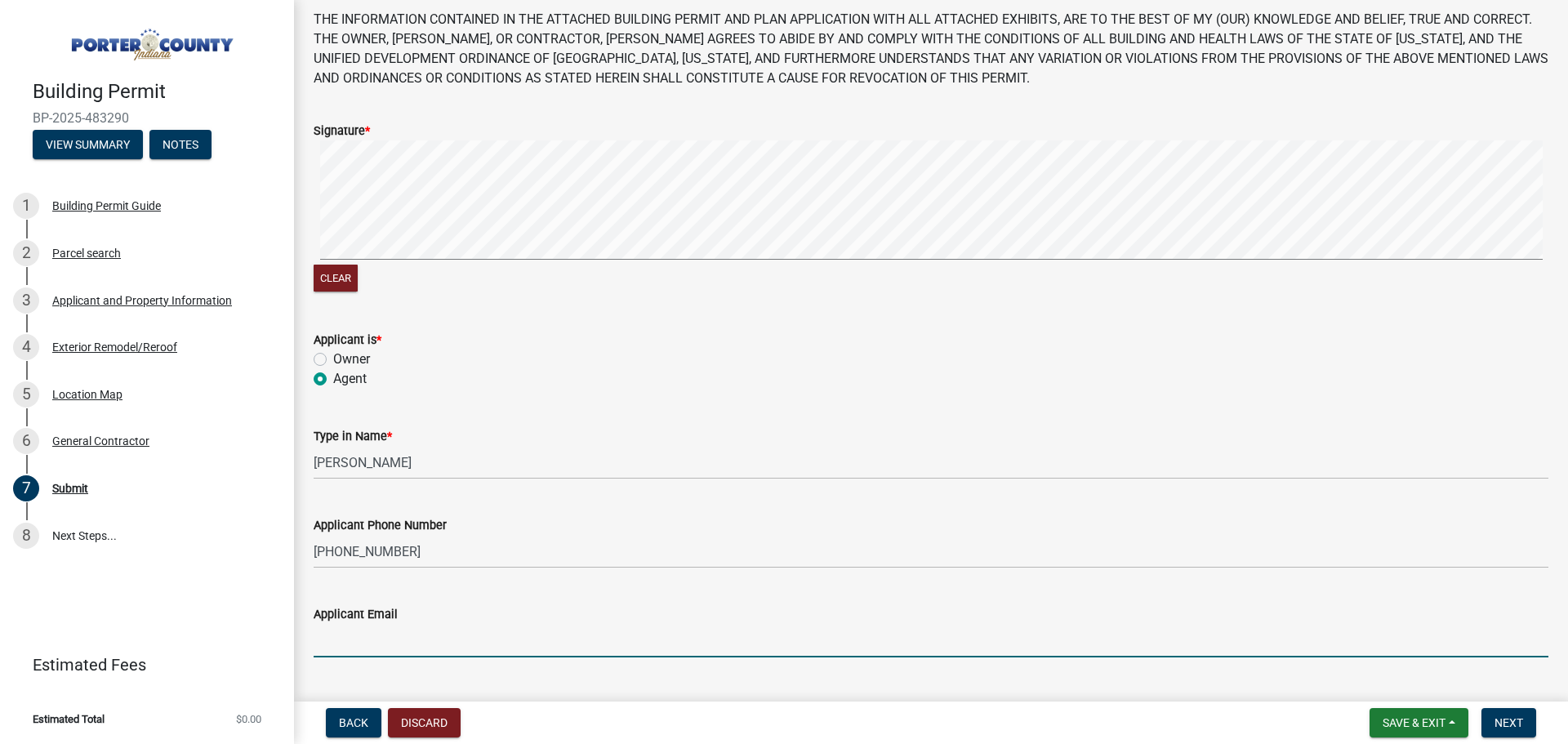
type input "<"
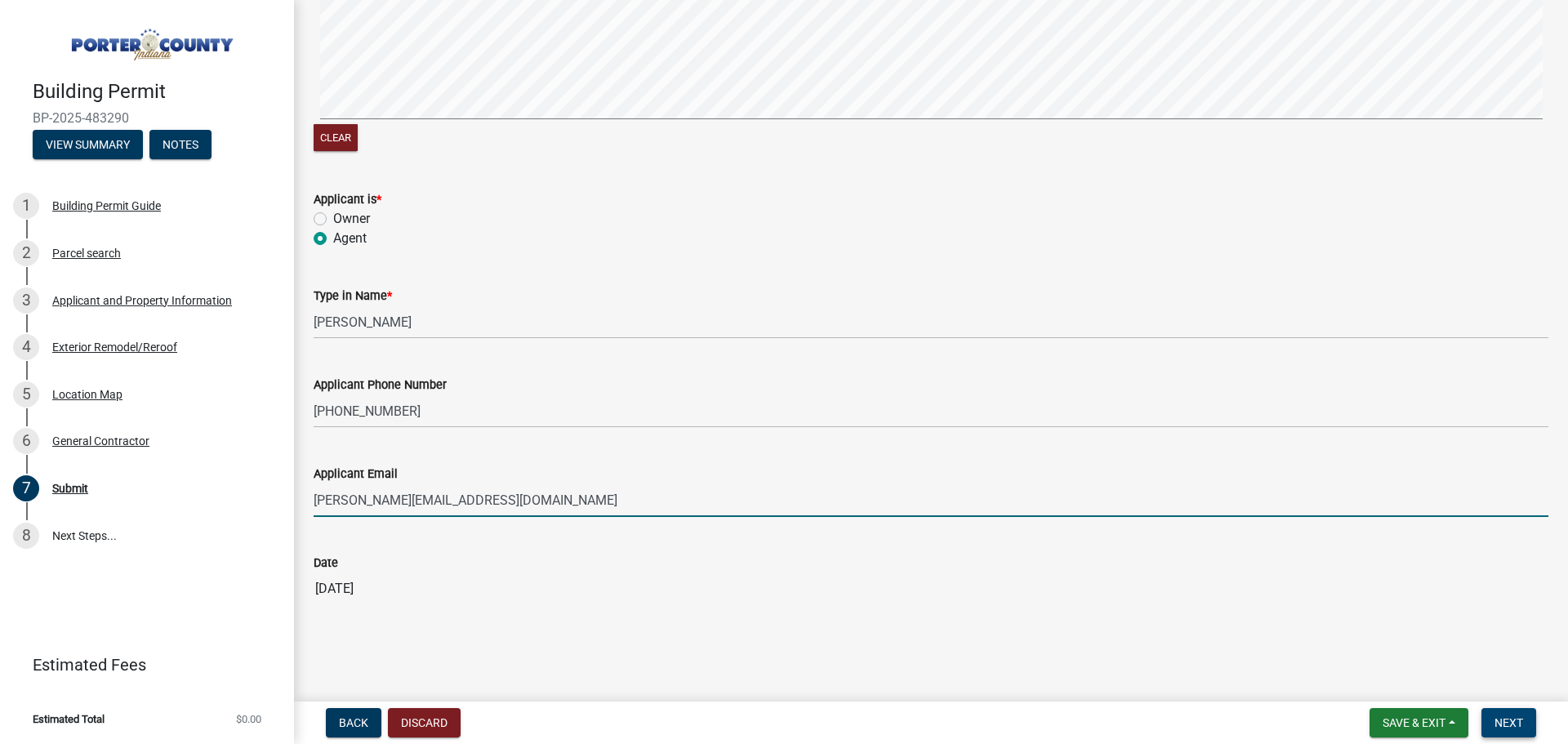
type input "Marc@romansroofing.net"
click at [1516, 725] on span "Next" at bounding box center [1508, 722] width 28 height 13
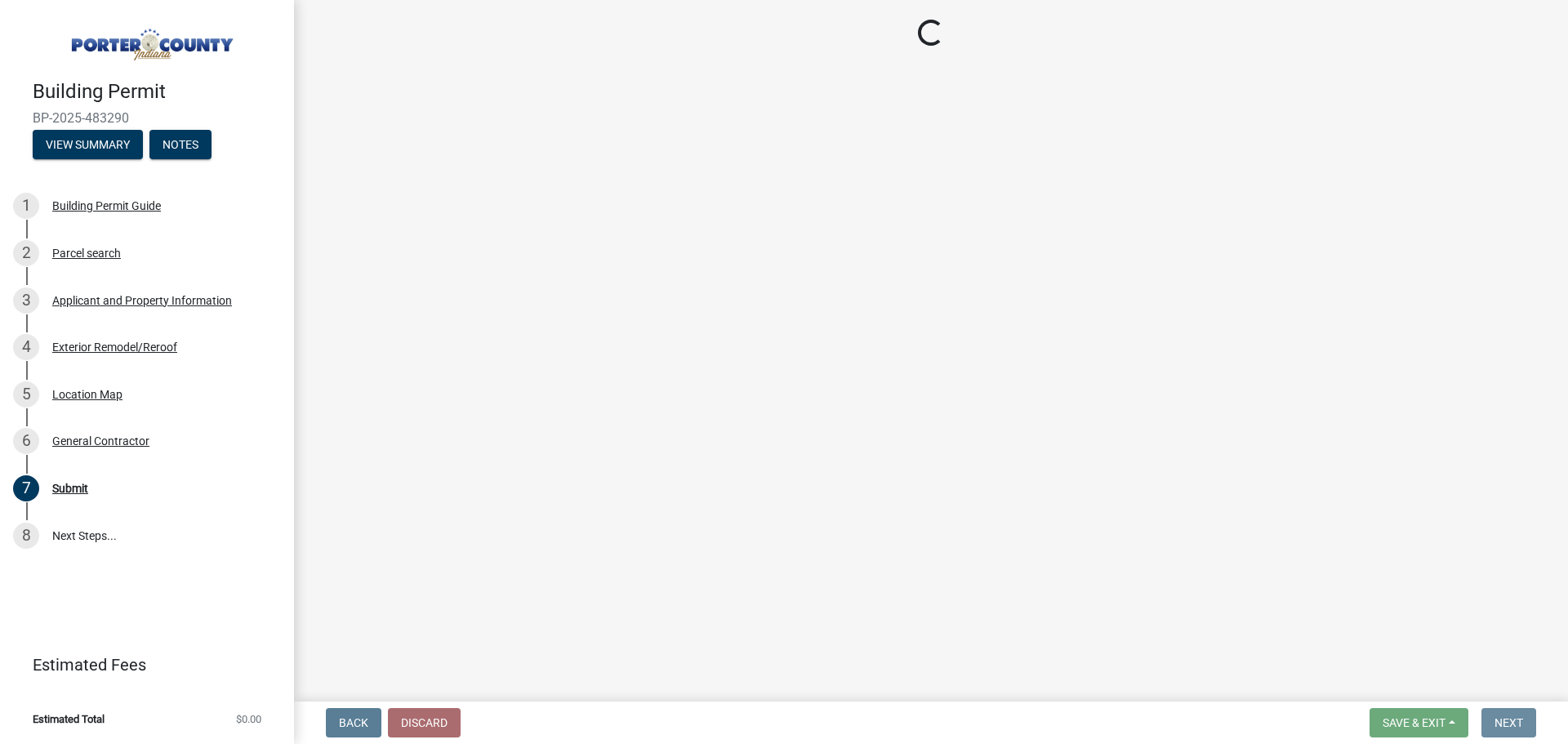
scroll to position [0, 0]
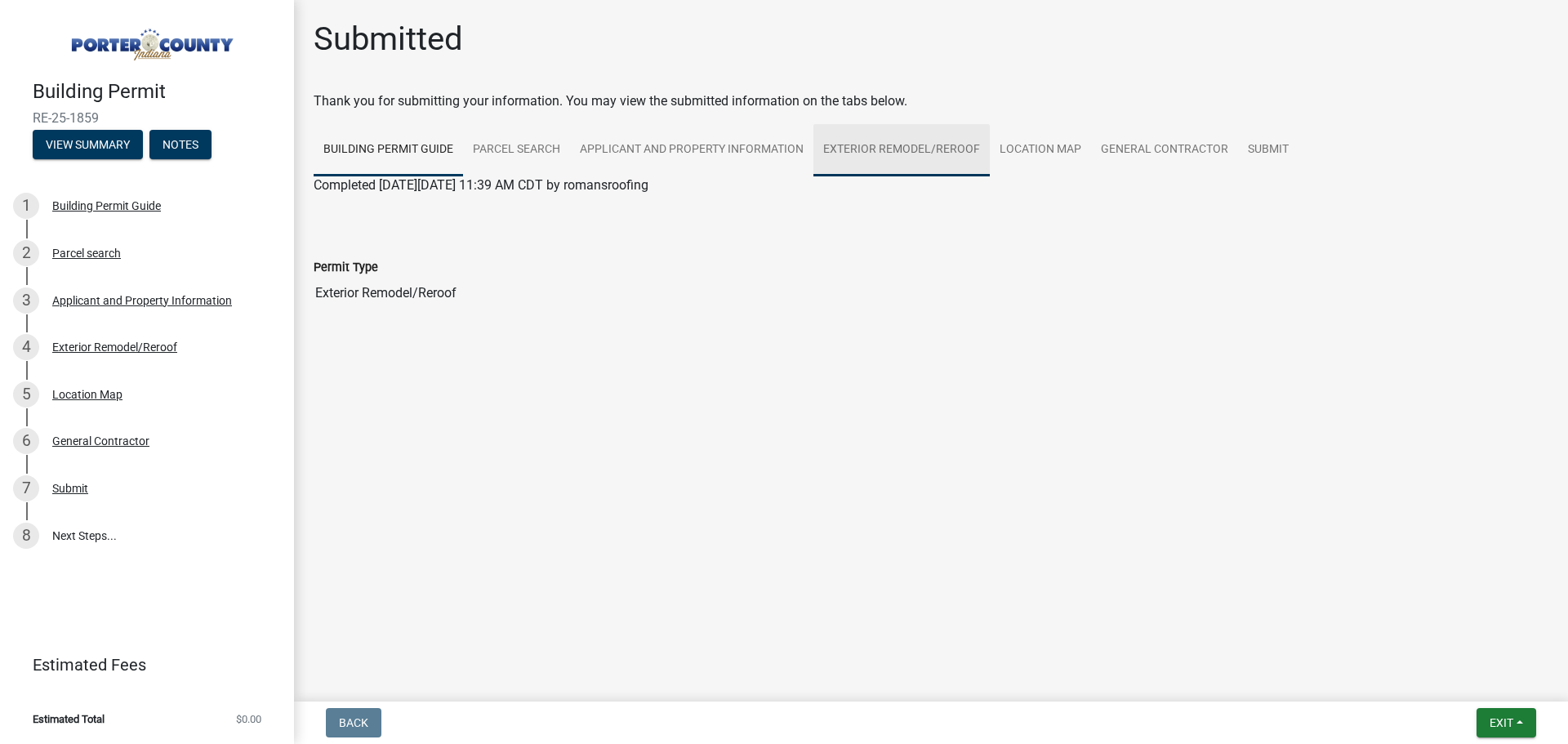
click at [902, 147] on link "Exterior Remodel/Reroof" at bounding box center [902, 150] width 176 height 52
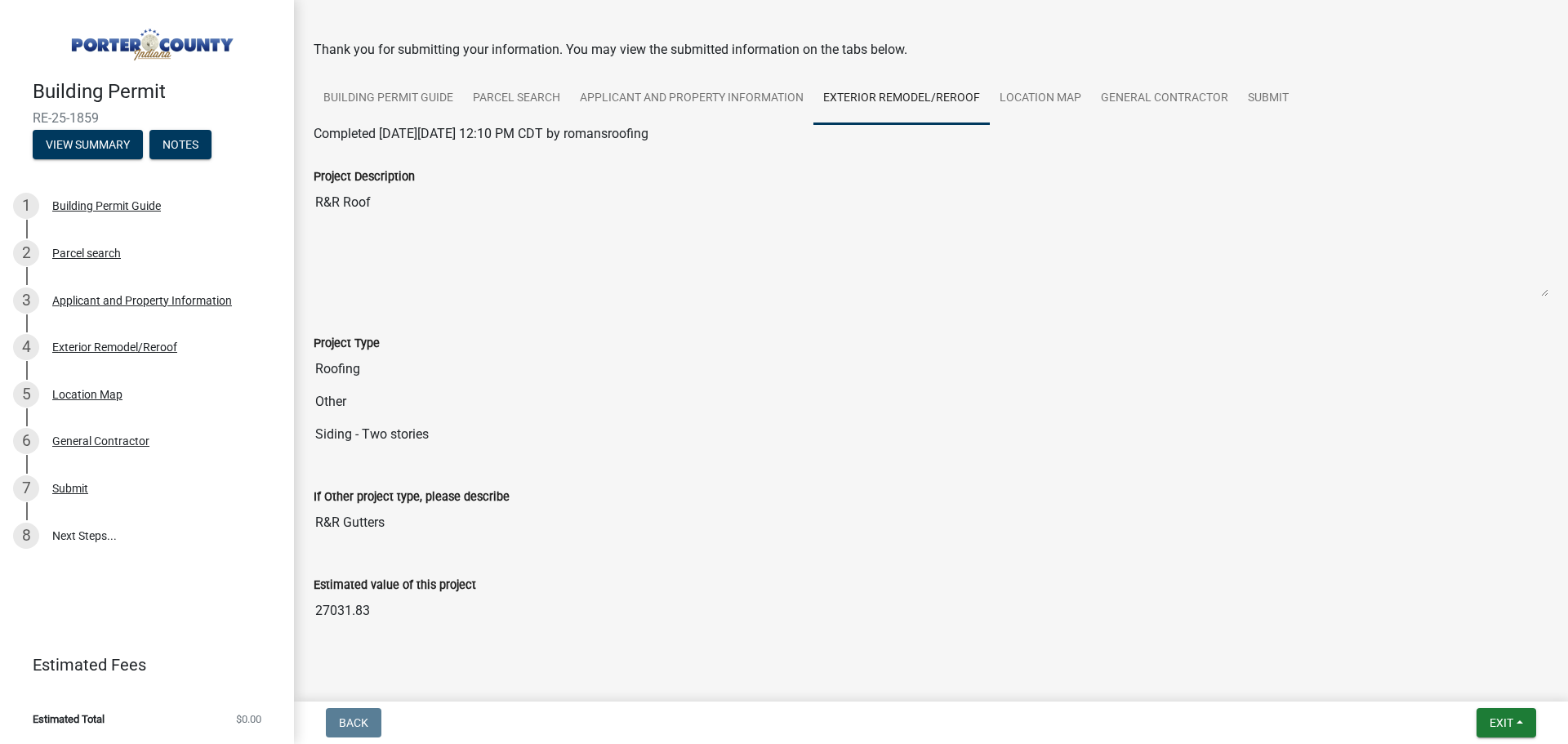
scroll to position [80, 0]
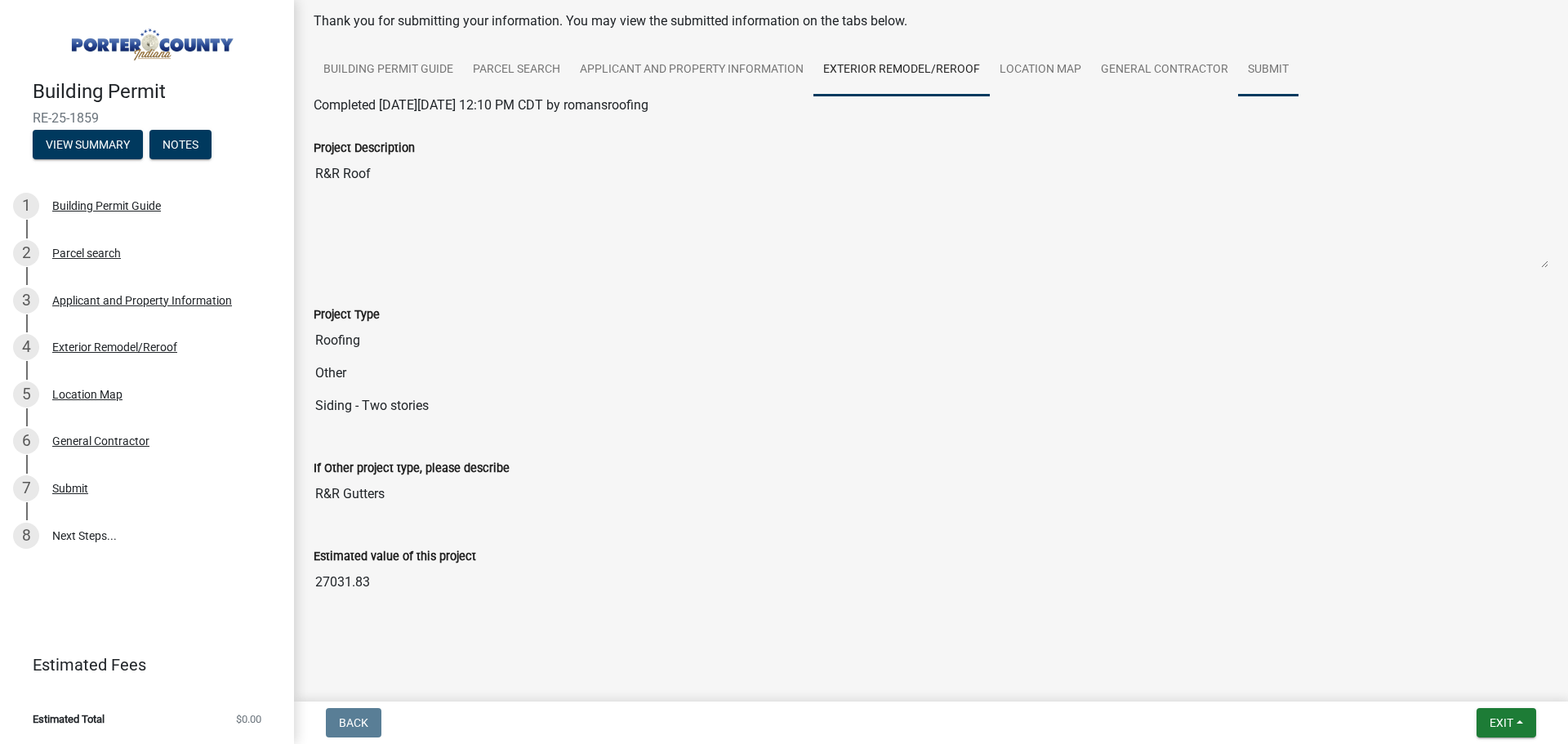
click at [1262, 70] on link "Submit" at bounding box center [1268, 70] width 61 height 52
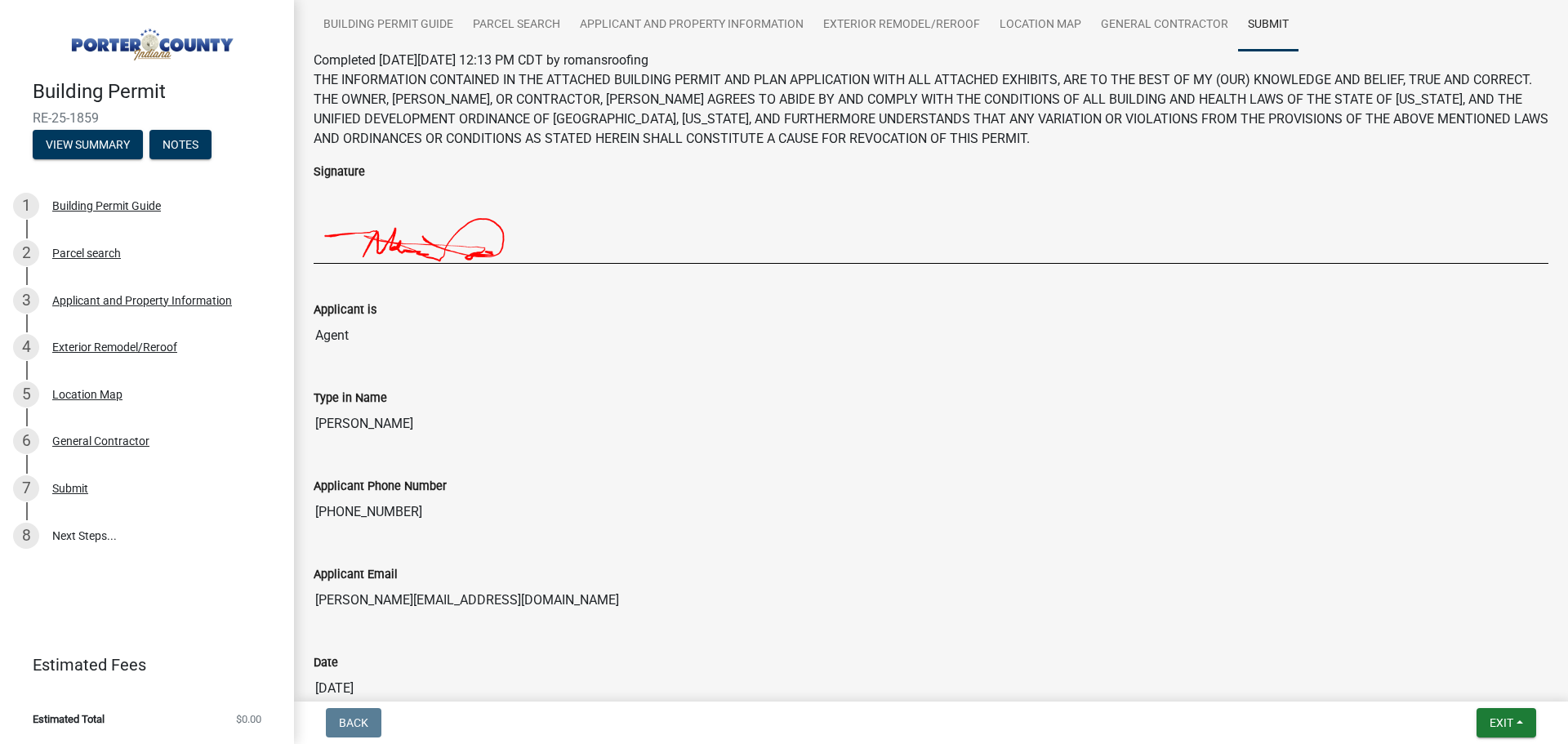
scroll to position [244, 0]
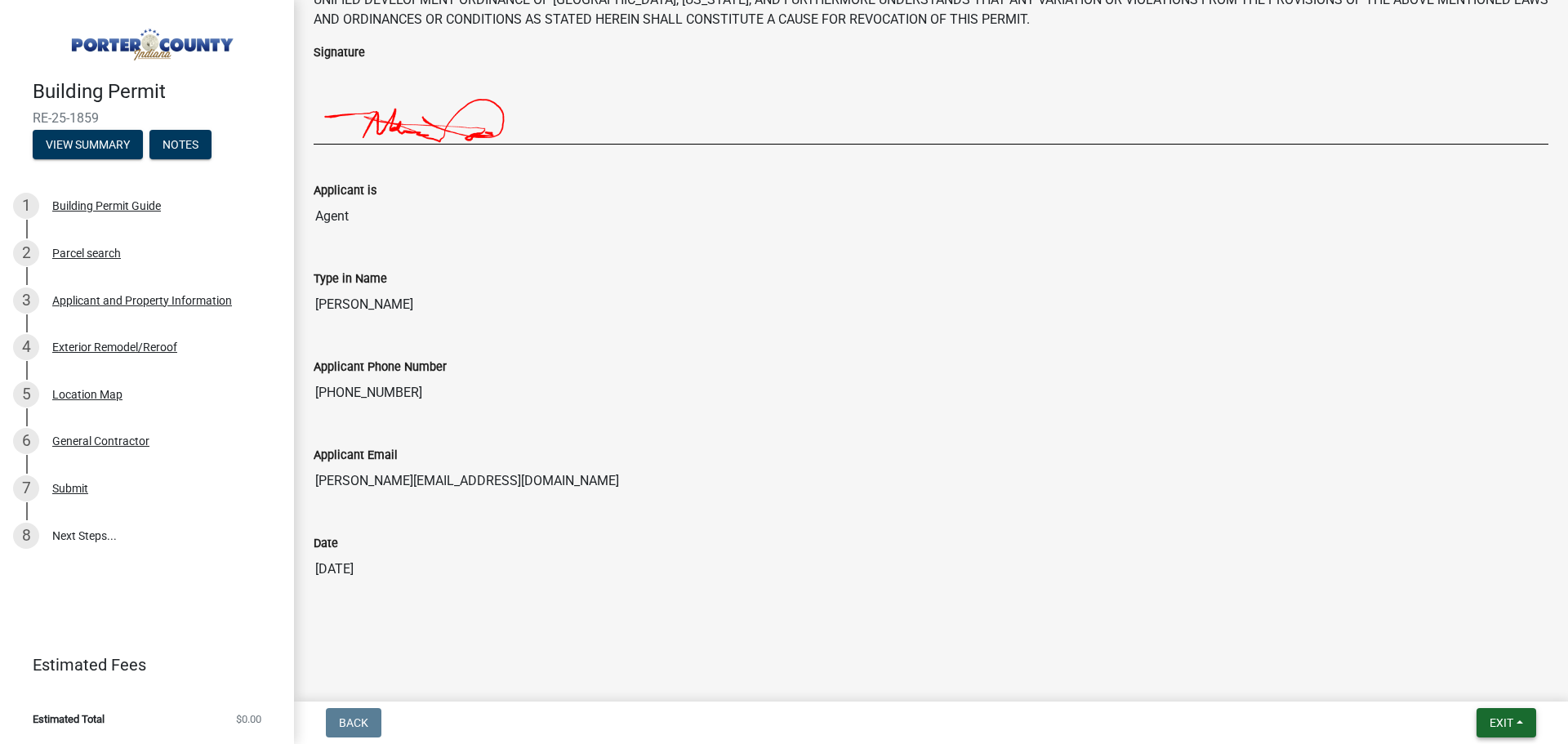
click at [1501, 729] on span "Exit" at bounding box center [1501, 722] width 24 height 13
click at [1133, 487] on input "Marc@romansroofing.net" at bounding box center [931, 481] width 1234 height 32
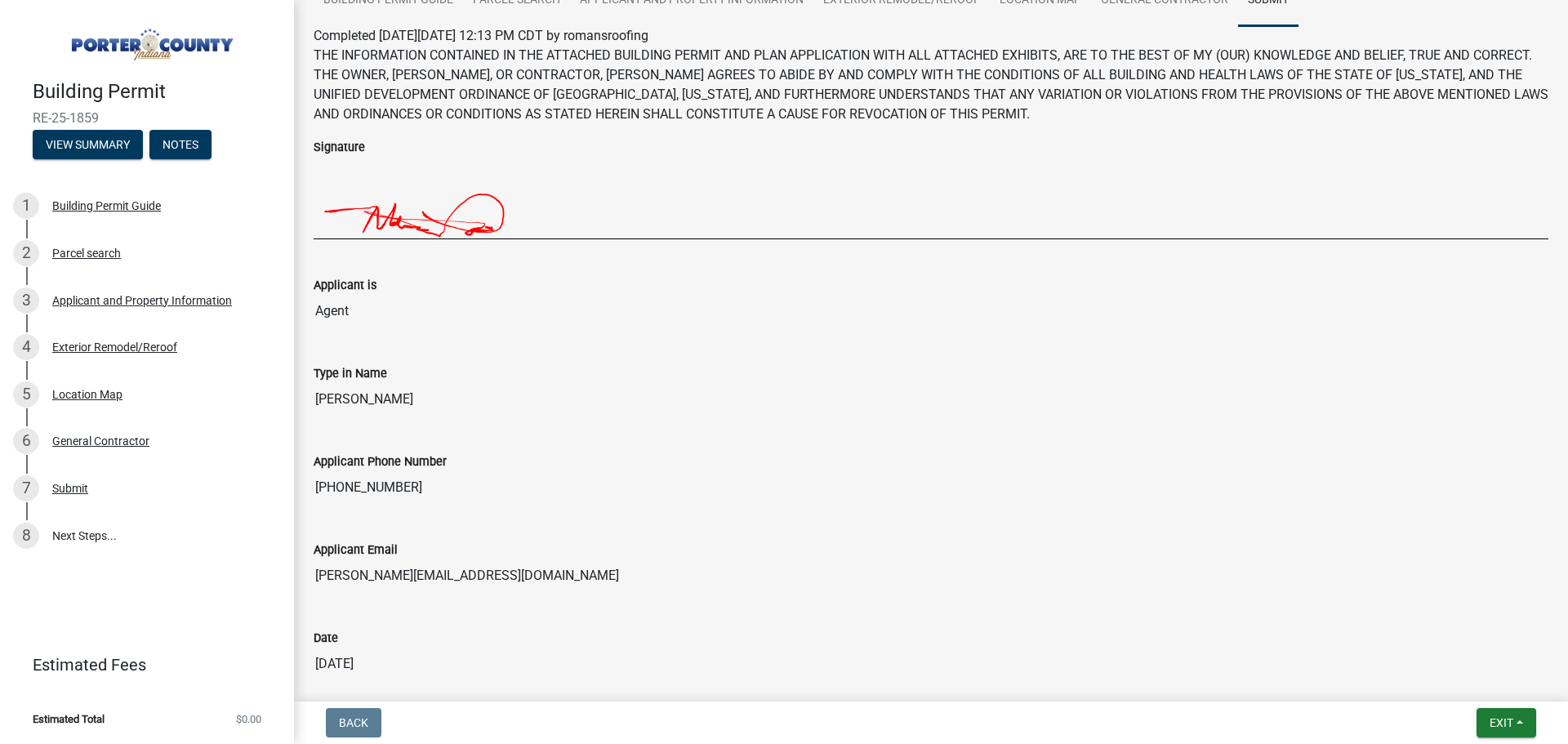
scroll to position [0, 0]
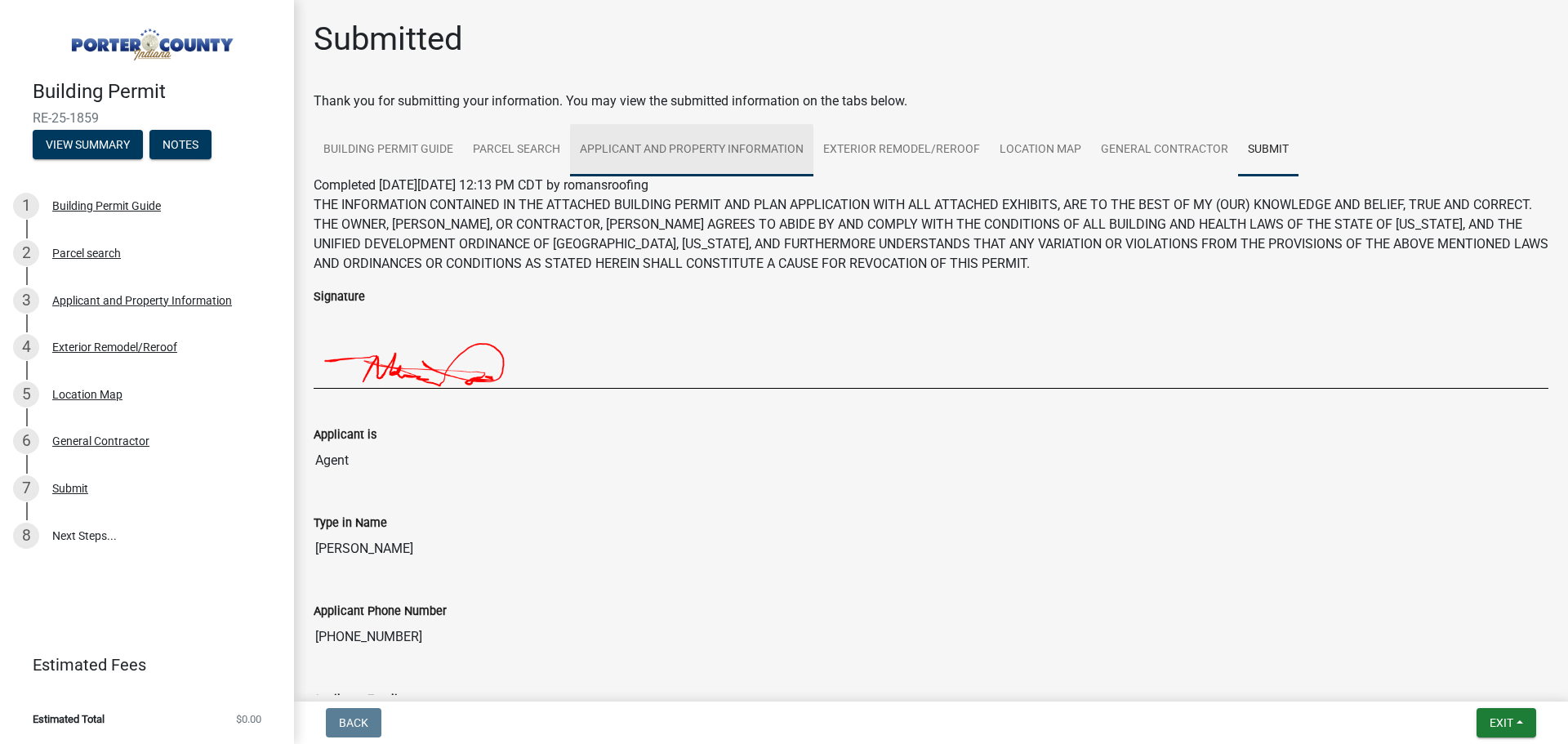
click at [662, 147] on link "Applicant and Property Information" at bounding box center [691, 150] width 243 height 52
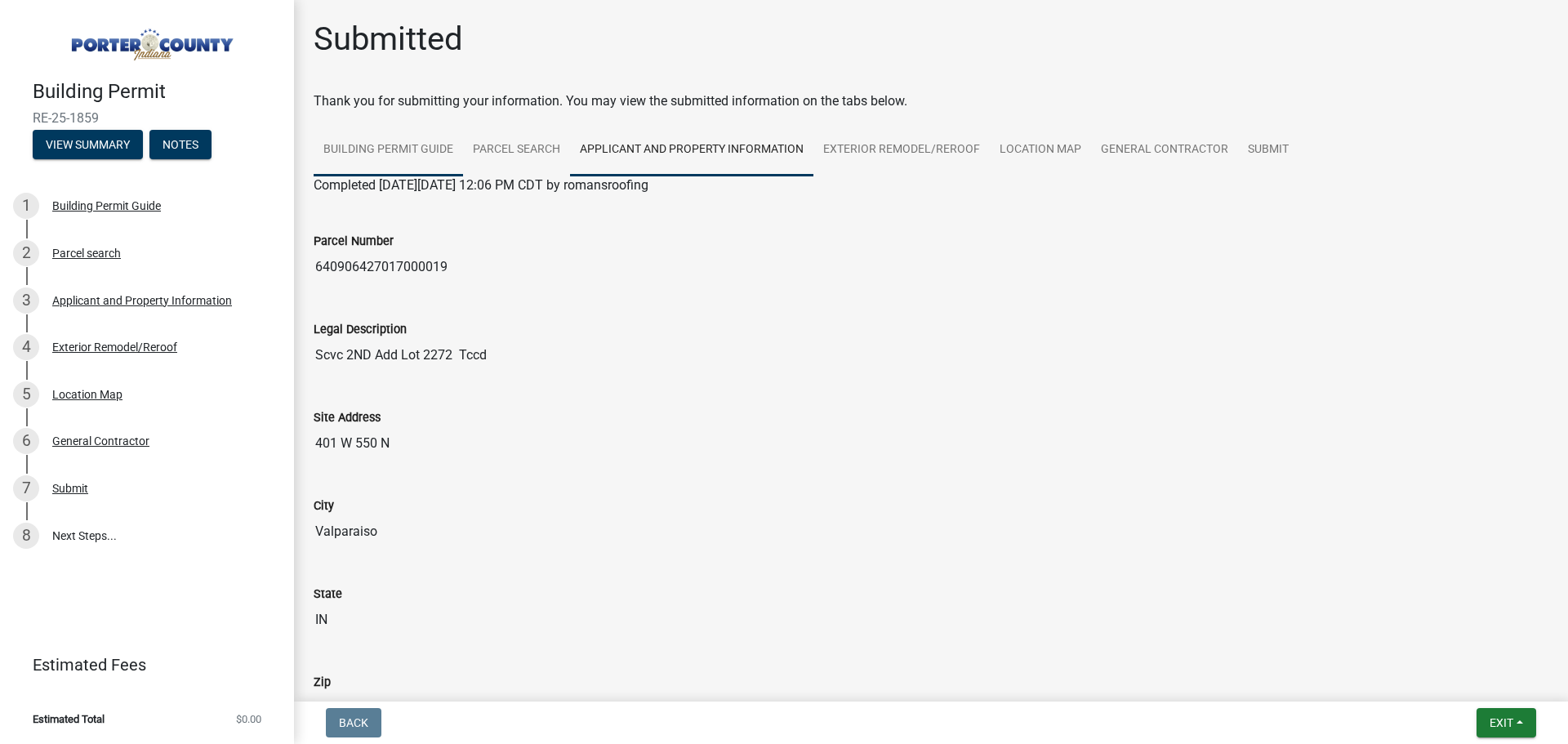
click at [407, 156] on link "Building Permit Guide" at bounding box center [388, 150] width 150 height 52
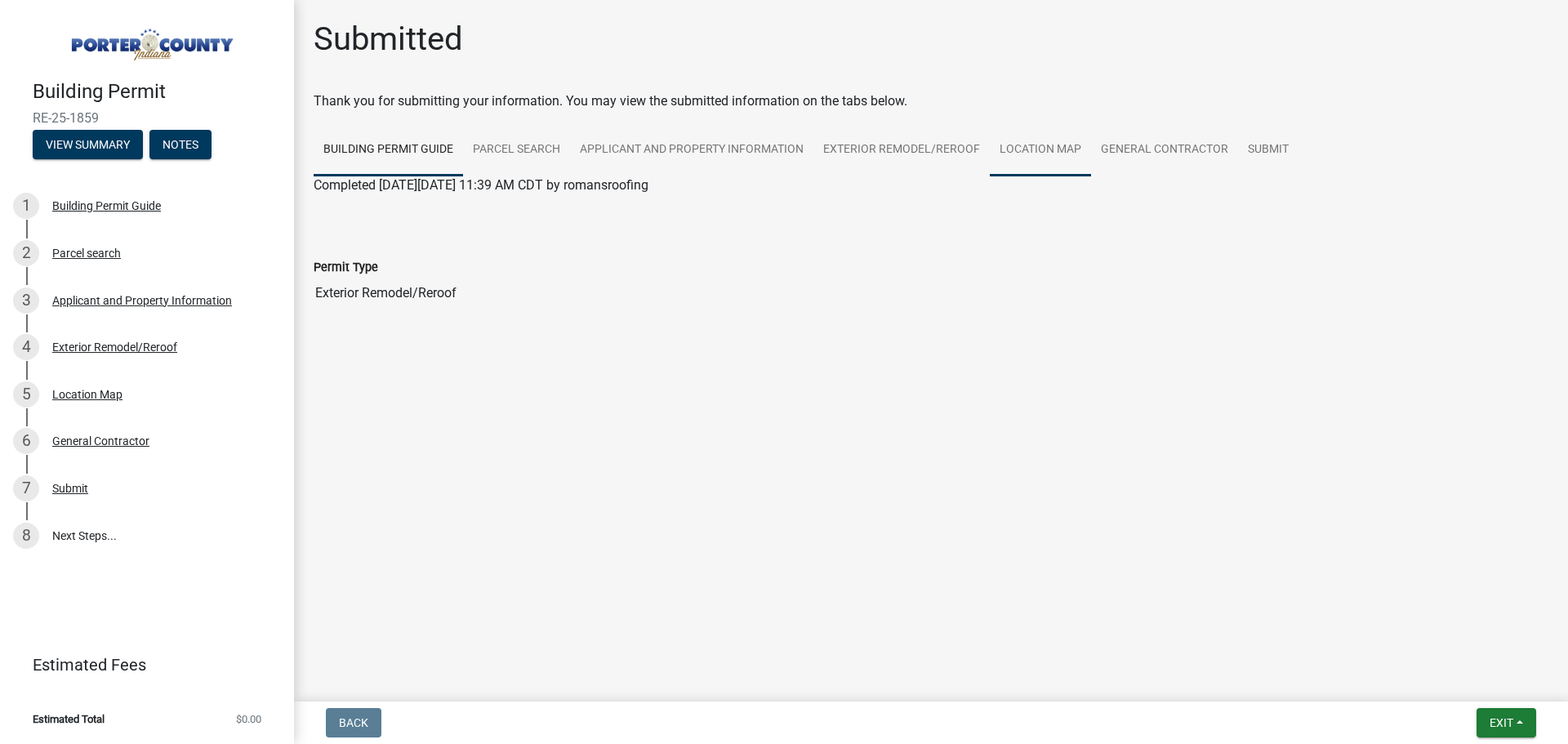
click at [1048, 145] on link "Location Map" at bounding box center [1040, 150] width 101 height 52
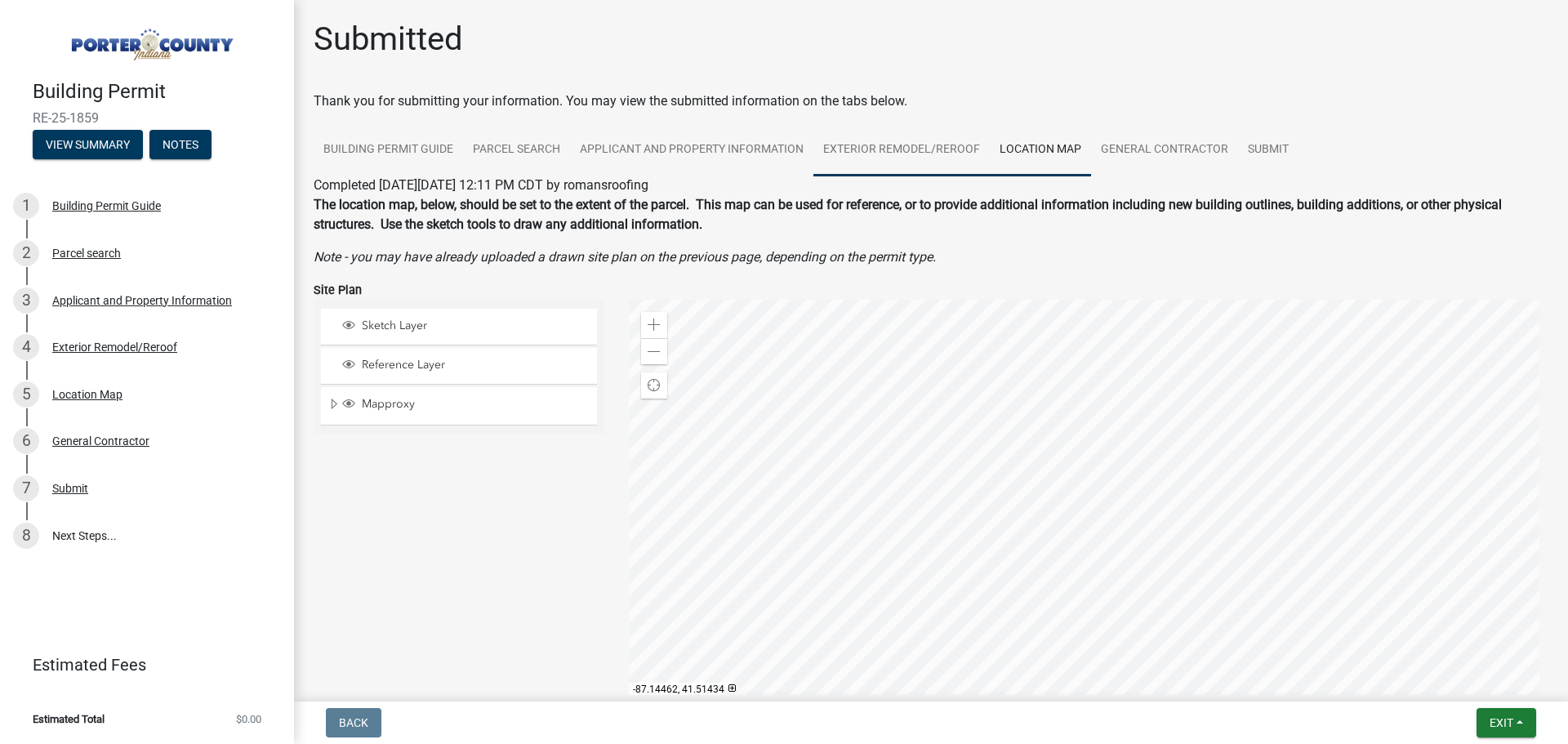
click at [895, 146] on link "Exterior Remodel/Reroof" at bounding box center [902, 150] width 176 height 52
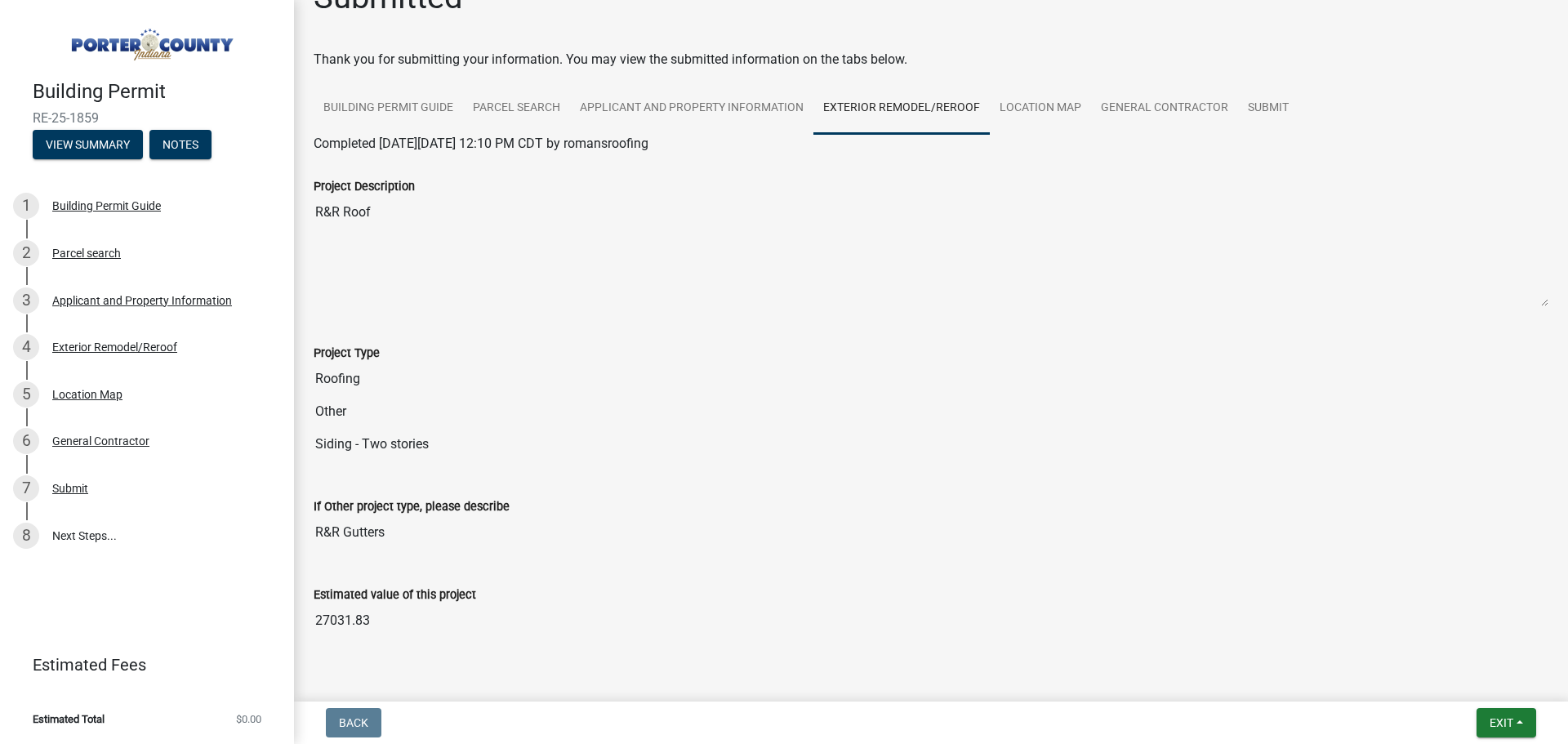
scroll to position [80, 0]
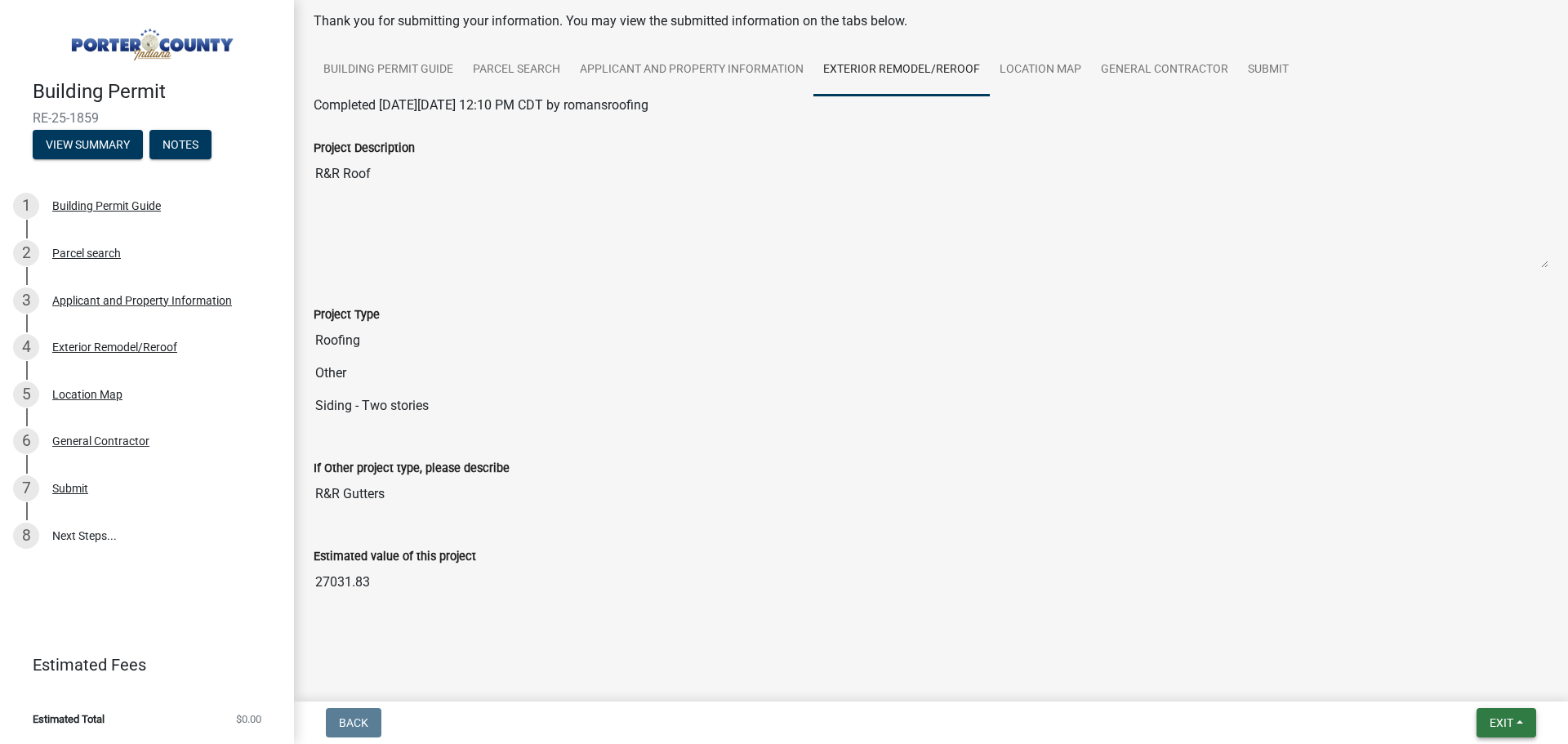
click at [1504, 719] on span "Exit" at bounding box center [1501, 722] width 24 height 13
click at [989, 484] on input "R&R Gutters" at bounding box center [931, 493] width 1234 height 32
click at [1273, 71] on link "Submit" at bounding box center [1268, 70] width 61 height 52
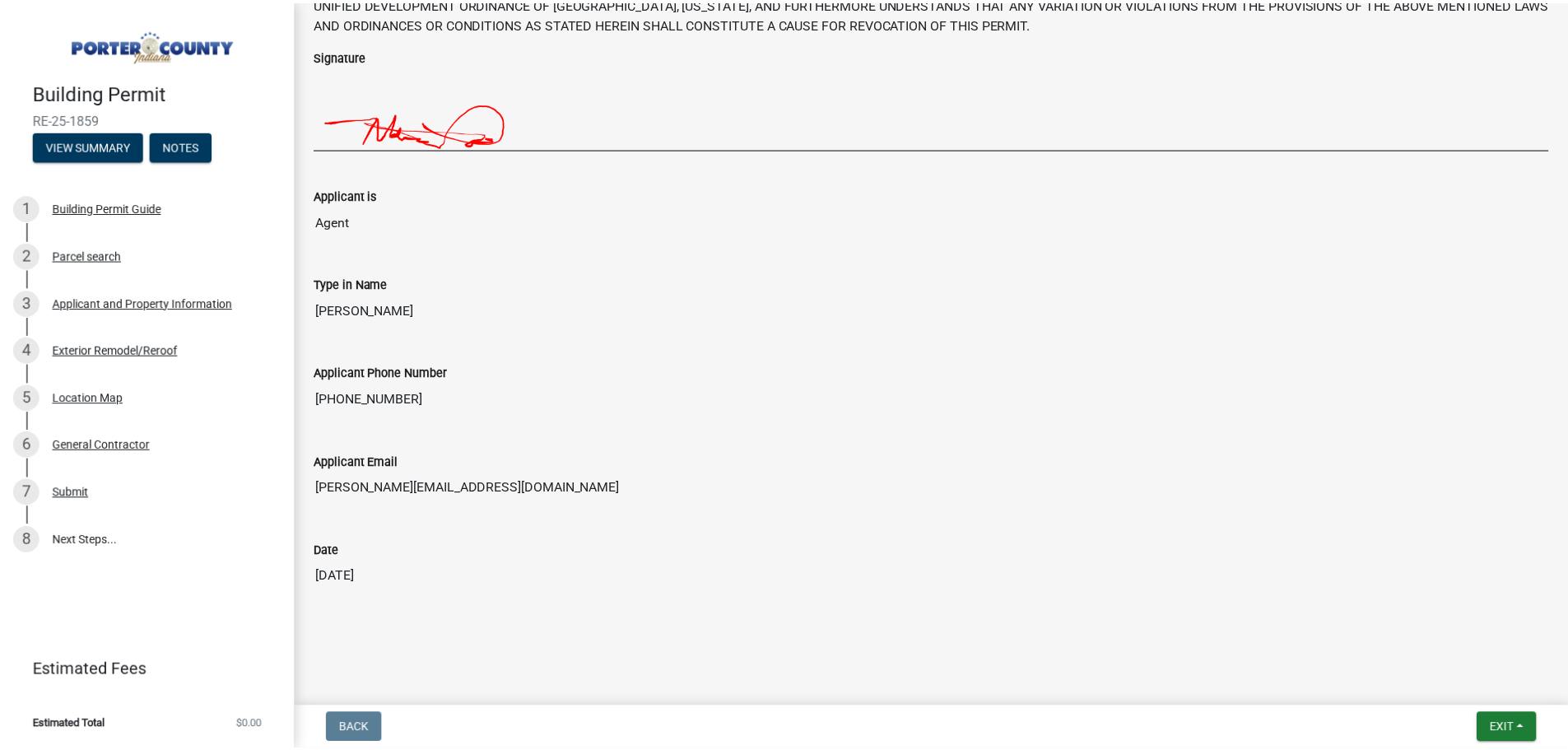
scroll to position [246, 0]
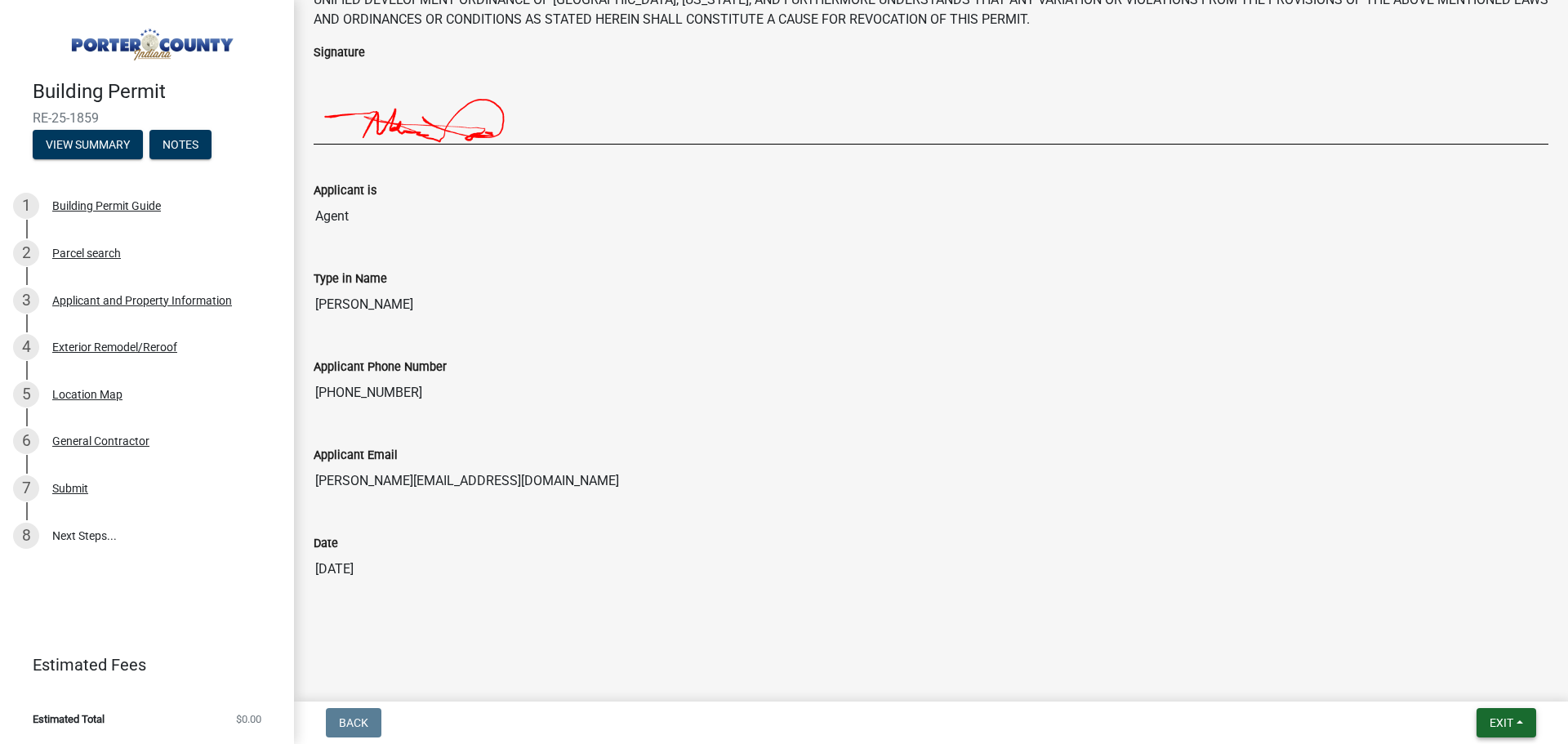
click at [1513, 724] on span "Exit" at bounding box center [1501, 722] width 24 height 13
click at [1464, 686] on button "Save & Exit" at bounding box center [1470, 680] width 131 height 39
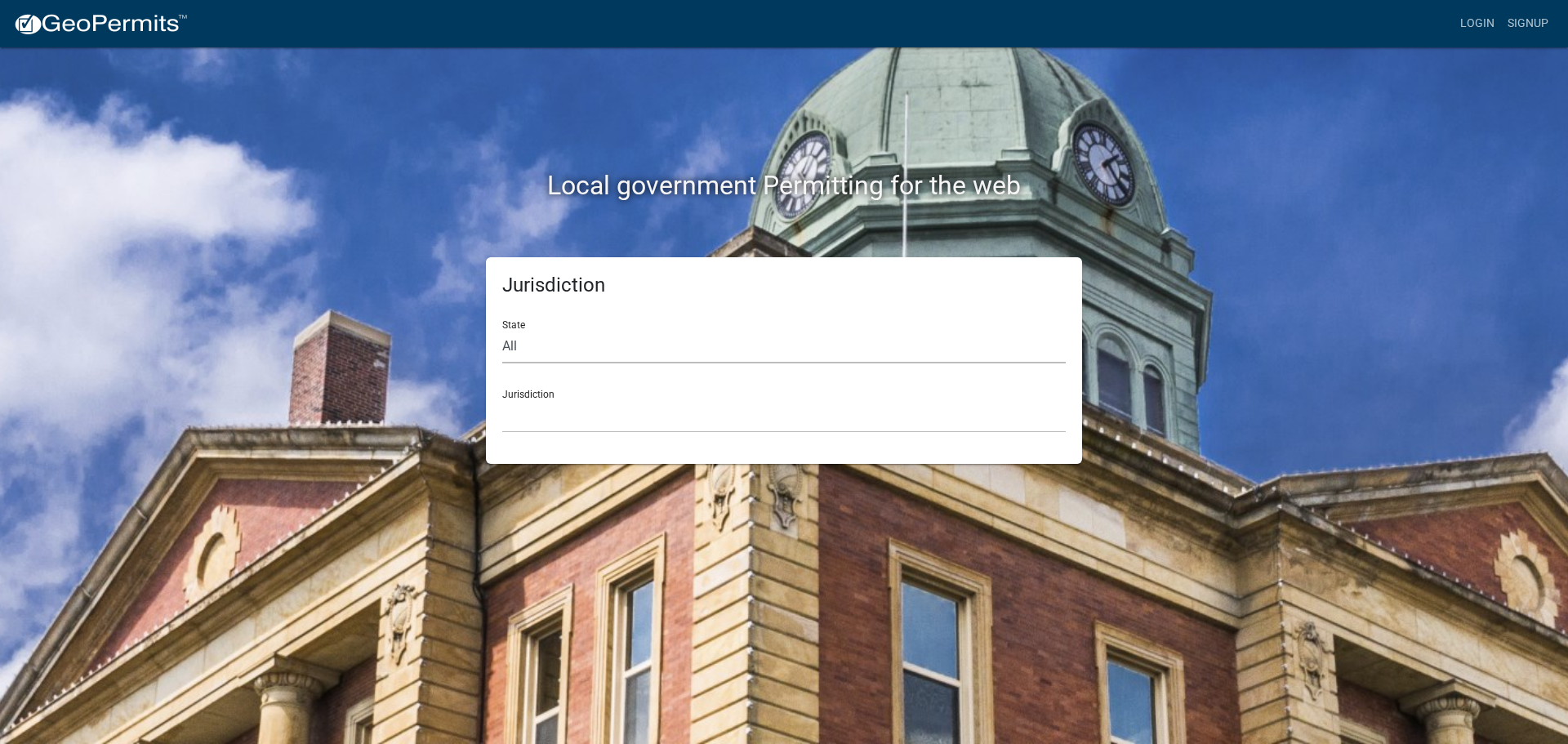
click at [535, 347] on select "All Colorado Georgia Indiana Iowa Kansas Minnesota Ohio South Carolina Wisconsin" at bounding box center [784, 346] width 564 height 33
select select "Indiana"
click at [502, 330] on select "All Colorado Georgia Indiana Iowa Kansas Minnesota Ohio South Carolina Wisconsin" at bounding box center [784, 346] width 564 height 33
click at [553, 416] on select "City of Charlestown, Indiana City of Jeffersonville, Indiana City of Logansport…" at bounding box center [784, 416] width 564 height 33
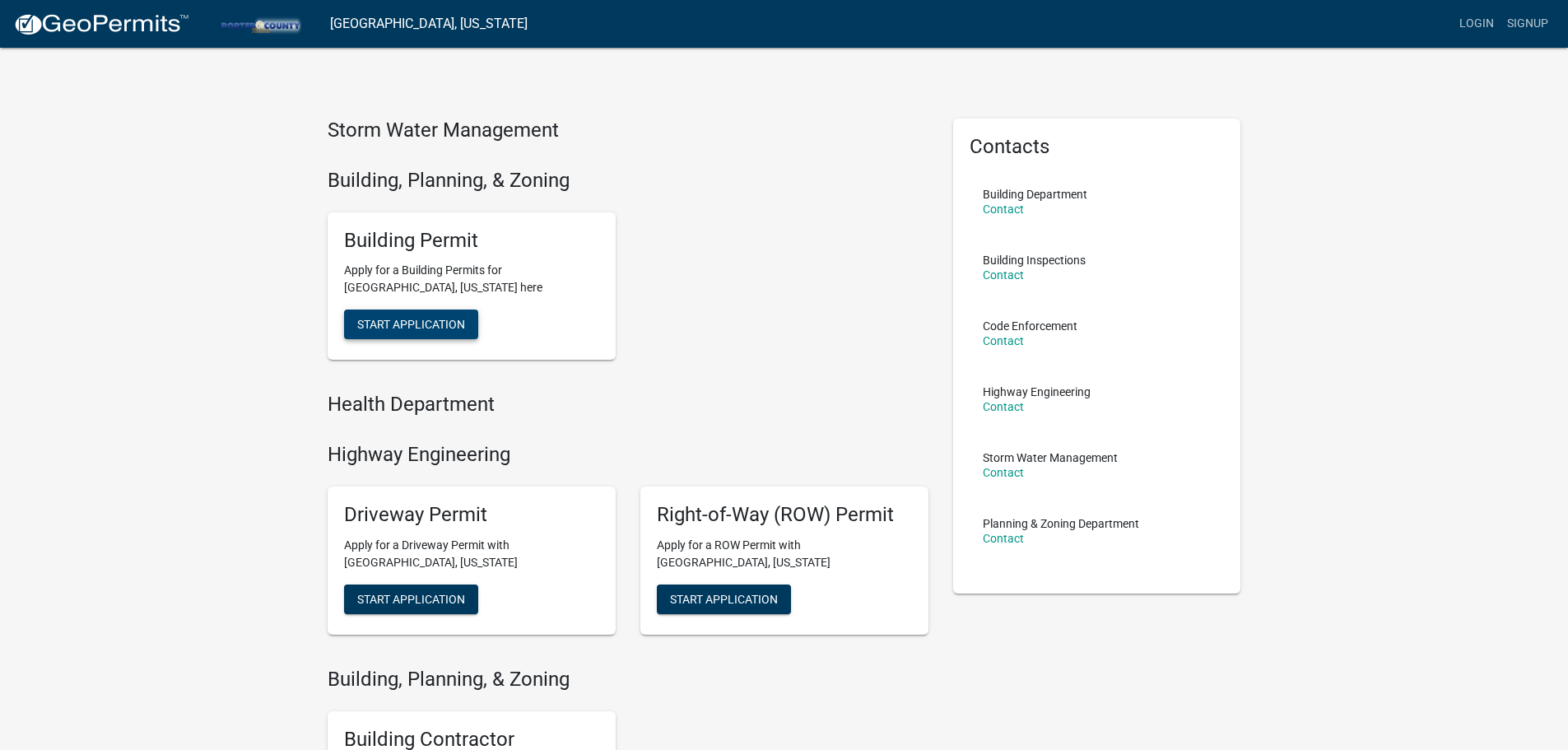
click at [382, 325] on span "Start Application" at bounding box center [410, 324] width 108 height 13
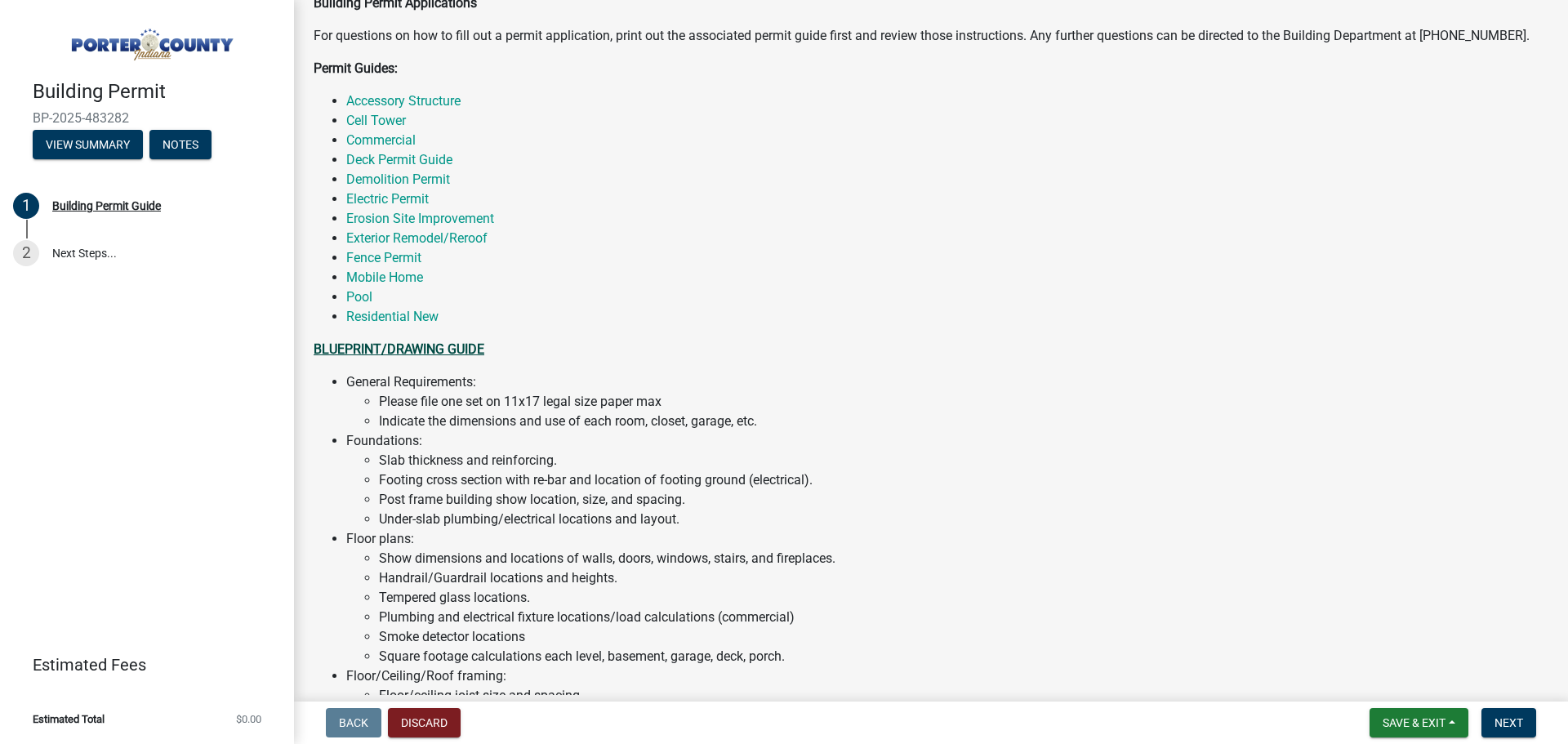
scroll to position [327, 0]
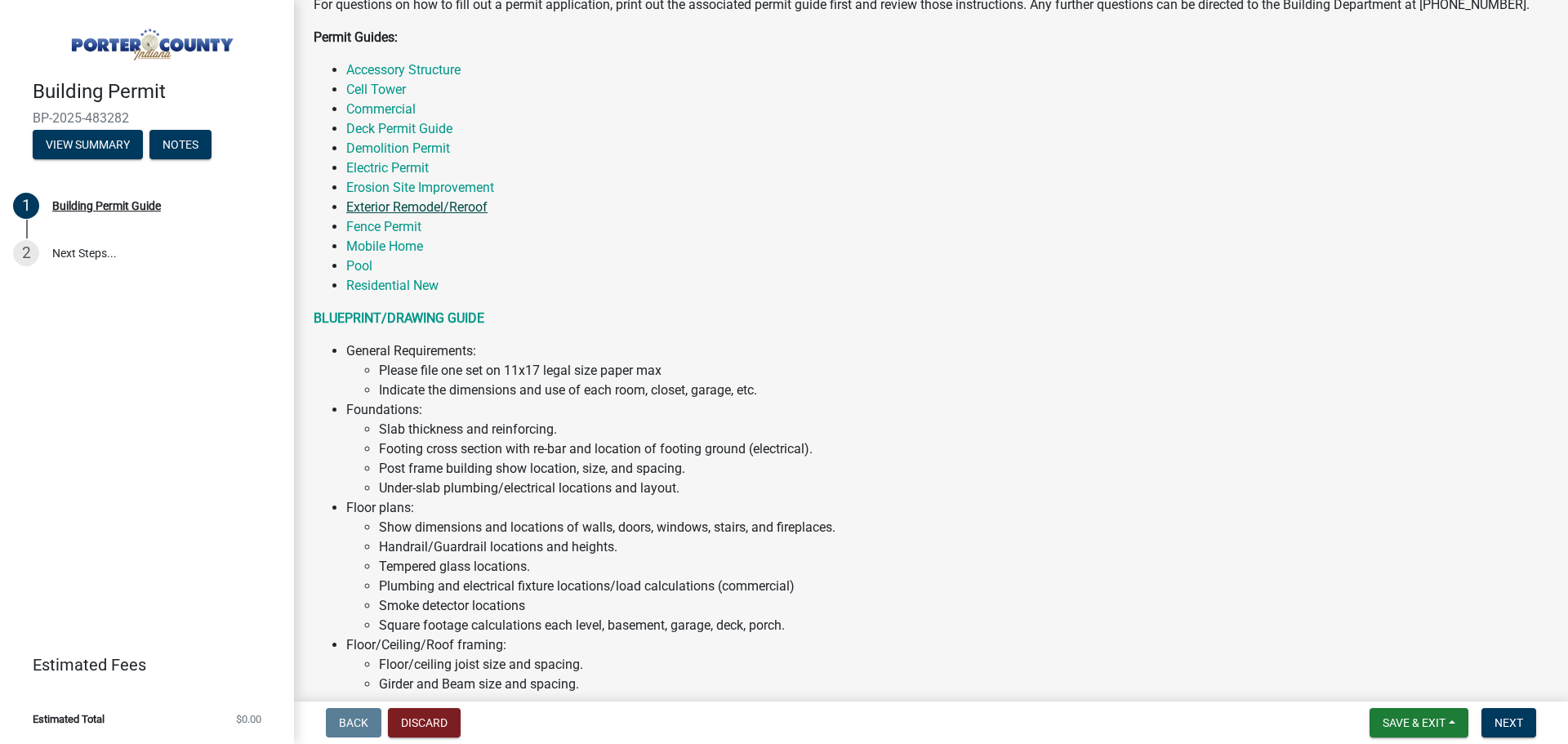
click at [402, 209] on link "Exterior Remodel/Reroof" at bounding box center [417, 207] width 141 height 15
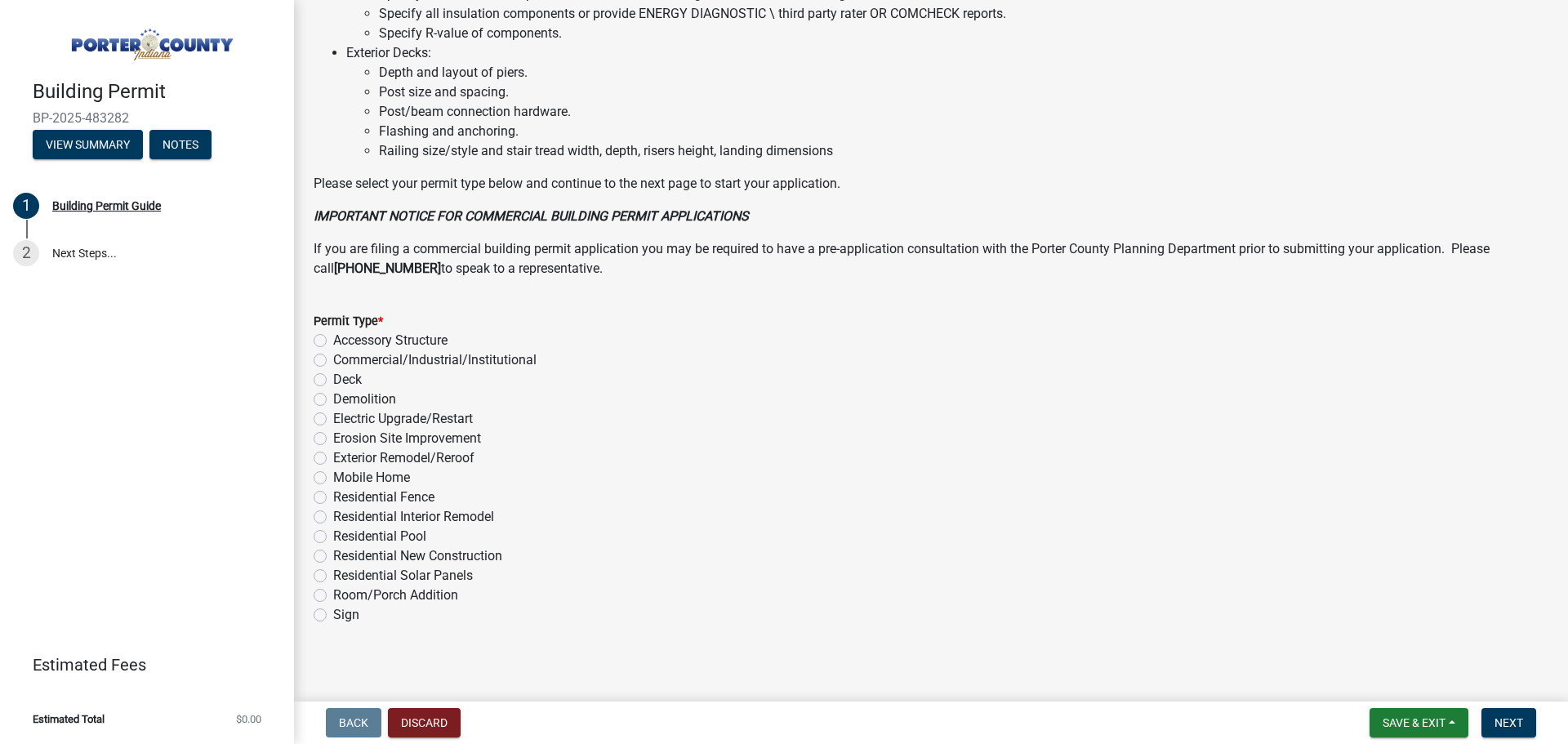
scroll to position [1103, 0]
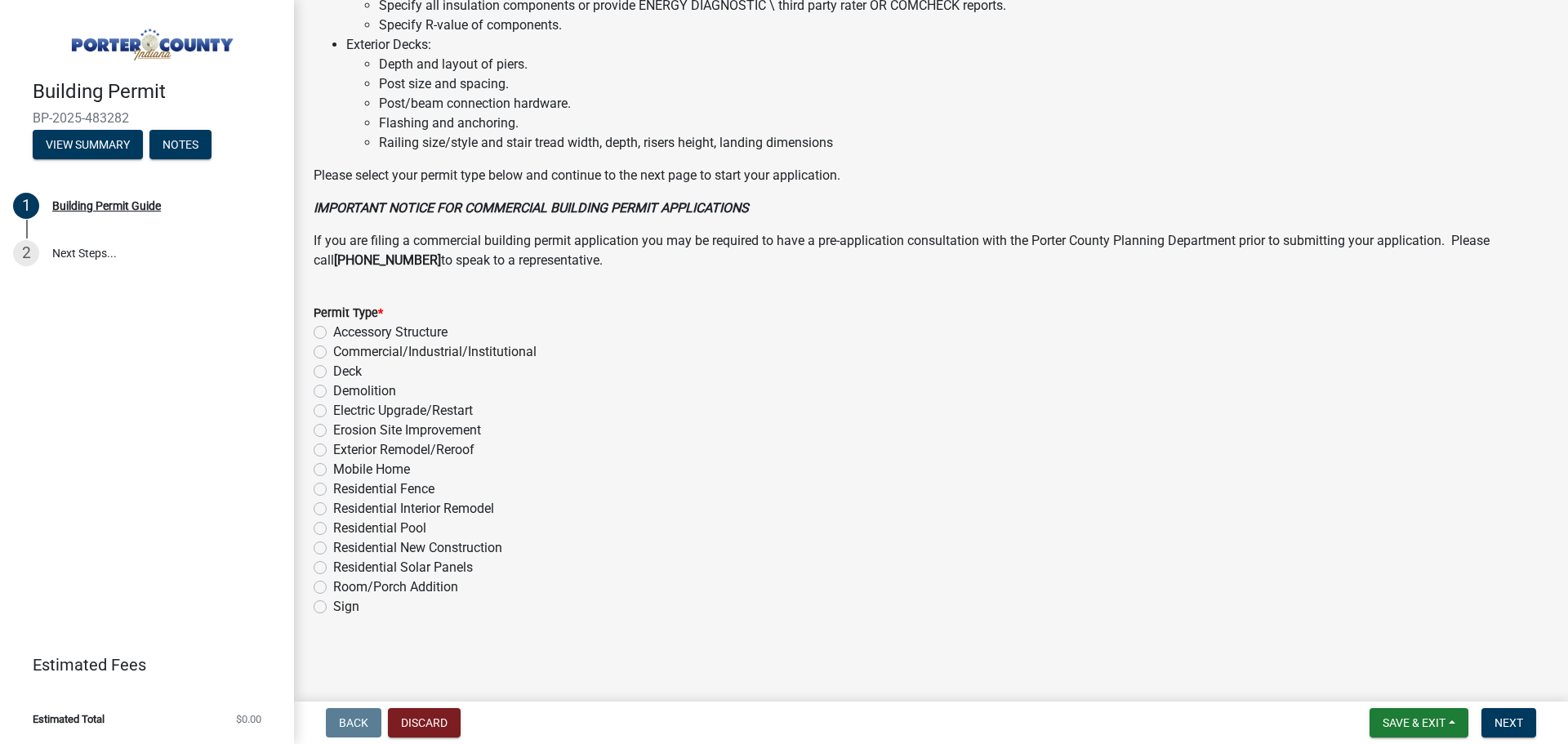
click at [334, 452] on label "Exterior Remodel/Reroof" at bounding box center [404, 450] width 141 height 20
click at [334, 451] on input "Exterior Remodel/Reroof" at bounding box center [339, 446] width 10 height 10
radio input "true"
click at [1529, 722] on button "Next" at bounding box center [1509, 723] width 55 height 29
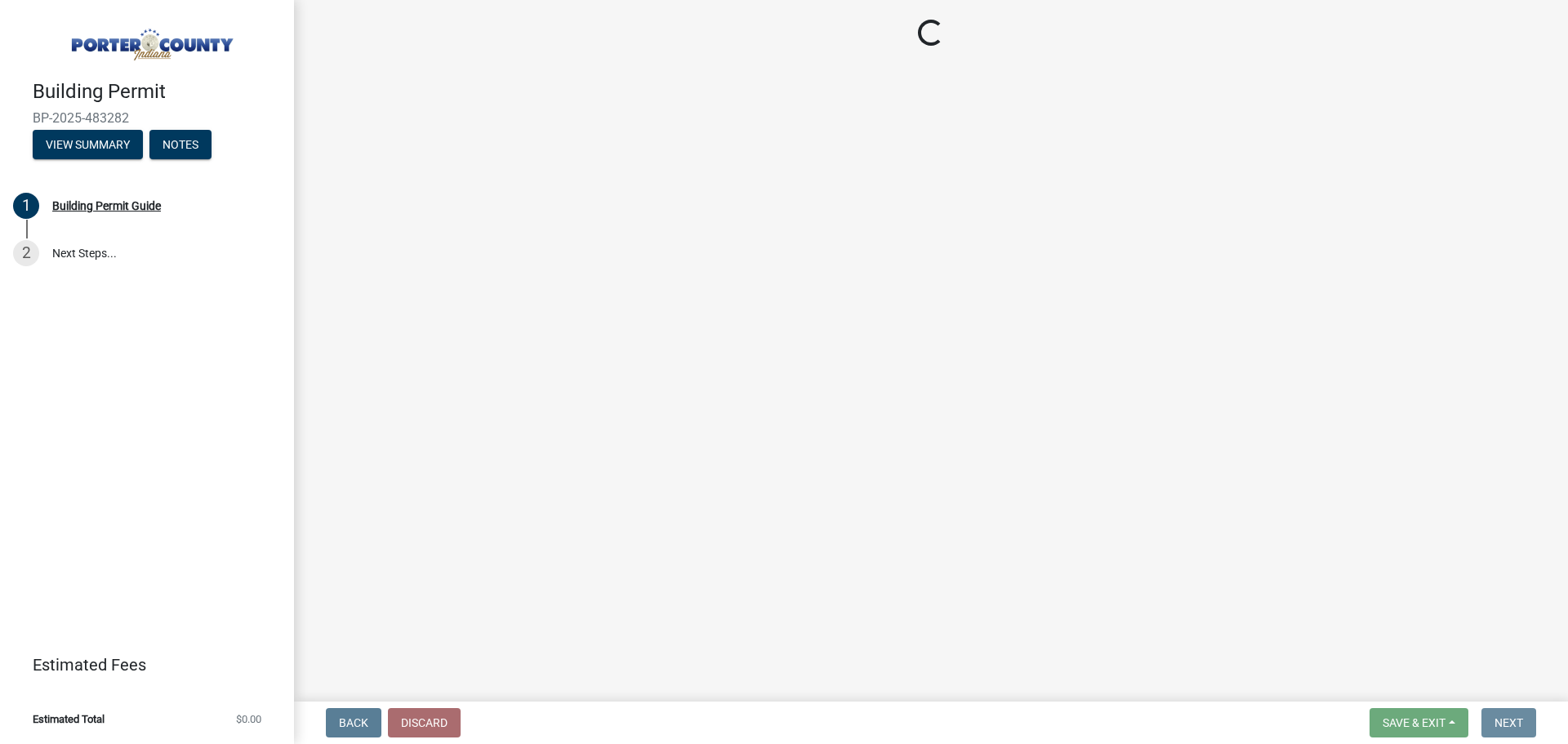
scroll to position [0, 0]
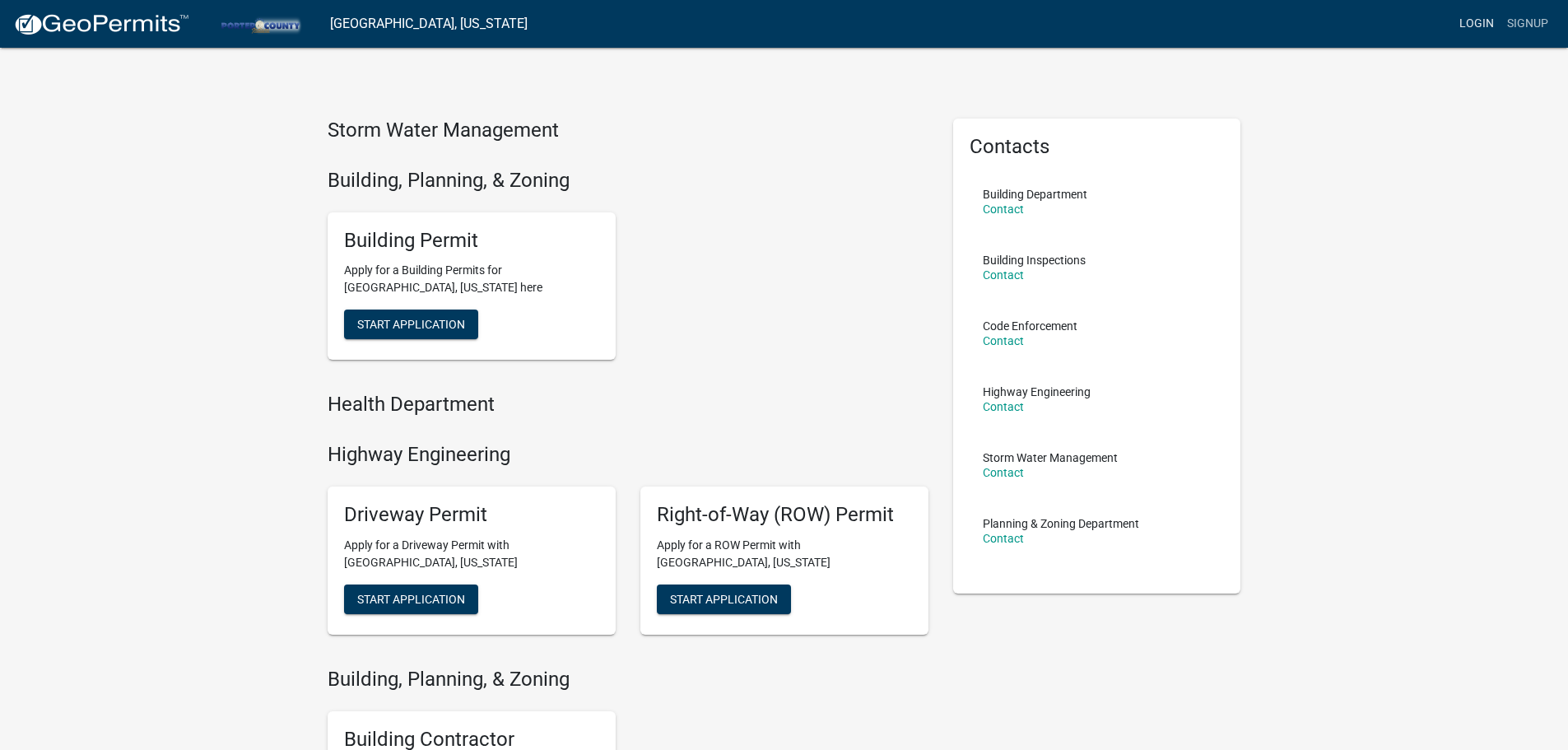
click at [1469, 28] on link "Login" at bounding box center [1476, 24] width 47 height 31
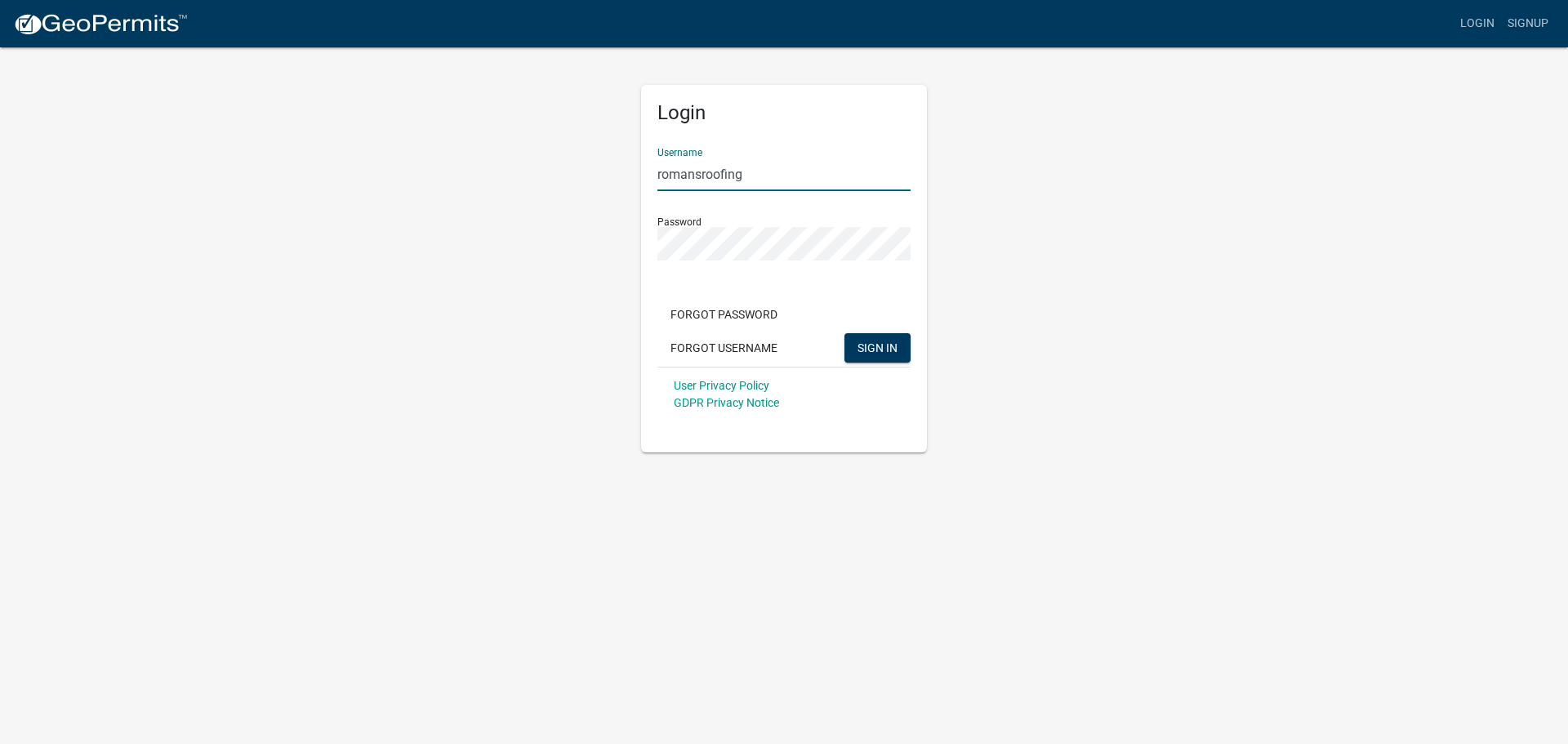
click at [760, 179] on input "romansroofing" at bounding box center [784, 174] width 253 height 33
click at [761, 179] on input "romansroofing" at bounding box center [784, 174] width 253 height 33
type input "[EMAIL_ADDRESS][DOMAIN_NAME]"
click at [549, 322] on div "Login Username [EMAIL_ADDRESS][DOMAIN_NAME] Password Forgot Password Forgot Use…" at bounding box center [784, 248] width 931 height 406
click at [879, 345] on span "SIGN IN" at bounding box center [877, 346] width 40 height 13
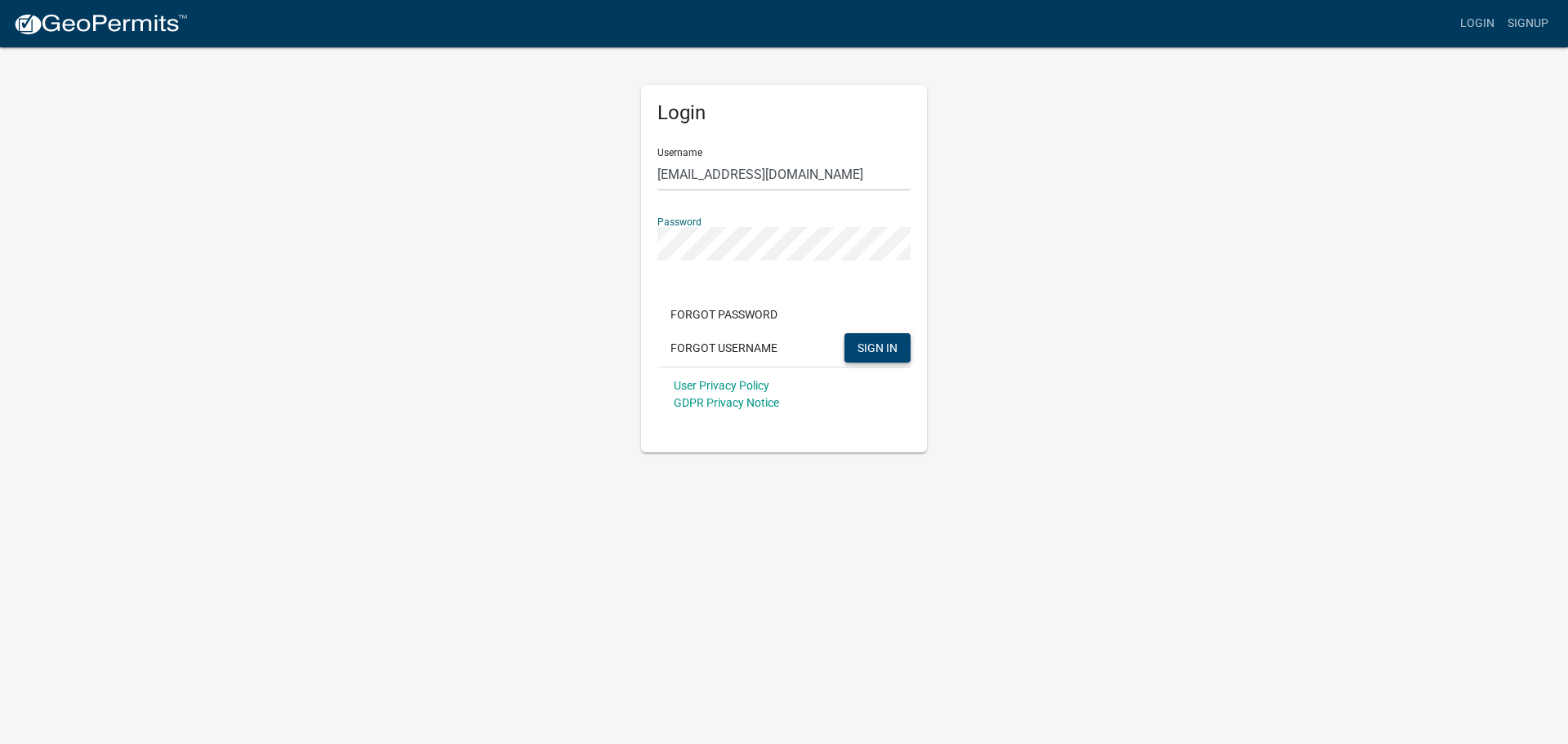
click at [844, 334] on button "SIGN IN" at bounding box center [877, 348] width 66 height 29
click at [1075, 432] on div "Login Username [EMAIL_ADDRESS][DOMAIN_NAME] Password Forgot Password Forgot Use…" at bounding box center [784, 248] width 931 height 406
click at [877, 351] on span "SIGN IN" at bounding box center [877, 346] width 40 height 13
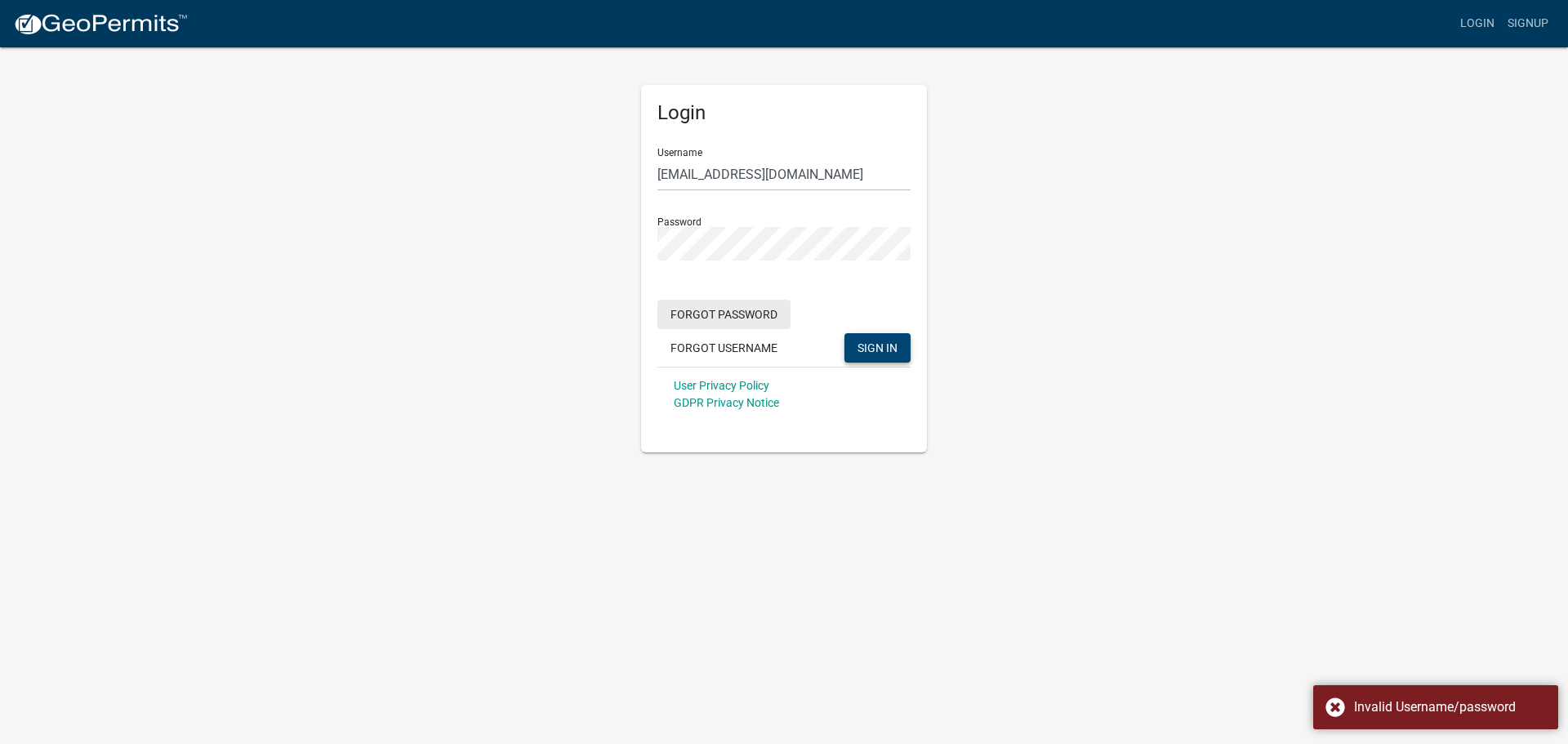
click at [746, 310] on button "Forgot Password" at bounding box center [725, 314] width 133 height 29
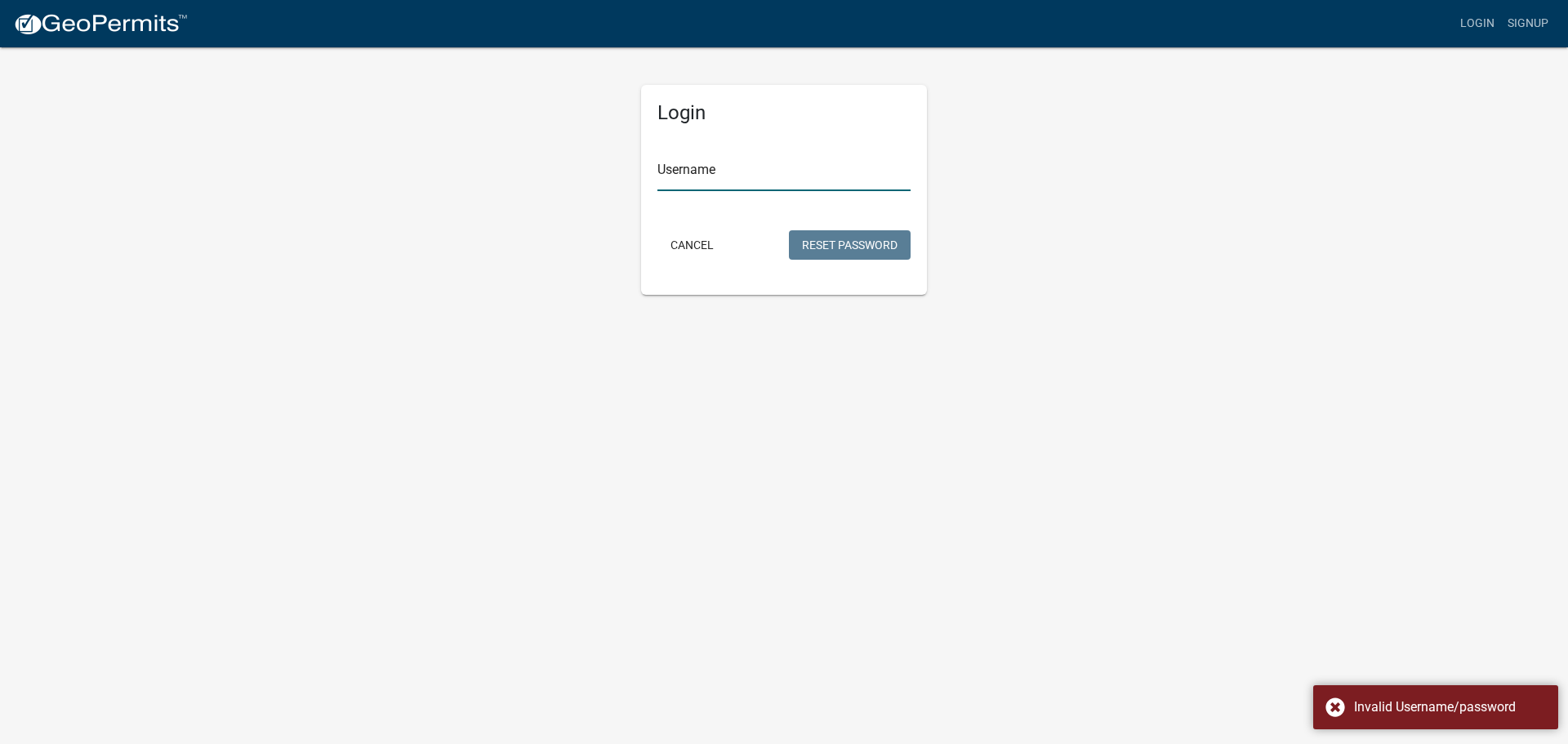
click at [691, 174] on input "Username" at bounding box center [784, 174] width 253 height 33
type input "romansroofing"
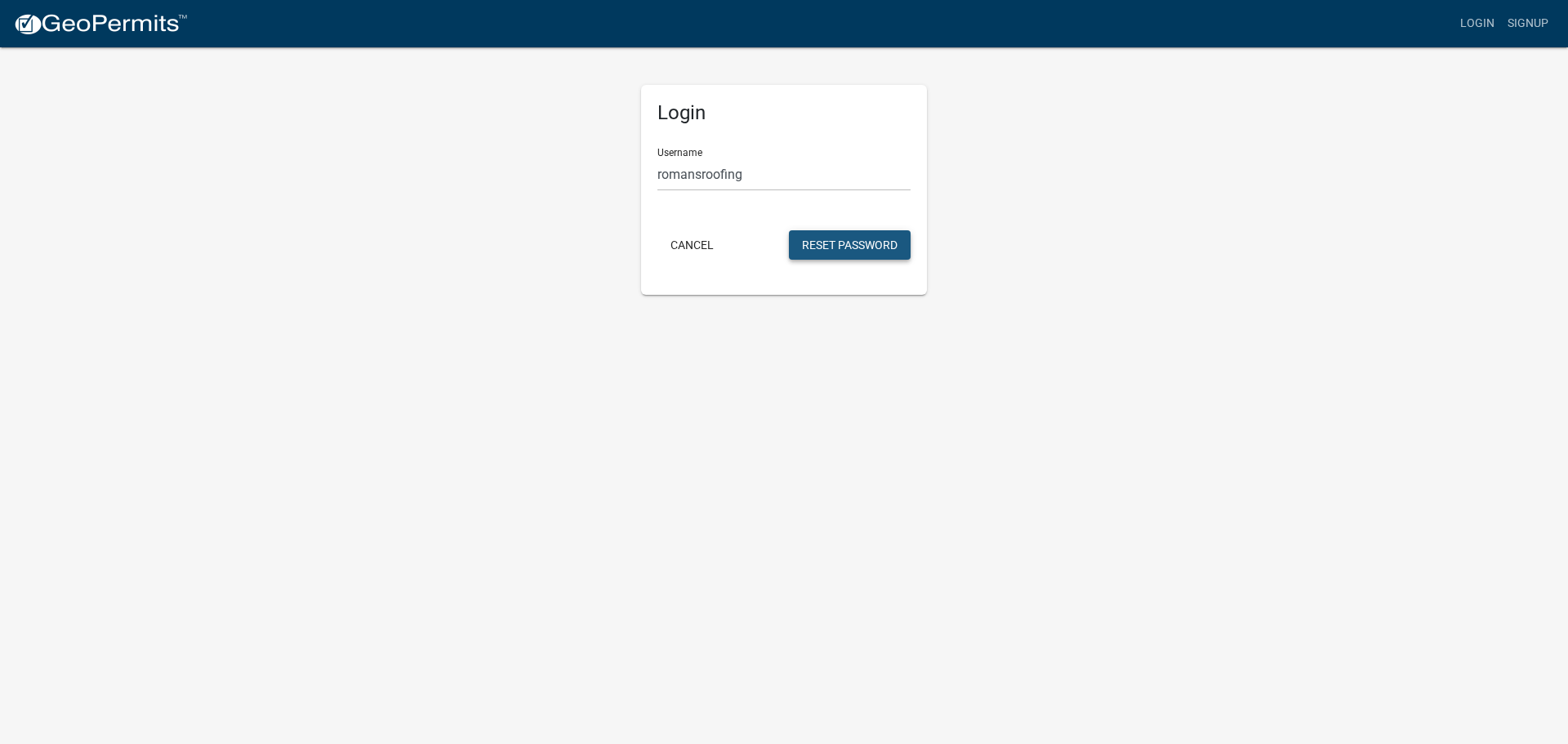
click at [863, 238] on button "Reset Password" at bounding box center [849, 245] width 121 height 29
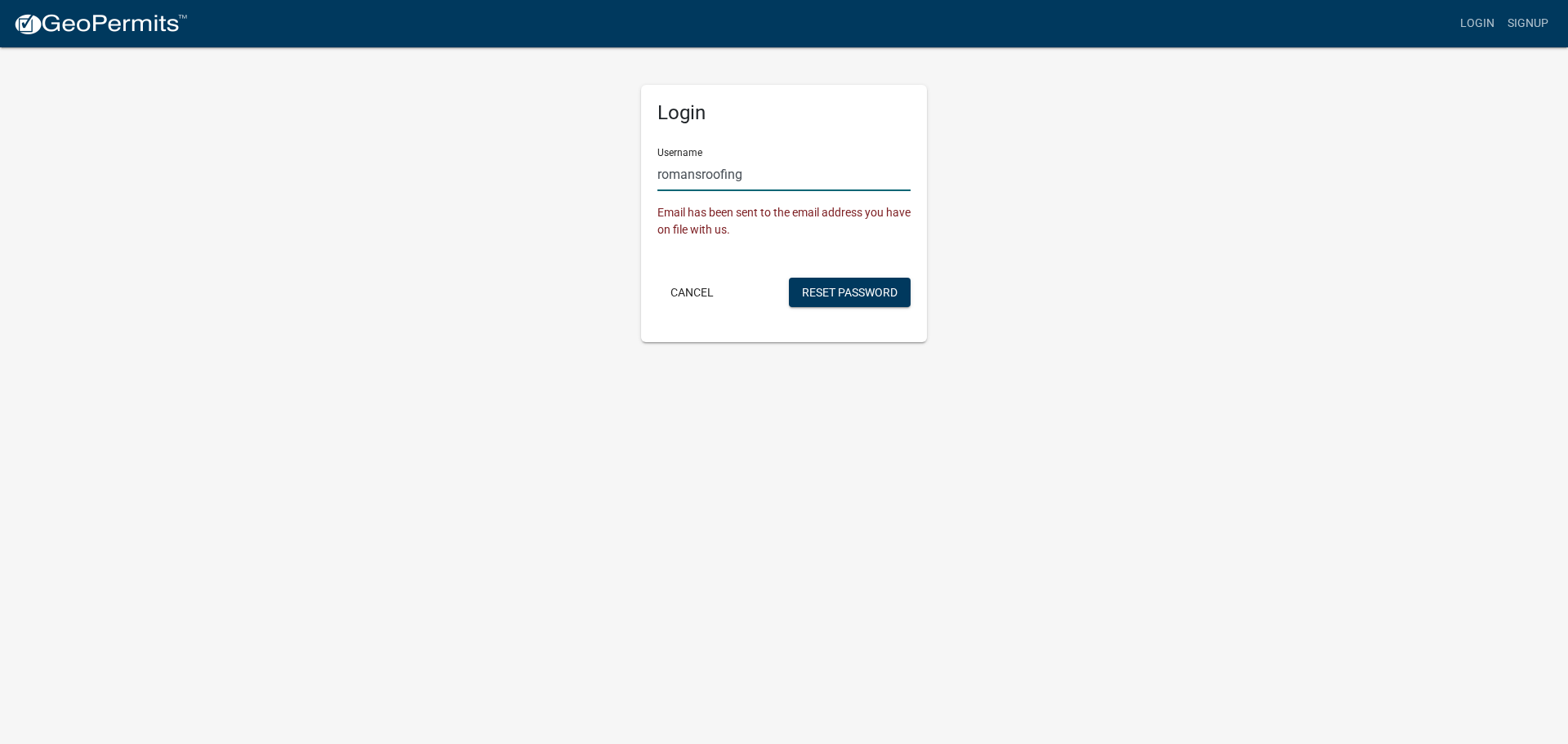
click at [773, 177] on input "romansroofing" at bounding box center [784, 174] width 253 height 33
